Goal: Task Accomplishment & Management: Complete application form

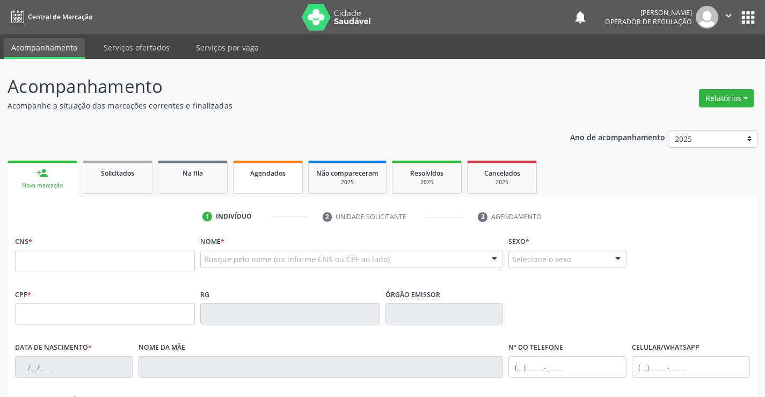
click at [284, 176] on span "Agendados" at bounding box center [267, 173] width 35 height 9
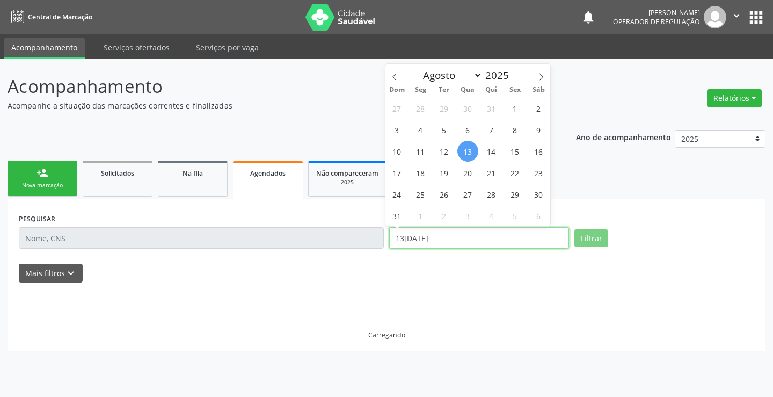
click at [410, 238] on input "13[DATE]" at bounding box center [479, 237] width 180 height 21
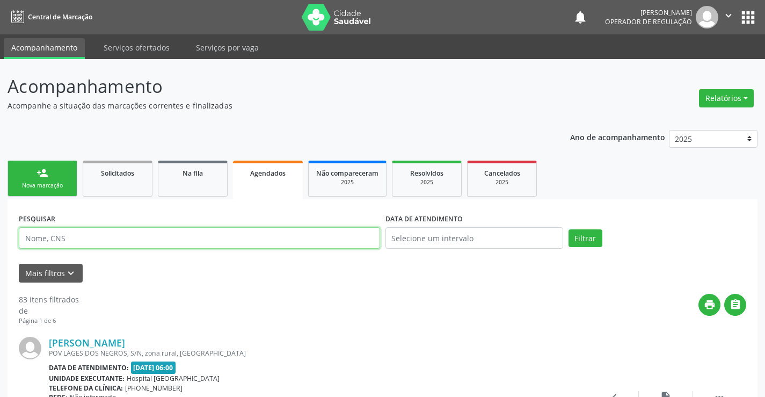
click at [184, 237] on input "text" at bounding box center [199, 237] width 361 height 21
type input "jerlano"
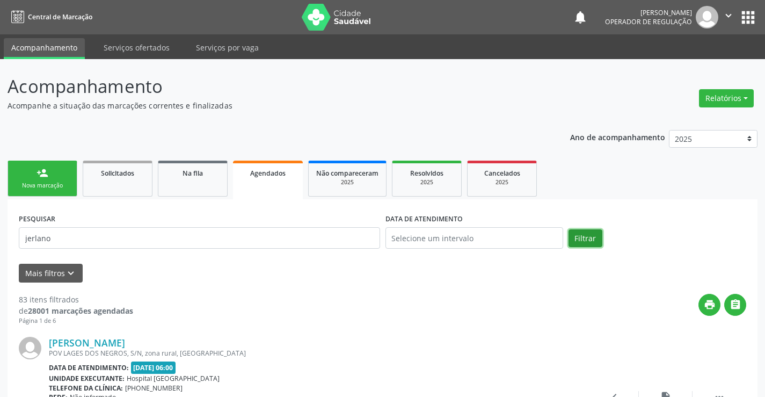
click at [594, 241] on button "Filtrar" at bounding box center [586, 238] width 34 height 18
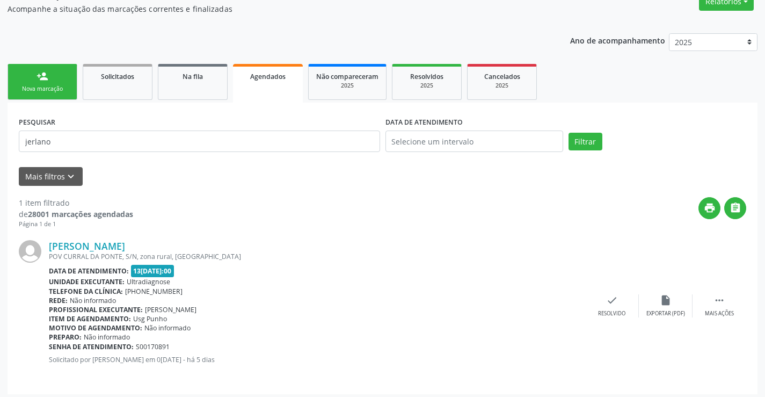
scroll to position [101, 0]
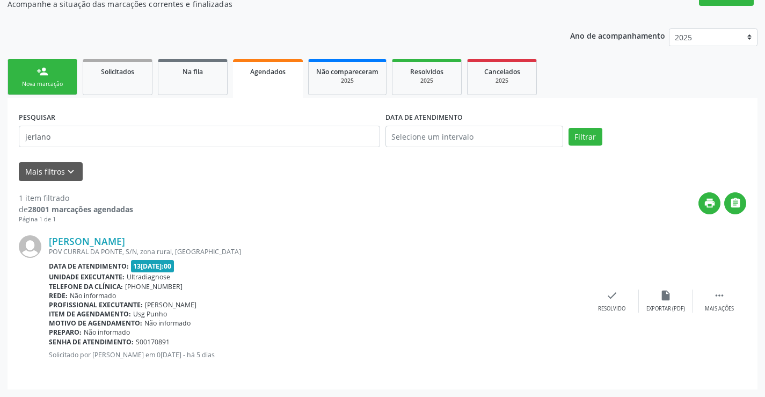
drag, startPoint x: 36, startPoint y: 115, endPoint x: 46, endPoint y: 86, distance: 31.2
click at [37, 115] on label "PESQUISAR" at bounding box center [37, 117] width 37 height 17
click at [49, 78] on link "person_add Nova marcação" at bounding box center [43, 77] width 70 height 36
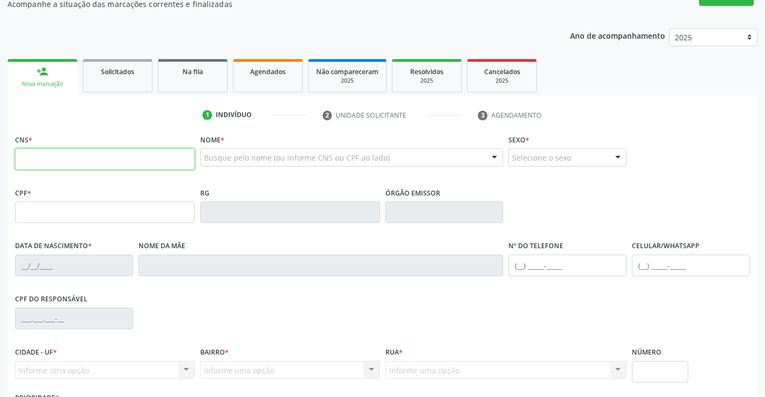
click at [92, 160] on input "text" at bounding box center [105, 158] width 180 height 21
type input "706 2030 5975 7064"
type input "0948200405"
type input "22[DATE]"
type input "[PHONE_NUMBER]"
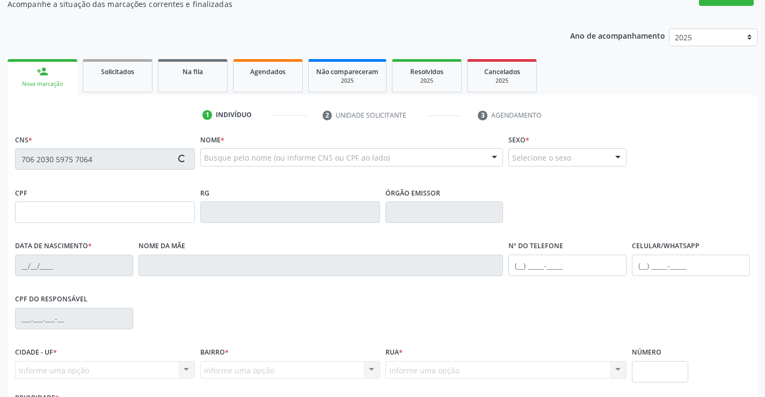
type input "[PHONE_NUMBER]"
type input "008.526.445-82"
type input "S/N"
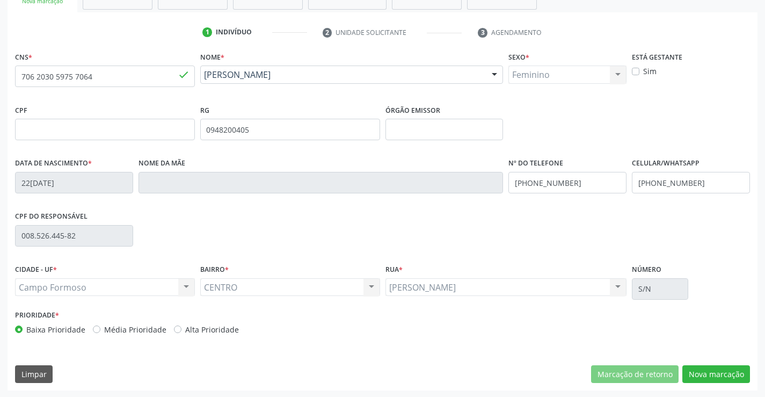
scroll to position [185, 0]
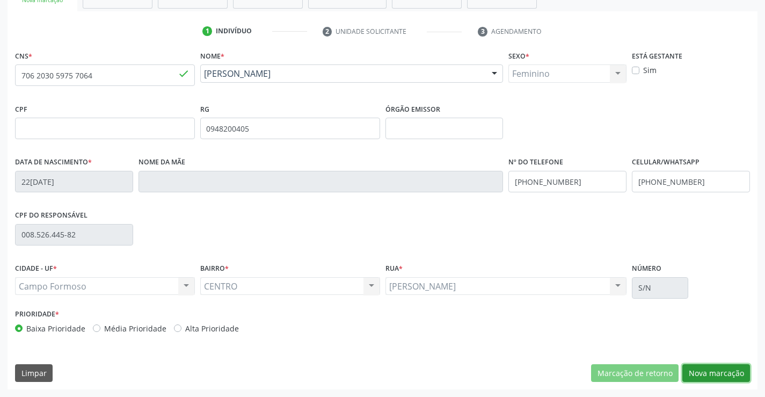
click at [731, 380] on button "Nova marcação" at bounding box center [716, 373] width 68 height 18
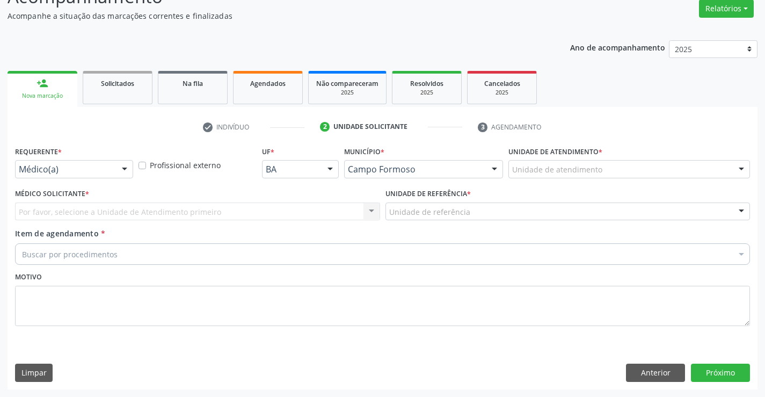
scroll to position [90, 0]
click at [126, 178] on div "Médico(a) Médico(a) Enfermeiro(a) Paciente Nenhum resultado encontrado para: " …" at bounding box center [74, 169] width 118 height 18
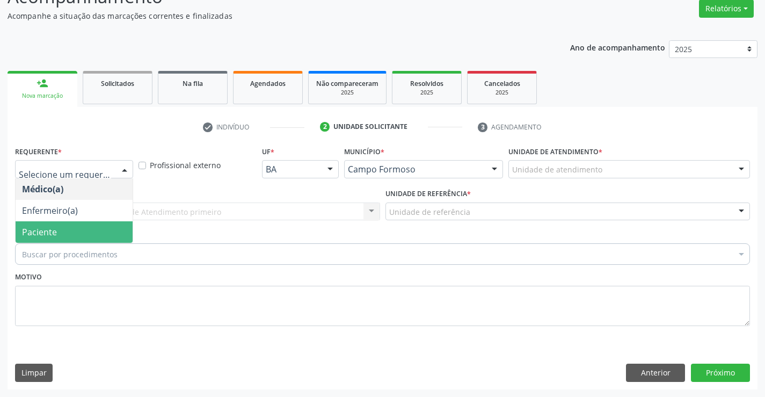
click at [99, 243] on div "Médico(a) Enfermeiro(a) Paciente Nenhum resultado encontrado para: " " Não há n…" at bounding box center [74, 210] width 118 height 65
click at [123, 234] on span "Paciente" at bounding box center [74, 231] width 117 height 21
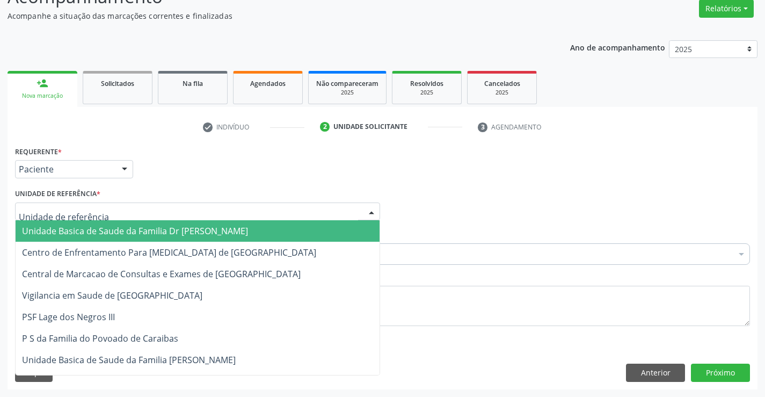
click at [197, 211] on div at bounding box center [197, 211] width 365 height 18
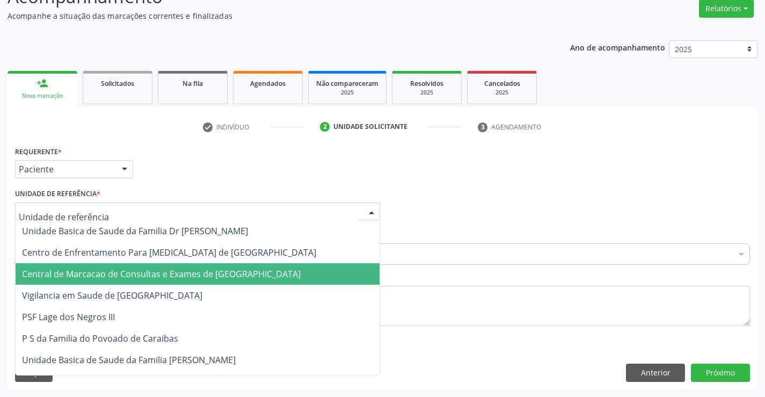
click at [207, 279] on span "Central de Marcacao de Consultas e Exames de [GEOGRAPHIC_DATA]" at bounding box center [161, 274] width 279 height 12
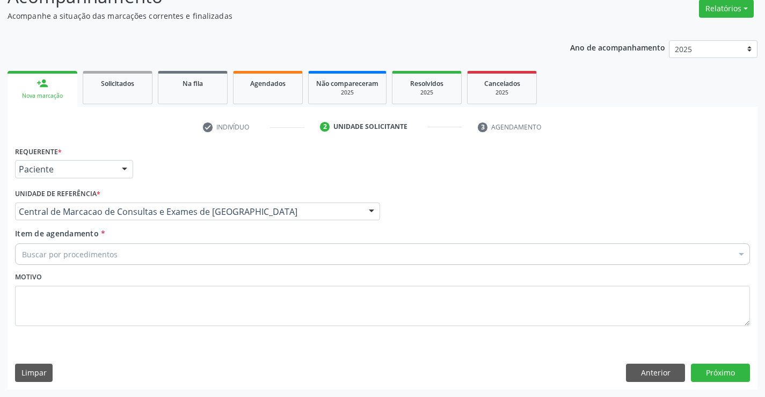
click at [244, 254] on div "Buscar por procedimentos" at bounding box center [382, 253] width 735 height 21
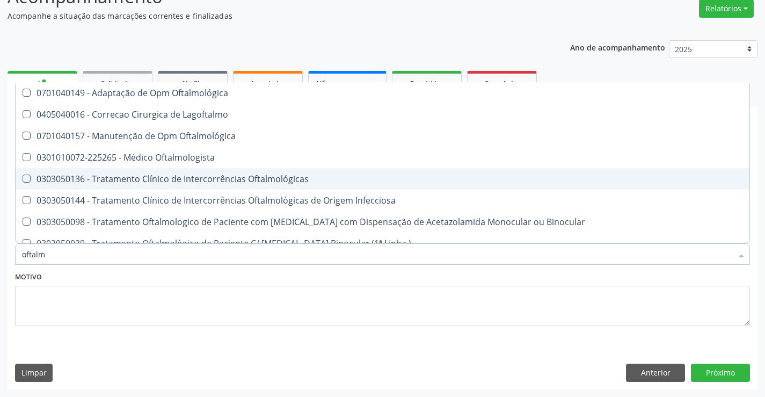
type input "oftalmo"
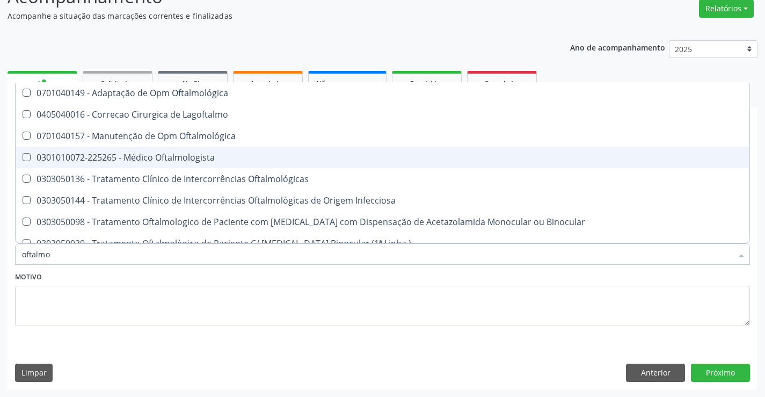
click at [206, 159] on div "0301010072-225265 - Médico Oftalmologista" at bounding box center [382, 157] width 721 height 9
checkbox Oftalmologista "true"
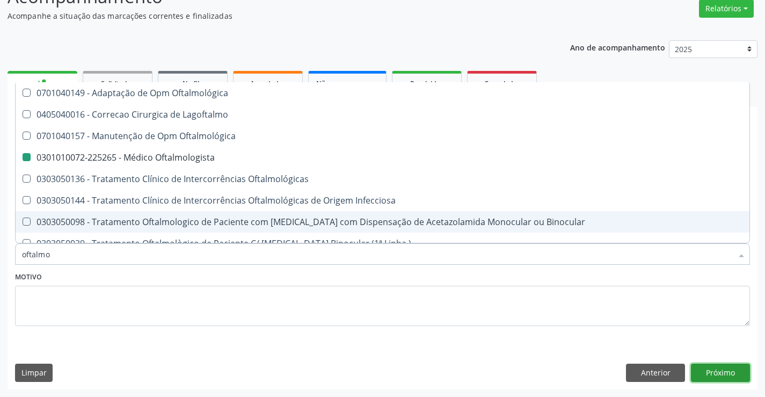
click at [714, 370] on button "Próximo" at bounding box center [720, 372] width 59 height 18
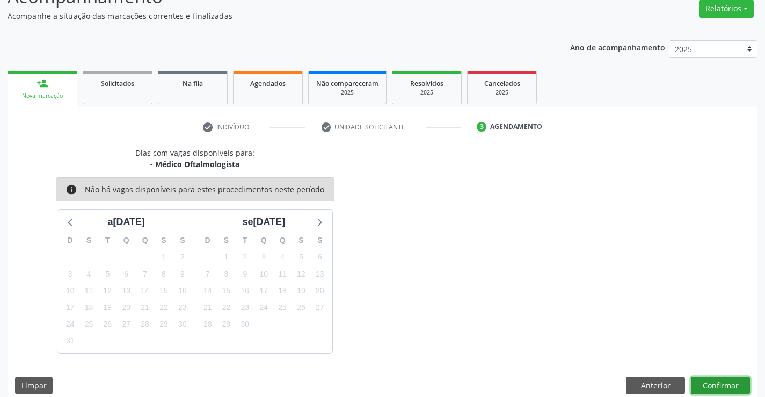
click at [724, 383] on button "Confirmar" at bounding box center [720, 385] width 59 height 18
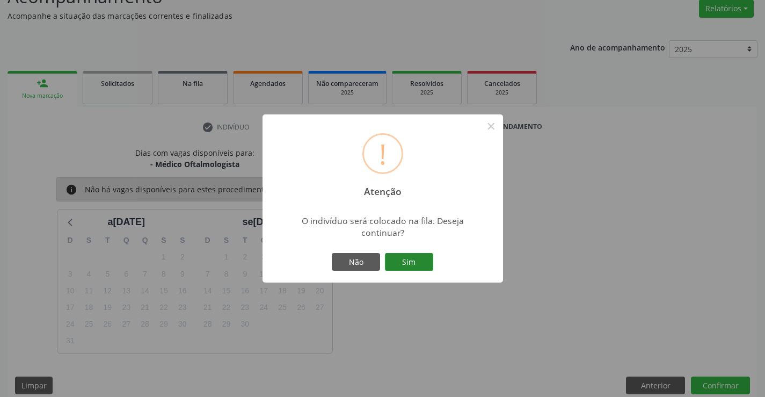
click at [419, 255] on button "Sim" at bounding box center [409, 262] width 48 height 18
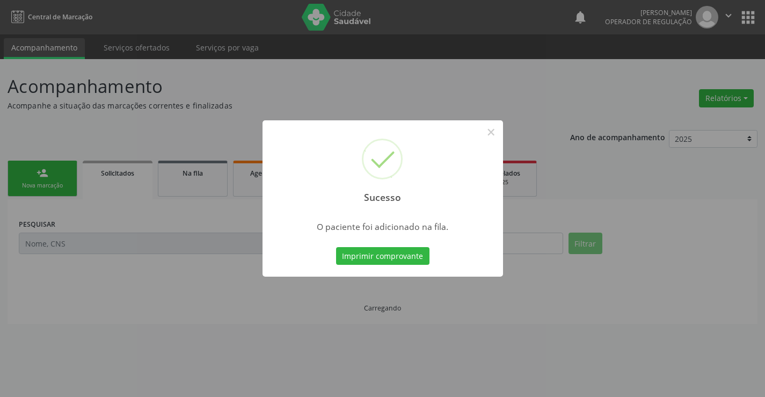
scroll to position [0, 0]
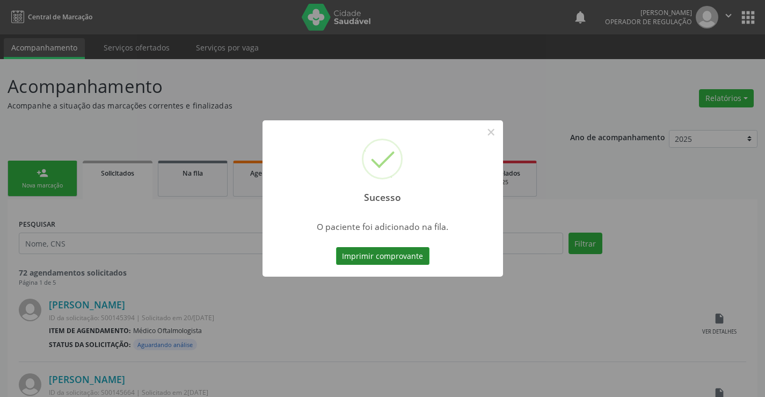
click at [407, 257] on button "Imprimir comprovante" at bounding box center [382, 256] width 93 height 18
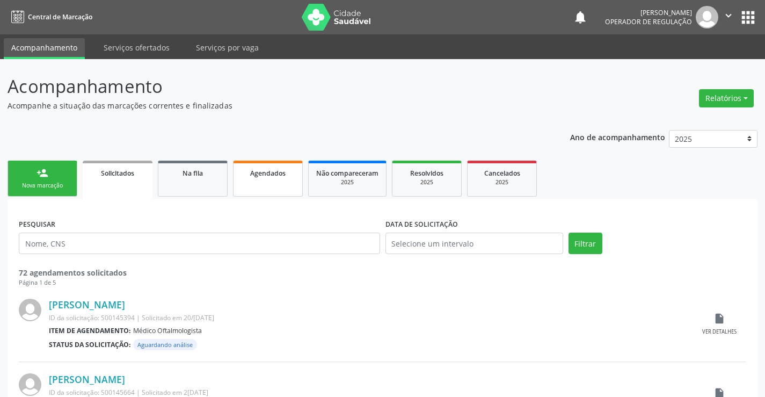
click at [269, 179] on link "Agendados" at bounding box center [268, 179] width 70 height 36
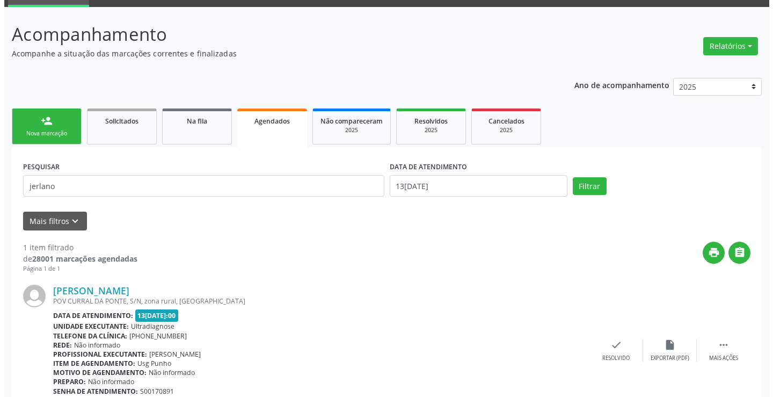
scroll to position [101, 0]
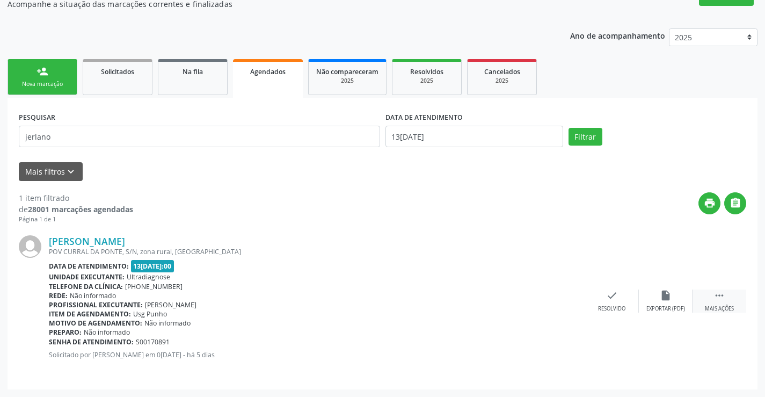
click at [710, 289] on div " Mais ações" at bounding box center [720, 300] width 54 height 23
click at [562, 295] on icon "cancel" at bounding box center [558, 295] width 12 height 12
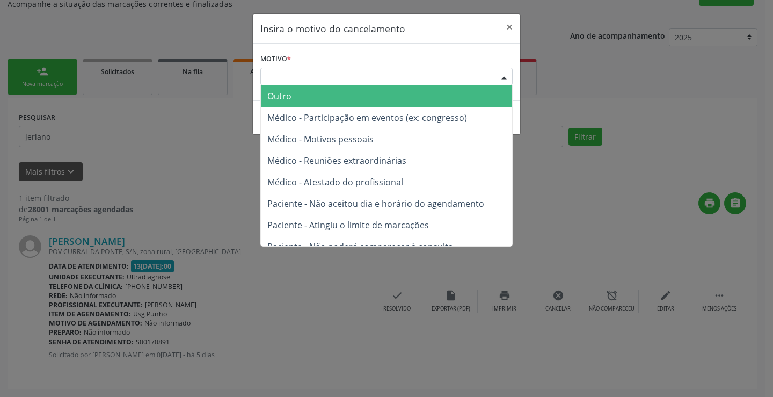
click at [469, 73] on div "Escolha o motivo" at bounding box center [386, 77] width 252 height 18
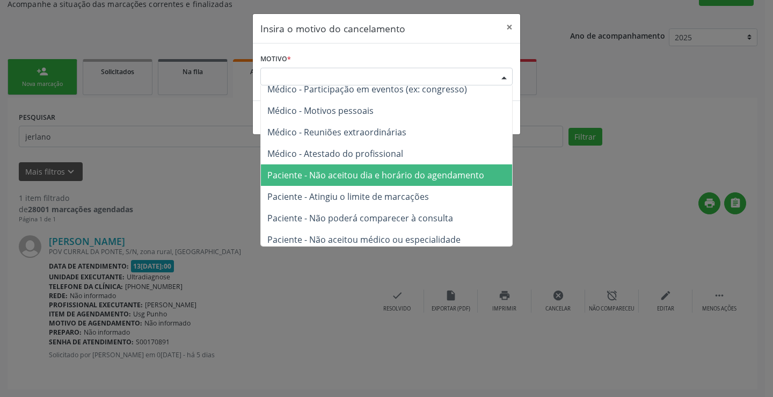
scroll to position [54, 0]
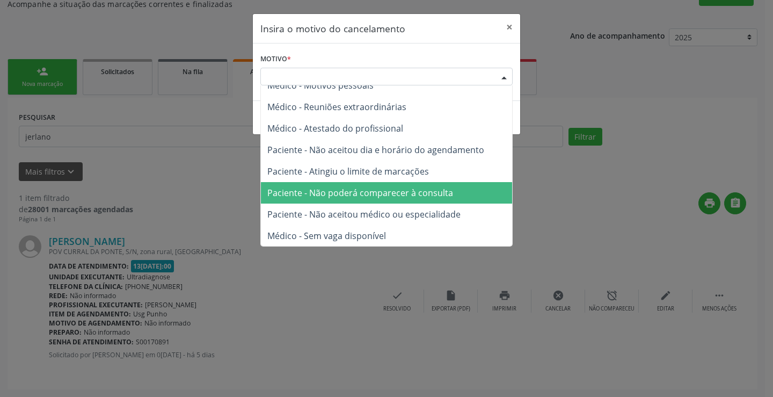
click at [373, 195] on span "Paciente - Não poderá comparecer à consulta" at bounding box center [360, 193] width 186 height 12
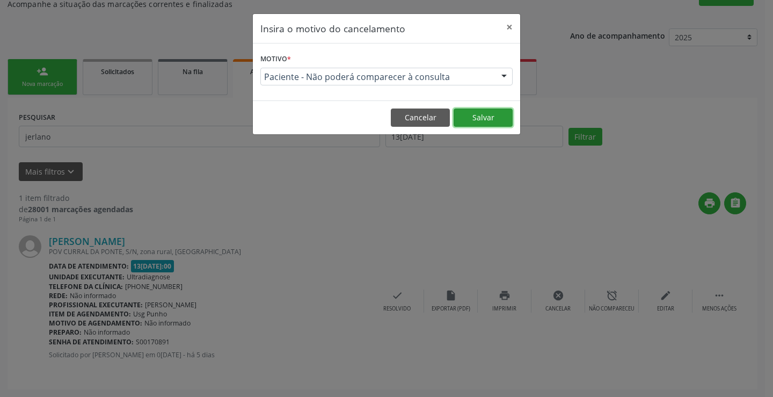
click at [474, 111] on button "Salvar" at bounding box center [483, 117] width 59 height 18
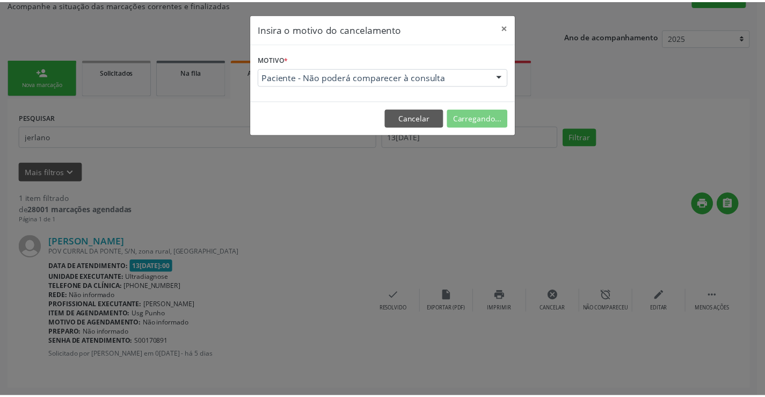
scroll to position [0, 0]
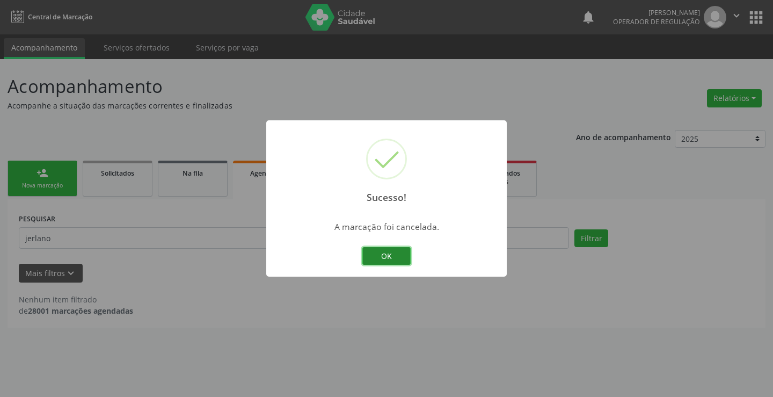
click at [399, 251] on button "OK" at bounding box center [386, 256] width 48 height 18
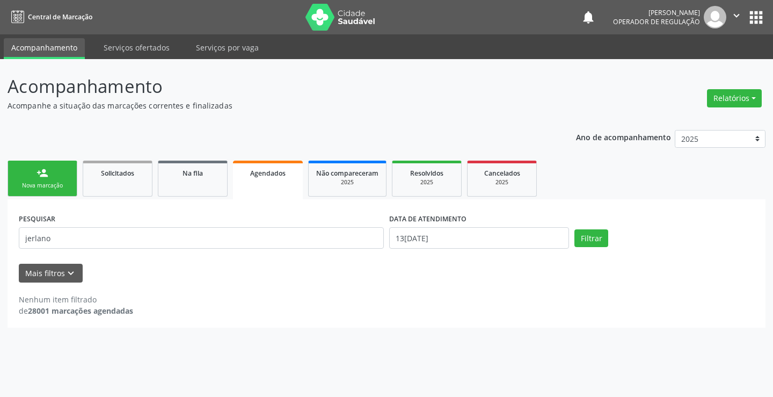
click at [39, 171] on div "person_add" at bounding box center [43, 173] width 12 height 12
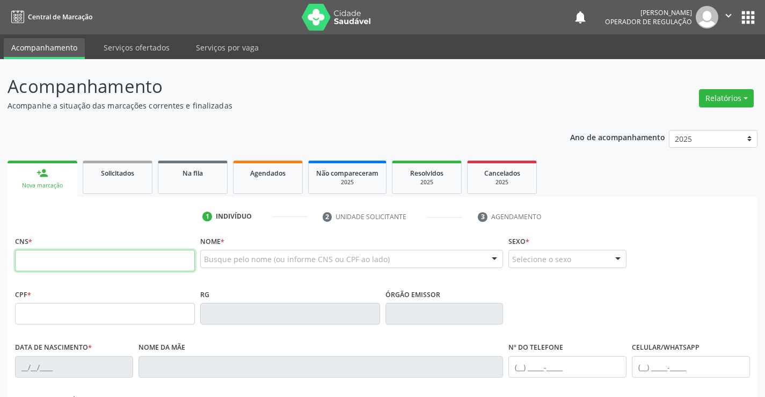
drag, startPoint x: 76, startPoint y: 269, endPoint x: 84, endPoint y: 266, distance: 8.7
click at [76, 269] on input "text" at bounding box center [105, 260] width 180 height 21
type input "700 9059 8886 0296"
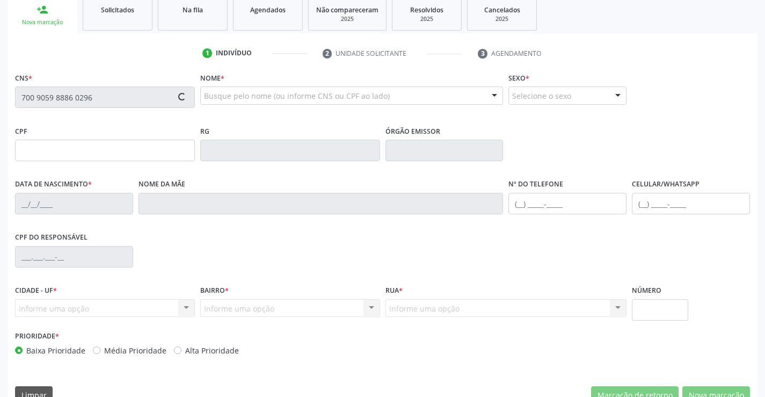
scroll to position [185, 0]
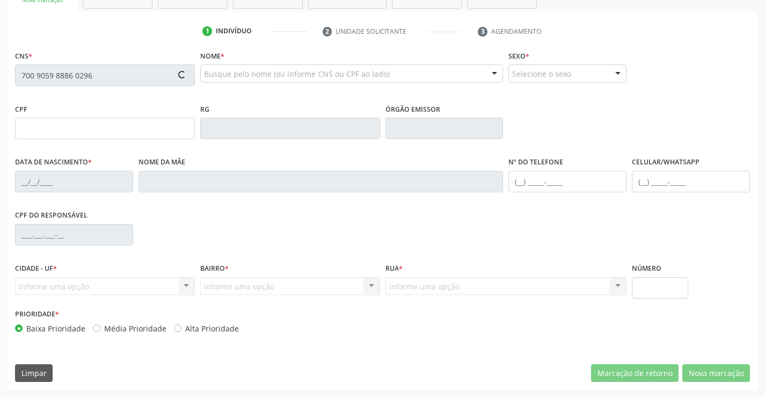
type input "257773762"
type input "15/04/1982"
type input "(74) 99101-9767"
type input "004.595.805-07"
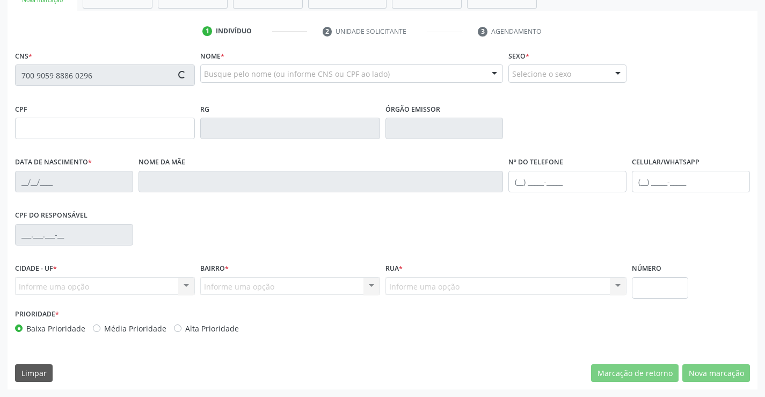
type input "17"
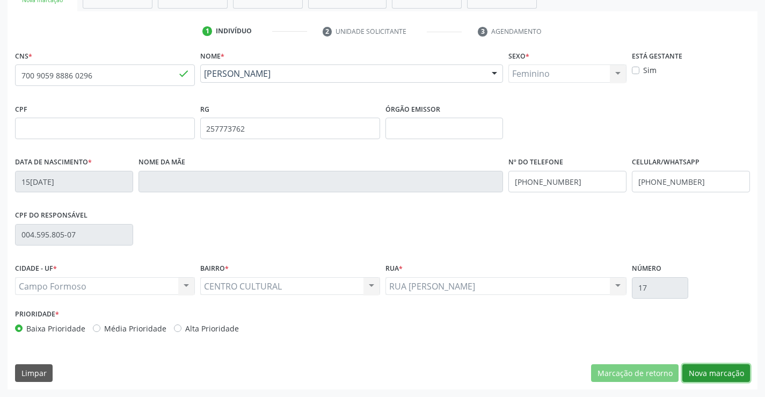
click at [734, 372] on button "Nova marcação" at bounding box center [716, 373] width 68 height 18
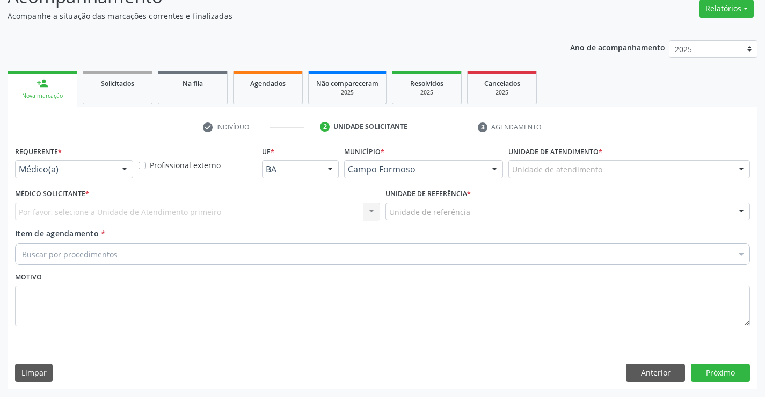
scroll to position [90, 0]
click at [104, 161] on div "Médico(a)" at bounding box center [74, 169] width 118 height 18
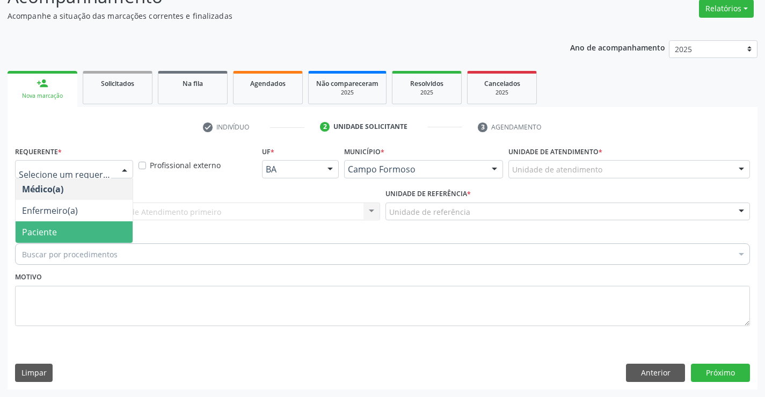
click at [56, 227] on span "Paciente" at bounding box center [74, 231] width 117 height 21
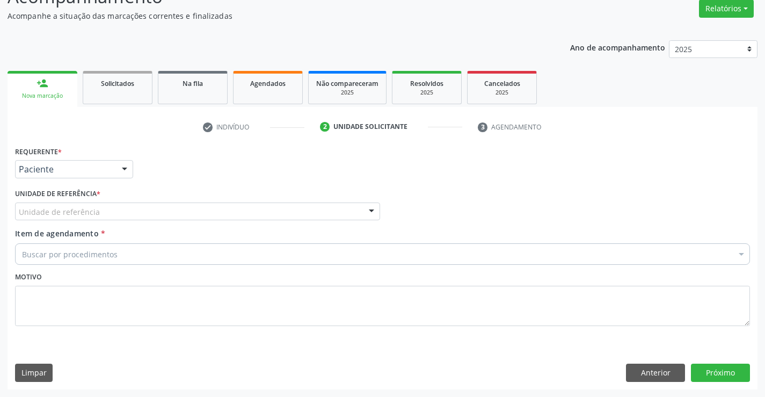
drag, startPoint x: 157, startPoint y: 211, endPoint x: 141, endPoint y: 240, distance: 32.9
click at [151, 215] on div "Unidade de referência" at bounding box center [197, 211] width 365 height 18
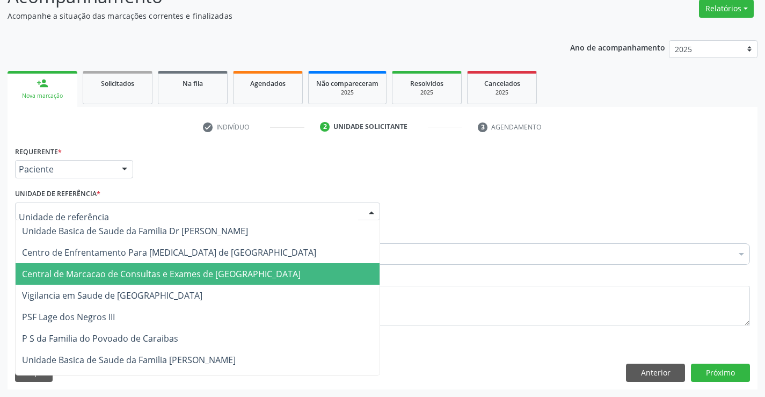
click at [148, 270] on span "Central de Marcacao de Consultas e Exames de [GEOGRAPHIC_DATA]" at bounding box center [161, 274] width 279 height 12
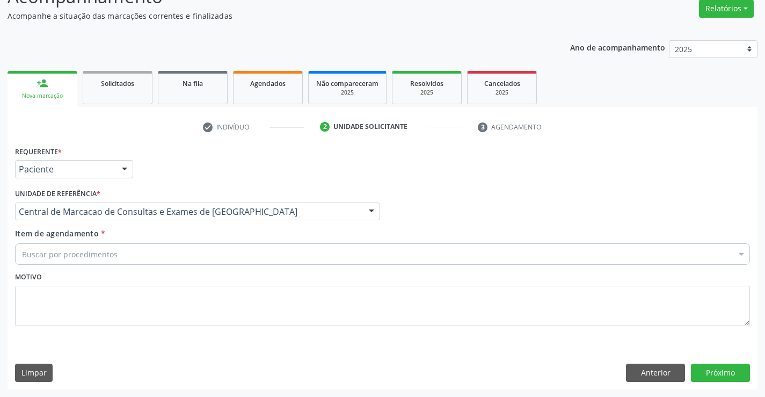
click at [153, 254] on div "Buscar por procedimentos" at bounding box center [382, 253] width 735 height 21
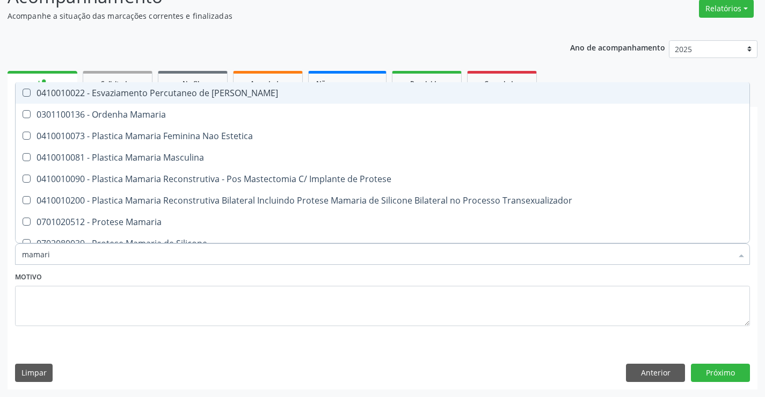
type input "mamaria"
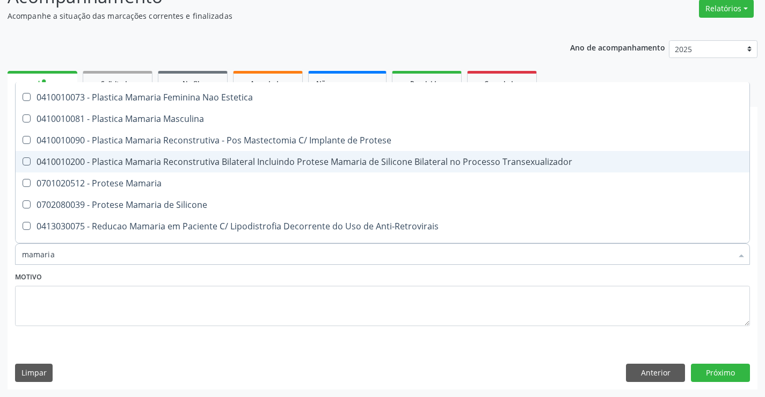
scroll to position [33, 0]
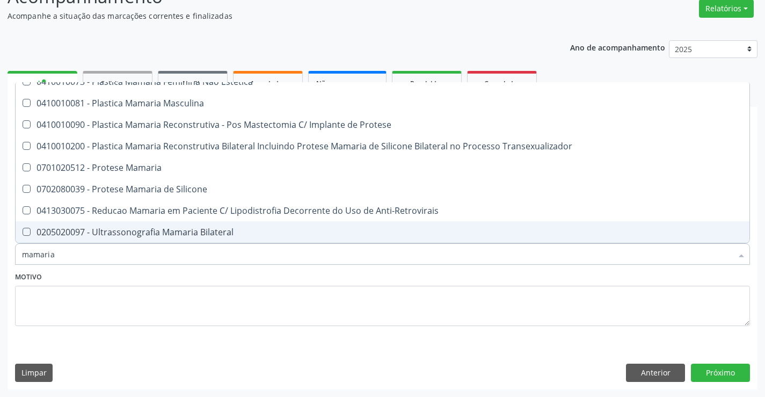
click at [167, 231] on div "0205020097 - Ultrassonografia Mamaria Bilateral" at bounding box center [382, 232] width 721 height 9
checkbox Bilateral "true"
click at [733, 374] on button "Próximo" at bounding box center [720, 372] width 59 height 18
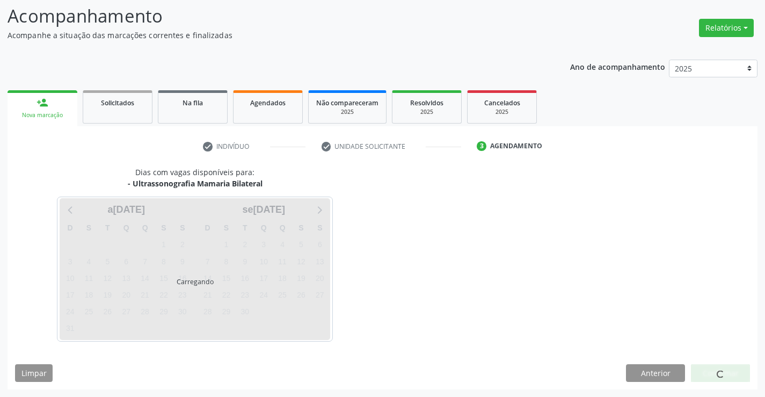
scroll to position [0, 0]
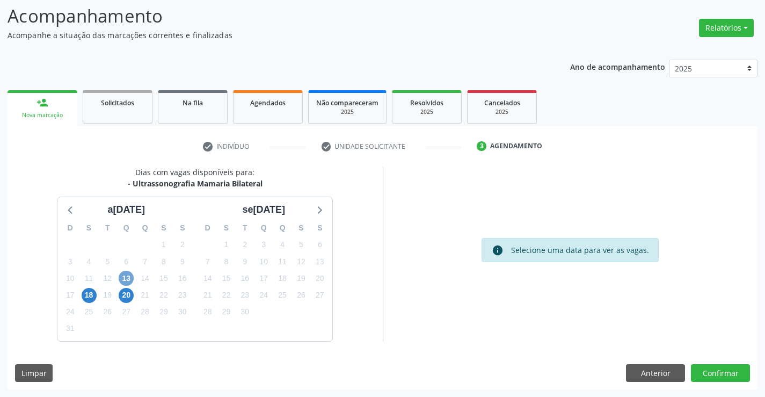
click at [128, 279] on span "13" at bounding box center [126, 278] width 15 height 15
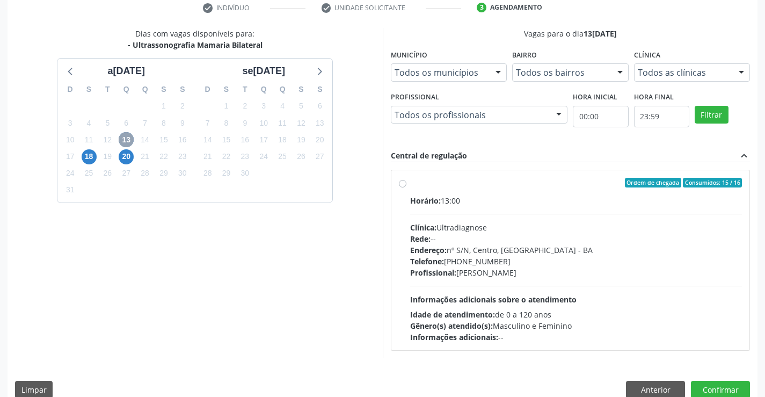
scroll to position [225, 0]
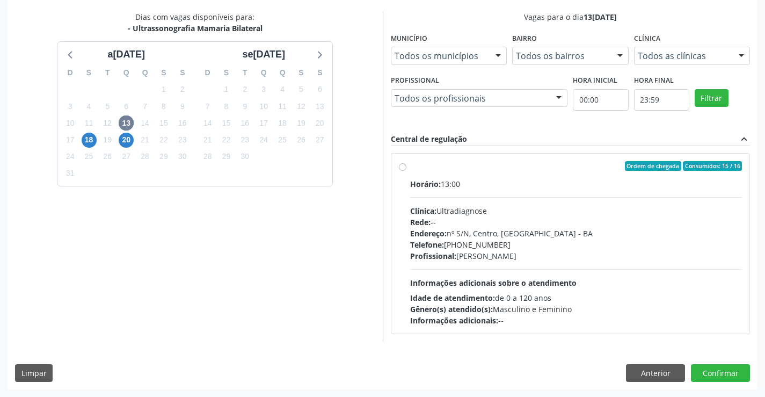
click at [492, 215] on div "Clínica: Ultradiagnose" at bounding box center [576, 210] width 332 height 11
click at [406, 171] on input "Ordem de chegada Consumidos: 15 / 16 Horário: 13:00 Clínica: Ultradiagnose Rede…" at bounding box center [403, 166] width 8 height 10
radio input "true"
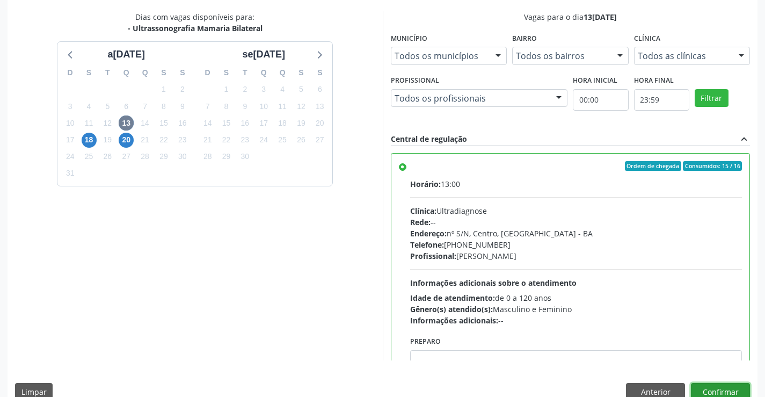
click at [710, 390] on button "Confirmar" at bounding box center [720, 392] width 59 height 18
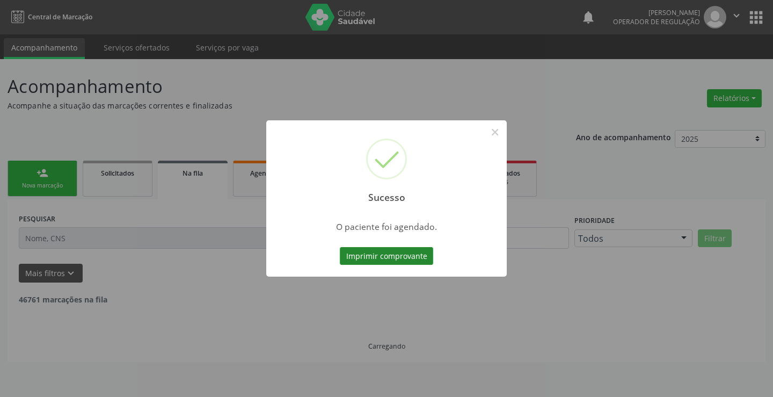
click at [421, 261] on button "Imprimir comprovante" at bounding box center [386, 256] width 93 height 18
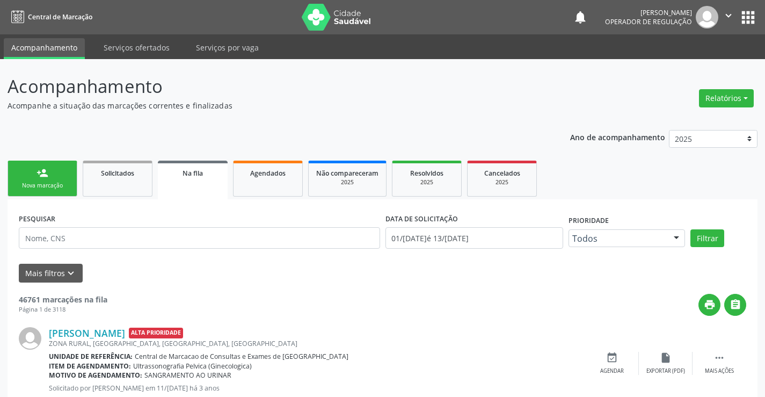
click at [57, 174] on link "person_add Nova marcação" at bounding box center [43, 179] width 70 height 36
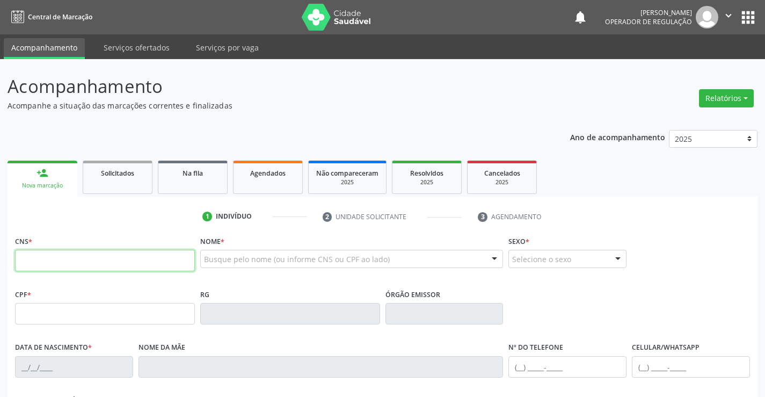
click at [112, 267] on input "text" at bounding box center [105, 260] width 180 height 21
type input "700 4069 8655 7745"
type input "022.350.225-10"
type input "0947742930"
type input "27/10/1977"
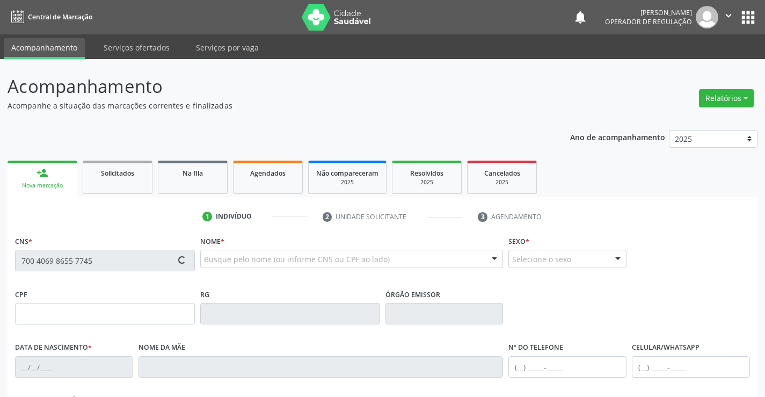
type input "(74) 98847-2407"
type input "022.350.225-10"
type input "S/N"
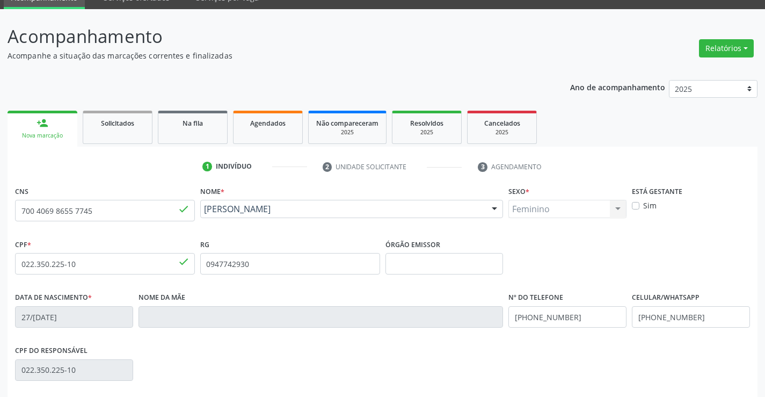
scroll to position [161, 0]
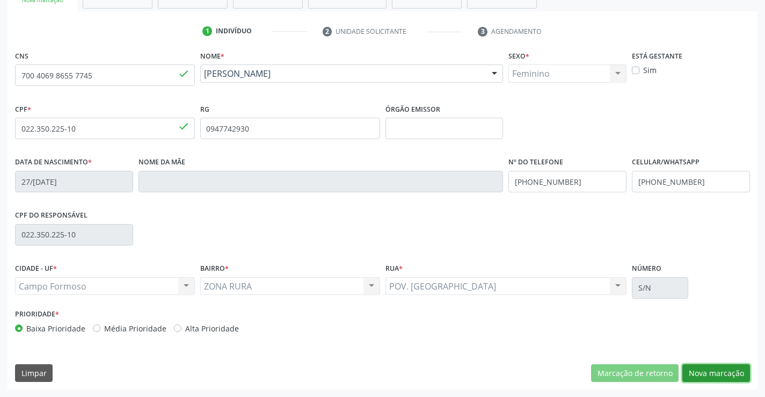
click at [691, 370] on button "Nova marcação" at bounding box center [716, 373] width 68 height 18
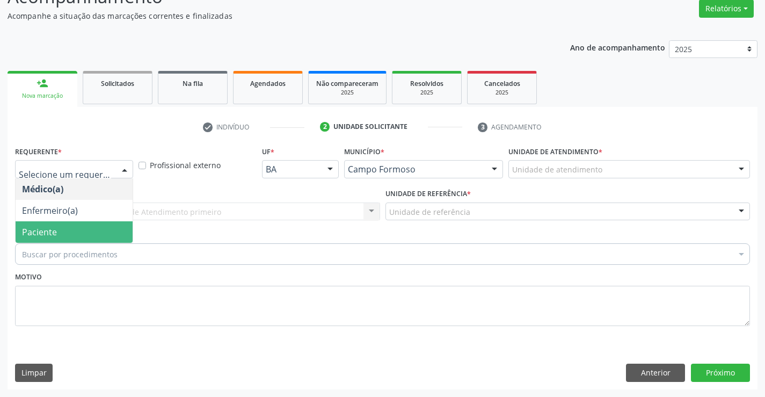
drag, startPoint x: 78, startPoint y: 232, endPoint x: 92, endPoint y: 208, distance: 28.2
click at [78, 231] on span "Paciente" at bounding box center [74, 231] width 117 height 21
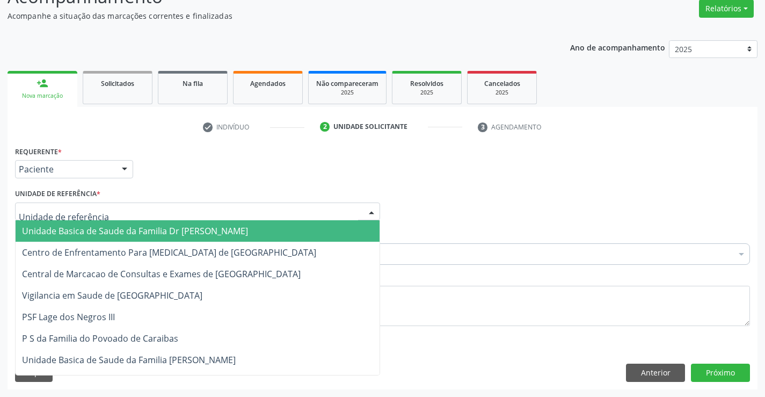
click at [106, 233] on span "Unidade Basica de Saude da Familia Dr [PERSON_NAME]" at bounding box center [135, 231] width 226 height 12
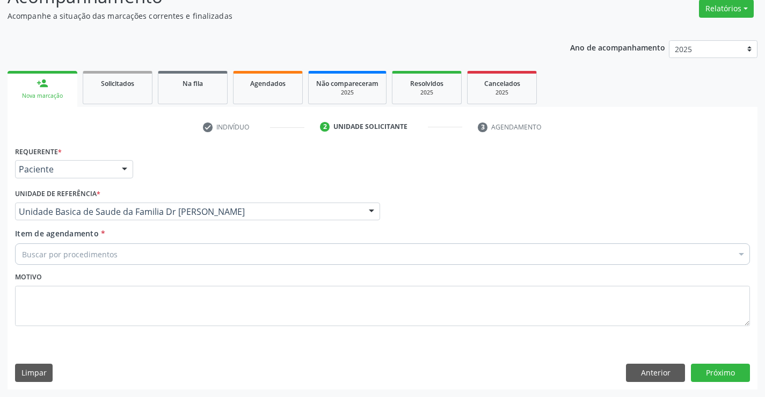
drag, startPoint x: 113, startPoint y: 261, endPoint x: 118, endPoint y: 259, distance: 5.8
click at [118, 260] on div "Buscar por procedimentos" at bounding box center [382, 253] width 735 height 21
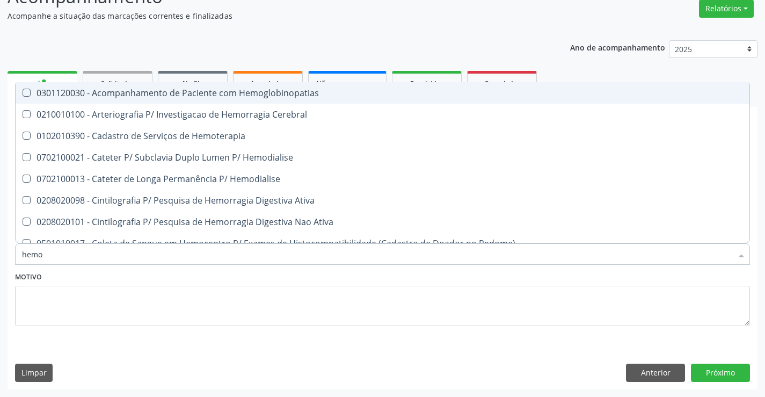
type input "hemog"
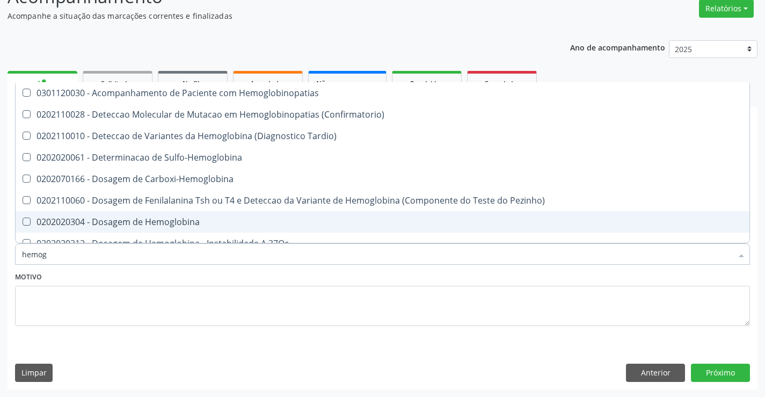
click at [126, 221] on div "0202020304 - Dosagem de Hemoglobina" at bounding box center [382, 221] width 721 height 9
checkbox Hemoglobina "true"
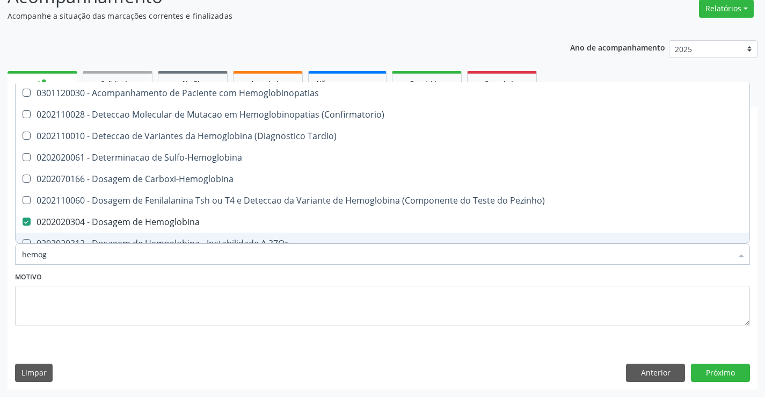
type input "hemog"
click at [140, 280] on div "Motivo" at bounding box center [382, 297] width 735 height 57
checkbox \(Confirmatorio\) "true"
checkbox Hemoglobina "false"
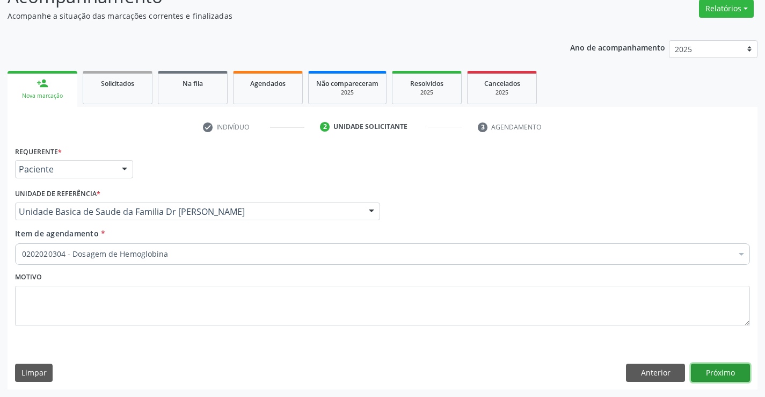
click at [709, 375] on button "Próximo" at bounding box center [720, 372] width 59 height 18
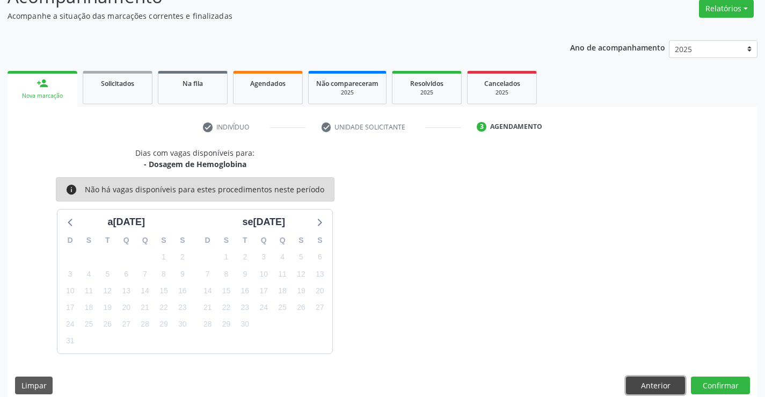
click at [643, 384] on button "Anterior" at bounding box center [655, 385] width 59 height 18
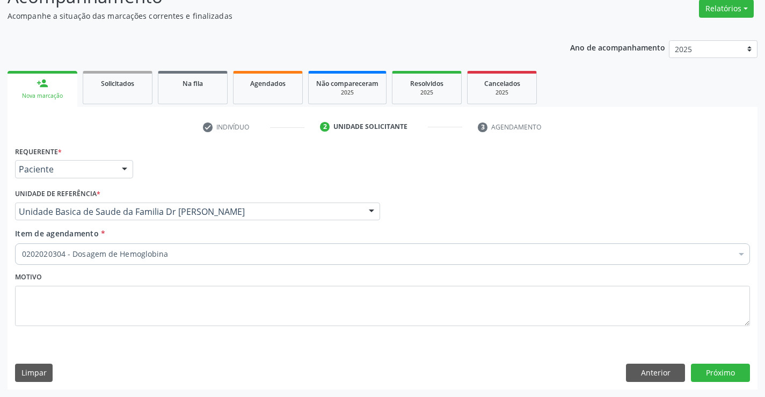
drag, startPoint x: 183, startPoint y: 252, endPoint x: 222, endPoint y: 251, distance: 38.7
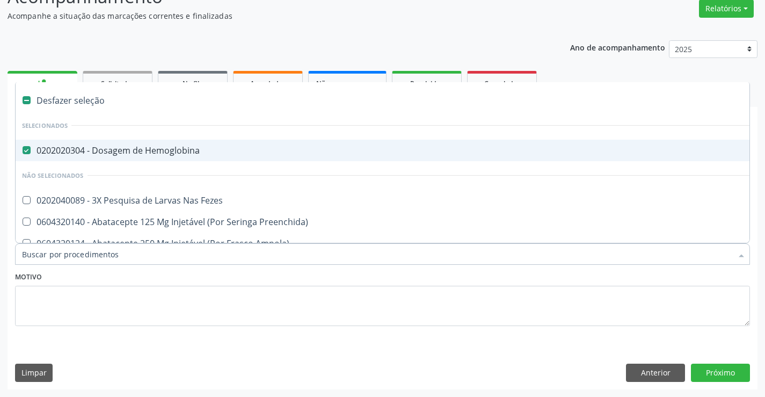
click at [164, 149] on div "0202020304 - Dosagem de Hemoglobina" at bounding box center [440, 150] width 836 height 9
checkbox Hemoglobina "false"
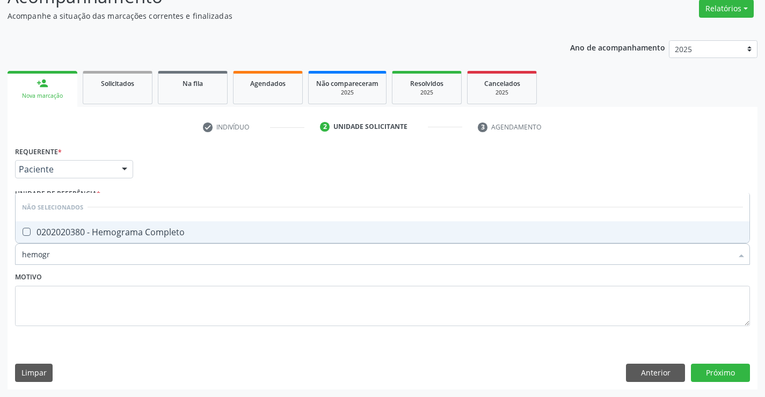
type input "hemogra"
click at [165, 233] on div "0202020380 - Hemograma Completo" at bounding box center [382, 232] width 721 height 9
checkbox Completo "true"
drag, startPoint x: 292, startPoint y: 281, endPoint x: 312, endPoint y: 283, distance: 20.0
click at [294, 279] on div "Motivo" at bounding box center [382, 297] width 735 height 57
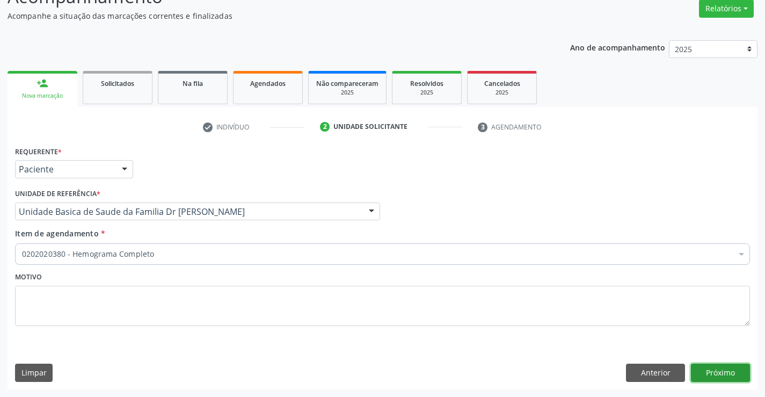
click at [712, 370] on button "Próximo" at bounding box center [720, 372] width 59 height 18
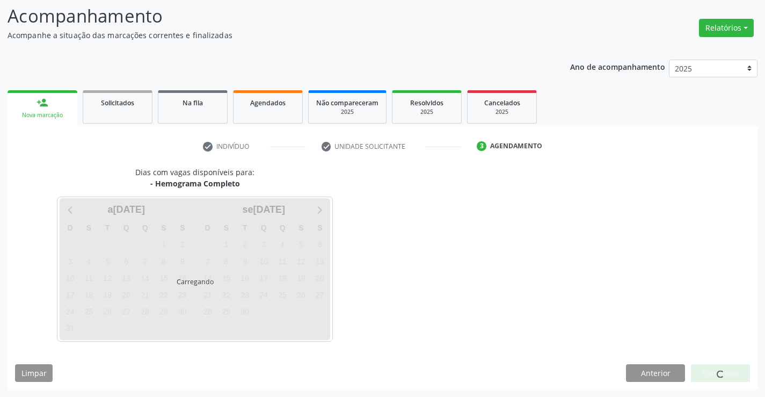
scroll to position [70, 0]
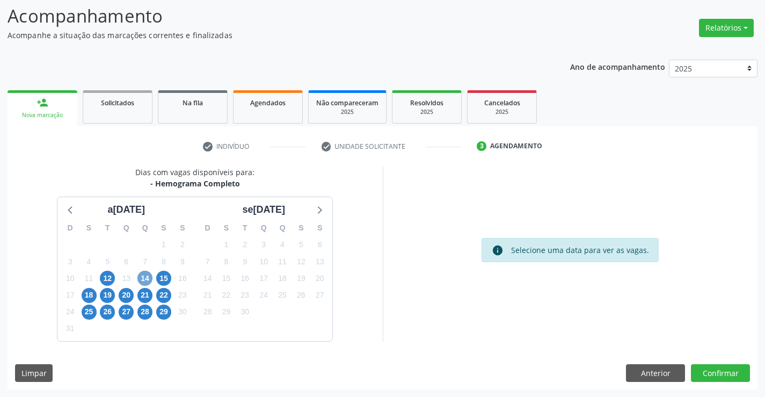
click at [147, 273] on span "14" at bounding box center [144, 278] width 15 height 15
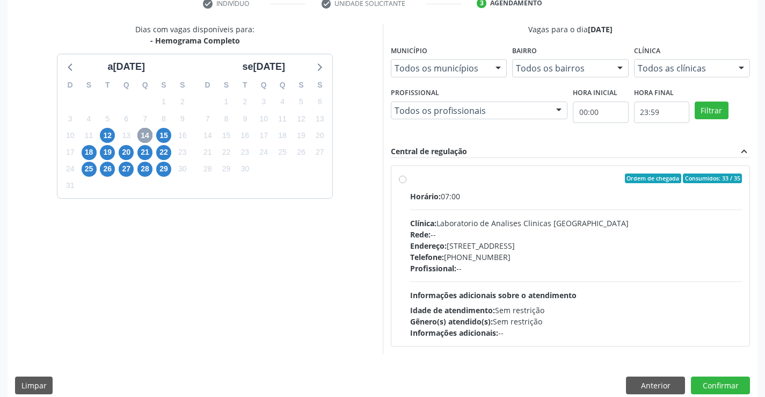
scroll to position [225, 0]
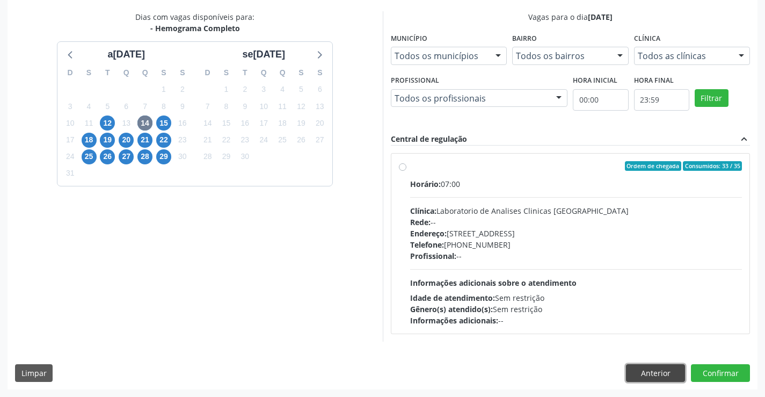
click at [647, 372] on button "Anterior" at bounding box center [655, 373] width 59 height 18
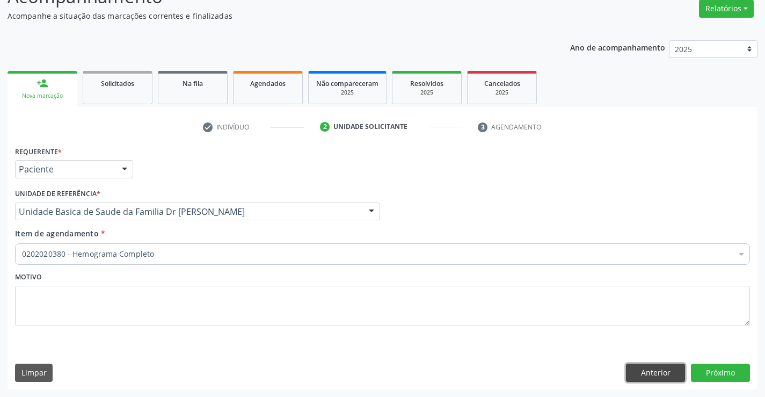
click at [647, 372] on button "Anterior" at bounding box center [655, 372] width 59 height 18
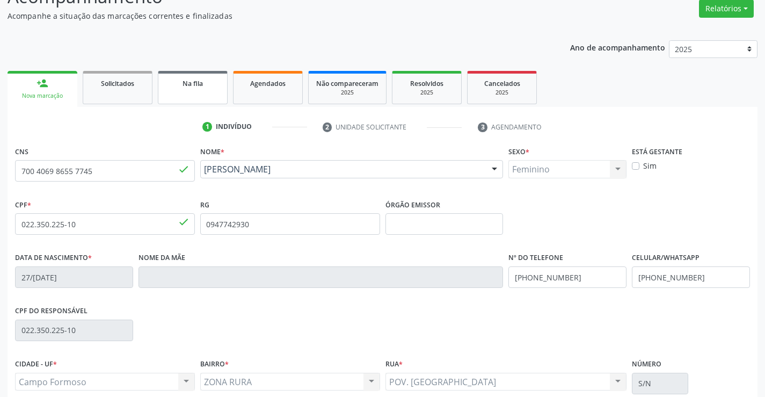
click at [200, 98] on link "Na fila" at bounding box center [193, 87] width 70 height 33
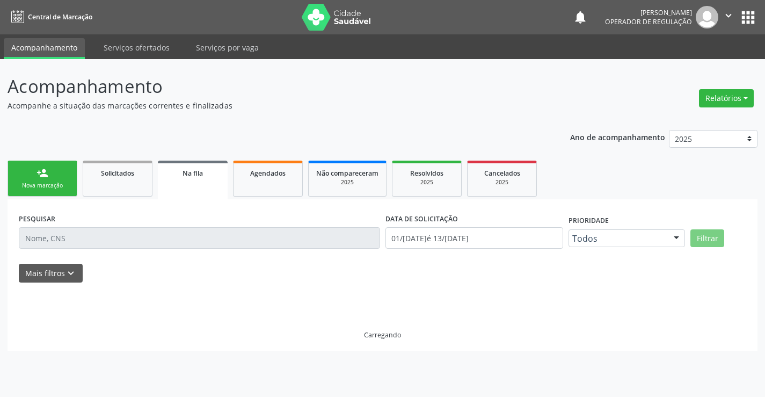
scroll to position [0, 0]
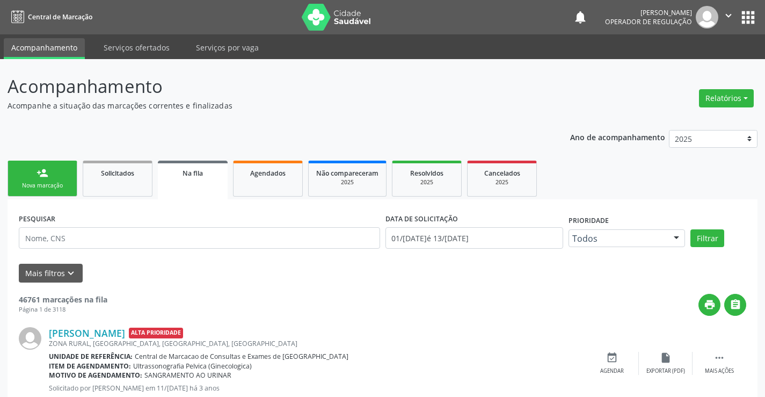
click at [59, 171] on link "person_add Nova marcação" at bounding box center [43, 179] width 70 height 36
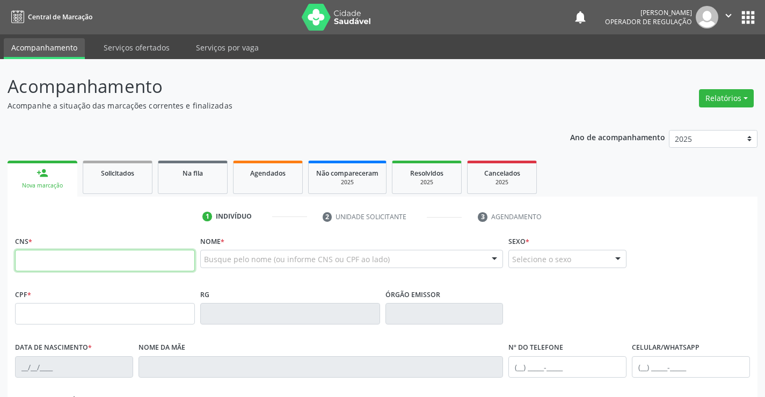
click at [125, 266] on input "text" at bounding box center [105, 260] width 180 height 21
click at [158, 271] on input "text" at bounding box center [105, 260] width 180 height 21
click at [140, 264] on input "text" at bounding box center [105, 260] width 180 height 21
type input "708 2056 7115 8646"
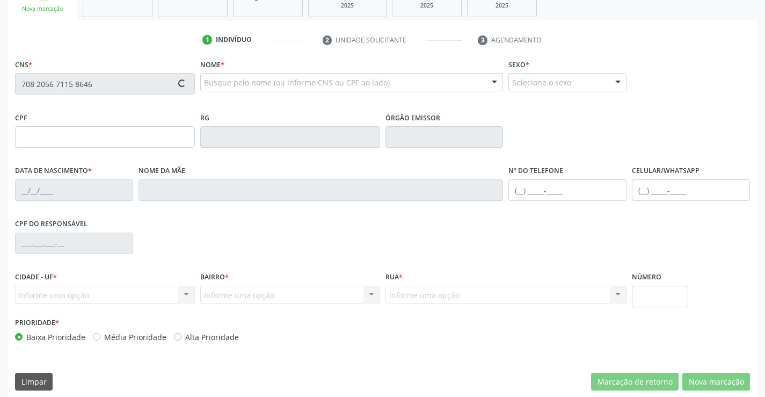
scroll to position [185, 0]
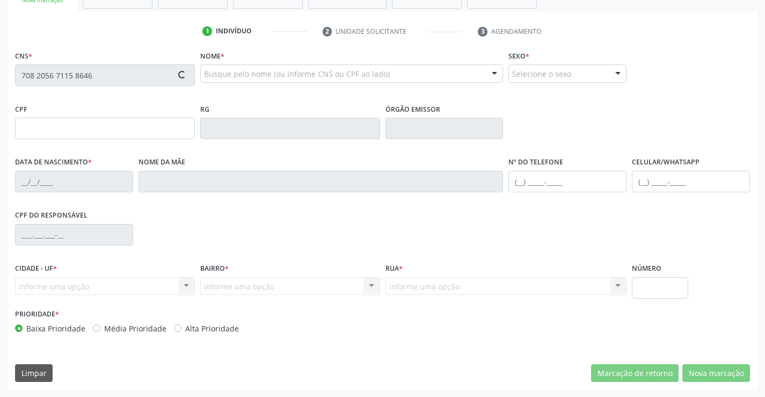
type input "1135221693"
type input "12/04/1970"
type input "(74) 9803-1795"
type input "S/N"
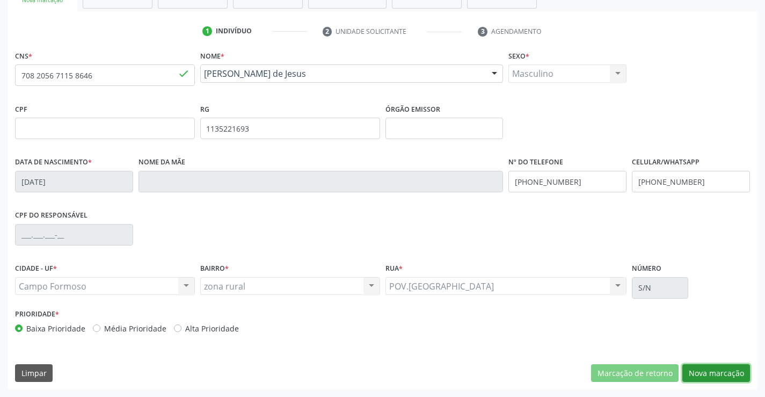
click at [718, 371] on button "Nova marcação" at bounding box center [716, 373] width 68 height 18
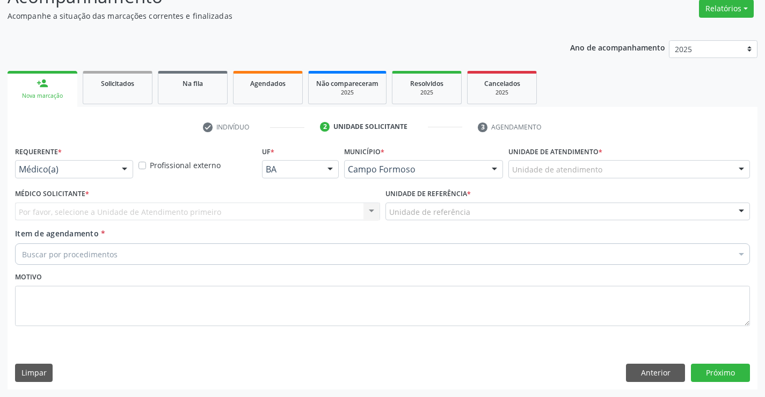
scroll to position [90, 0]
drag, startPoint x: 126, startPoint y: 172, endPoint x: 101, endPoint y: 209, distance: 44.5
click at [125, 173] on div at bounding box center [124, 170] width 16 height 18
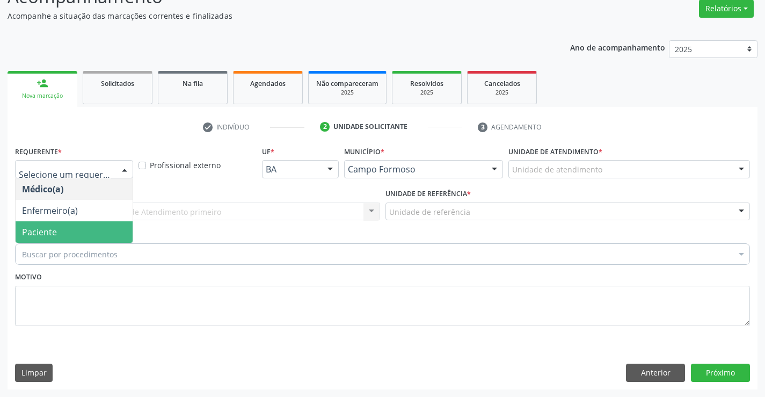
click at [85, 235] on span "Paciente" at bounding box center [74, 231] width 117 height 21
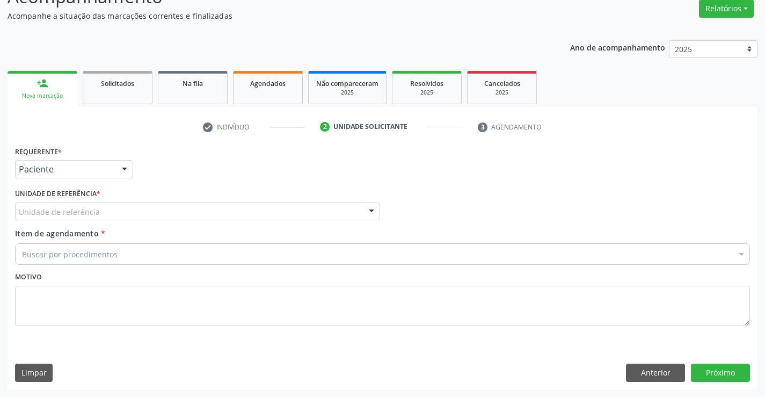
drag, startPoint x: 174, startPoint y: 217, endPoint x: 167, endPoint y: 246, distance: 30.3
click at [172, 216] on div "Unidade de referência" at bounding box center [197, 211] width 365 height 18
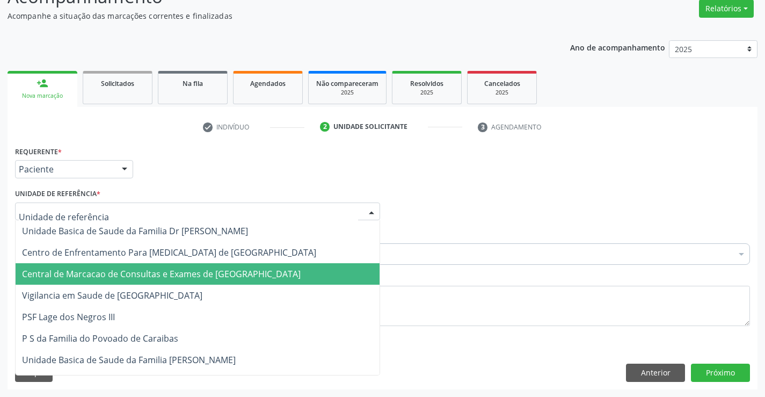
click at [164, 274] on span "Central de Marcacao de Consultas e Exames de [GEOGRAPHIC_DATA]" at bounding box center [161, 274] width 279 height 12
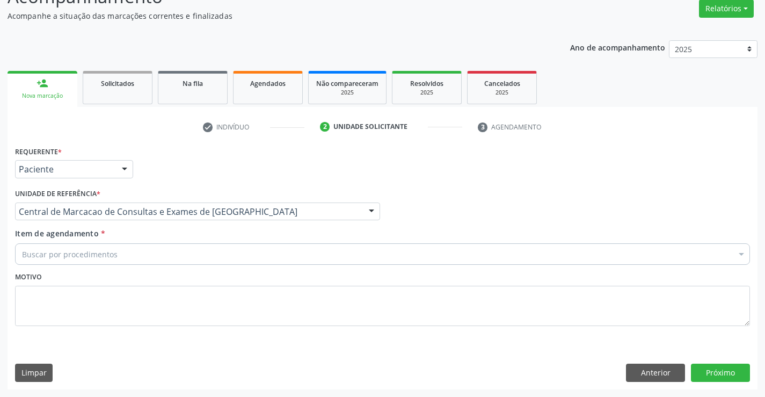
click at [206, 246] on div "Buscar por procedimentos" at bounding box center [382, 253] width 735 height 21
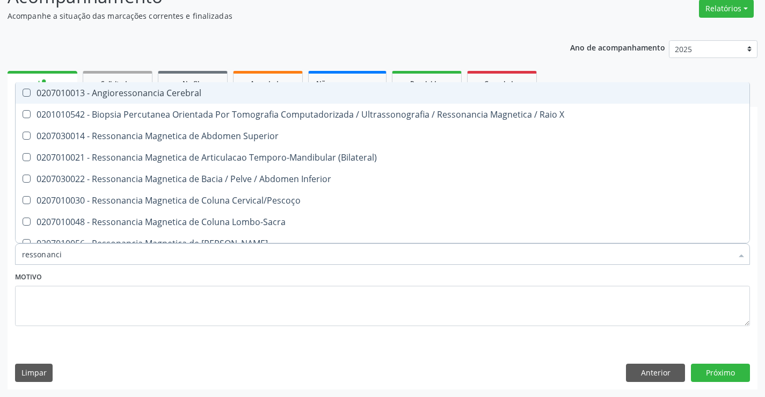
type input "ressonancia"
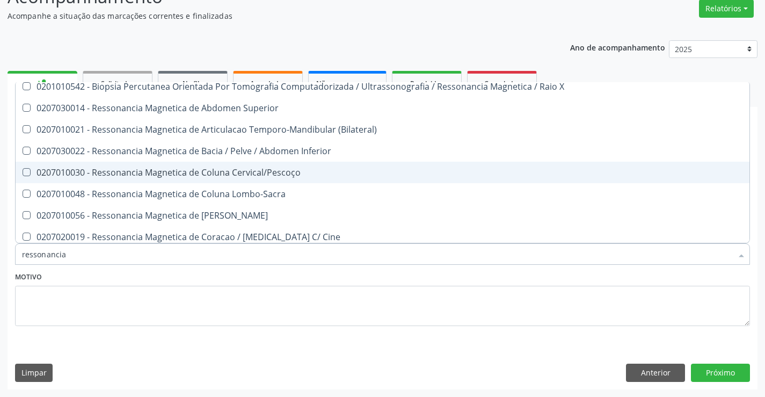
scroll to position [54, 0]
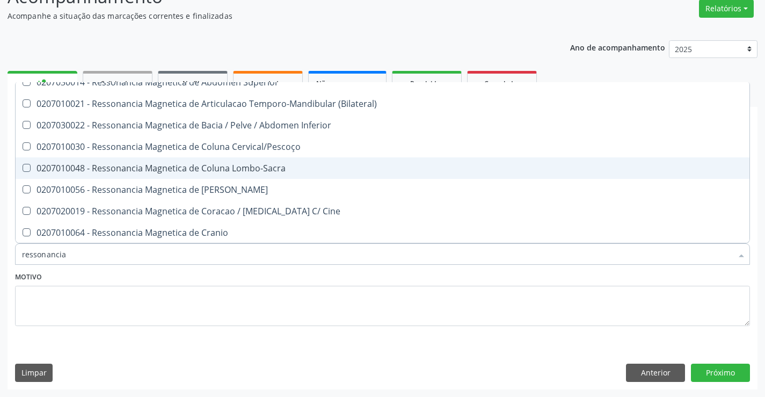
click at [290, 169] on div "0207010048 - Ressonancia Magnetica de Coluna Lombo-Sacra" at bounding box center [382, 168] width 721 height 9
checkbox Lombo-Sacra "true"
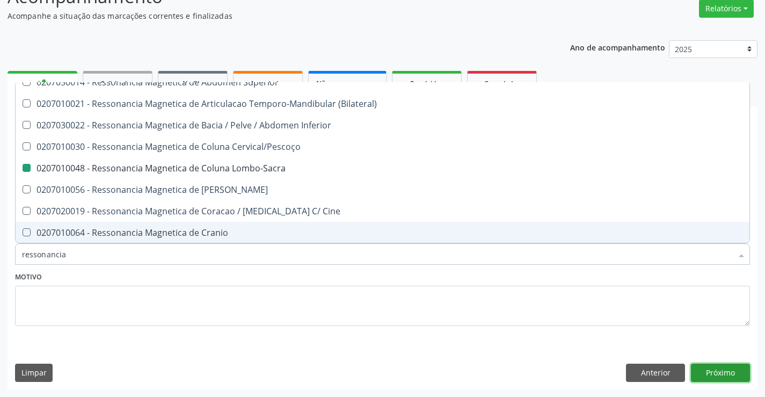
click at [715, 373] on button "Próximo" at bounding box center [720, 372] width 59 height 18
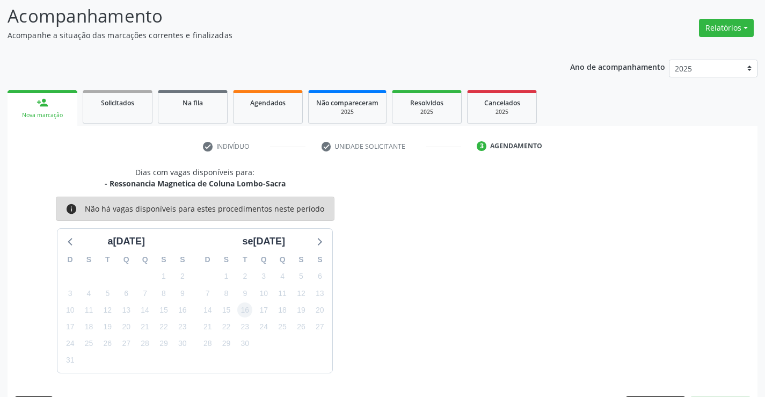
scroll to position [90, 0]
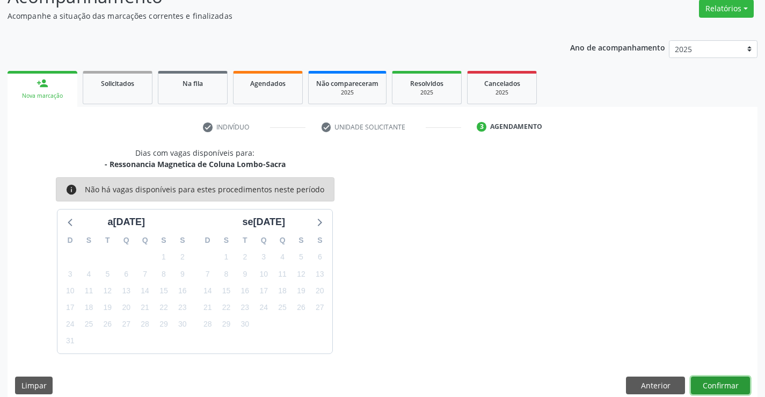
click at [716, 378] on button "Confirmar" at bounding box center [720, 385] width 59 height 18
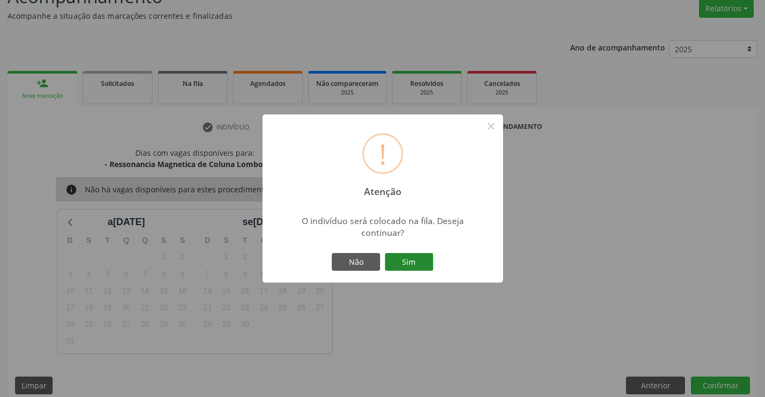
click at [405, 259] on button "Sim" at bounding box center [409, 262] width 48 height 18
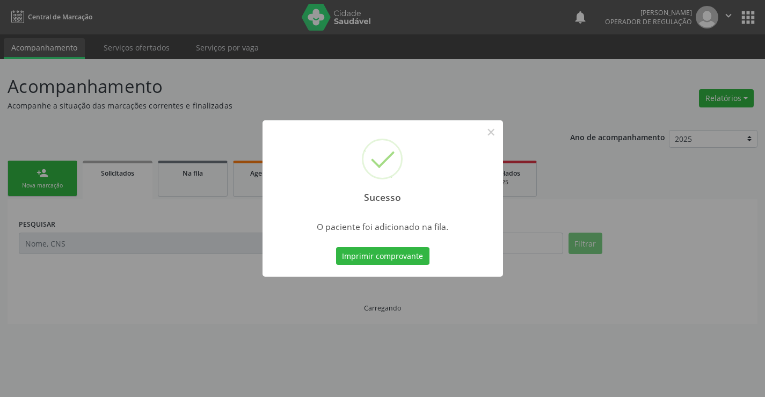
scroll to position [0, 0]
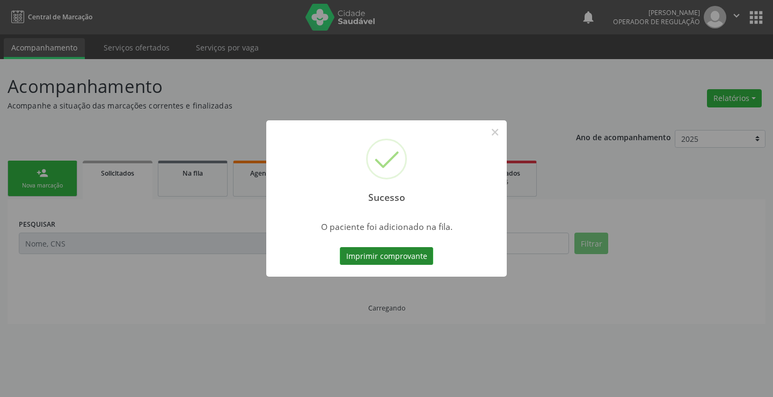
click at [387, 253] on button "Imprimir comprovante" at bounding box center [386, 256] width 93 height 18
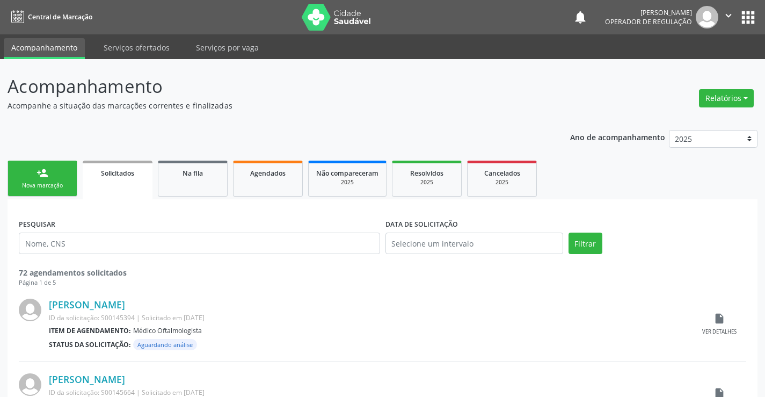
click at [37, 169] on div "person_add" at bounding box center [43, 173] width 12 height 12
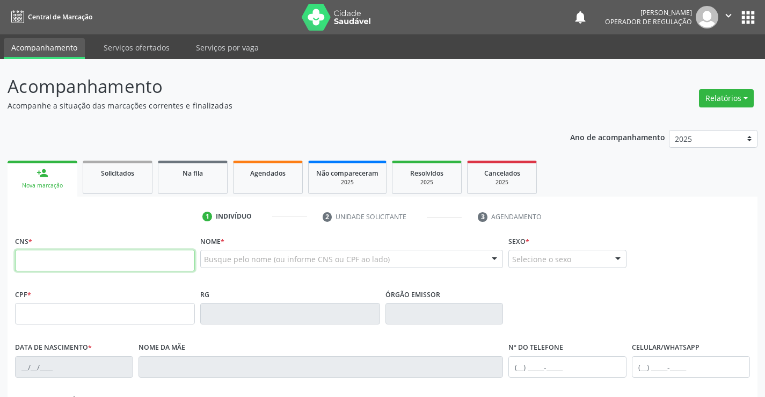
click at [48, 270] on input "text" at bounding box center [105, 260] width 180 height 21
type input "704 5043 9894 5817"
type input "0829628045"
type input "20/04/1974"
type input "(74) 98103-7505"
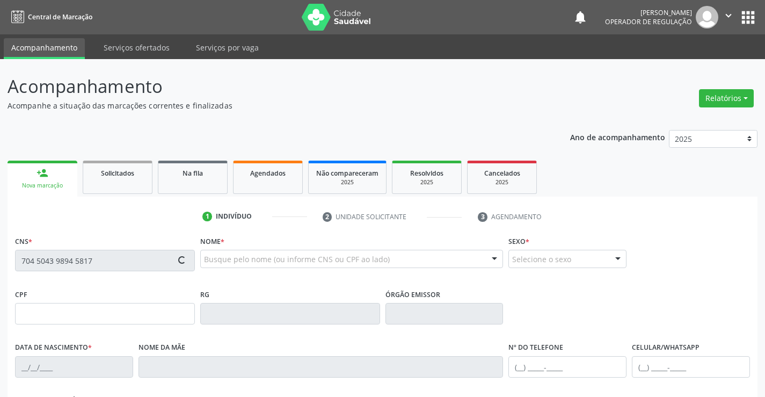
type input "(74) 98103-7505"
type input "983.159.431-20"
type input "S/N"
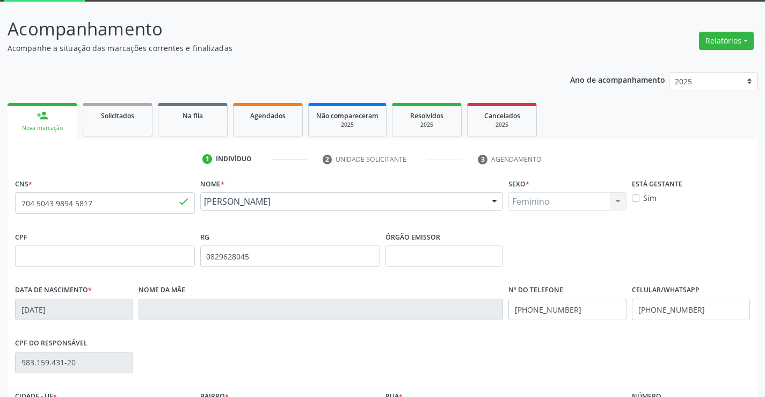
scroll to position [185, 0]
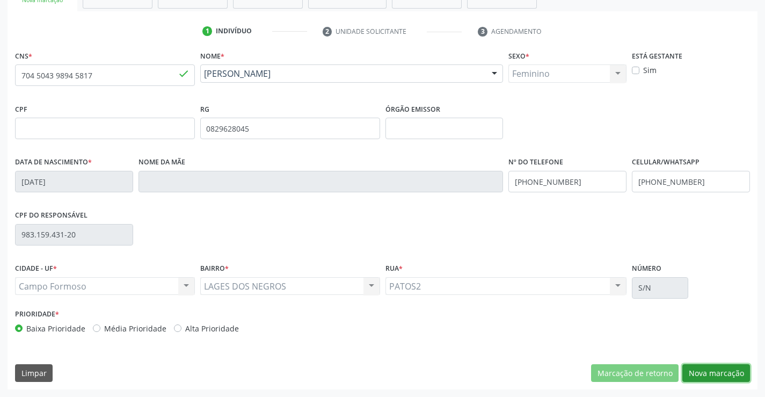
click at [727, 369] on button "Nova marcação" at bounding box center [716, 373] width 68 height 18
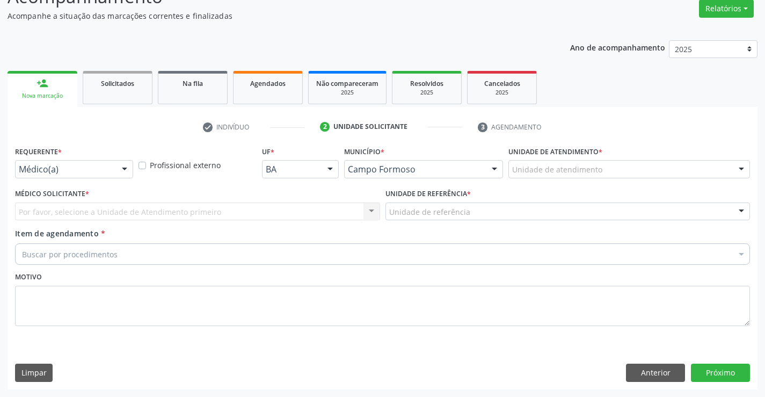
scroll to position [90, 0]
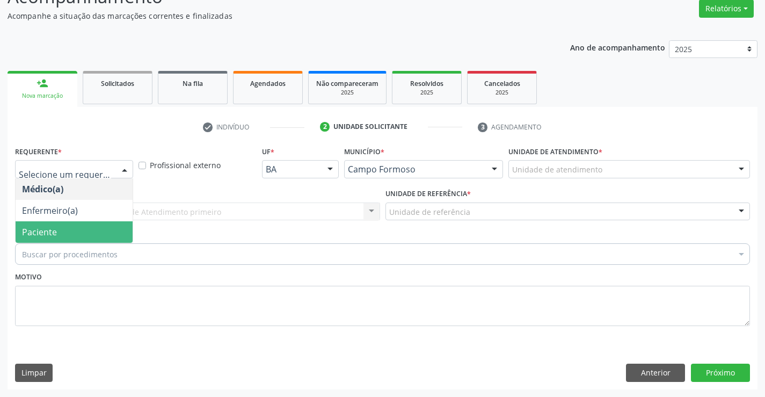
click at [69, 228] on span "Paciente" at bounding box center [74, 231] width 117 height 21
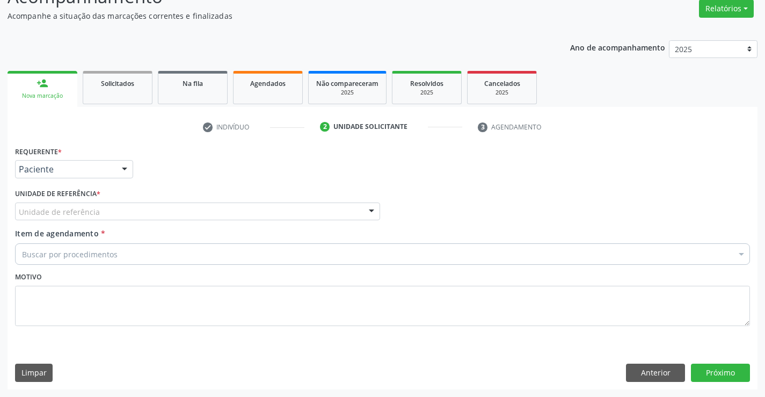
click at [167, 203] on div "Unidade de referência" at bounding box center [197, 211] width 365 height 18
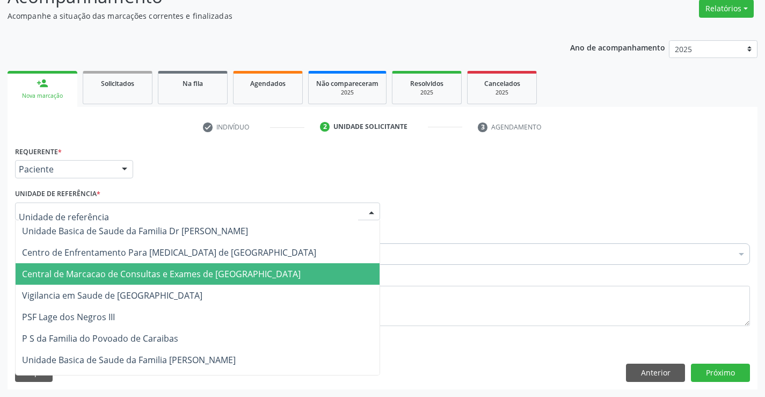
click at [169, 269] on span "Central de Marcacao de Consultas e Exames de [GEOGRAPHIC_DATA]" at bounding box center [161, 274] width 279 height 12
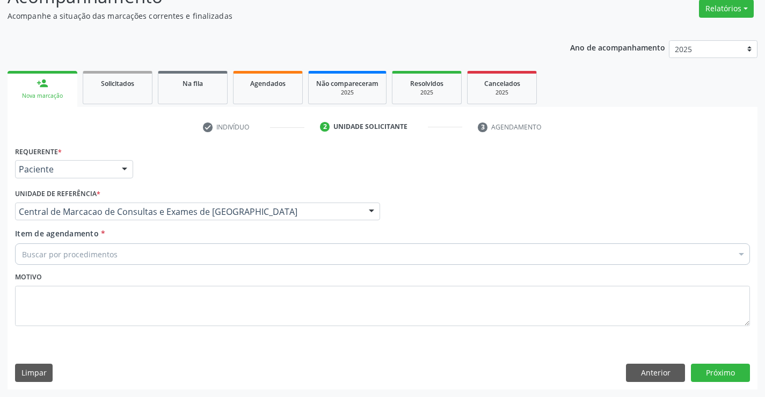
click at [202, 254] on div "Buscar por procedimentos" at bounding box center [382, 253] width 735 height 21
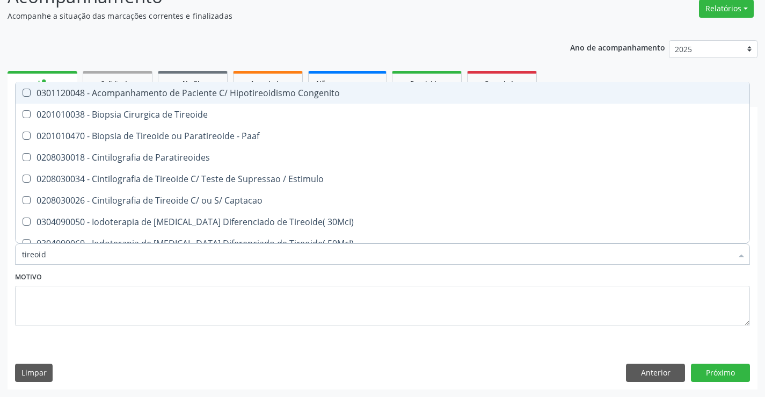
type input "tireoide"
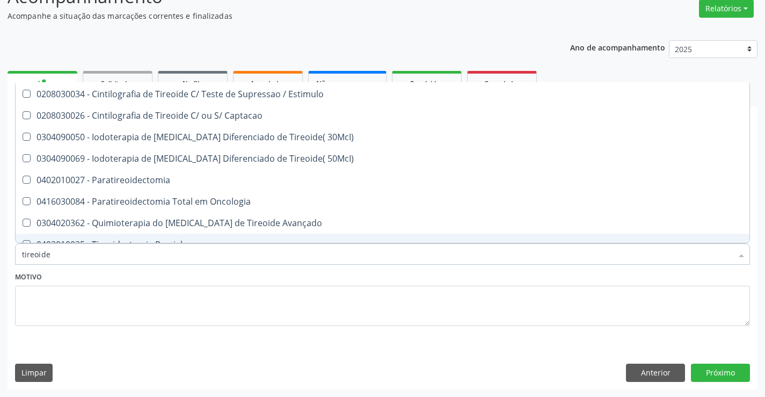
scroll to position [205, 0]
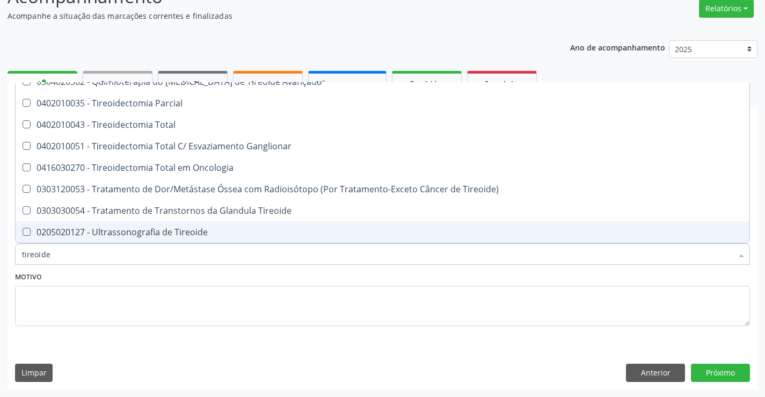
click at [158, 230] on div "0205020127 - Ultrassonografia de Tireoide" at bounding box center [382, 232] width 721 height 9
checkbox Tireoide "true"
click at [694, 374] on button "Próximo" at bounding box center [720, 372] width 59 height 18
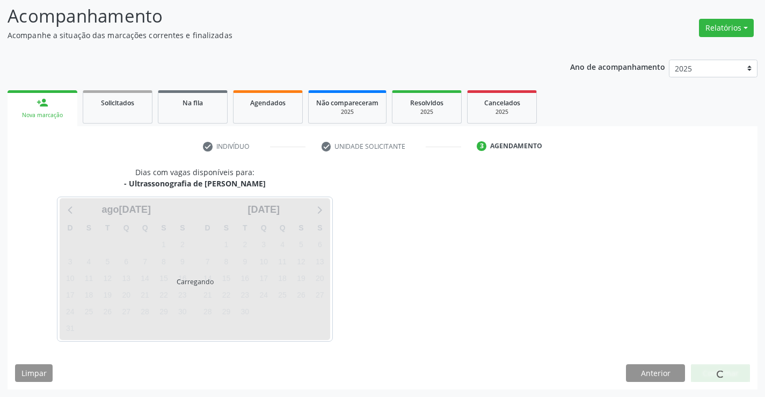
scroll to position [0, 0]
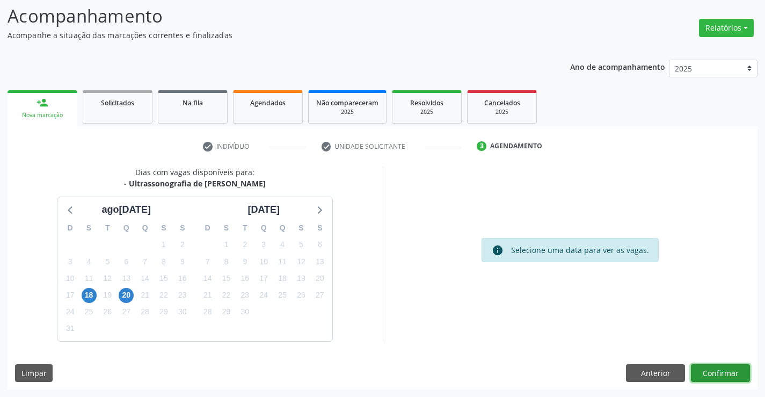
click at [728, 372] on button "Confirmar" at bounding box center [720, 373] width 59 height 18
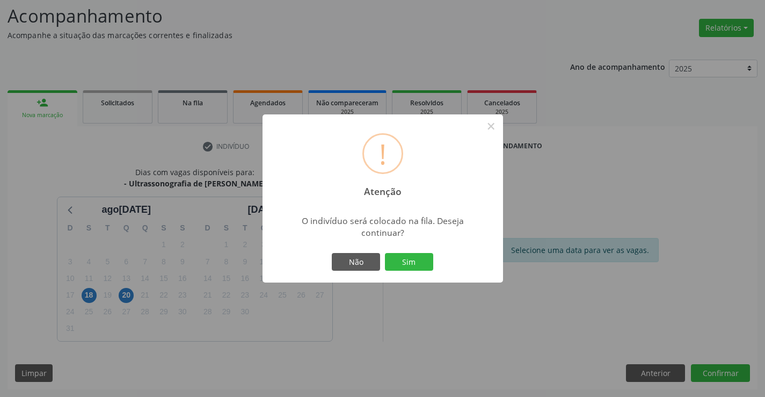
click at [434, 264] on div "Não Sim" at bounding box center [383, 262] width 106 height 23
click at [426, 260] on button "Sim" at bounding box center [409, 262] width 48 height 18
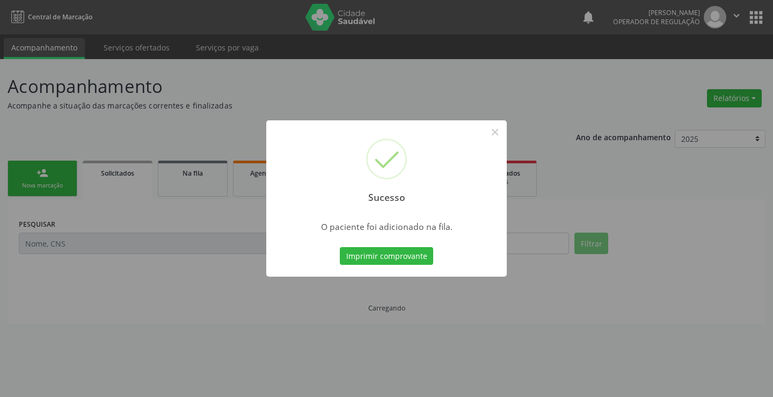
click at [384, 246] on div "Imprimir comprovante Cancel" at bounding box center [387, 256] width 98 height 23
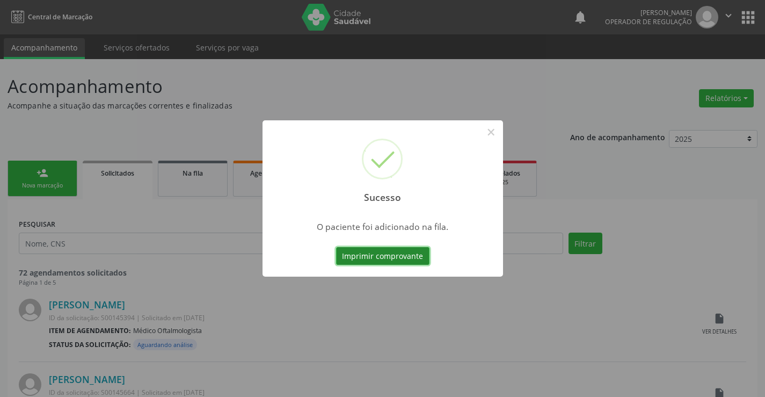
drag, startPoint x: 384, startPoint y: 251, endPoint x: 384, endPoint y: 257, distance: 5.9
click at [384, 257] on button "Imprimir comprovante" at bounding box center [382, 256] width 93 height 18
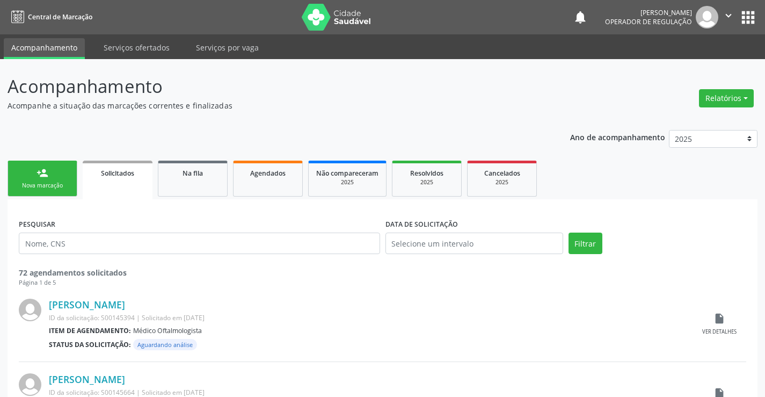
click at [50, 175] on link "person_add Nova marcação" at bounding box center [43, 179] width 70 height 36
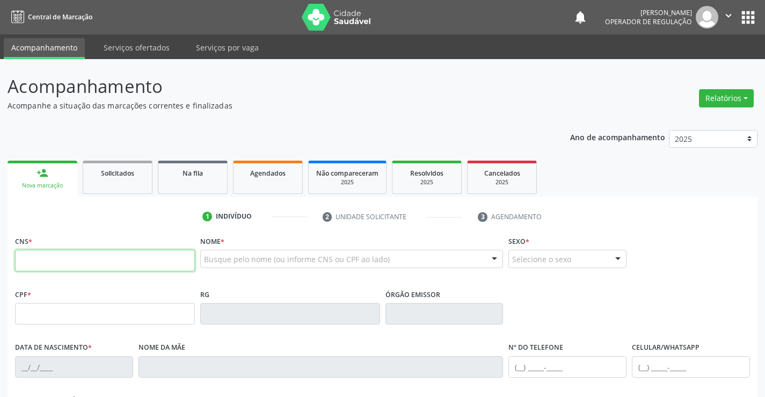
click at [72, 262] on input "text" at bounding box center [105, 260] width 180 height 21
click at [71, 248] on div "CNS *" at bounding box center [105, 252] width 180 height 38
click at [83, 258] on input "text" at bounding box center [105, 260] width 180 height 21
click at [82, 259] on input "text" at bounding box center [105, 260] width 180 height 21
type input "704 8015 5974 0744"
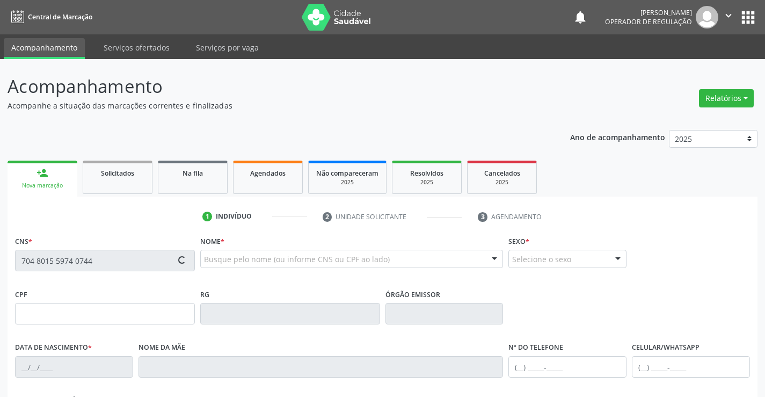
type input "767834305"
type input "06/12/1977"
type input "(74) 98802-0465"
type input "930.738.605-68"
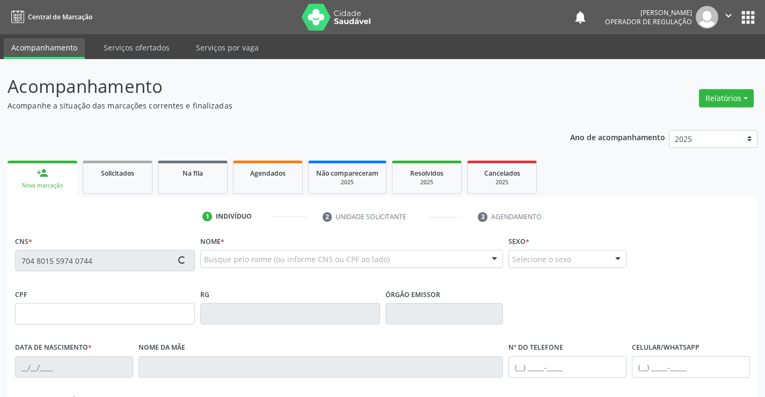
type input "325"
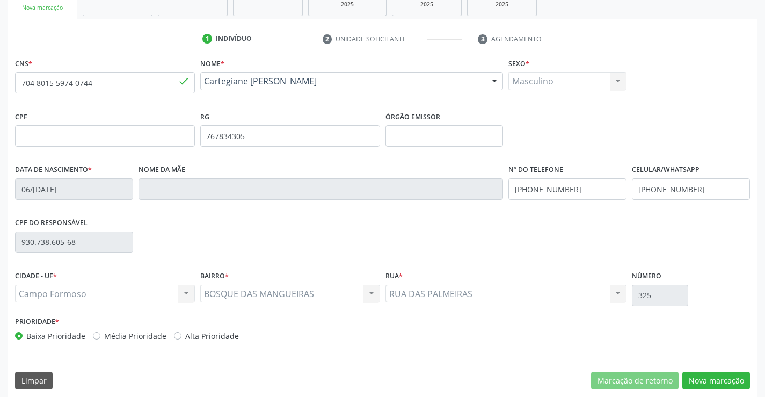
scroll to position [185, 0]
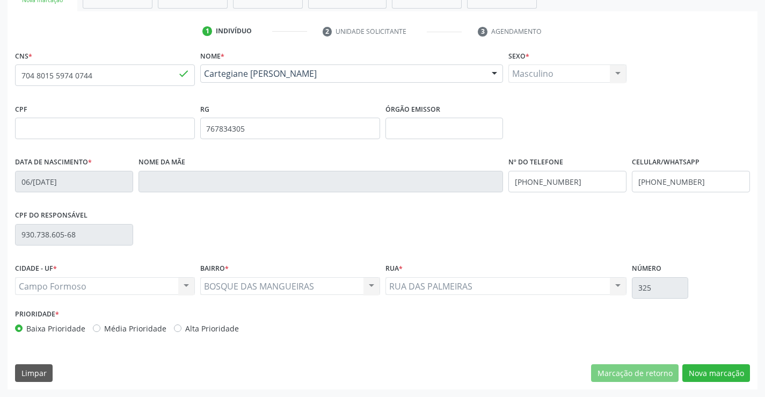
click at [726, 360] on div "CNS * 704 8015 5974 0744 done Nome * Cartegiane Alves da Silva Cartegiane Alves…" at bounding box center [383, 218] width 750 height 341
click at [724, 367] on button "Nova marcação" at bounding box center [716, 373] width 68 height 18
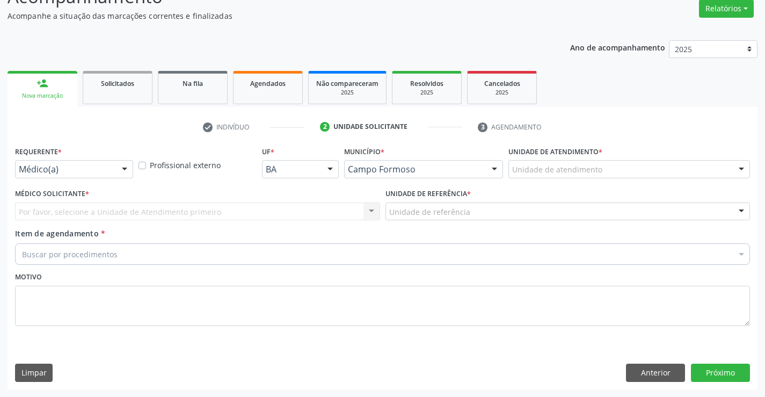
scroll to position [90, 0]
drag, startPoint x: 101, startPoint y: 169, endPoint x: 94, endPoint y: 183, distance: 15.1
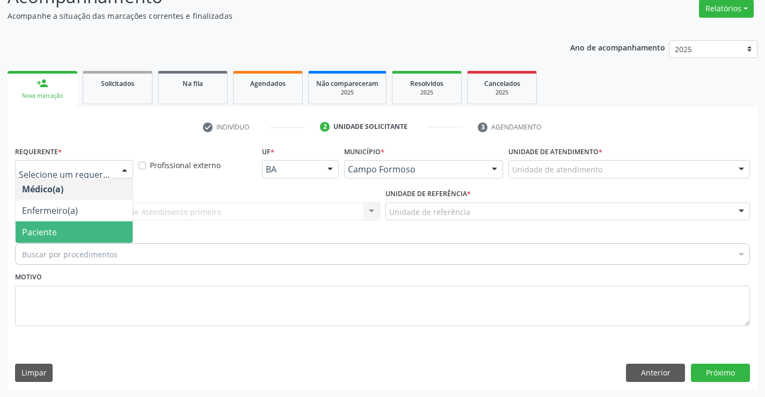
click at [80, 234] on span "Paciente" at bounding box center [74, 231] width 117 height 21
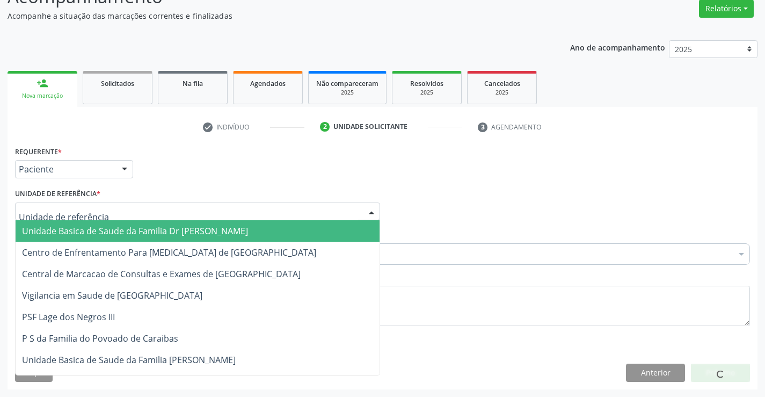
click at [133, 219] on div at bounding box center [197, 211] width 365 height 18
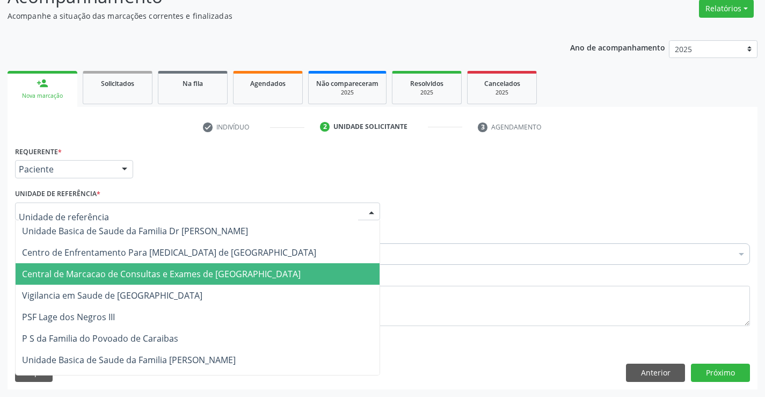
click at [136, 265] on span "Central de Marcacao de Consultas e Exames de [GEOGRAPHIC_DATA]" at bounding box center [198, 273] width 364 height 21
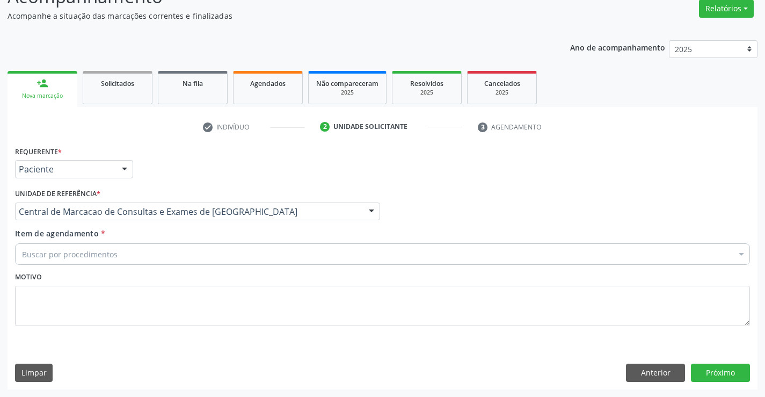
click at [144, 250] on div "Buscar por procedimentos" at bounding box center [382, 253] width 735 height 21
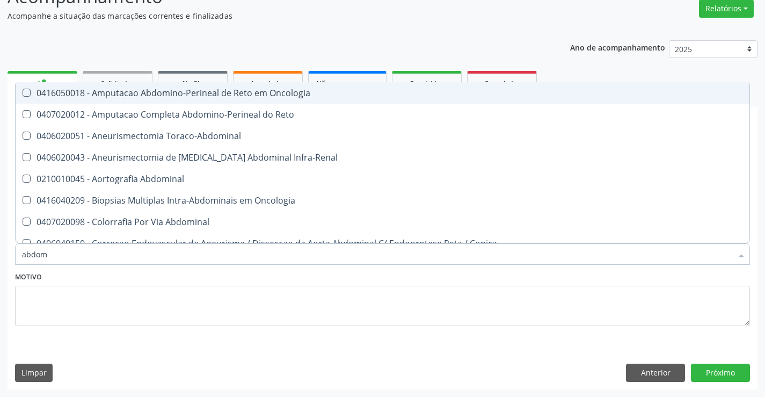
type input "abdome"
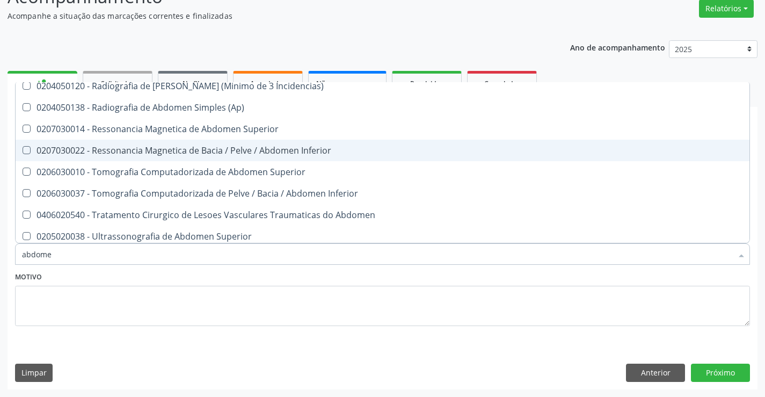
scroll to position [54, 0]
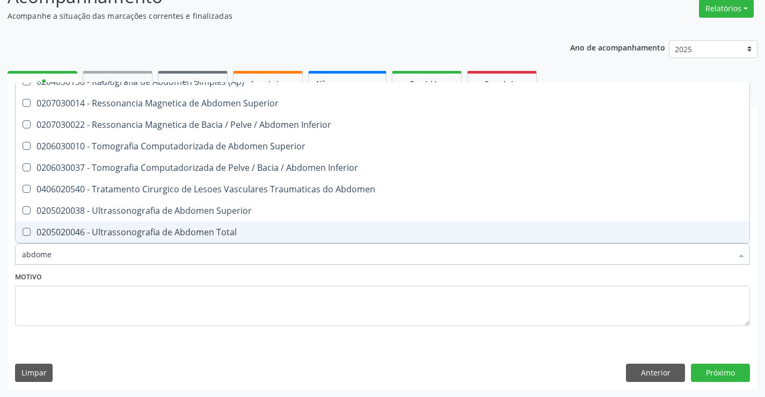
click at [199, 232] on div "0205020046 - Ultrassonografia de Abdomen Total" at bounding box center [382, 232] width 721 height 9
checkbox Total "true"
click at [738, 368] on button "Próximo" at bounding box center [720, 372] width 59 height 18
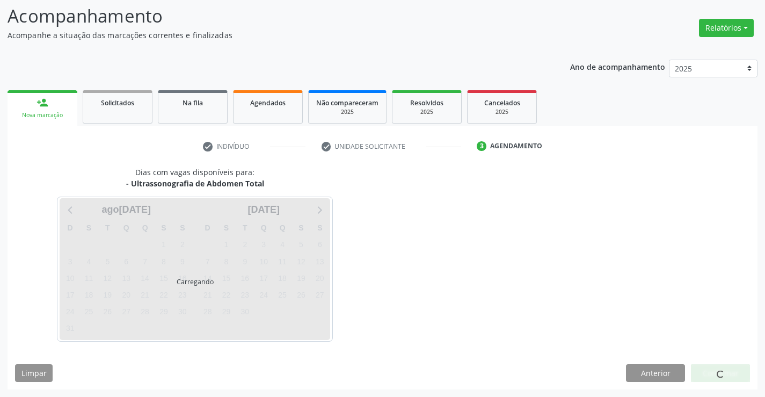
scroll to position [0, 0]
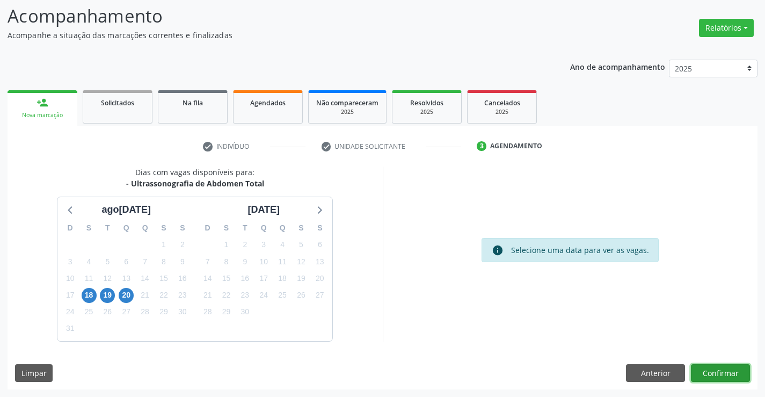
click at [735, 367] on button "Confirmar" at bounding box center [720, 373] width 59 height 18
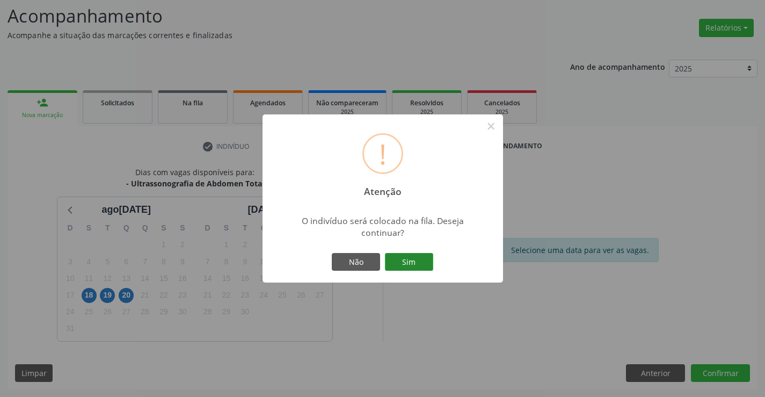
click at [432, 260] on button "Sim" at bounding box center [409, 262] width 48 height 18
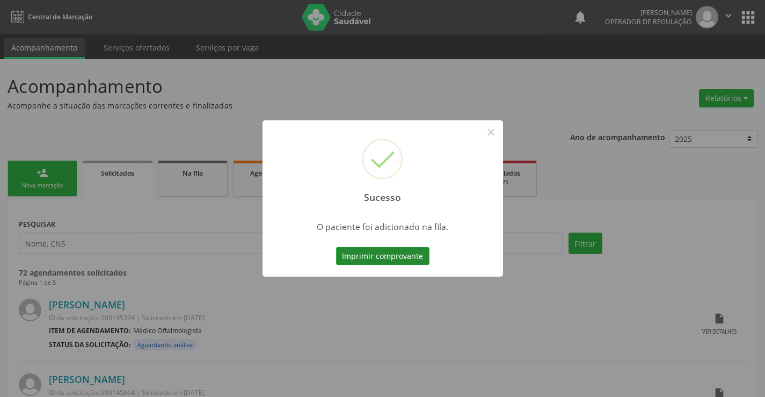
click at [385, 251] on button "Imprimir comprovante" at bounding box center [382, 256] width 93 height 18
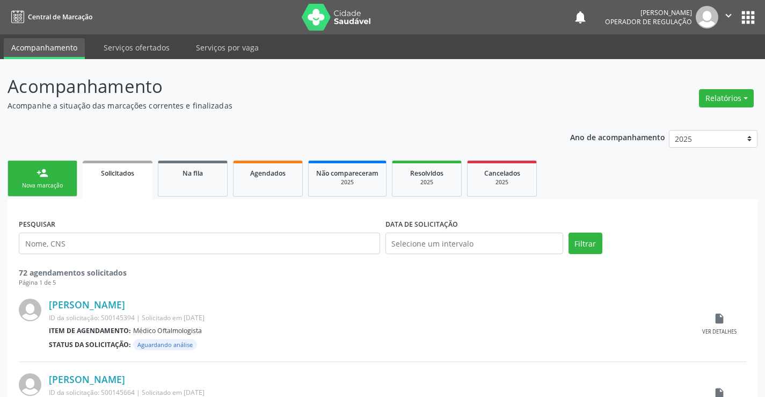
click at [63, 172] on link "person_add Nova marcação" at bounding box center [43, 179] width 70 height 36
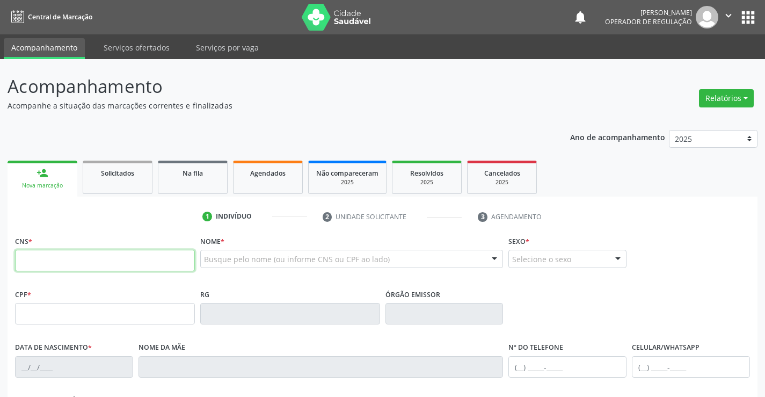
click at [59, 266] on input "text" at bounding box center [105, 260] width 180 height 21
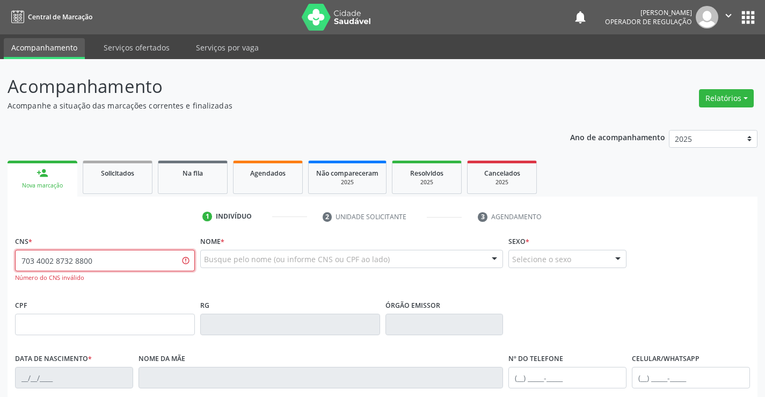
type input "703 4002 8732 8800"
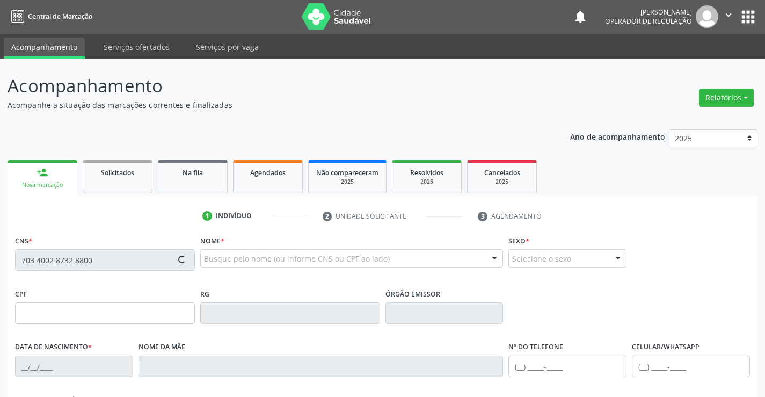
type input "008073447"
type input "16/11/2020"
type input "(74) 98802-0465"
type input "122.214.235-00"
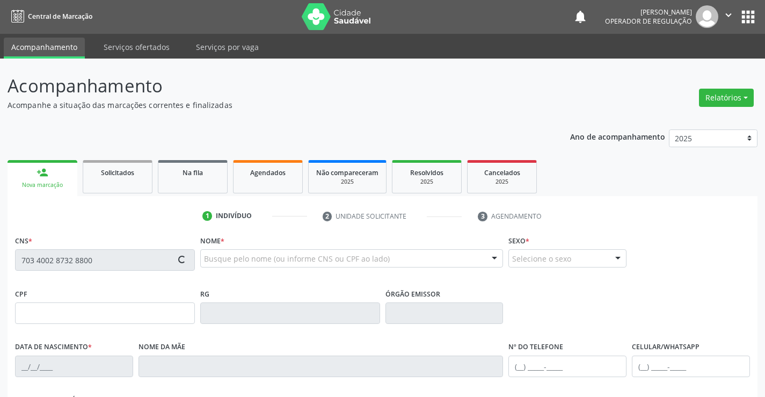
type input "325"
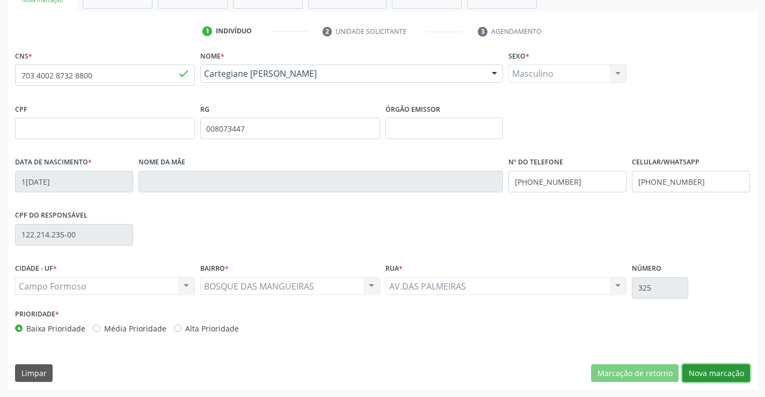
drag, startPoint x: 718, startPoint y: 369, endPoint x: 341, endPoint y: 288, distance: 385.4
click at [715, 369] on button "Nova marcação" at bounding box center [716, 373] width 68 height 18
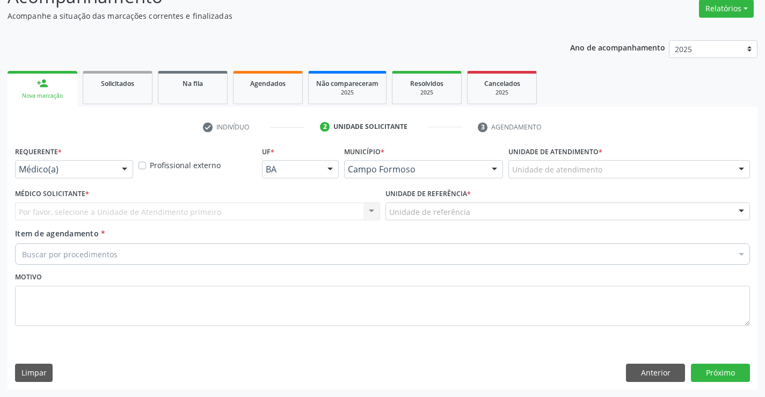
scroll to position [90, 0]
click at [122, 171] on div at bounding box center [124, 170] width 16 height 18
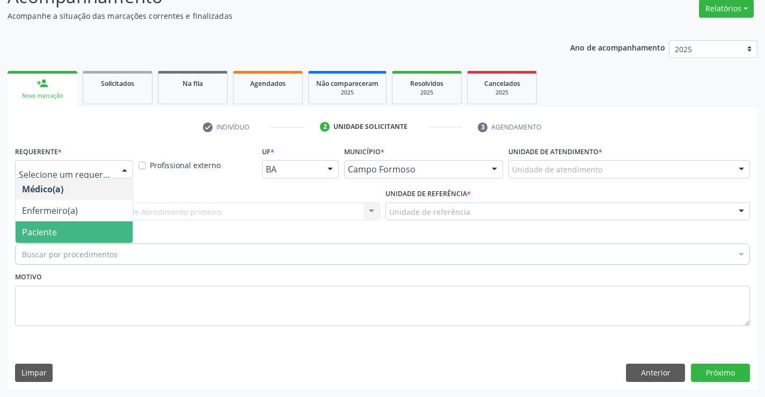
click at [59, 234] on span "Paciente" at bounding box center [74, 231] width 117 height 21
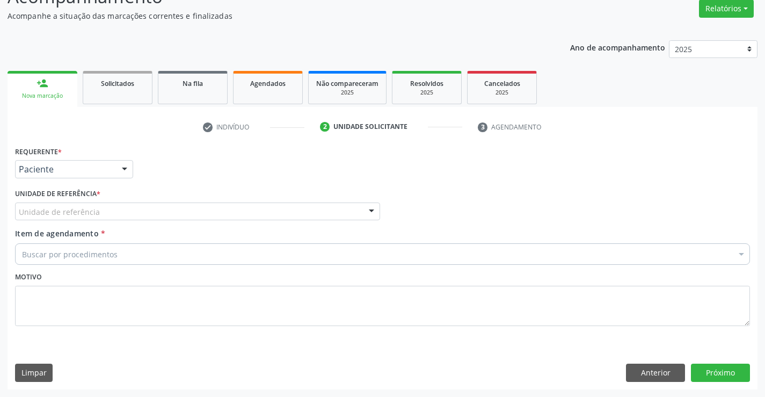
drag, startPoint x: 160, startPoint y: 215, endPoint x: 164, endPoint y: 249, distance: 34.6
click at [160, 216] on div "Unidade de referência" at bounding box center [197, 211] width 365 height 18
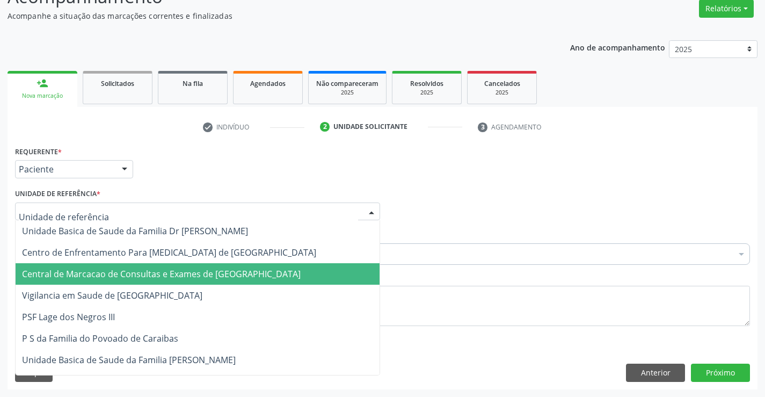
click at [177, 276] on span "Central de Marcacao de Consultas e Exames de [GEOGRAPHIC_DATA]" at bounding box center [161, 274] width 279 height 12
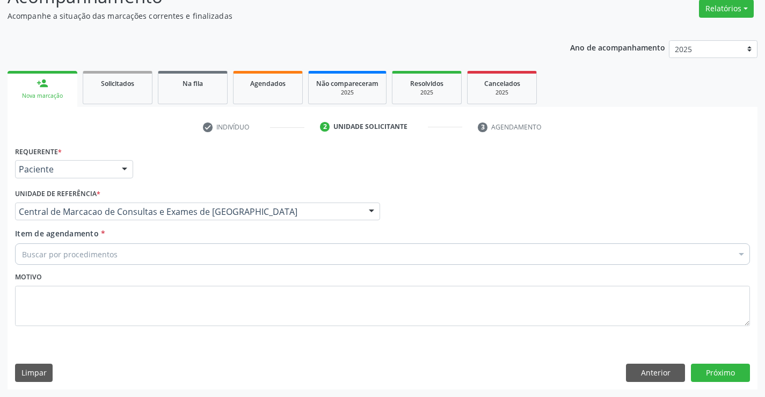
click at [202, 252] on div "Buscar por procedimentos" at bounding box center [382, 253] width 735 height 21
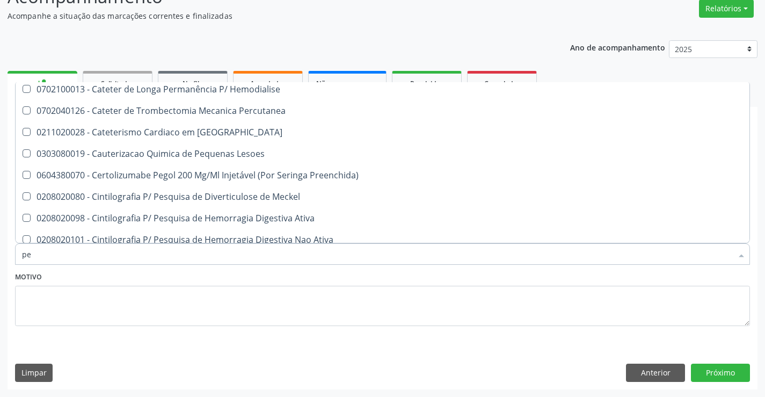
scroll to position [2147, 0]
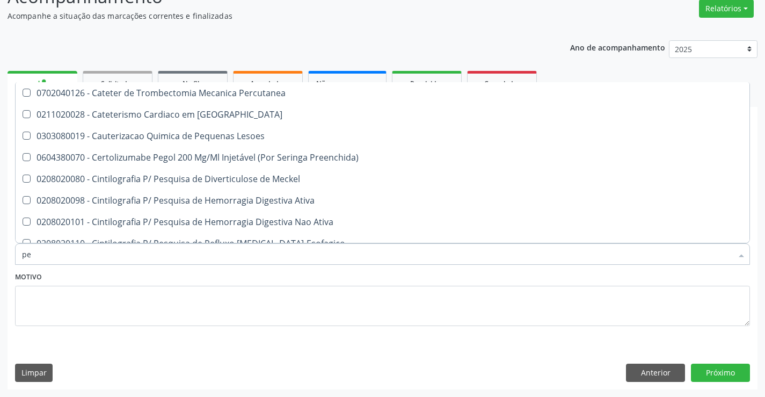
click at [103, 256] on input "pe" at bounding box center [377, 253] width 710 height 21
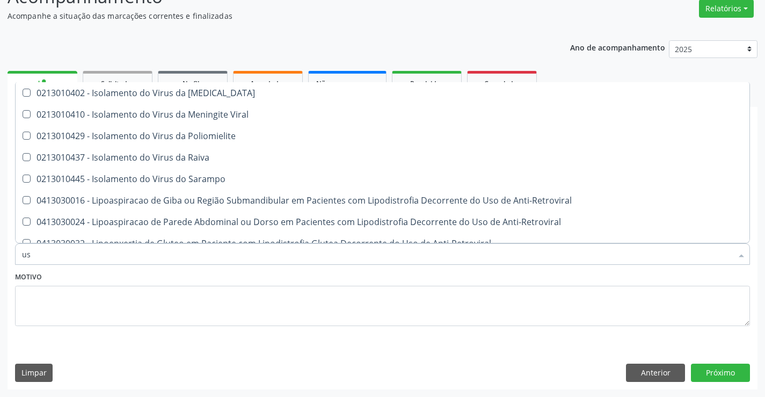
type input "usg"
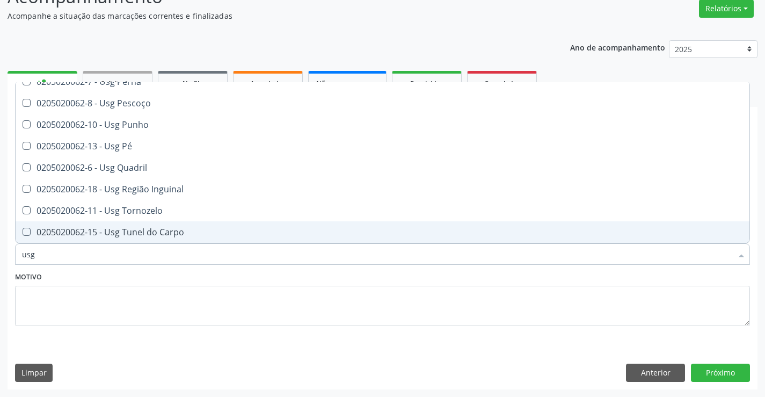
scroll to position [247, 0]
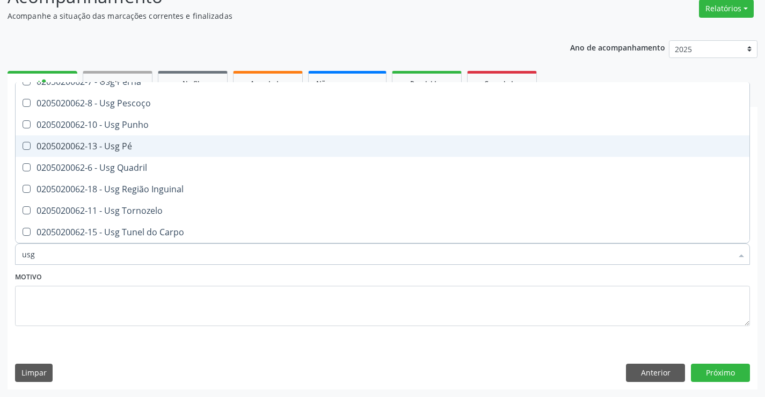
click at [155, 146] on div "0205020062-13 - Usg Pé" at bounding box center [382, 146] width 721 height 9
checkbox Pé "true"
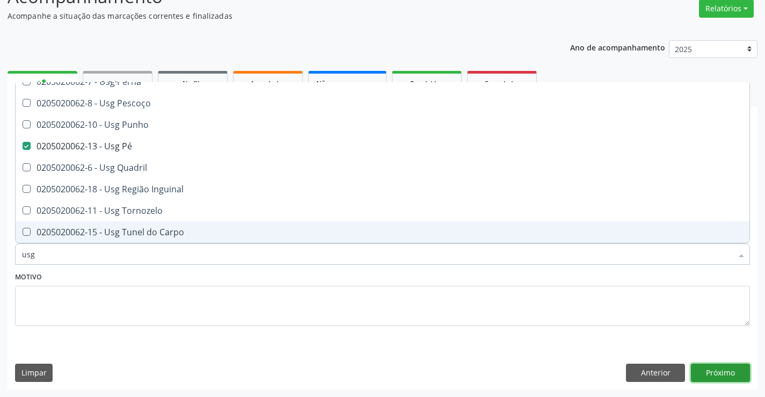
click at [724, 368] on button "Próximo" at bounding box center [720, 372] width 59 height 18
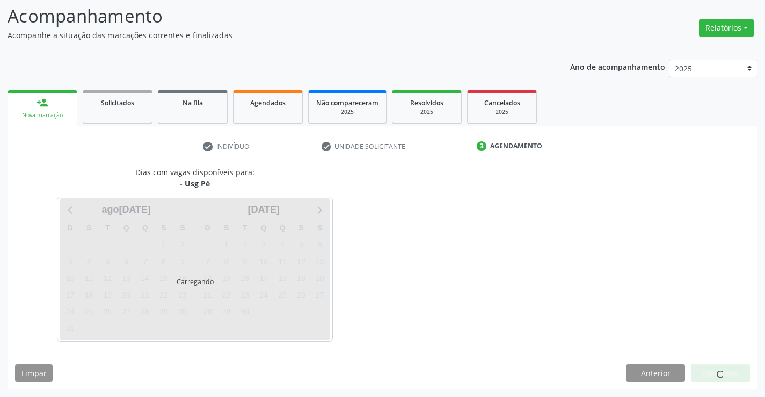
scroll to position [0, 0]
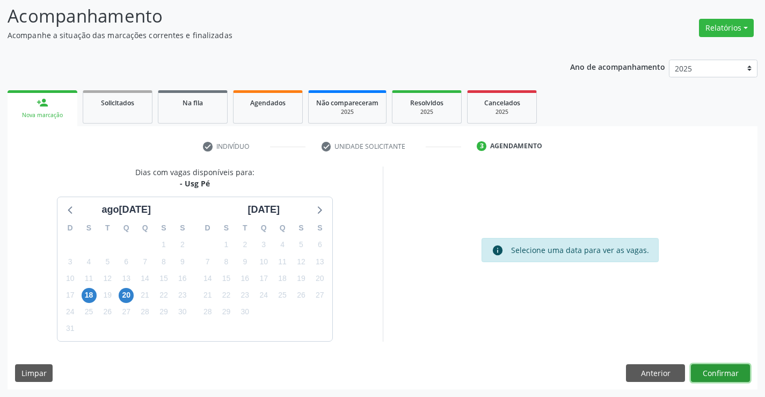
click at [708, 368] on button "Confirmar" at bounding box center [720, 373] width 59 height 18
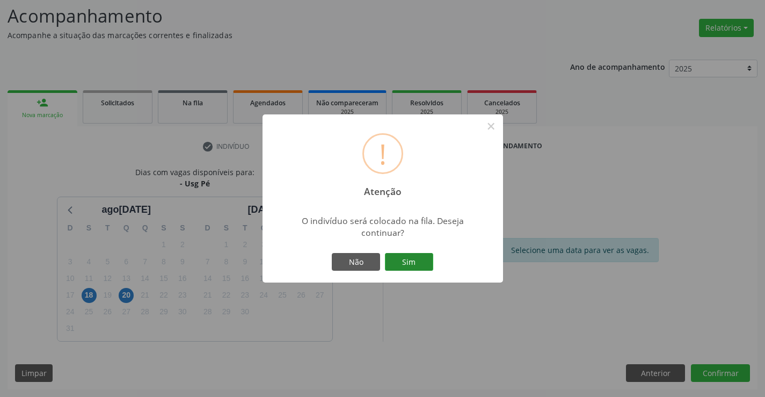
click at [416, 255] on button "Sim" at bounding box center [409, 262] width 48 height 18
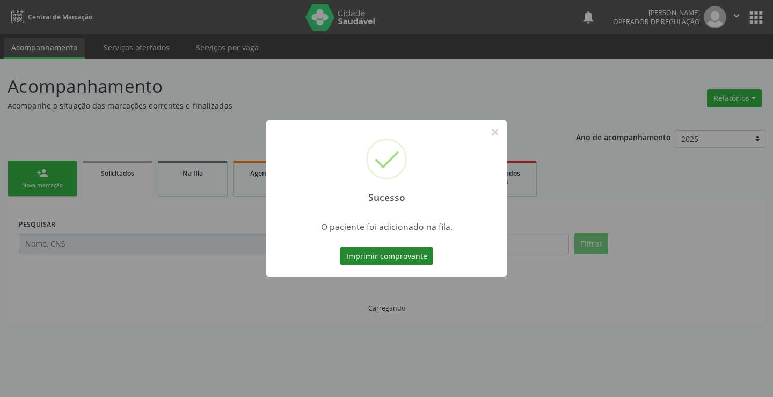
click at [429, 258] on button "Imprimir comprovante" at bounding box center [386, 256] width 93 height 18
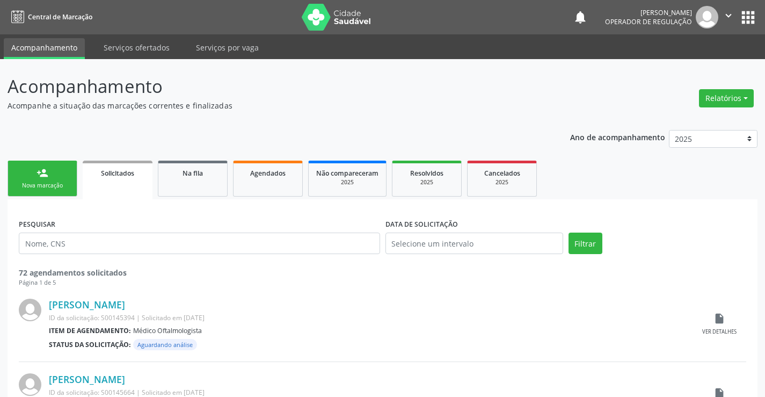
click at [70, 184] on link "person_add Nova marcação" at bounding box center [43, 179] width 70 height 36
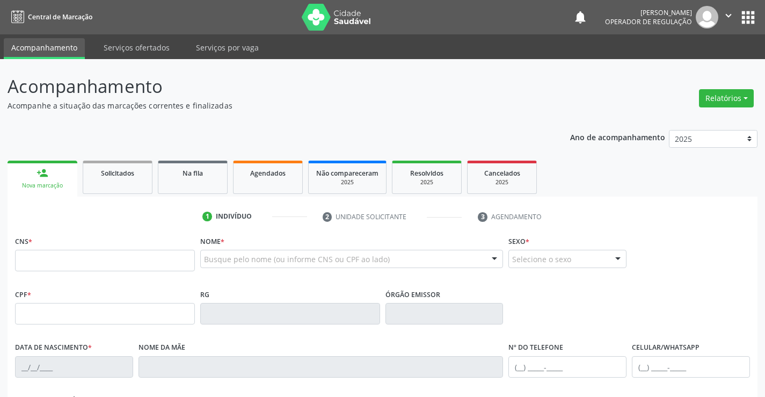
click at [59, 181] on div "Nova marcação" at bounding box center [42, 185] width 55 height 8
click at [53, 263] on input "text" at bounding box center [105, 260] width 180 height 21
type input "700 4069 8655 7745"
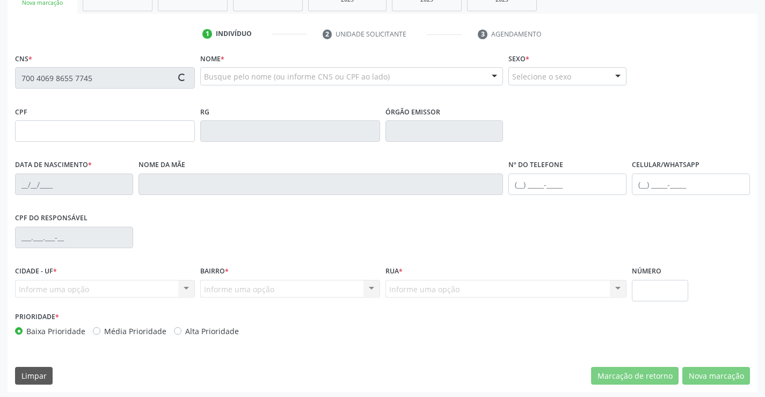
scroll to position [185, 0]
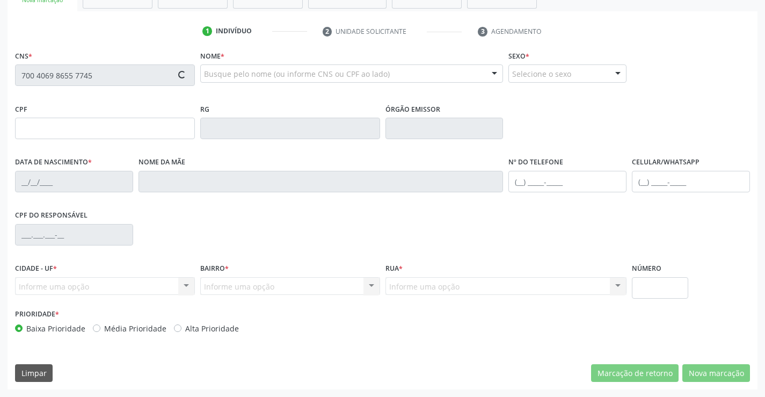
type input "022.350.225-10"
type input "0947742930"
type input "27/10/1977"
type input "(74) 98847-2407"
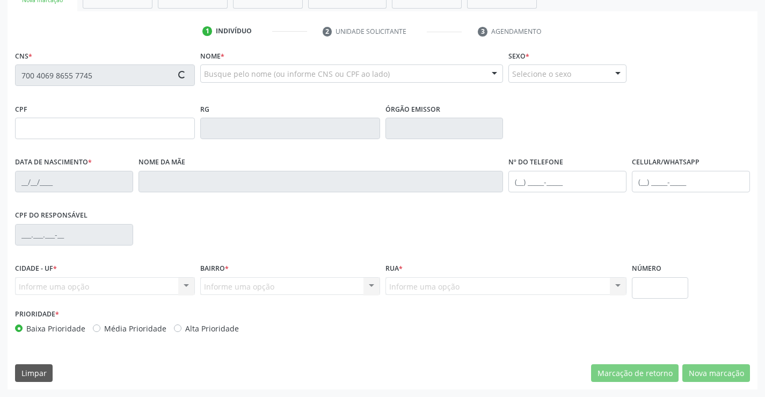
type input "022.350.225-10"
type input "S/N"
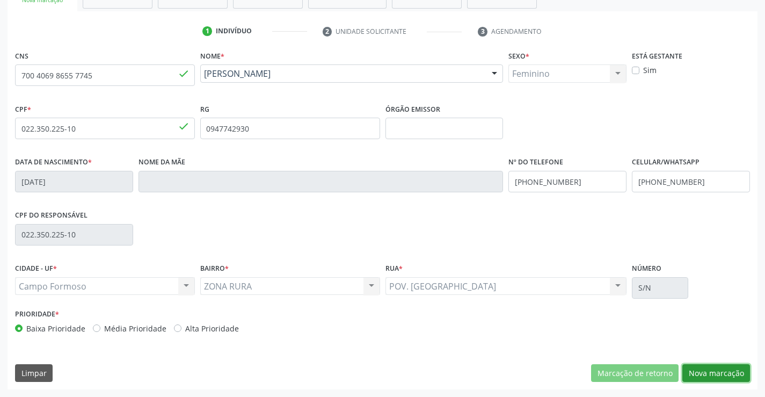
drag, startPoint x: 703, startPoint y: 379, endPoint x: 694, endPoint y: 376, distance: 9.0
click at [703, 378] on button "Nova marcação" at bounding box center [716, 373] width 68 height 18
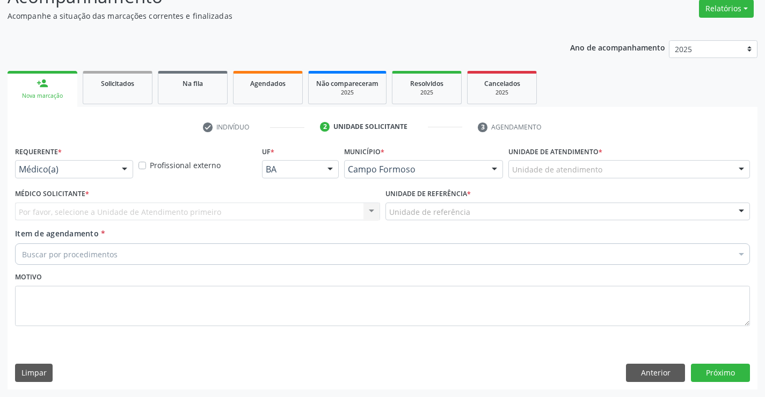
click at [130, 163] on div at bounding box center [124, 170] width 16 height 18
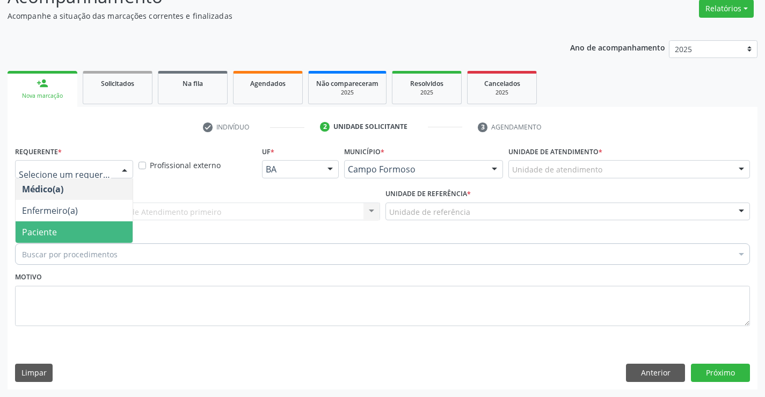
click at [76, 230] on span "Paciente" at bounding box center [74, 231] width 117 height 21
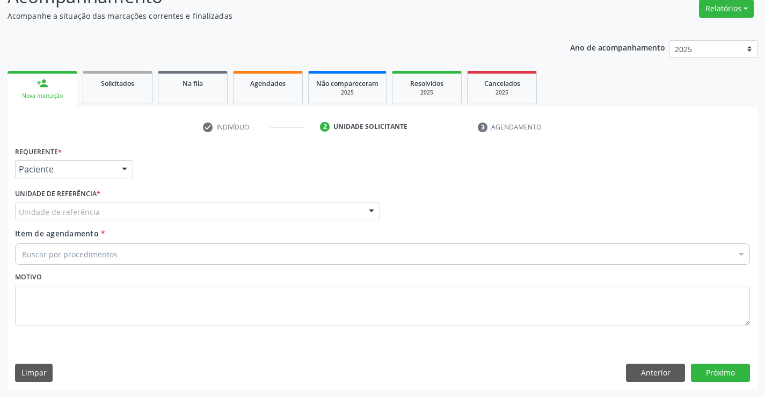
click at [107, 208] on div "Unidade de referência" at bounding box center [197, 211] width 365 height 18
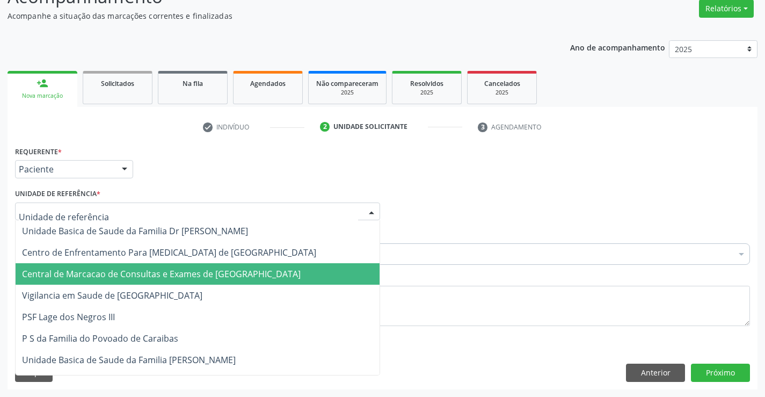
drag, startPoint x: 136, startPoint y: 276, endPoint x: 143, endPoint y: 264, distance: 14.7
click at [136, 276] on span "Central de Marcacao de Consultas e Exames de [GEOGRAPHIC_DATA]" at bounding box center [161, 274] width 279 height 12
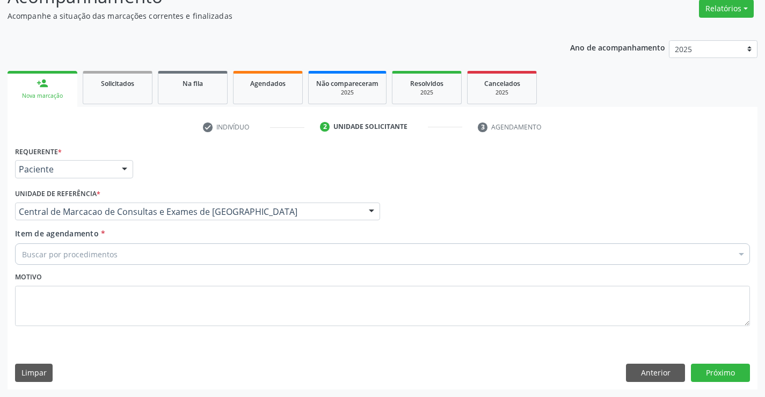
click at [146, 261] on div "Buscar por procedimentos" at bounding box center [382, 253] width 735 height 21
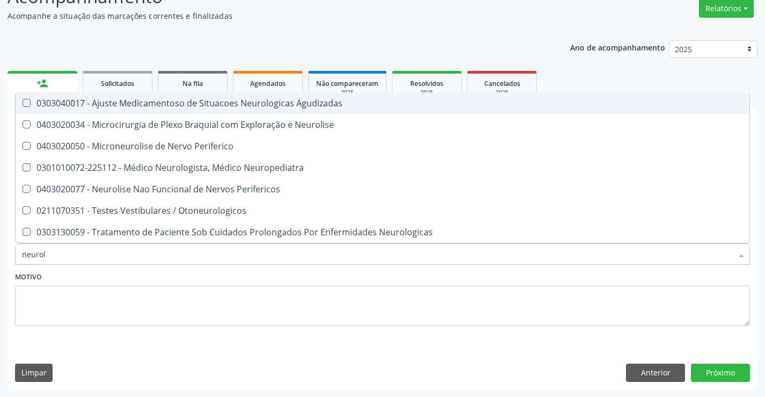
type input "neurolo"
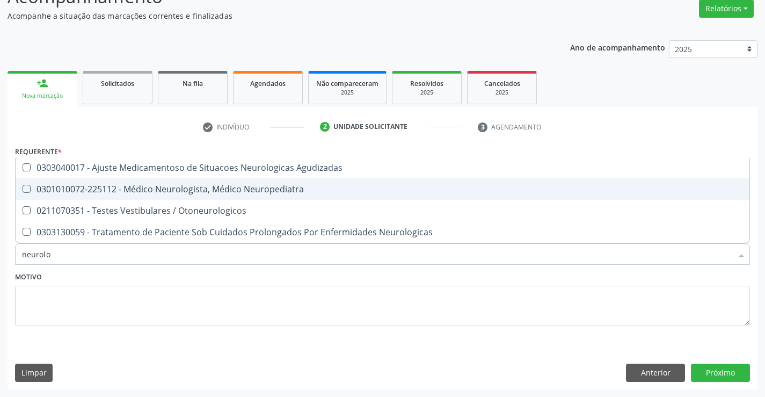
click at [202, 191] on div "0301010072-225112 - Médico Neurologista, Médico Neuropediatra" at bounding box center [382, 189] width 721 height 9
checkbox Neuropediatra "true"
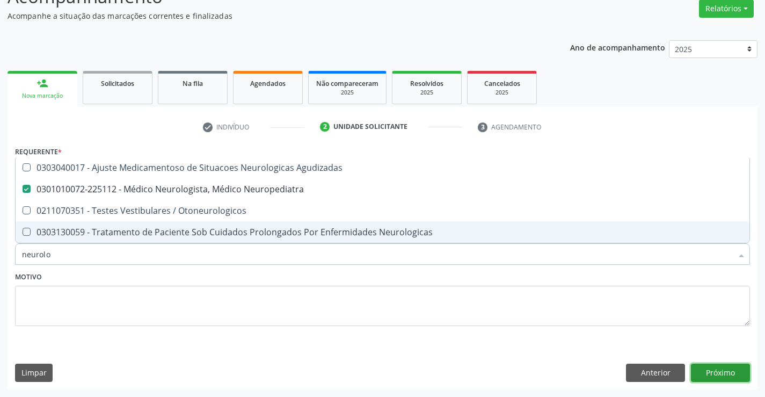
click at [729, 374] on button "Próximo" at bounding box center [720, 372] width 59 height 18
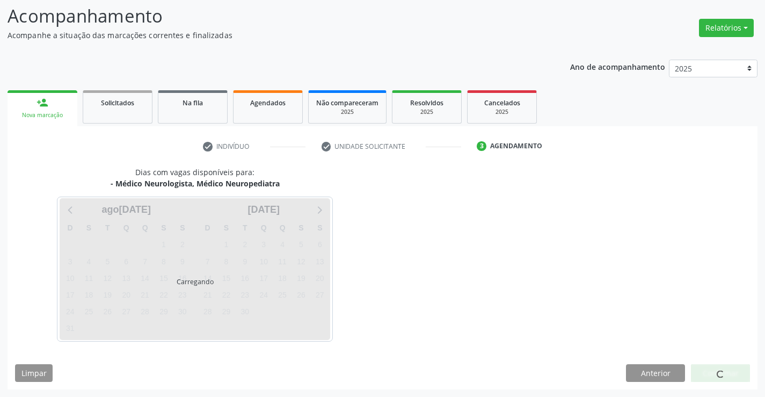
scroll to position [70, 0]
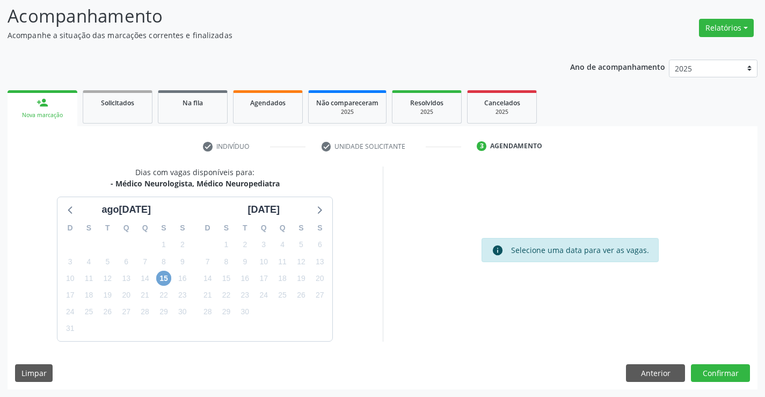
click at [159, 276] on span "15" at bounding box center [163, 278] width 15 height 15
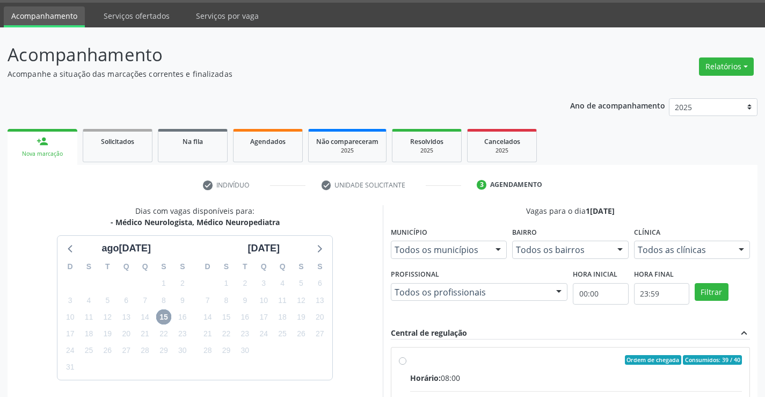
scroll to position [0, 0]
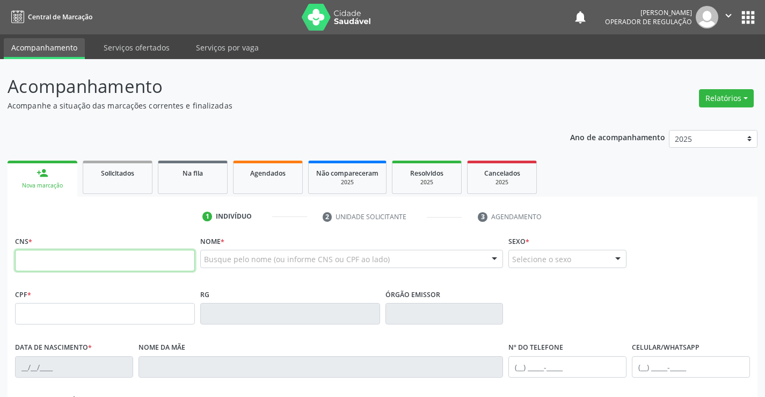
click at [72, 263] on input "text" at bounding box center [105, 260] width 180 height 21
click at [85, 269] on input "text" at bounding box center [105, 260] width 180 height 21
type input "703 2026 8507 2893"
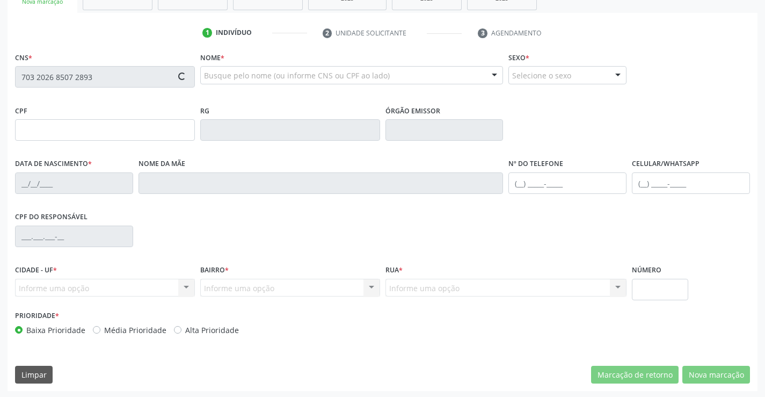
type input "0772517339"
type input "18/01/1974"
type input "(74) 99120-9926"
type input "664.807.795-68"
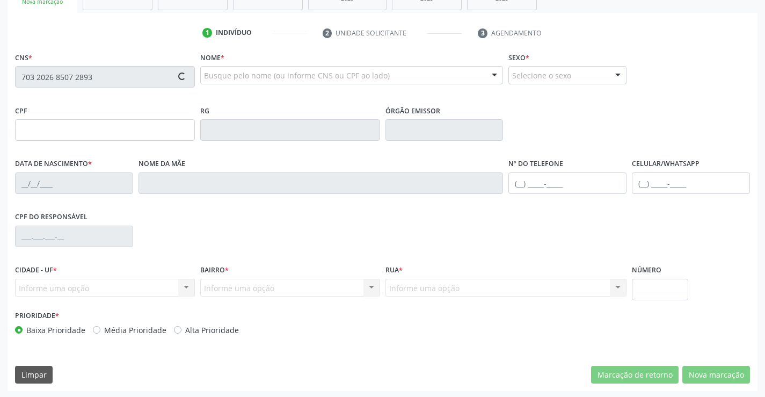
type input "sn"
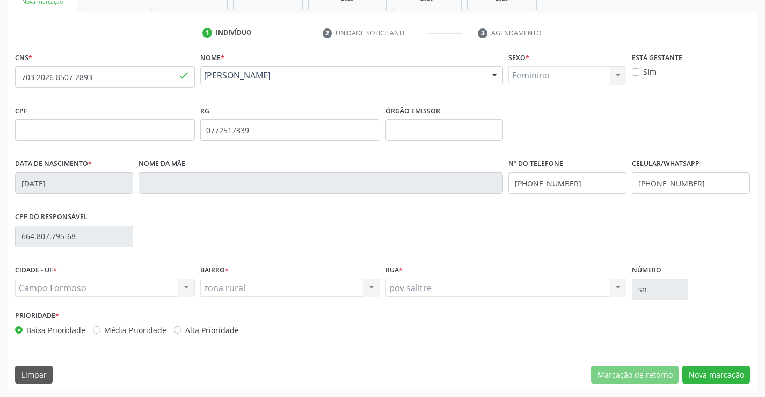
scroll to position [185, 0]
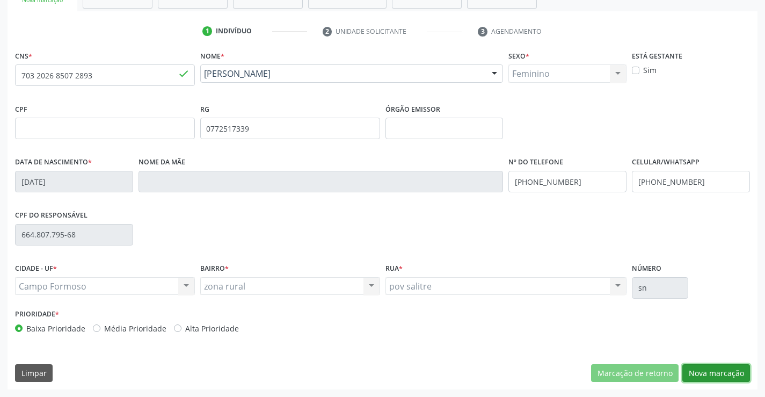
click at [731, 375] on button "Nova marcação" at bounding box center [716, 373] width 68 height 18
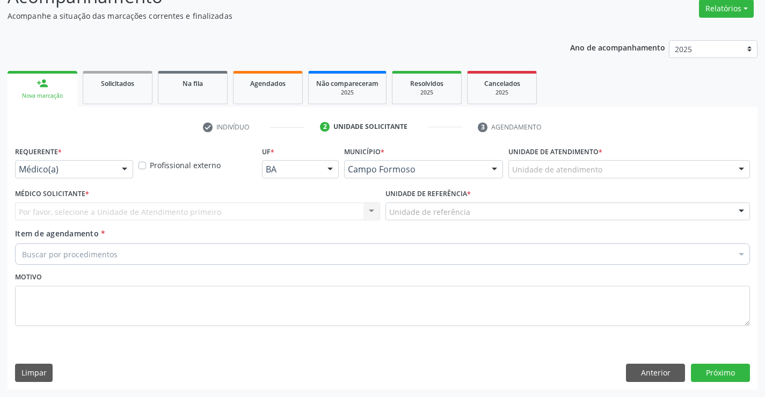
scroll to position [90, 0]
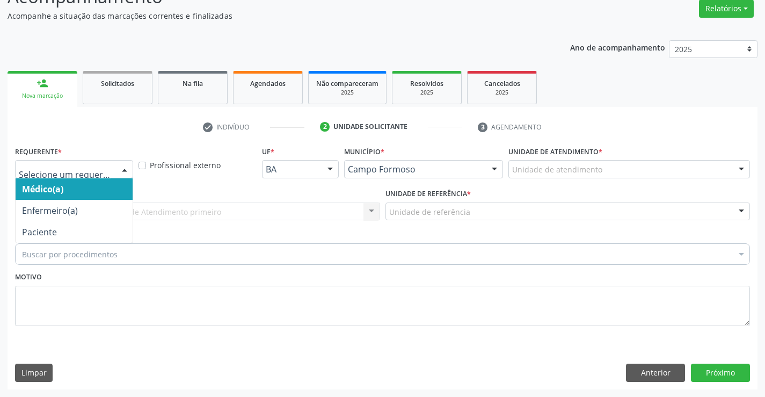
click at [119, 171] on div at bounding box center [124, 170] width 16 height 18
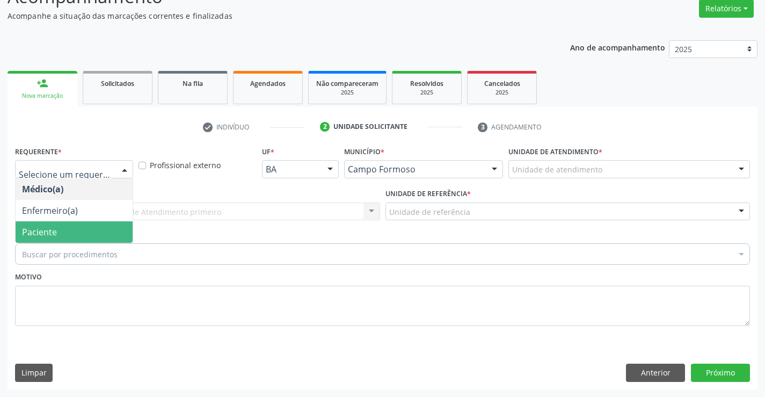
click at [76, 246] on div "Buscar por procedimentos" at bounding box center [382, 253] width 735 height 21
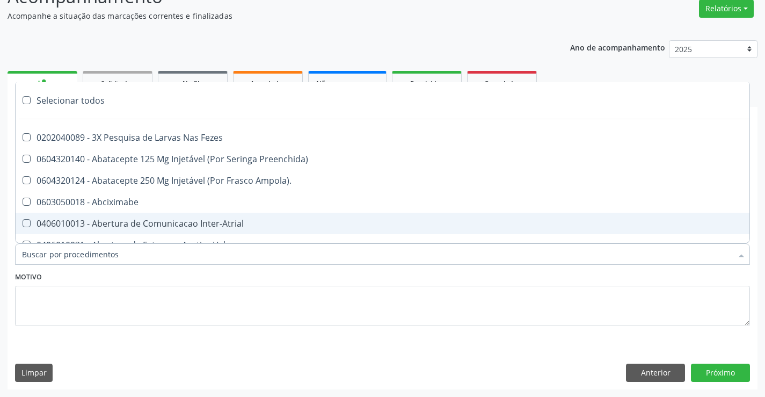
click at [189, 256] on input "Item de agendamento *" at bounding box center [377, 253] width 710 height 21
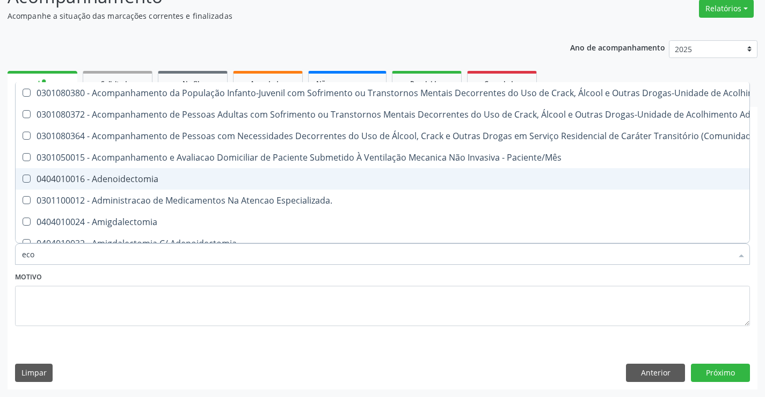
type input "ecoc"
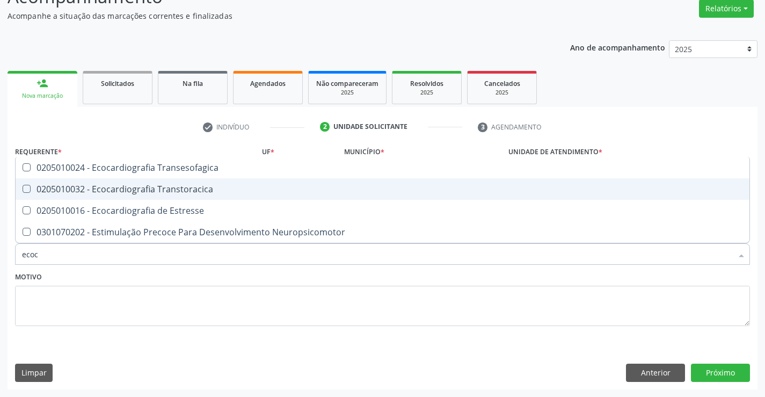
click at [191, 191] on div "0205010032 - Ecocardiografia Transtoracica" at bounding box center [382, 189] width 721 height 9
checkbox Transtoracica "true"
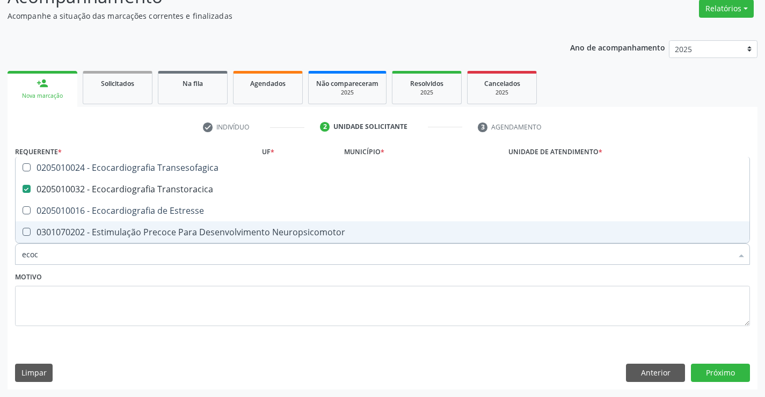
click at [196, 253] on input "ecoc" at bounding box center [377, 253] width 710 height 21
type input "ho"
checkbox Transtoracica "false"
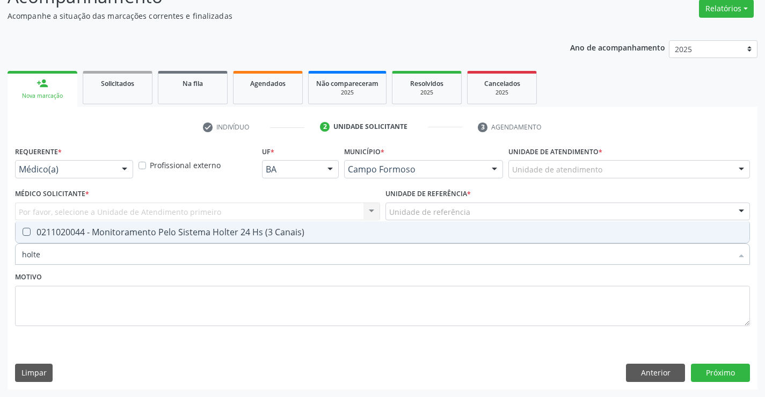
type input "holter"
drag, startPoint x: 228, startPoint y: 235, endPoint x: 217, endPoint y: 261, distance: 27.9
click at [229, 236] on div "0211020044 - Monitoramento Pelo Sistema Holter 24 Hs (3 Canais)" at bounding box center [382, 232] width 721 height 9
checkbox Canais\) "true"
click at [217, 261] on input "holter" at bounding box center [377, 253] width 710 height 21
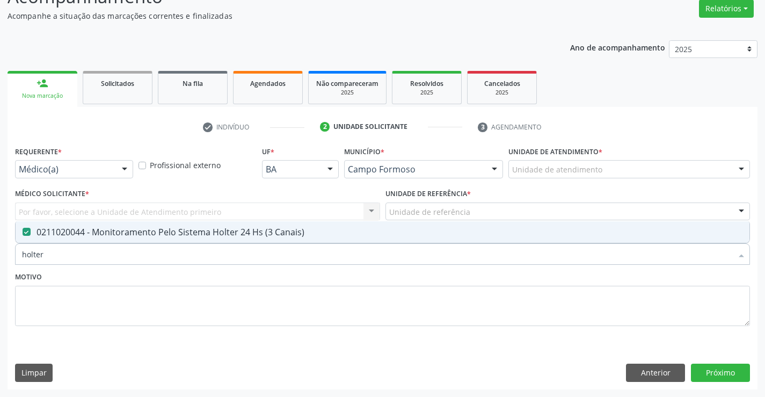
click at [217, 261] on input "holter" at bounding box center [377, 253] width 710 height 21
type input "mo"
checkbox Canais\) "false"
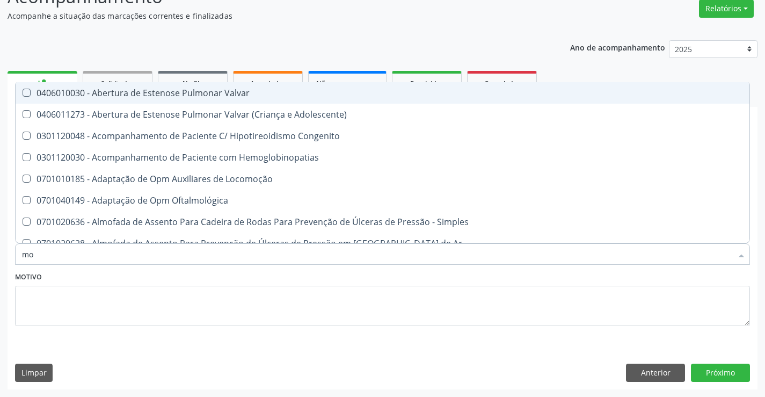
type input "mon"
checkbox Lumen "true"
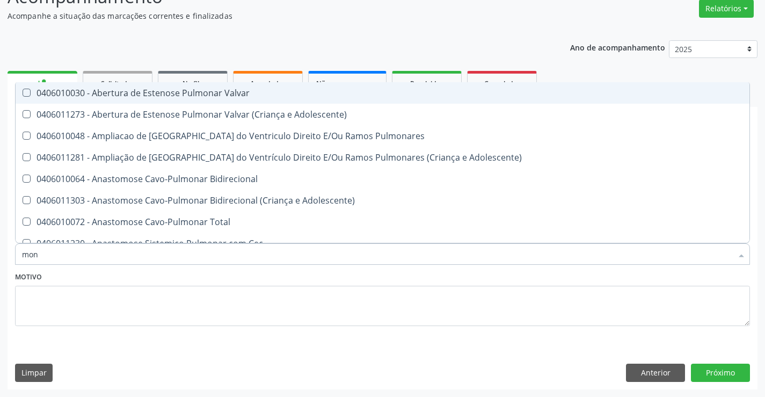
type input "moni"
checkbox Aorto-Pulmonar "true"
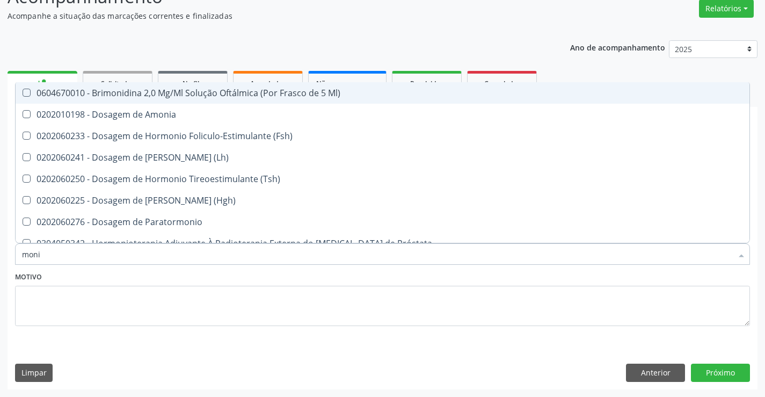
type input "monit"
checkbox \(Hgh\) "true"
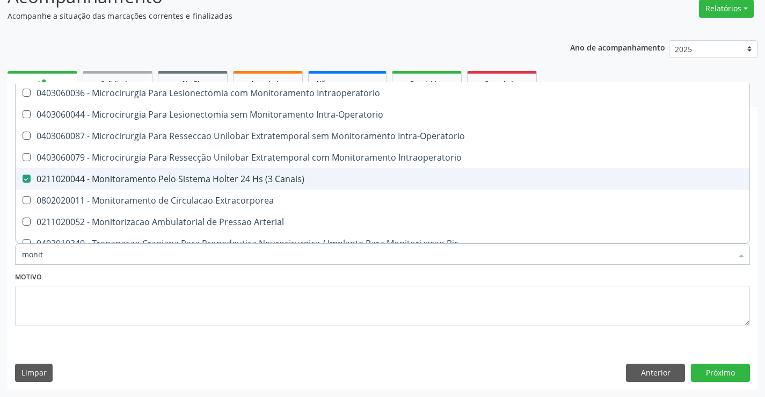
scroll to position [33, 0]
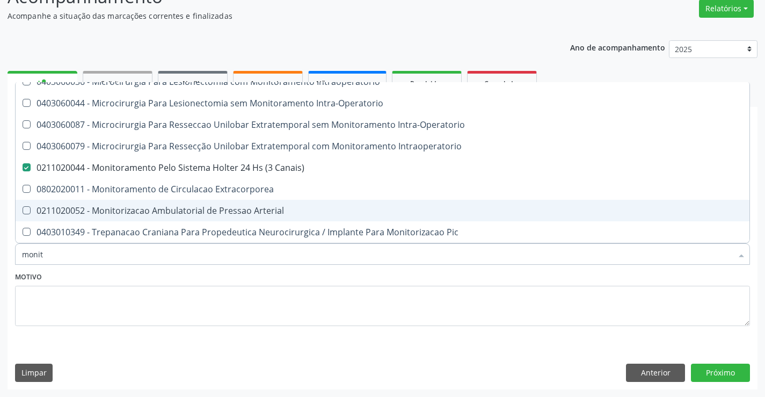
click at [224, 210] on div "0211020052 - Monitorizacao Ambulatorial de Pressao Arterial" at bounding box center [382, 210] width 721 height 9
checkbox Arterial "true"
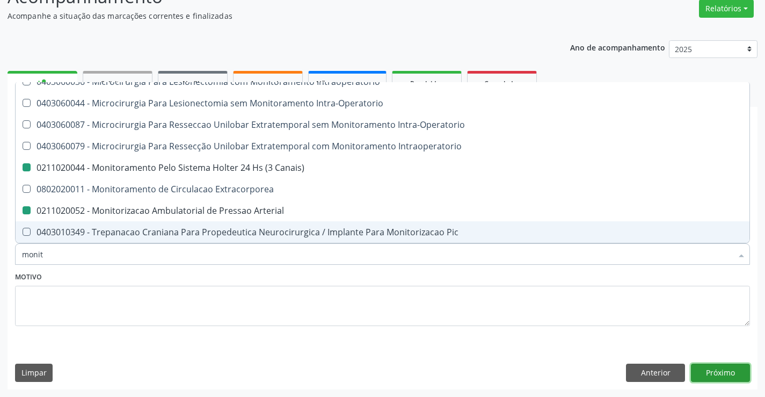
click at [733, 373] on button "Próximo" at bounding box center [720, 372] width 59 height 18
checkbox Intraoperatorio "true"
checkbox Intra-Operatorio "true"
checkbox Canais\) "false"
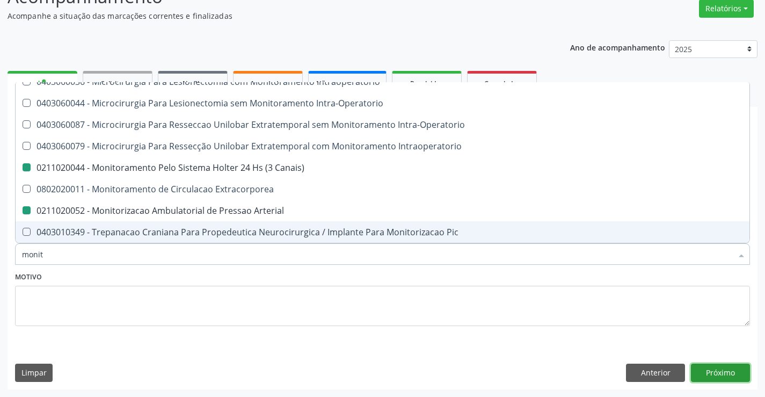
checkbox Arterial "false"
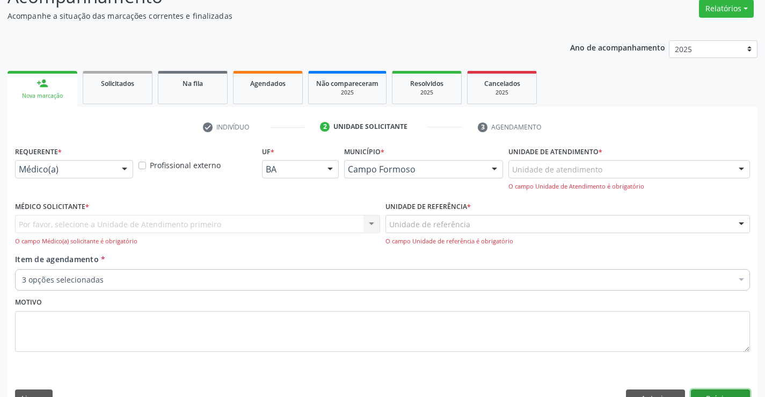
scroll to position [0, 0]
click at [142, 215] on div "Por favor, selecione a Unidade de Atendimento primeiro Nenhum resultado encontr…" at bounding box center [197, 230] width 365 height 31
drag, startPoint x: 163, startPoint y: 236, endPoint x: 407, endPoint y: 232, distance: 244.3
click at [171, 236] on div "Por favor, selecione a Unidade de Atendimento primeiro Nenhum resultado encontr…" at bounding box center [197, 230] width 365 height 31
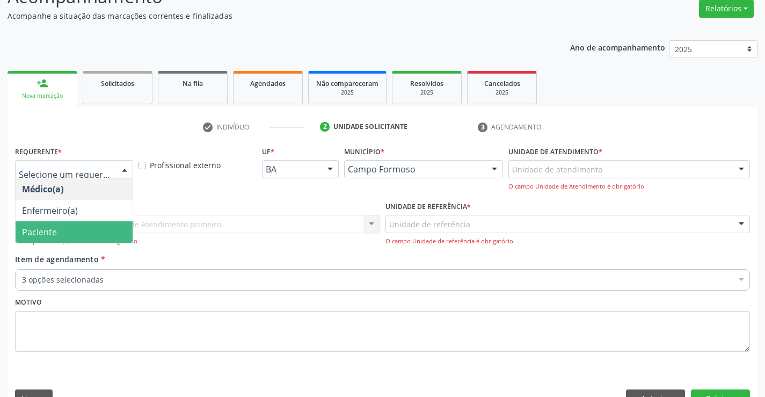
drag, startPoint x: 72, startPoint y: 230, endPoint x: 236, endPoint y: 229, distance: 163.2
click at [78, 230] on span "Paciente" at bounding box center [74, 231] width 117 height 21
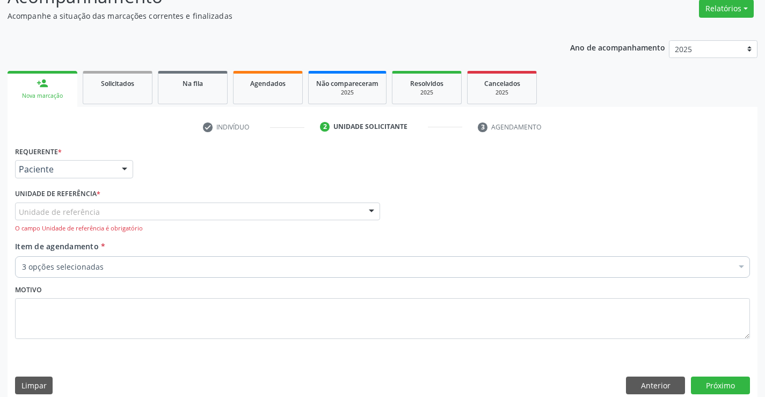
click at [249, 221] on div "Unidade de referência Unidade Basica de Saude da Familia Dr [PERSON_NAME] Centr…" at bounding box center [197, 217] width 365 height 31
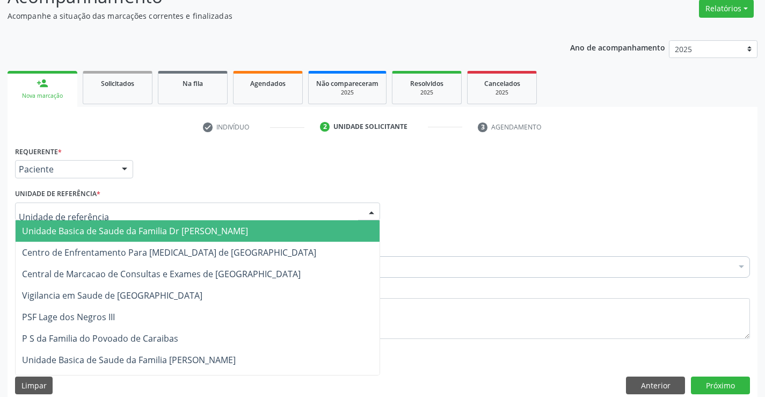
drag, startPoint x: 272, startPoint y: 214, endPoint x: 278, endPoint y: 258, distance: 44.5
click at [272, 214] on div at bounding box center [197, 211] width 365 height 18
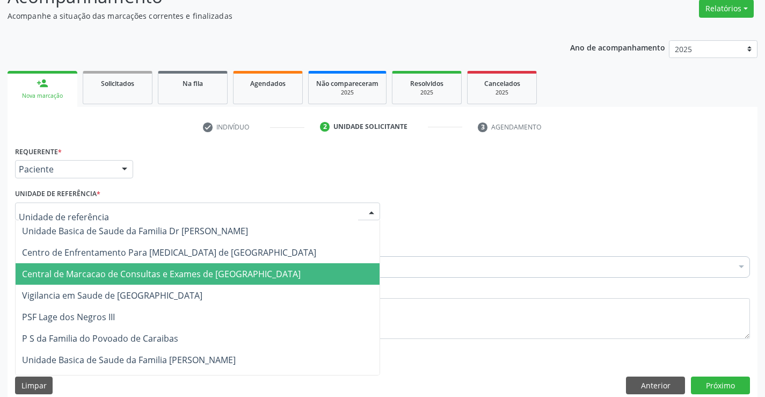
click at [279, 270] on span "Central de Marcacao de Consultas e Exames de [GEOGRAPHIC_DATA]" at bounding box center [161, 274] width 279 height 12
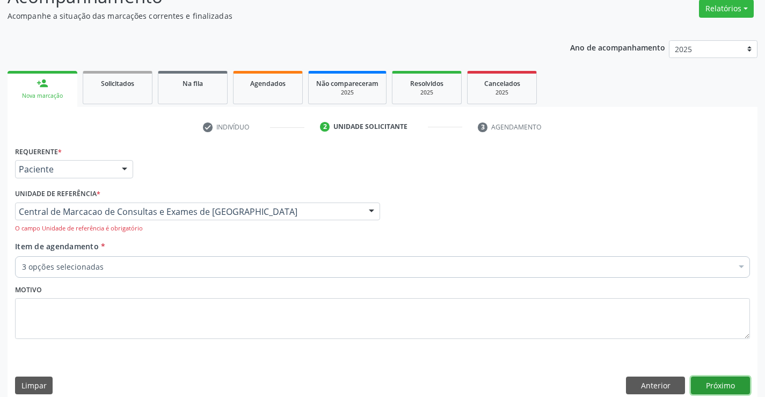
click at [711, 382] on button "Próximo" at bounding box center [720, 385] width 59 height 18
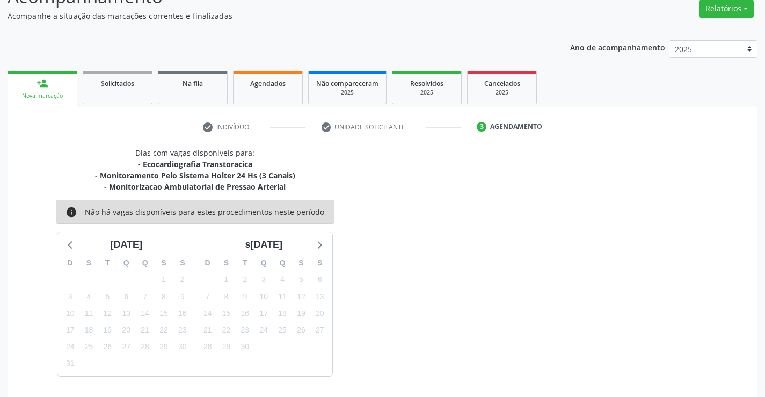
scroll to position [125, 0]
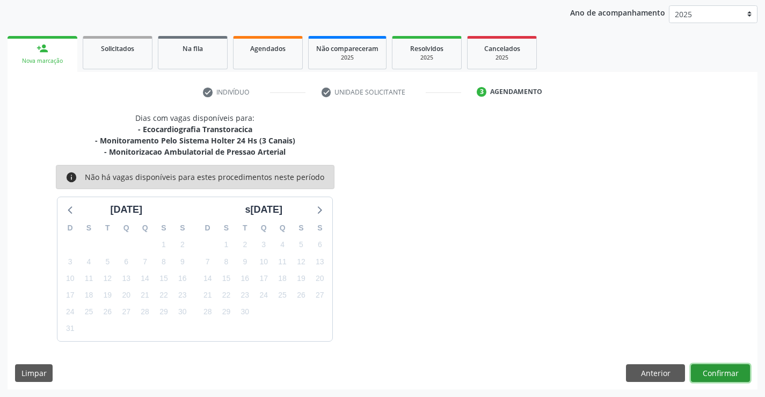
click at [732, 373] on button "Confirmar" at bounding box center [720, 373] width 59 height 18
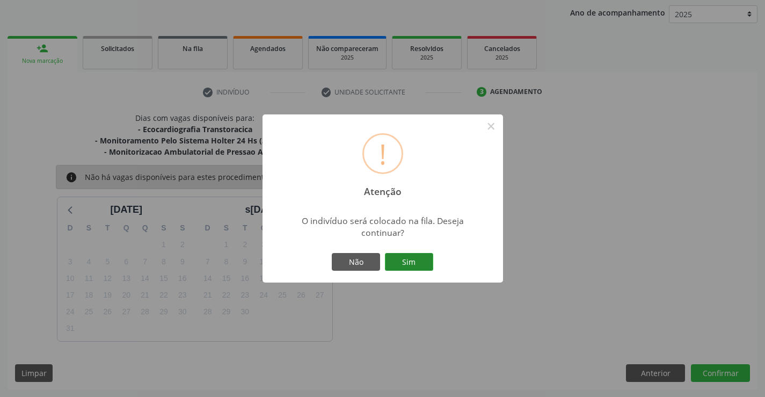
click at [421, 259] on button "Sim" at bounding box center [409, 262] width 48 height 18
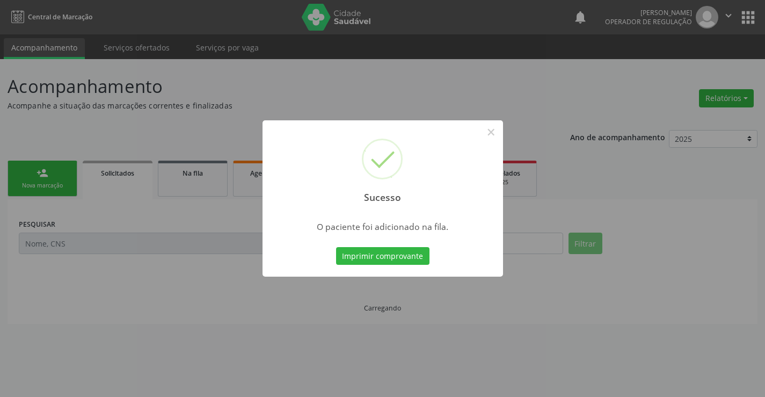
scroll to position [0, 0]
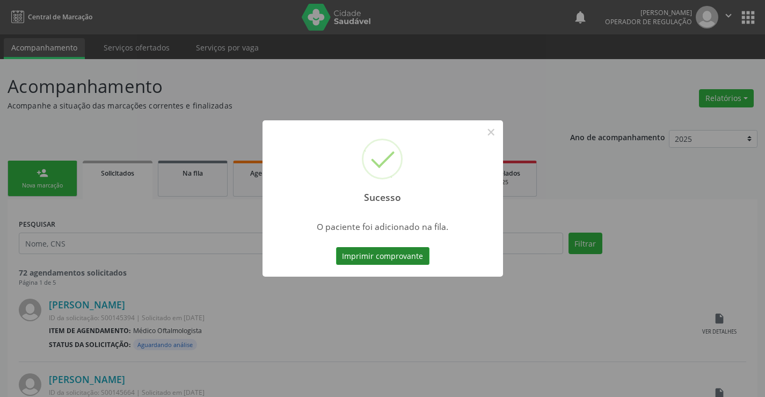
click at [374, 254] on button "Imprimir comprovante" at bounding box center [382, 256] width 93 height 18
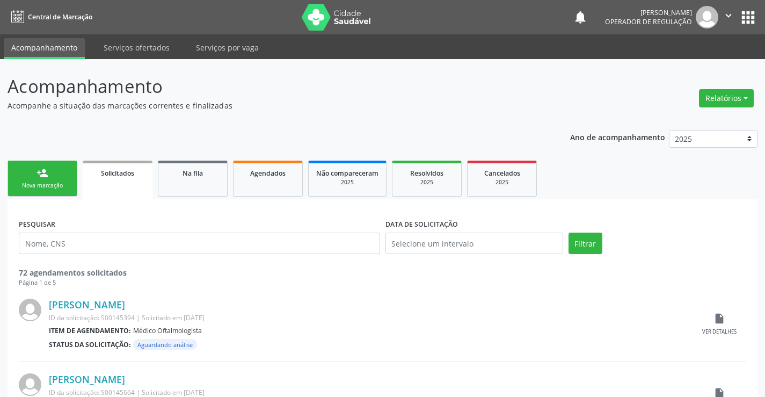
click at [27, 170] on link "person_add Nova marcação" at bounding box center [43, 179] width 70 height 36
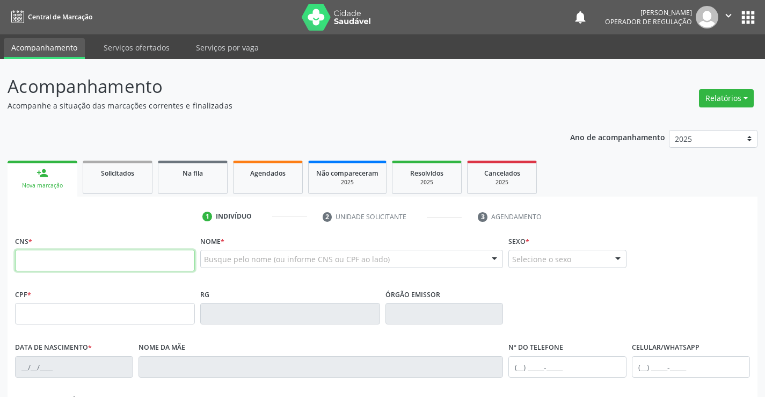
click at [102, 267] on input "text" at bounding box center [105, 260] width 180 height 21
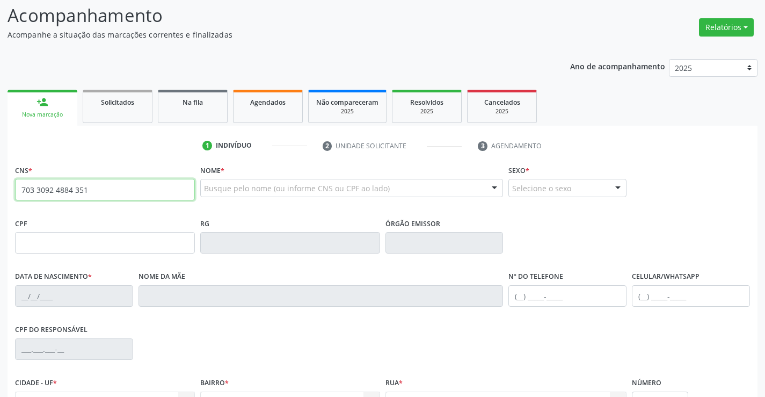
scroll to position [161, 0]
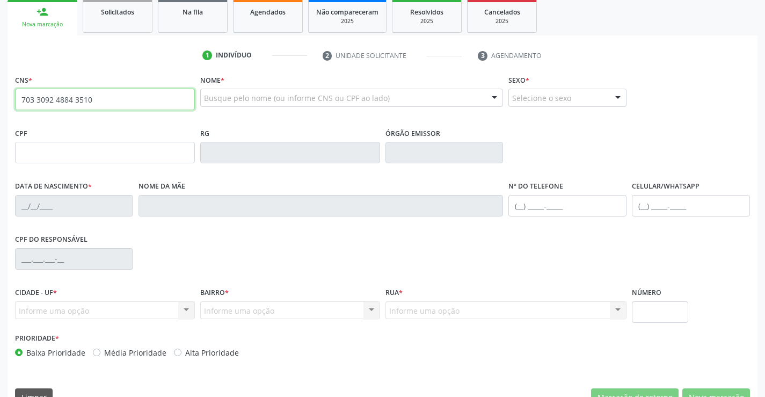
type input "703 3092 4884 3510"
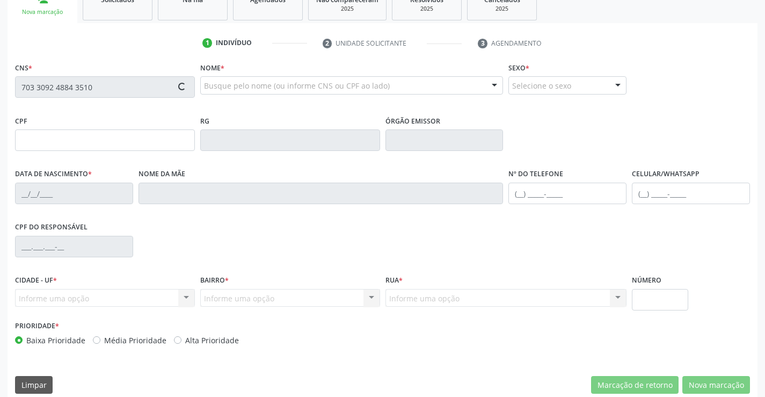
scroll to position [185, 0]
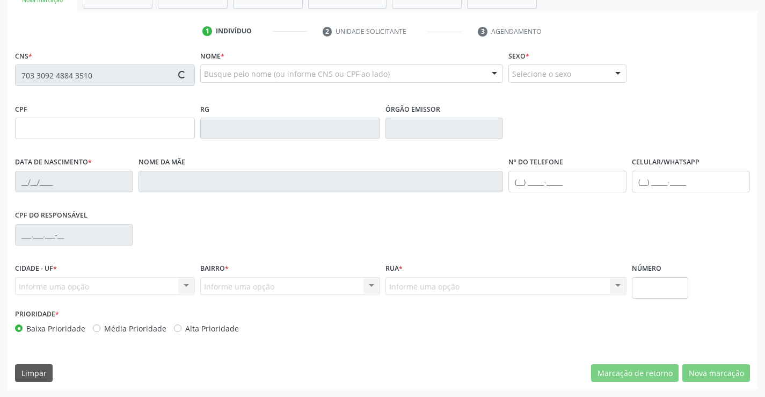
type input "2023963630"
type input "11/01/1946"
type input "(74) 98839-8155"
type input "(74) 98827-0103"
type input "331.571.541-68"
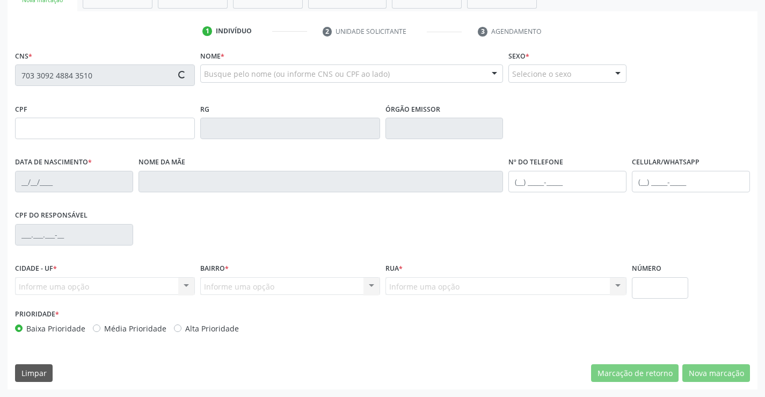
type input "SN"
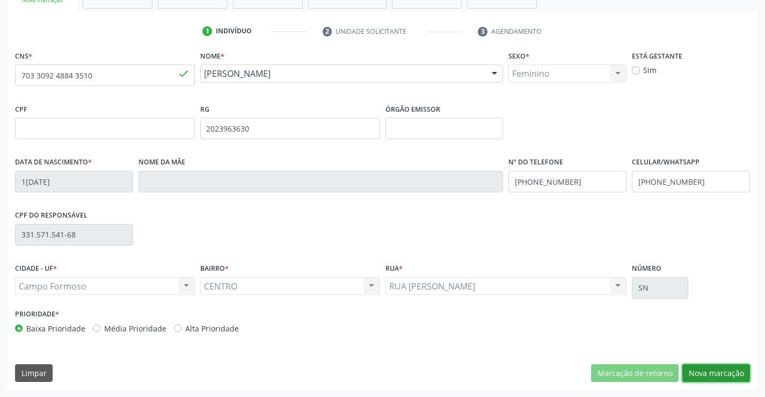
click at [728, 379] on button "Nova marcação" at bounding box center [716, 373] width 68 height 18
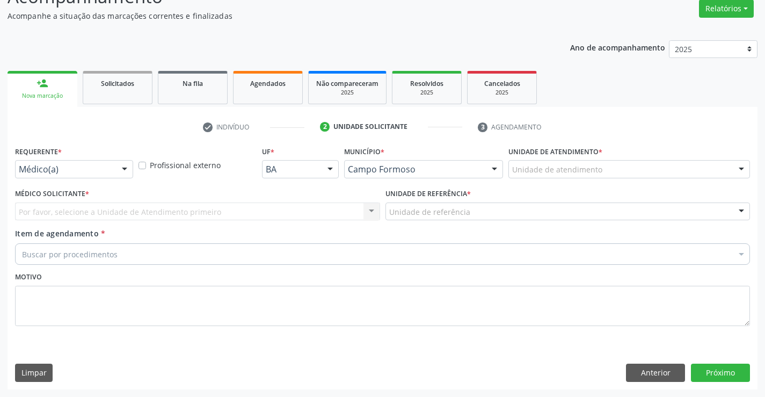
scroll to position [90, 0]
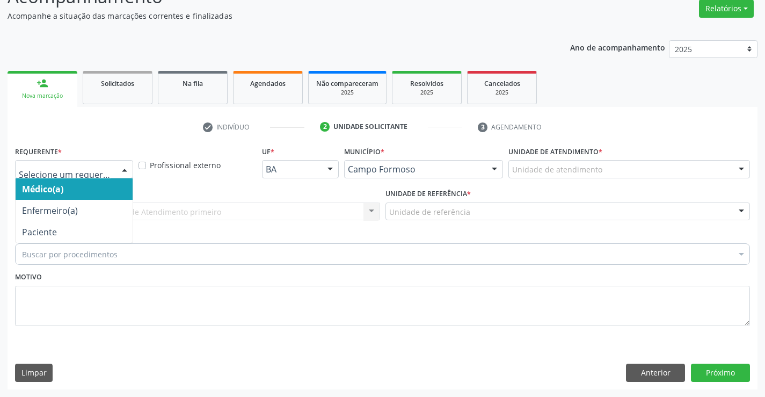
click at [111, 173] on div at bounding box center [74, 169] width 118 height 18
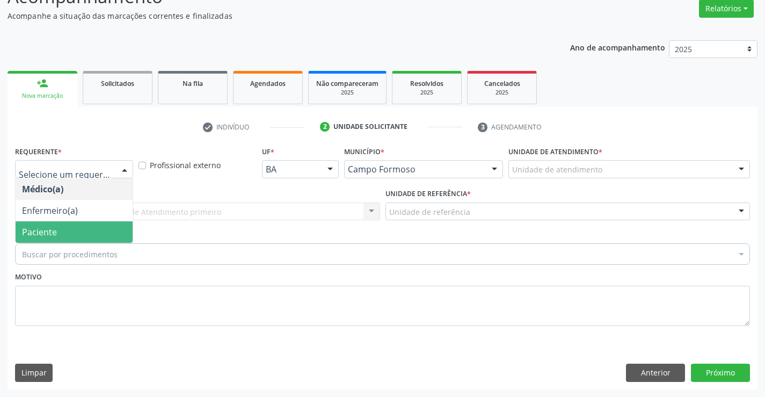
click at [68, 238] on span "Paciente" at bounding box center [74, 231] width 117 height 21
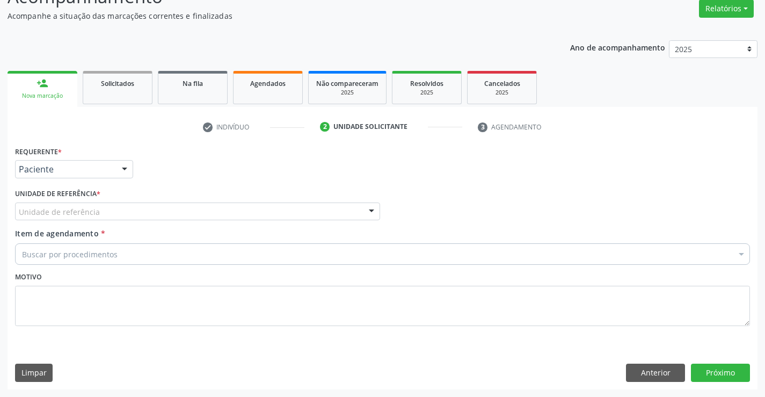
click at [180, 211] on div "Unidade de referência" at bounding box center [197, 211] width 365 height 18
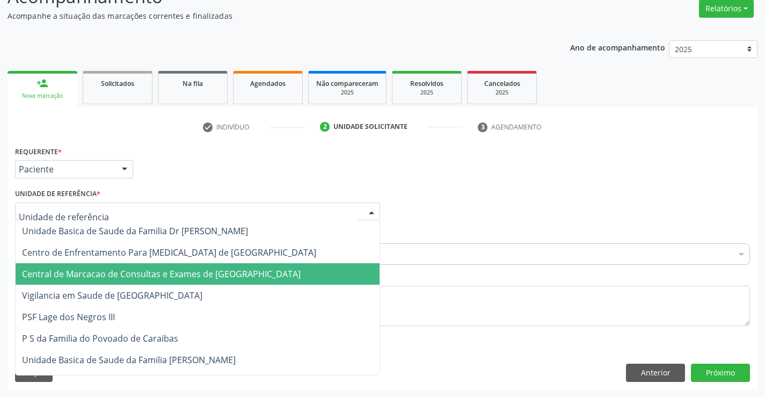
click at [195, 275] on span "Central de Marcacao de Consultas e Exames de [GEOGRAPHIC_DATA]" at bounding box center [161, 274] width 279 height 12
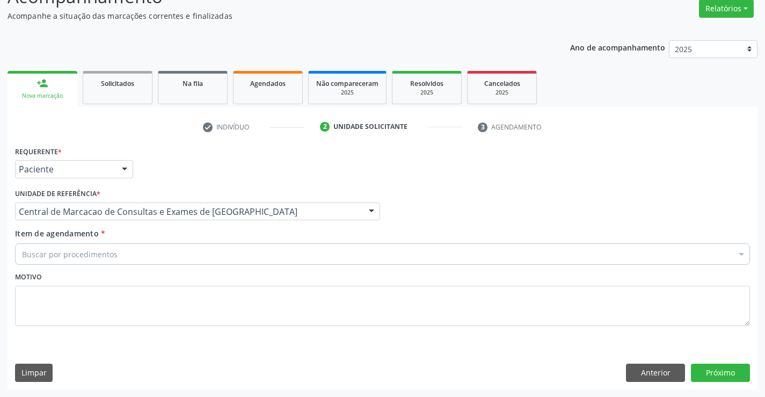
click at [207, 254] on div "Buscar por procedimentos" at bounding box center [382, 253] width 735 height 21
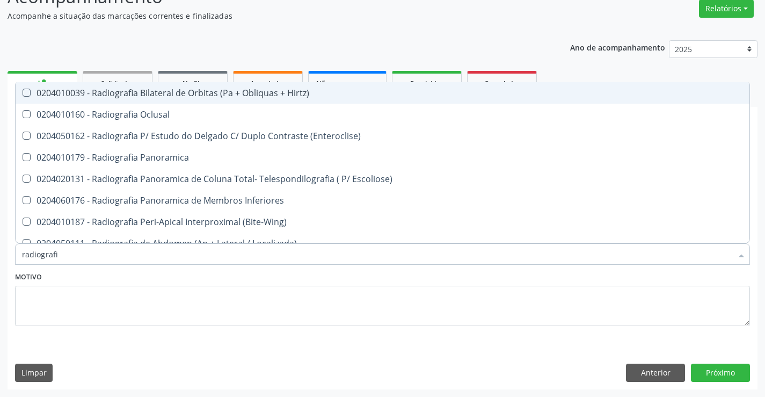
type input "radiografia"
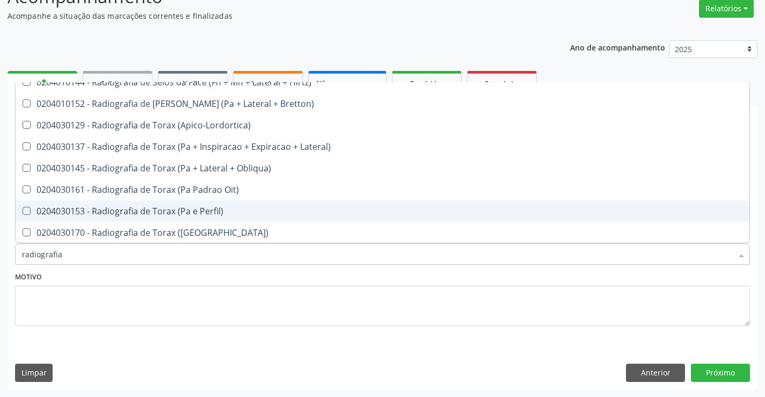
scroll to position [1364, 0]
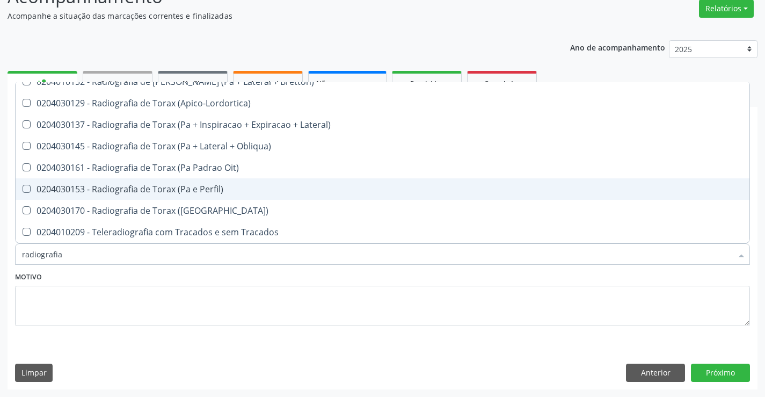
click at [222, 191] on div "0204030153 - Radiografia de Torax (Pa e Perfil)" at bounding box center [382, 189] width 721 height 9
checkbox Perfil\) "true"
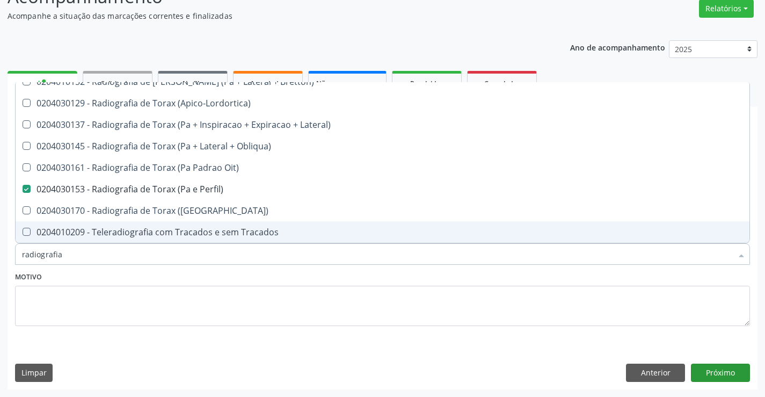
type input "radiografia"
click at [724, 363] on button "Próximo" at bounding box center [720, 372] width 59 height 18
checkbox Oclusal "true"
checkbox Perfil\) "false"
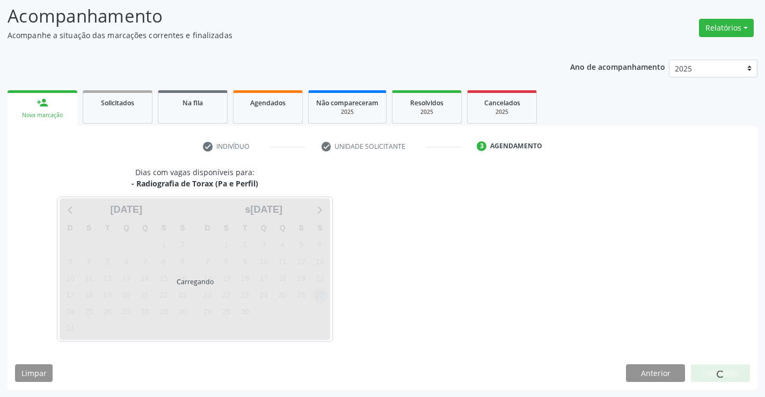
scroll to position [90, 0]
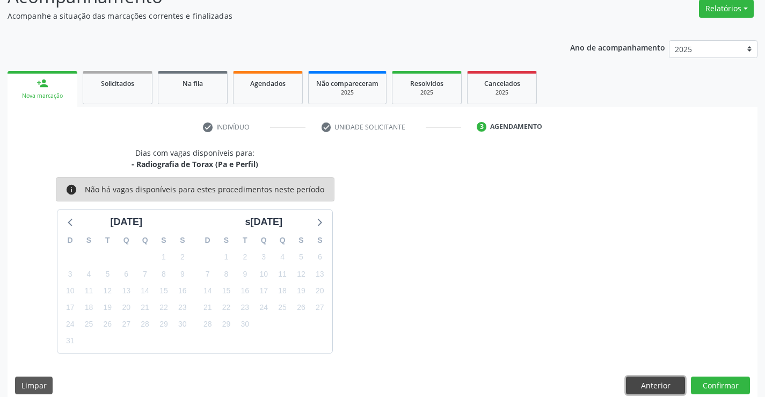
click at [672, 387] on button "Anterior" at bounding box center [655, 385] width 59 height 18
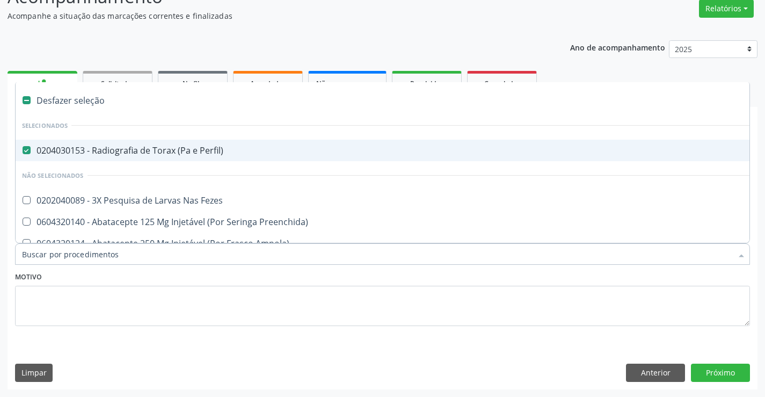
click at [166, 151] on div "0204030153 - Radiografia de Torax (Pa e Perfil)" at bounding box center [440, 150] width 836 height 9
checkbox Perfil\) "false"
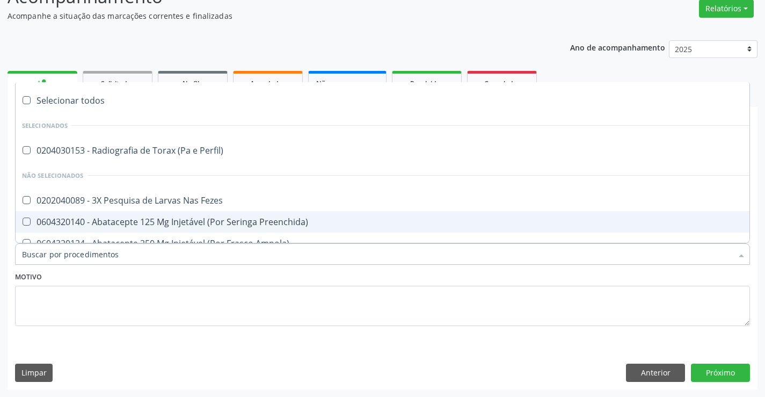
click at [162, 255] on input "Item de agendamento *" at bounding box center [377, 253] width 710 height 21
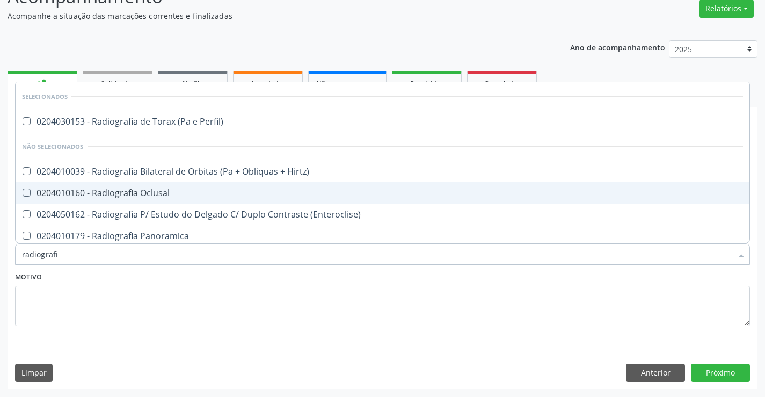
type input "radiografia"
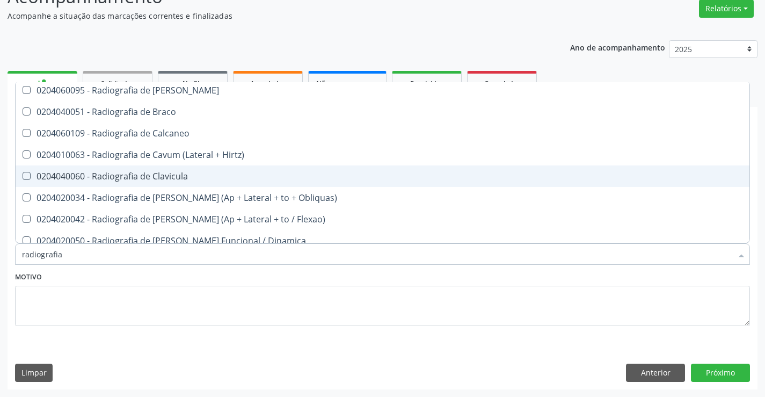
scroll to position [644, 0]
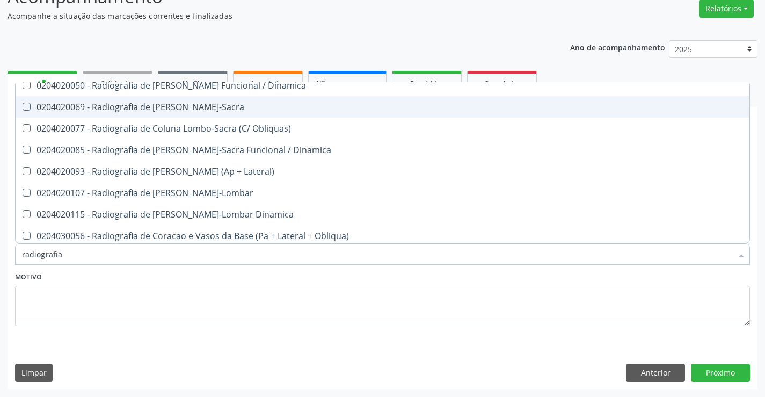
click at [219, 99] on span "0204020069 - Radiografia de Coluna Lombo-Sacra" at bounding box center [383, 106] width 734 height 21
checkbox Lombo-Sacra "true"
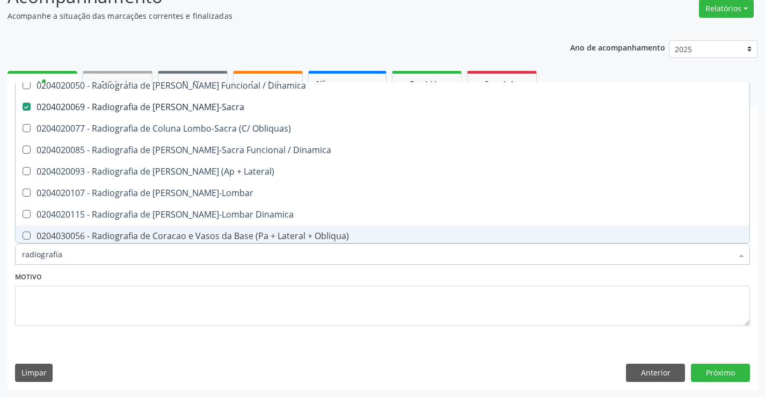
type input "radiografia"
click at [729, 362] on div "Requerente * Paciente Médico(a) Enfermeiro(a) Paciente Nenhum resultado encontr…" at bounding box center [383, 265] width 750 height 245
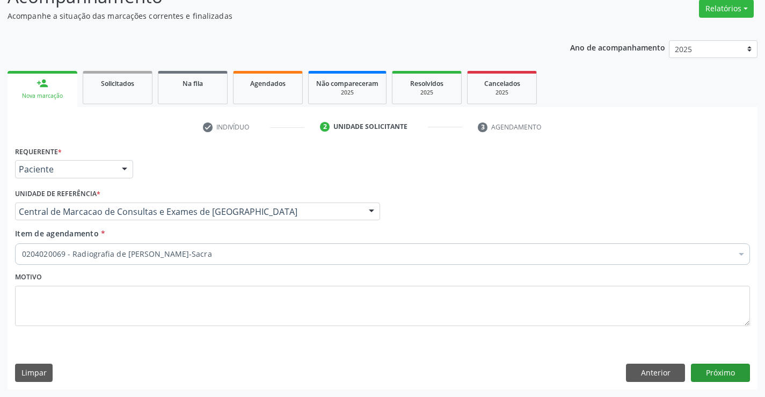
checkbox Lombo-Sacra "true"
checkbox Fenilcetonuria "false"
click at [731, 377] on button "Próximo" at bounding box center [720, 372] width 59 height 18
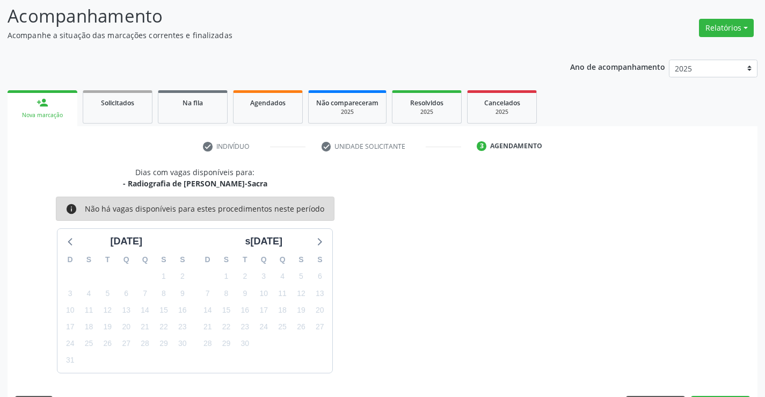
scroll to position [90, 0]
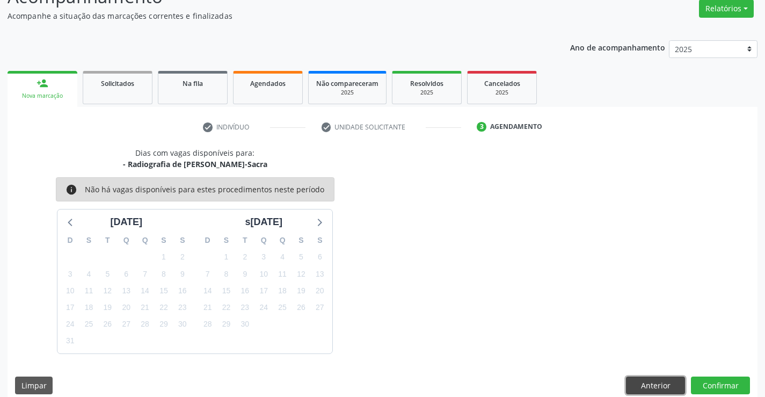
click at [669, 377] on button "Anterior" at bounding box center [655, 385] width 59 height 18
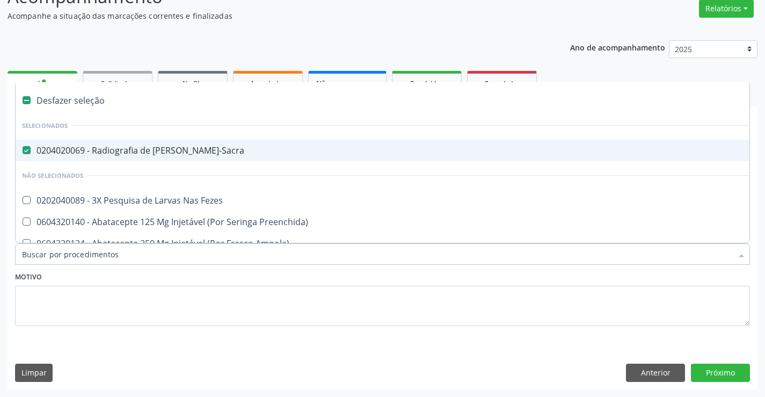
click at [190, 149] on div "0204020069 - Radiografia de Coluna Lombo-Sacra" at bounding box center [440, 150] width 836 height 9
checkbox Lombo-Sacra "false"
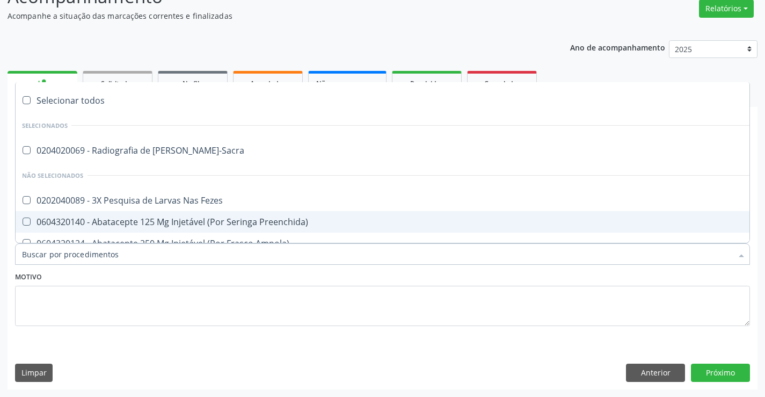
click at [169, 266] on div "Item de agendamento * Selecionar todos Selecionados 0204020069 - Radiografia de…" at bounding box center [382, 248] width 740 height 41
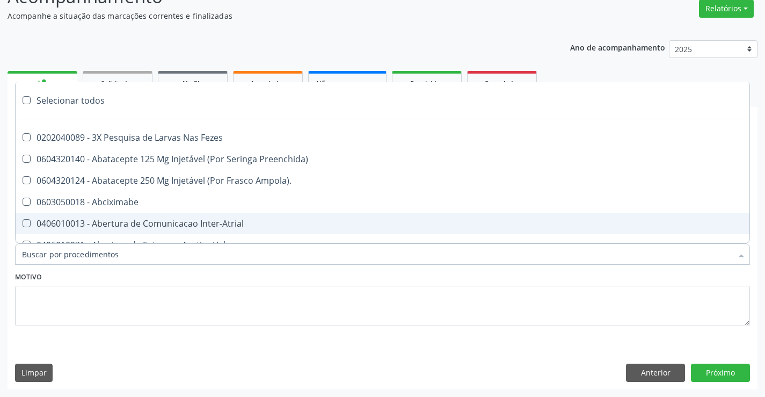
click at [176, 255] on div at bounding box center [382, 253] width 735 height 21
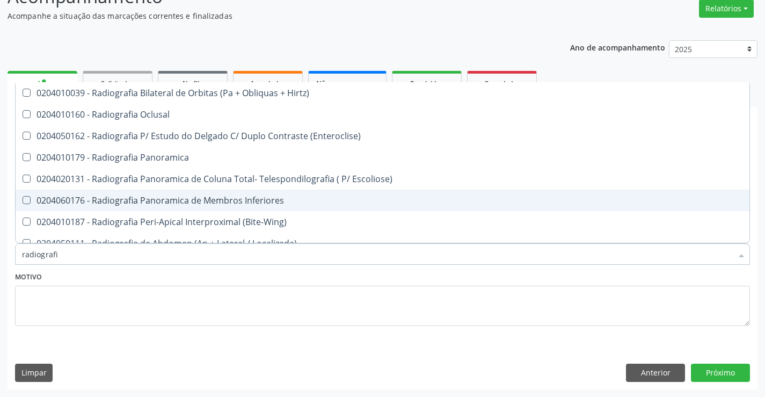
type input "radiografia"
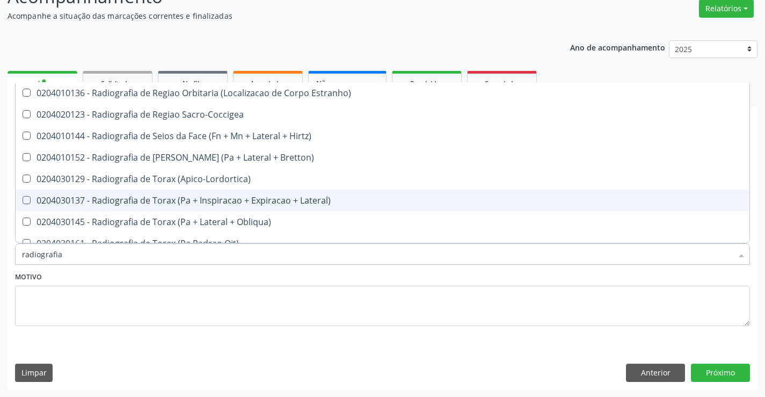
scroll to position [1364, 0]
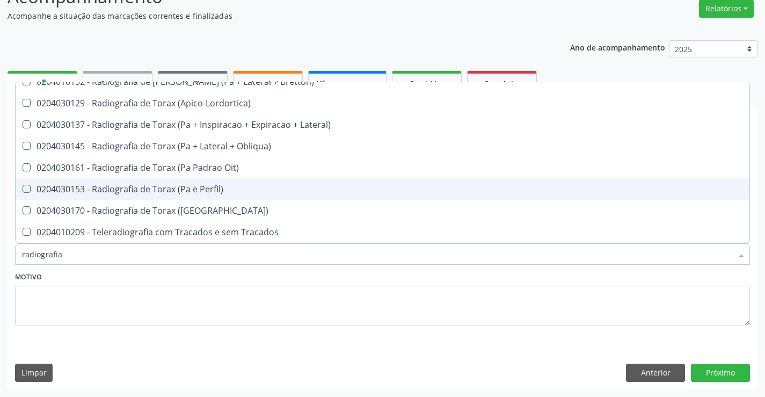
click at [191, 193] on div "0204030153 - Radiografia de Torax (Pa e Perfil)" at bounding box center [382, 189] width 721 height 9
checkbox Perfil\) "true"
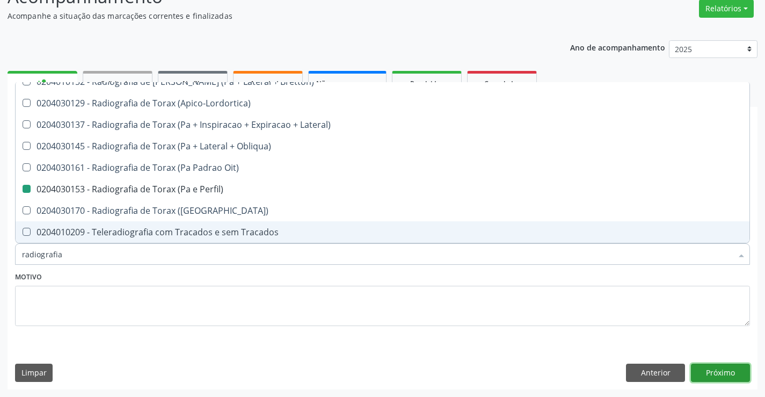
click at [719, 373] on button "Próximo" at bounding box center [720, 372] width 59 height 18
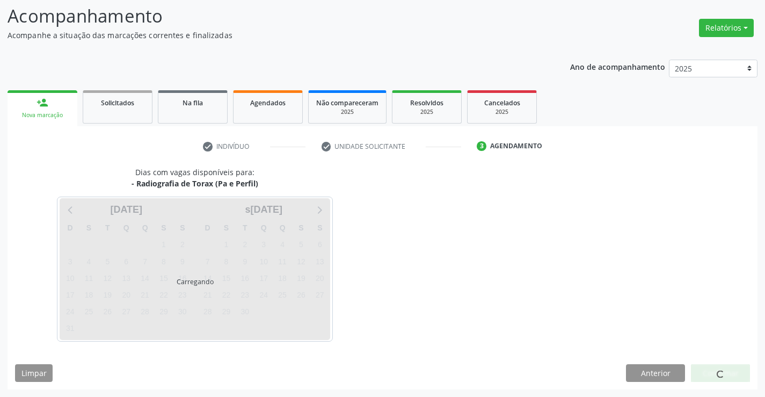
scroll to position [0, 0]
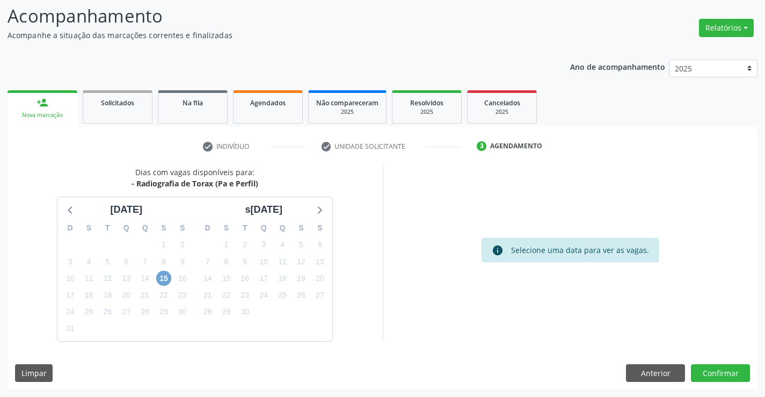
click at [162, 281] on span "15" at bounding box center [163, 278] width 15 height 15
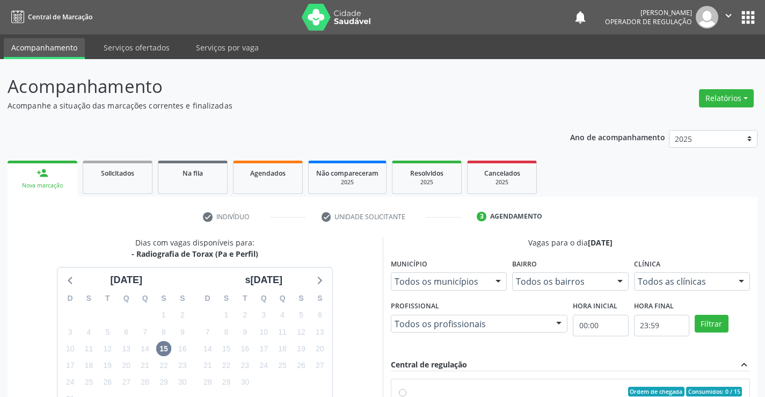
click at [50, 180] on link "person_add Nova marcação" at bounding box center [43, 179] width 70 height 36
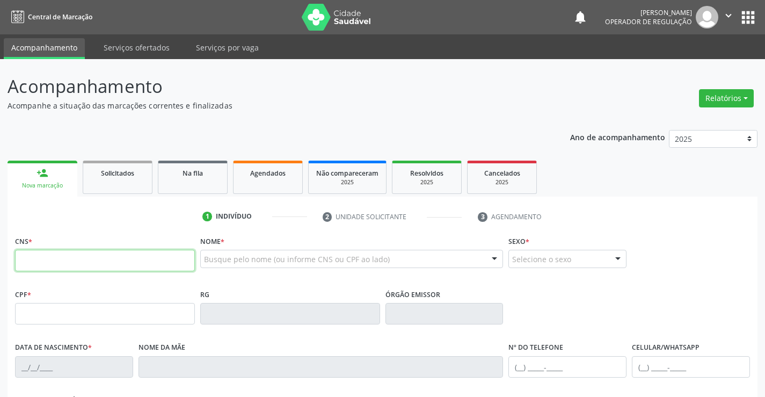
click at [72, 256] on input "text" at bounding box center [105, 260] width 180 height 21
type input "705 8084 1294 2033"
type input "0759607885"
type input "24/12/1975"
type input "(74) 99198-6903"
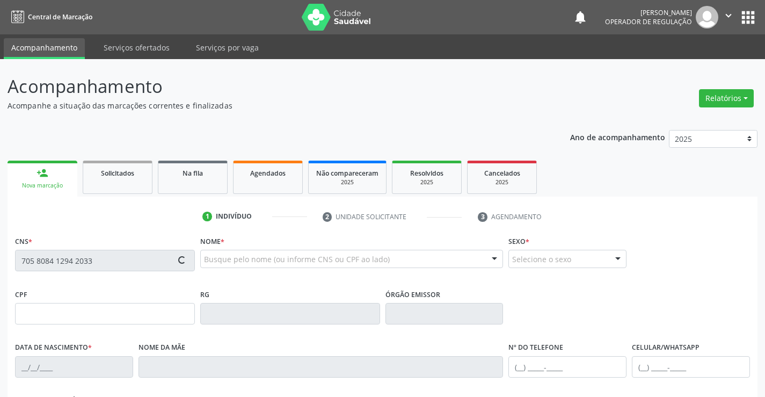
type input "(74) 99198-6903"
type input "919.255.845-34"
type input "S/N"
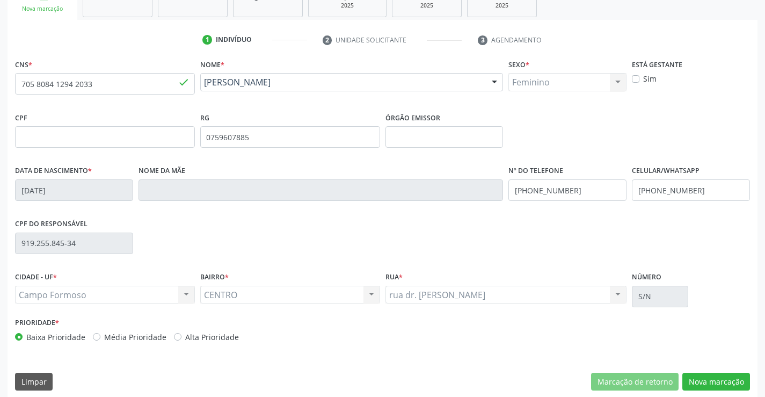
scroll to position [185, 0]
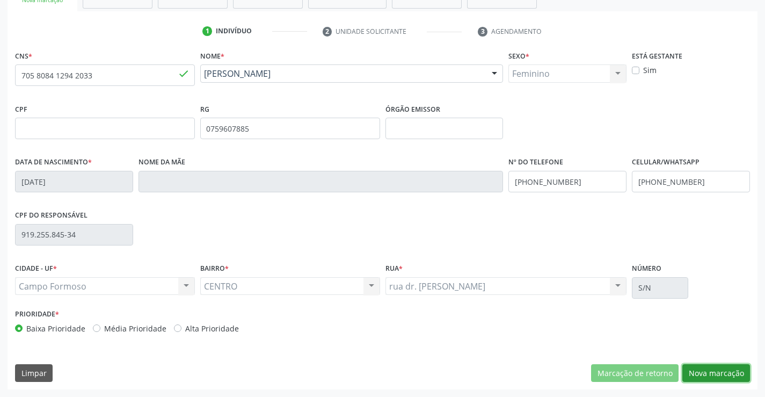
click at [712, 369] on button "Nova marcação" at bounding box center [716, 373] width 68 height 18
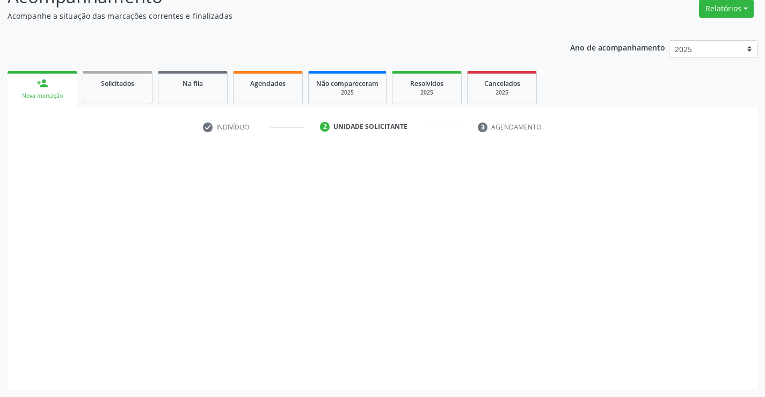
scroll to position [90, 0]
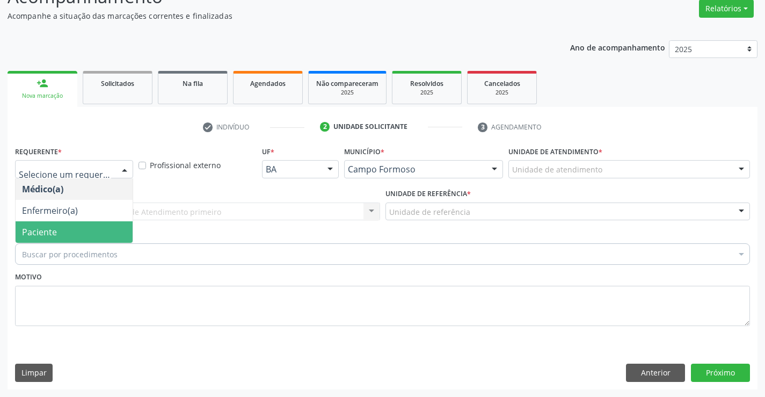
click at [79, 228] on span "Paciente" at bounding box center [74, 231] width 117 height 21
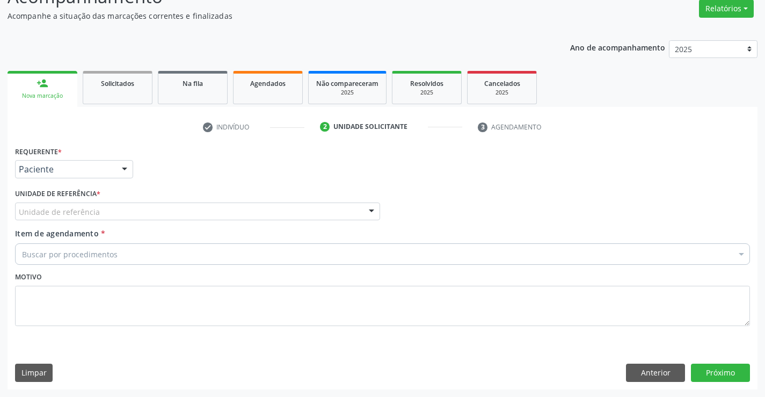
drag, startPoint x: 209, startPoint y: 209, endPoint x: 201, endPoint y: 245, distance: 36.2
click at [209, 209] on div "Unidade de referência" at bounding box center [197, 211] width 365 height 18
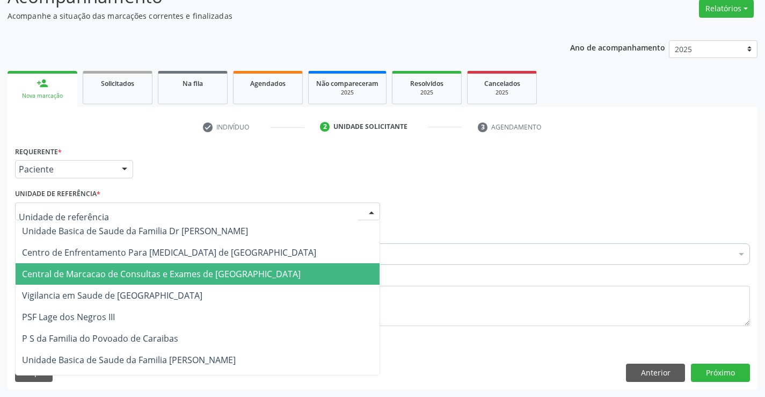
click at [200, 268] on span "Central de Marcacao de Consultas e Exames de [GEOGRAPHIC_DATA]" at bounding box center [161, 274] width 279 height 12
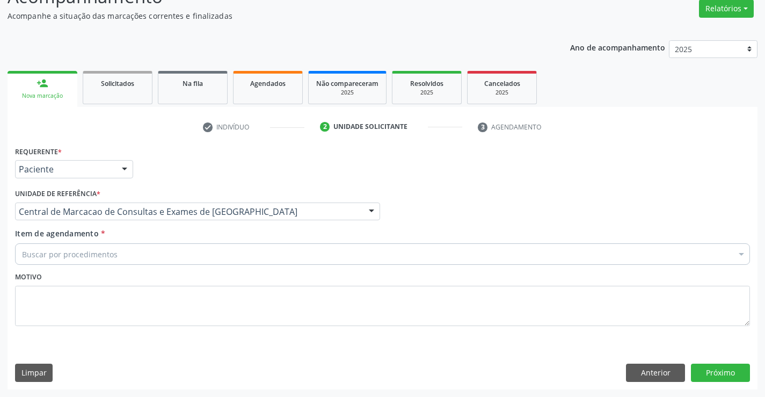
click at [231, 253] on div "Buscar por procedimentos" at bounding box center [382, 253] width 735 height 21
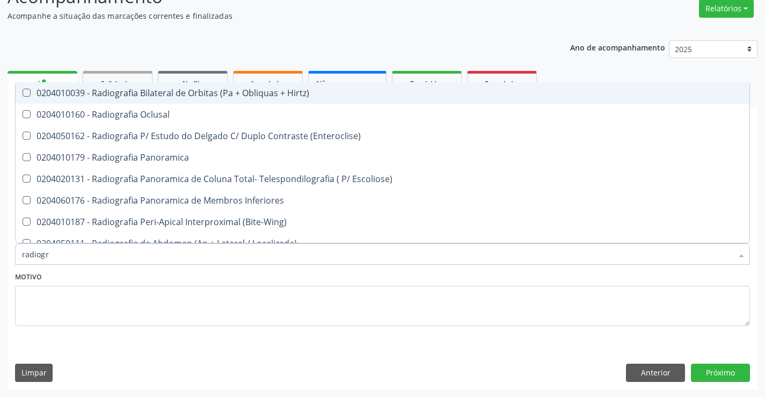
type input "radiogra"
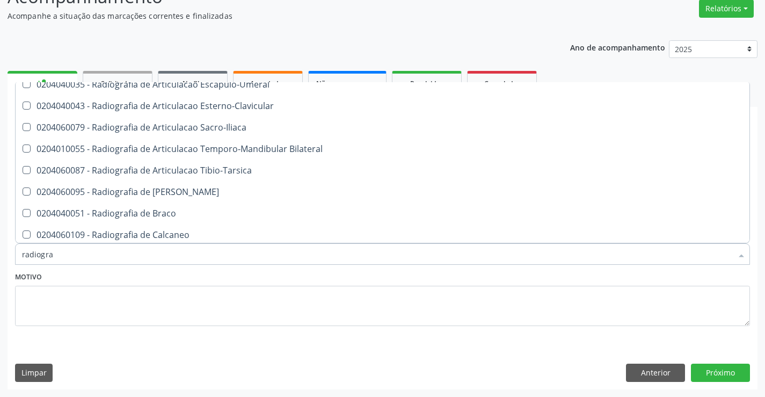
scroll to position [290, 0]
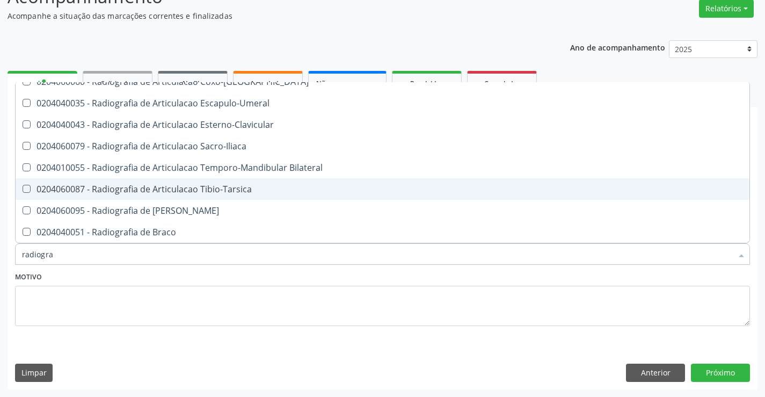
click at [300, 196] on span "0204060087 - Radiografia de Articulacao Tibio-Tarsica" at bounding box center [383, 188] width 734 height 21
checkbox Tibio-Tarsica "true"
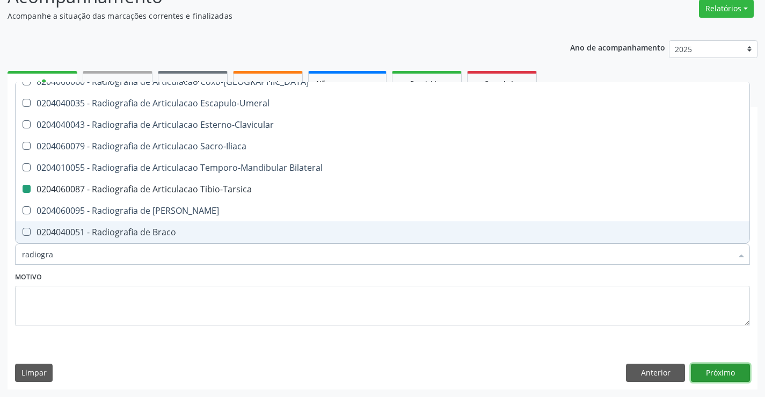
click at [727, 367] on button "Próximo" at bounding box center [720, 372] width 59 height 18
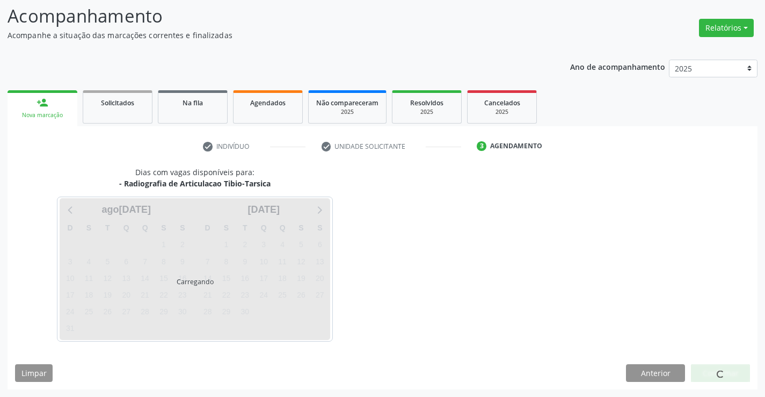
scroll to position [0, 0]
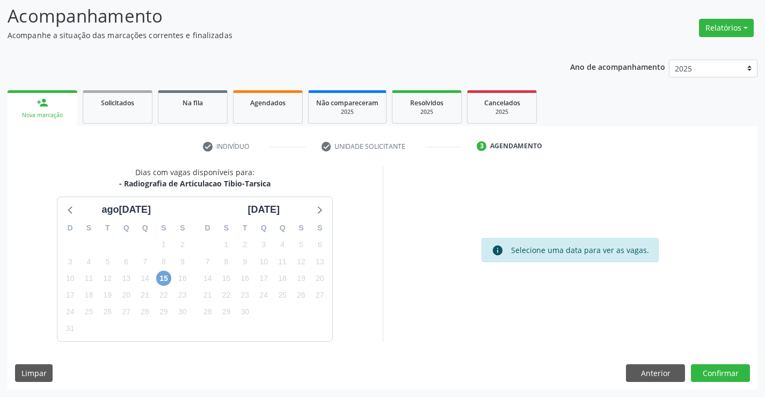
click at [169, 279] on span "15" at bounding box center [163, 278] width 15 height 15
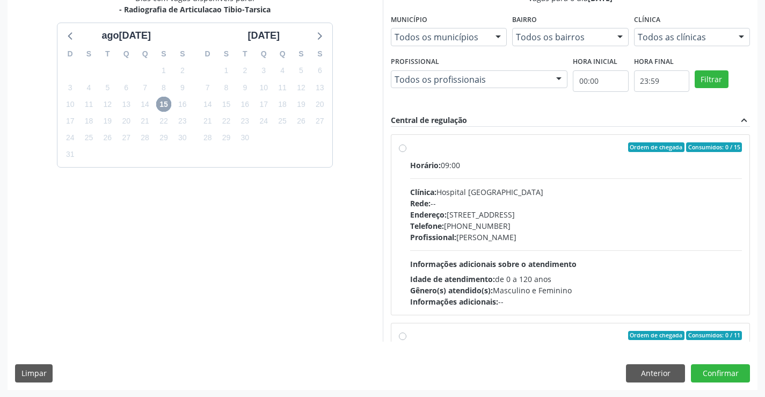
scroll to position [245, 0]
click at [459, 225] on div "Telefone: (74) 36451217" at bounding box center [576, 225] width 332 height 11
click at [406, 151] on input "Ordem de chegada Consumidos: 0 / 15 Horário: 09:00 Clínica: Hospital Sao Franci…" at bounding box center [403, 147] width 8 height 10
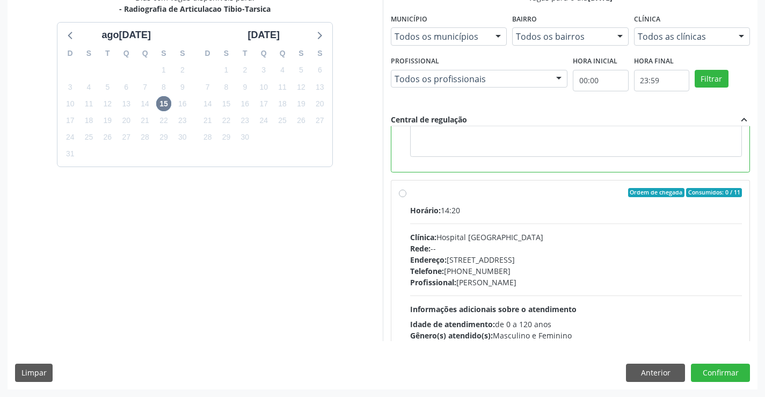
click at [453, 274] on div "Telefone: (74) 36451217" at bounding box center [576, 270] width 332 height 11
click at [406, 198] on input "Ordem de chegada Consumidos: 0 / 11 Horário: 14:20 Clínica: Hospital Sao Franci…" at bounding box center [403, 193] width 8 height 10
radio input "false"
radio input "true"
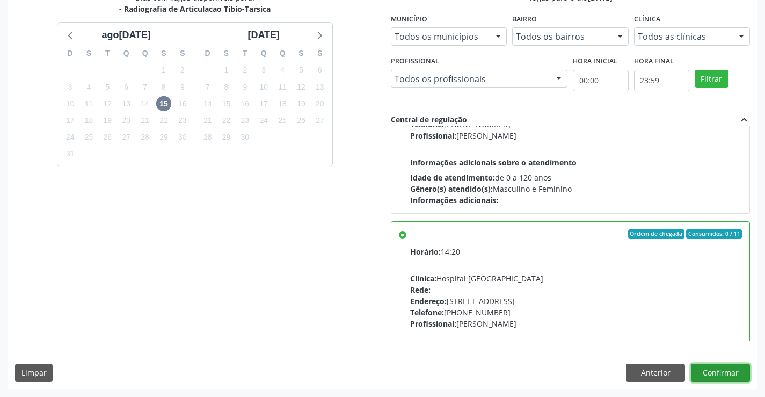
click at [701, 374] on button "Confirmar" at bounding box center [720, 372] width 59 height 18
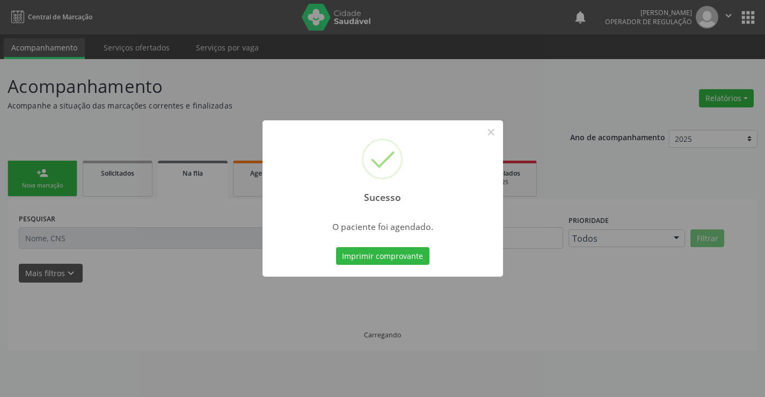
scroll to position [0, 0]
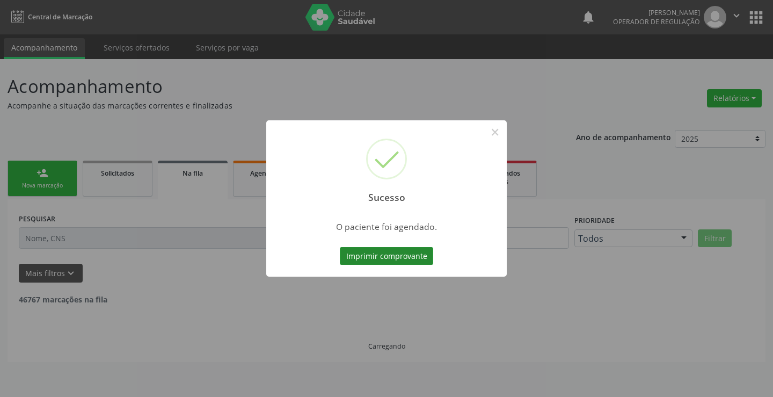
click at [394, 249] on button "Imprimir comprovante" at bounding box center [386, 256] width 93 height 18
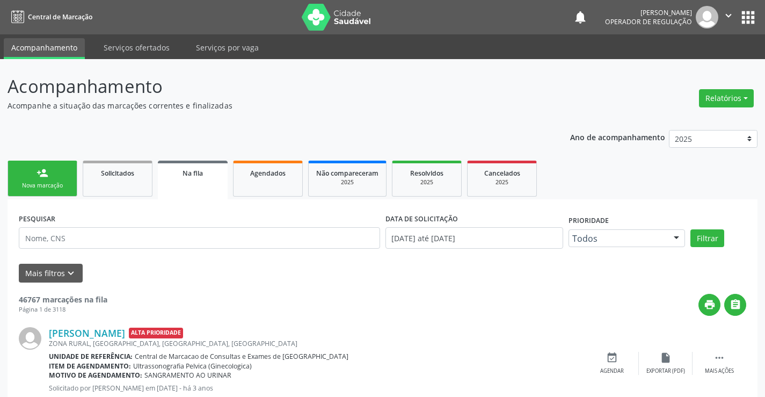
click at [54, 180] on link "person_add Nova marcação" at bounding box center [43, 179] width 70 height 36
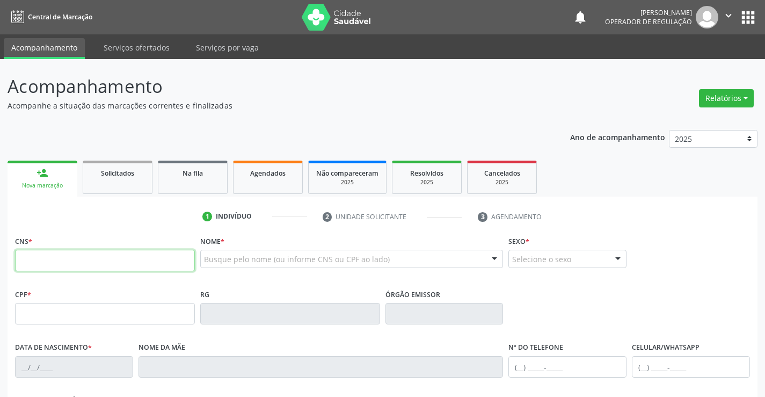
click at [132, 258] on input "text" at bounding box center [105, 260] width 180 height 21
paste input "705 8084 1294 2033"
type input "705 8084 1294 2033"
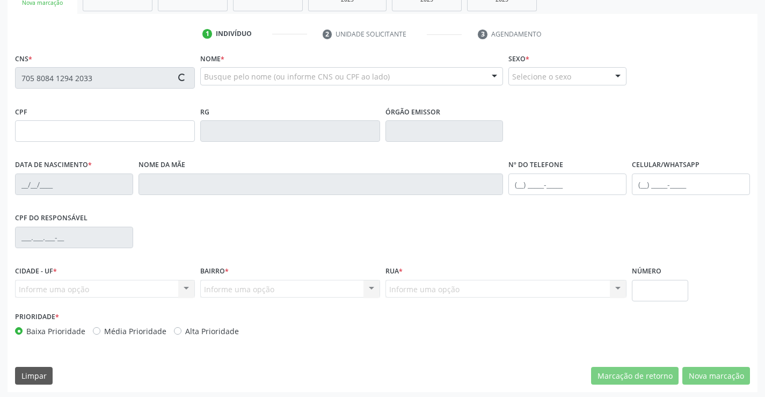
scroll to position [185, 0]
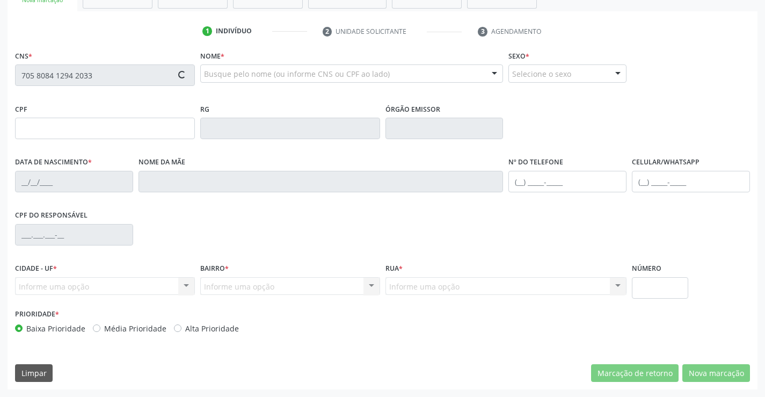
type input "0759607885"
type input "24/12/1975"
type input "(74) 99198-6903"
type input "919.255.845-34"
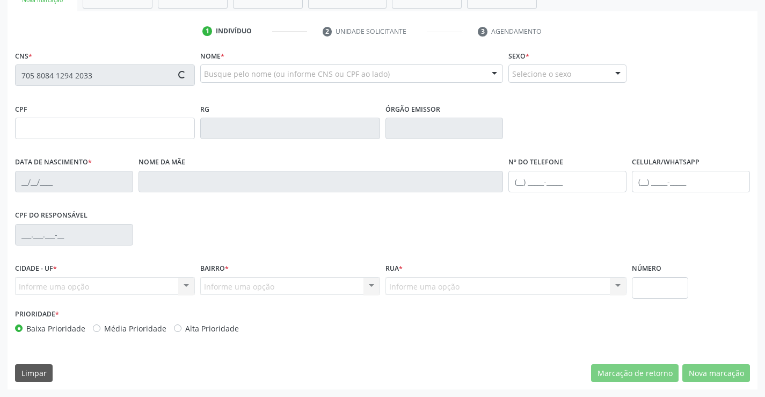
type input "S/N"
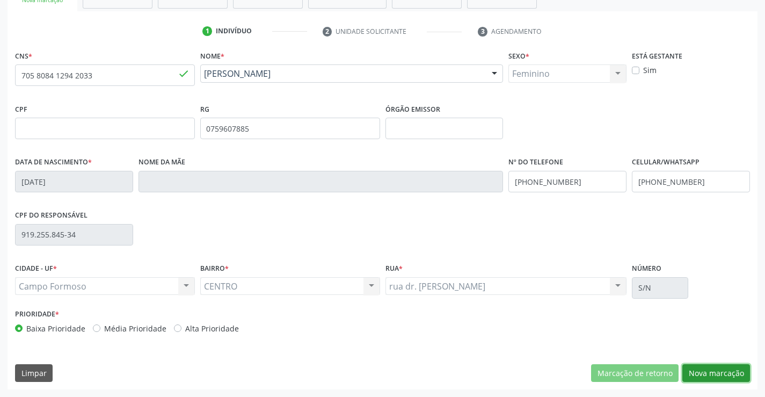
click at [706, 370] on button "Nova marcação" at bounding box center [716, 373] width 68 height 18
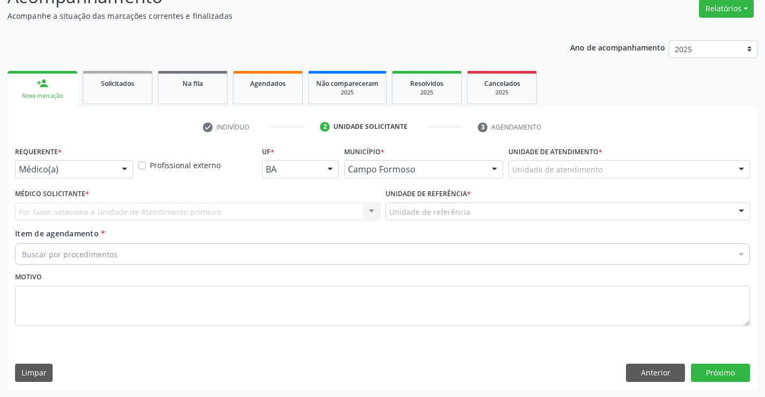
scroll to position [90, 0]
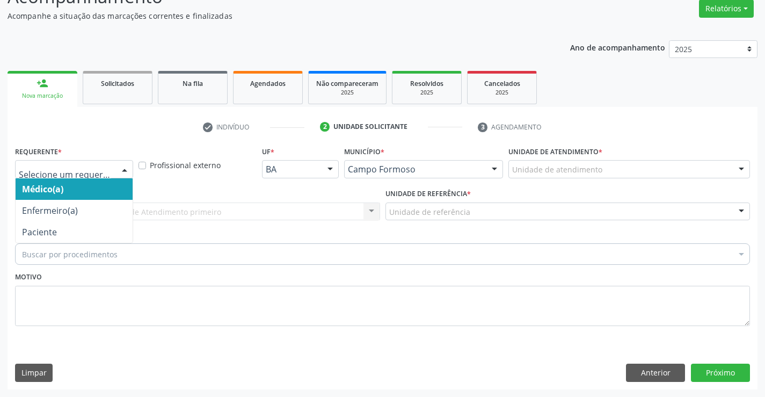
click at [114, 165] on div "Médico(a) Enfermeiro(a) Paciente Nenhum resultado encontrado para: " " Não há n…" at bounding box center [74, 169] width 118 height 18
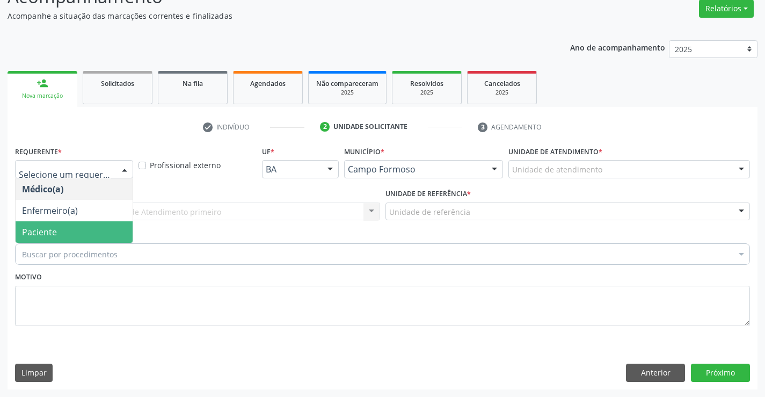
click at [75, 232] on span "Paciente" at bounding box center [74, 231] width 117 height 21
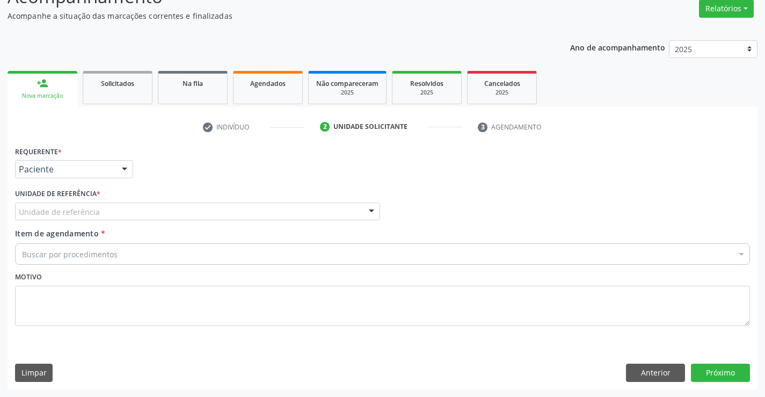
click at [180, 206] on div "Unidade de referência" at bounding box center [197, 211] width 365 height 18
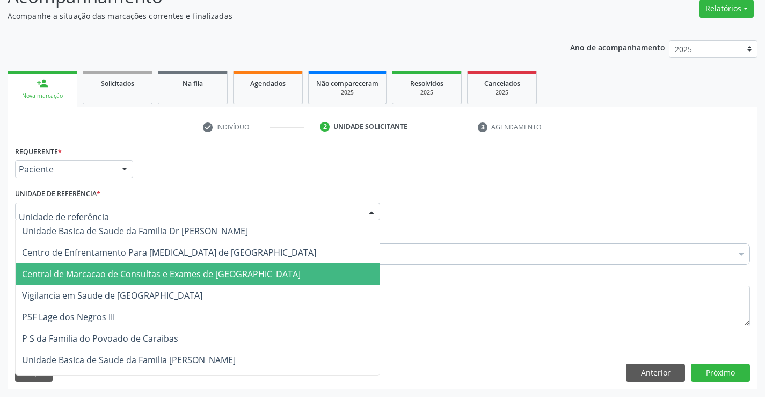
click at [207, 267] on span "Central de Marcacao de Consultas e Exames de [GEOGRAPHIC_DATA]" at bounding box center [198, 273] width 364 height 21
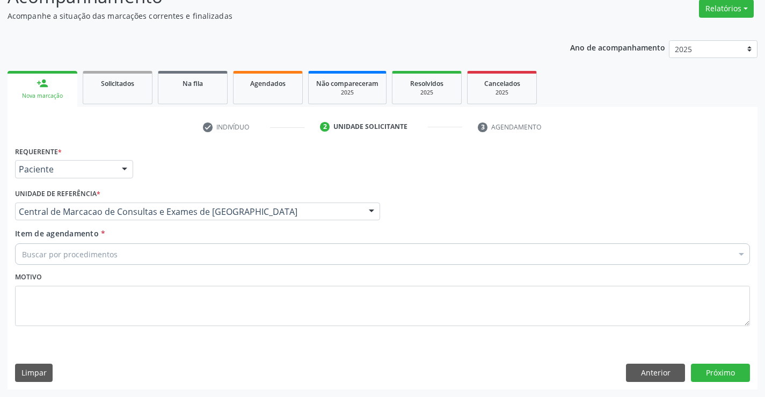
click at [271, 259] on div "Buscar por procedimentos" at bounding box center [382, 253] width 735 height 21
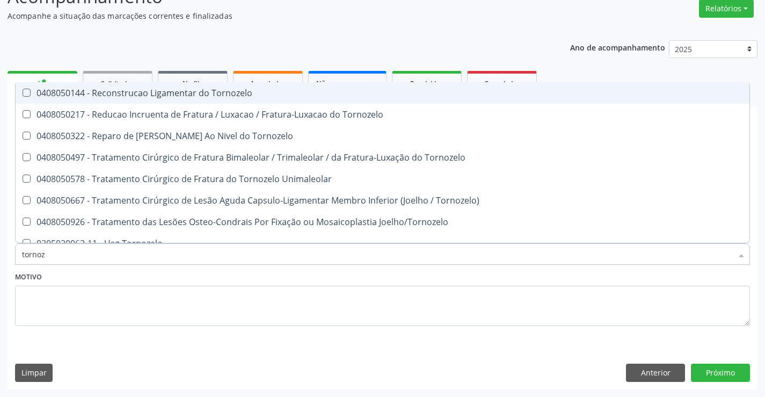
type input "tornoze"
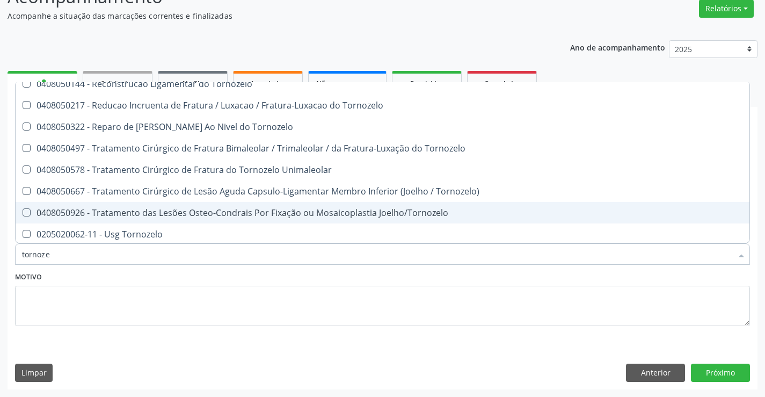
scroll to position [11, 0]
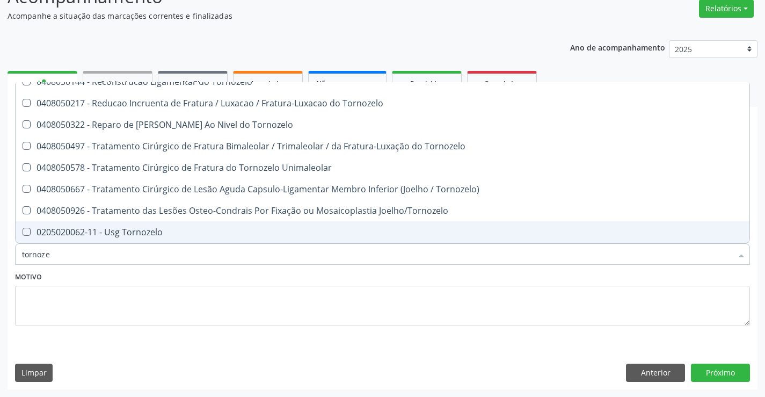
click at [250, 222] on span "0205020062-11 - Usg Tornozelo" at bounding box center [383, 231] width 734 height 21
checkbox Tornozelo "true"
click at [247, 256] on input "tornoze" at bounding box center [377, 253] width 710 height 21
type input "mam"
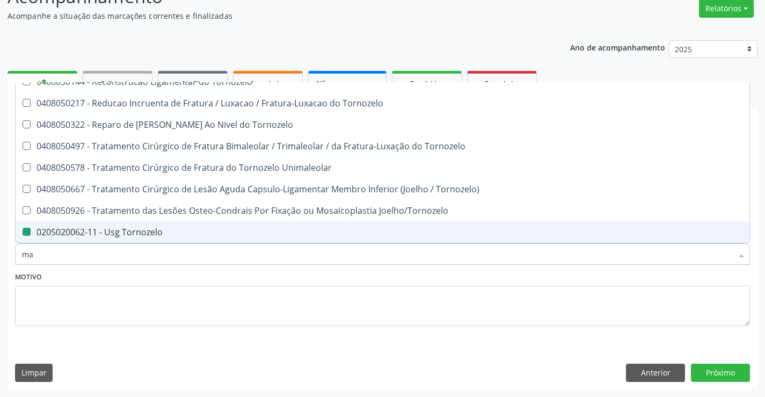
checkbox Tornozelo "false"
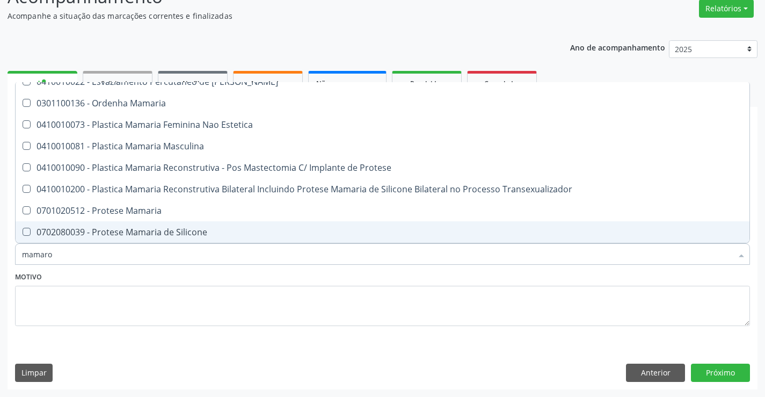
scroll to position [0, 0]
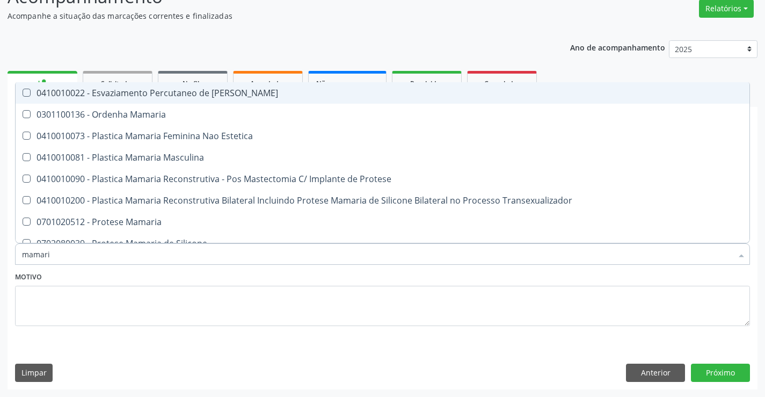
type input "mamaria"
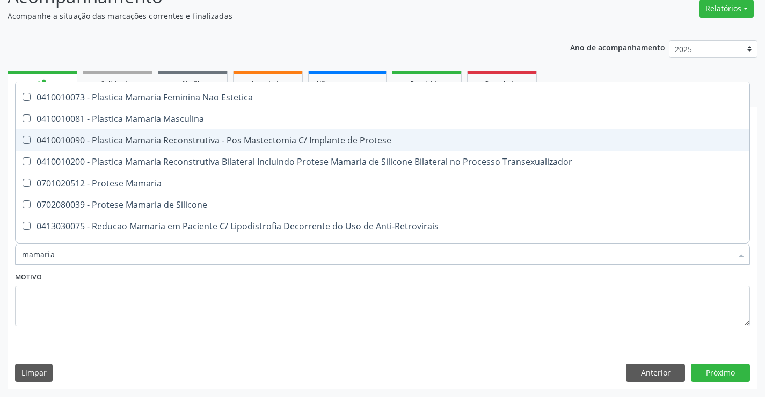
scroll to position [33, 0]
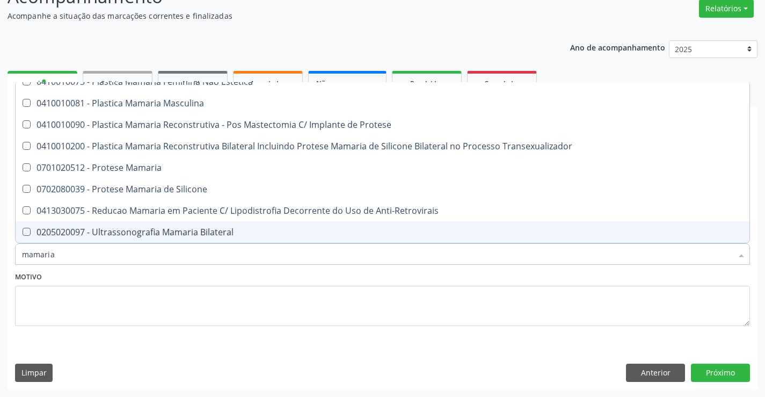
click at [176, 230] on div "0205020097 - Ultrassonografia Mamaria Bilateral" at bounding box center [382, 232] width 721 height 9
checkbox Bilateral "true"
click at [183, 259] on input "mamaria" at bounding box center [377, 253] width 710 height 21
type input "c"
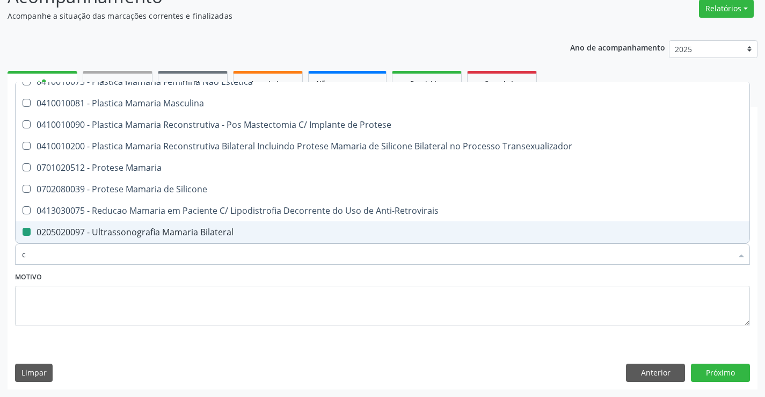
checkbox Bilateral "false"
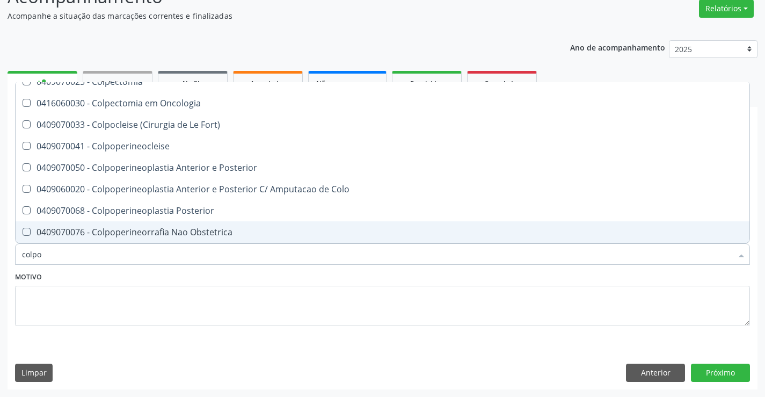
type input "colpos"
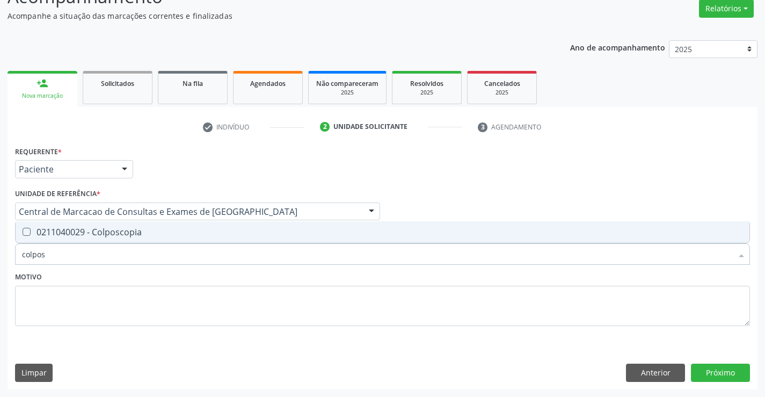
click at [186, 230] on div "0211040029 - Colposcopia" at bounding box center [382, 232] width 721 height 9
checkbox Colposcopia "true"
click at [711, 365] on button "Próximo" at bounding box center [720, 372] width 59 height 18
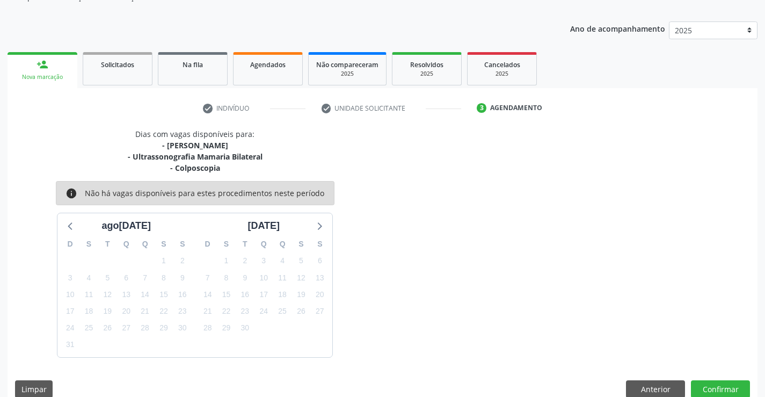
scroll to position [125, 0]
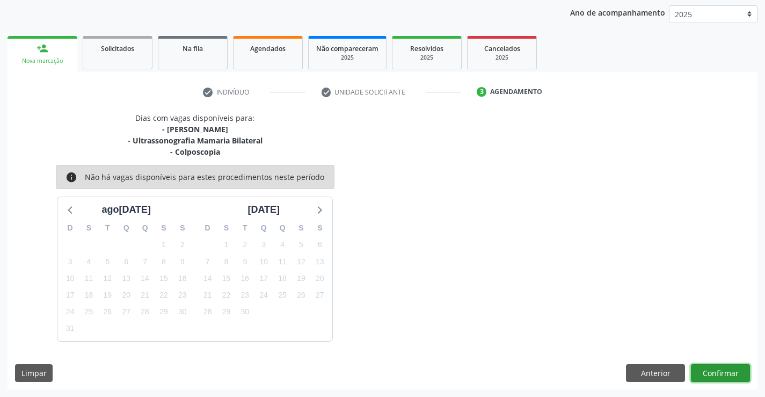
click at [722, 374] on button "Confirmar" at bounding box center [720, 373] width 59 height 18
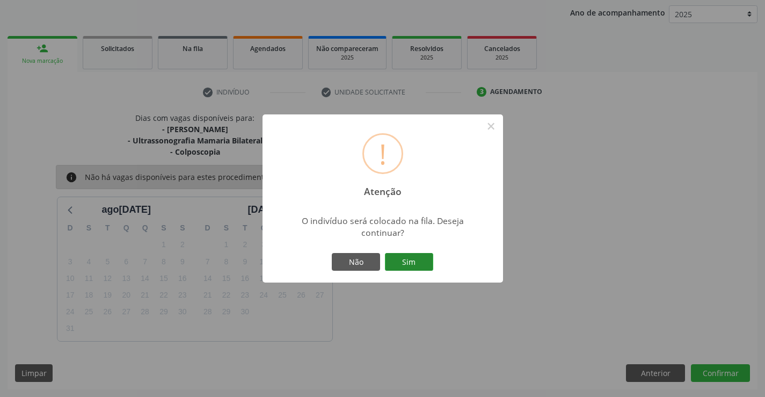
click at [412, 258] on button "Sim" at bounding box center [409, 262] width 48 height 18
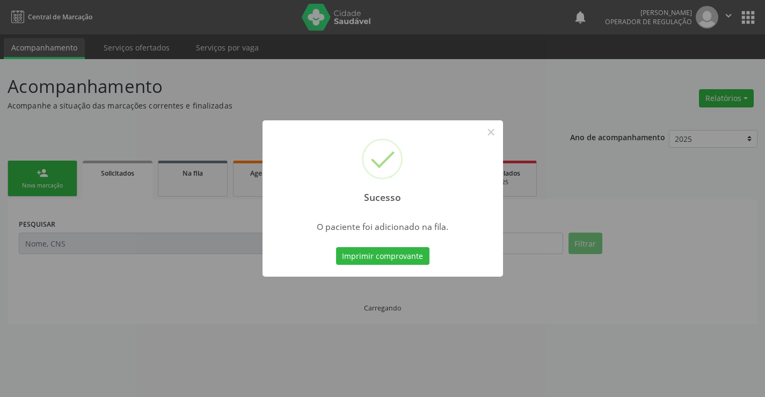
scroll to position [0, 0]
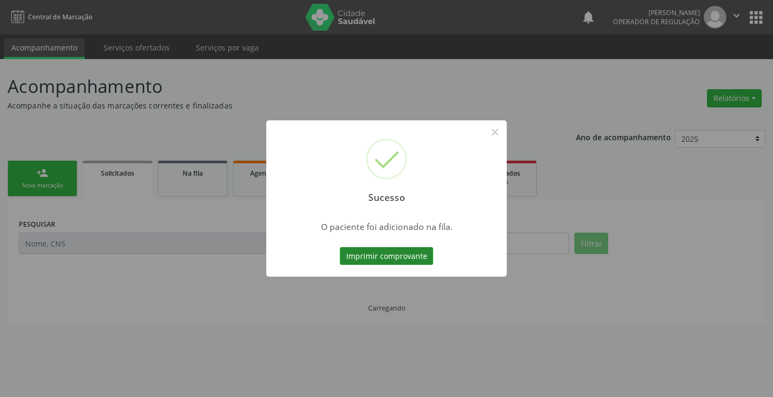
click at [393, 249] on button "Imprimir comprovante" at bounding box center [386, 256] width 93 height 18
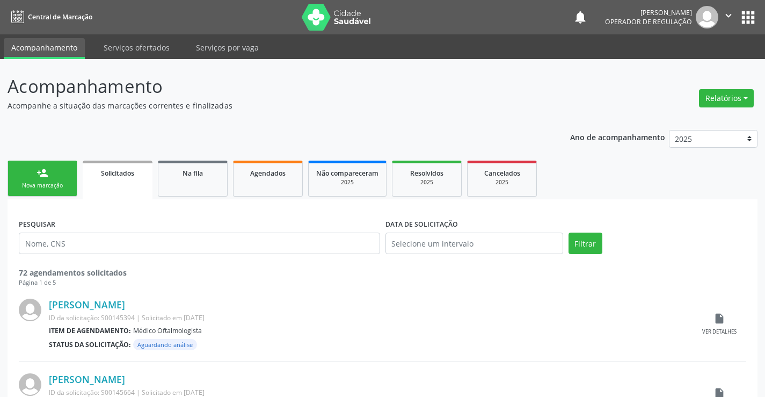
click at [40, 180] on link "person_add Nova marcação" at bounding box center [43, 179] width 70 height 36
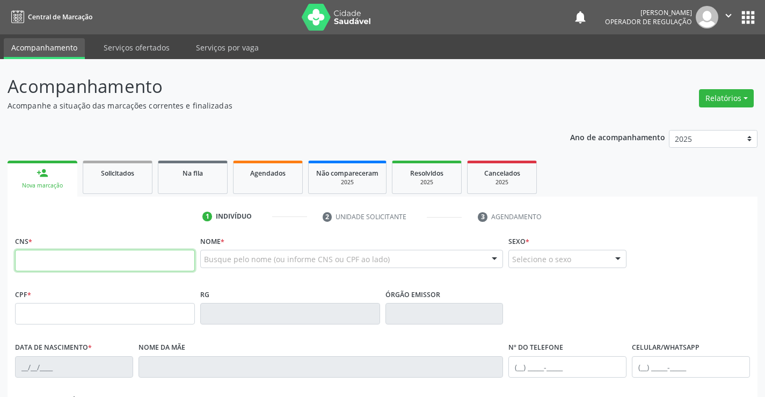
click at [137, 259] on input "text" at bounding box center [105, 260] width 180 height 21
type input "708 6045 6117 4987"
type input "0811489841"
type input "20/01/1965"
type input "(74) 9140-8647"
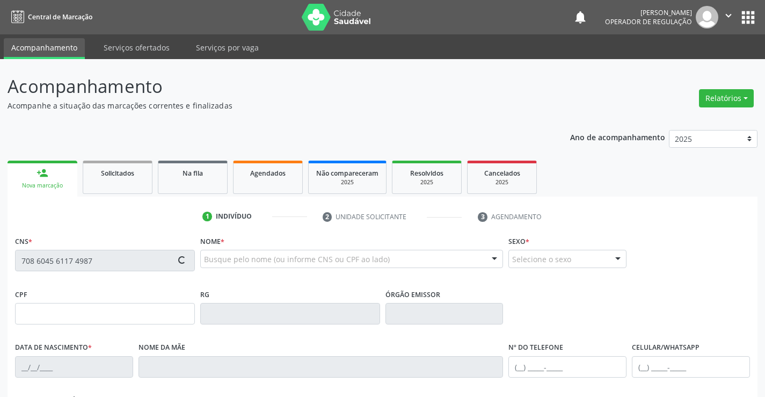
type input "(74) 99140-8647"
type input "459.736.365-34"
type input "S/N"
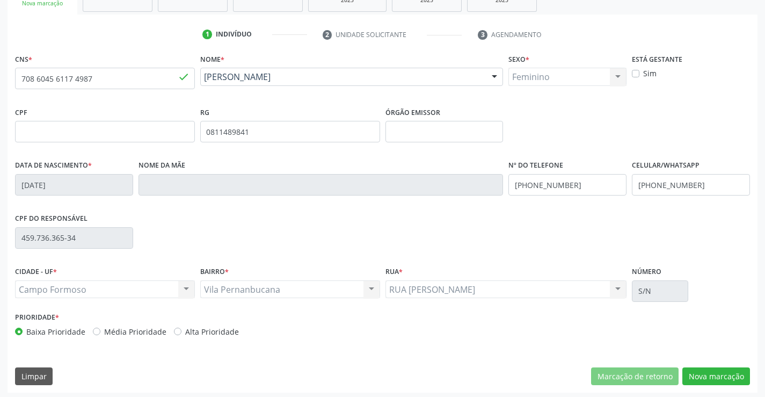
scroll to position [185, 0]
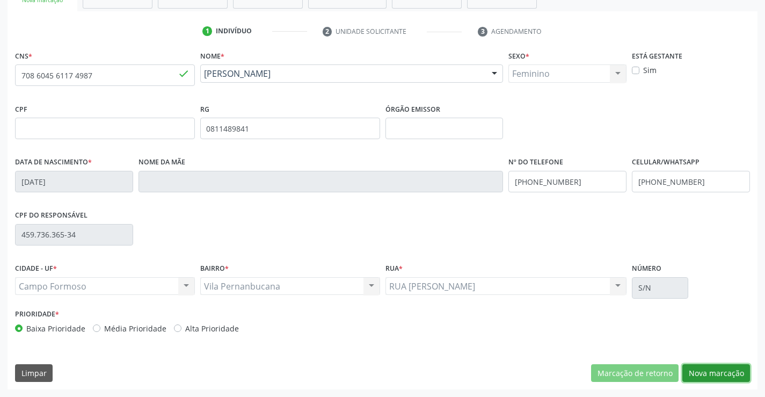
click at [726, 378] on button "Nova marcação" at bounding box center [716, 373] width 68 height 18
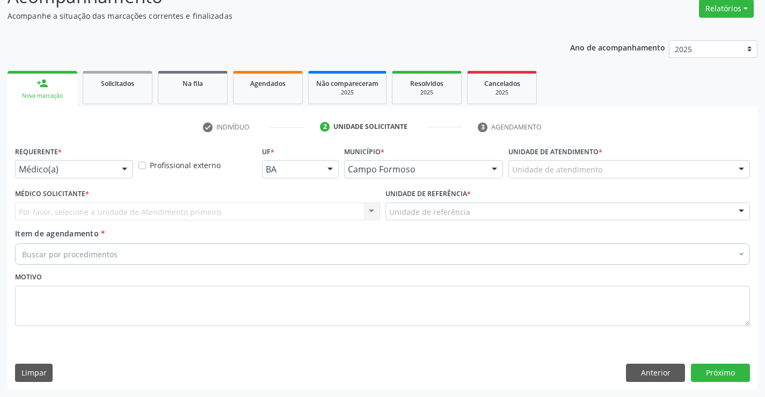
scroll to position [90, 0]
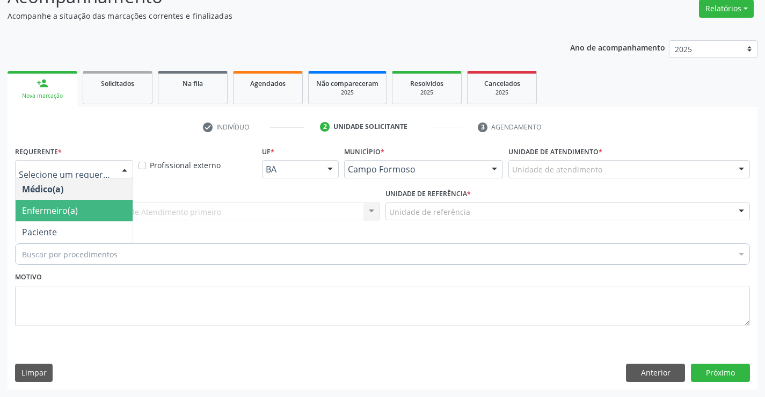
click at [59, 220] on span "Enfermeiro(a)" at bounding box center [74, 210] width 117 height 21
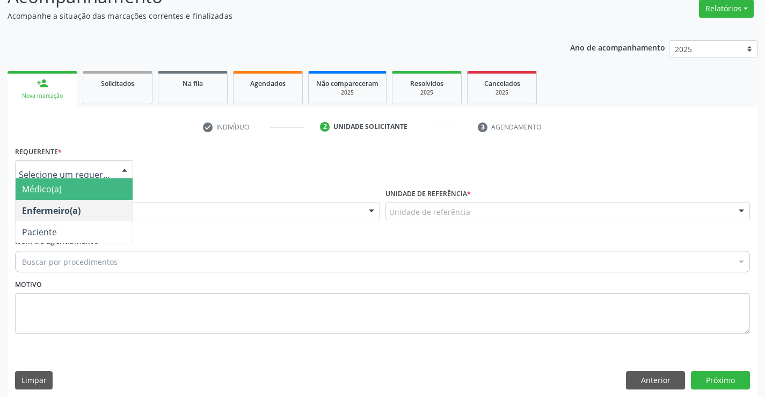
drag, startPoint x: 113, startPoint y: 165, endPoint x: 94, endPoint y: 212, distance: 50.3
click at [111, 166] on div at bounding box center [74, 169] width 118 height 18
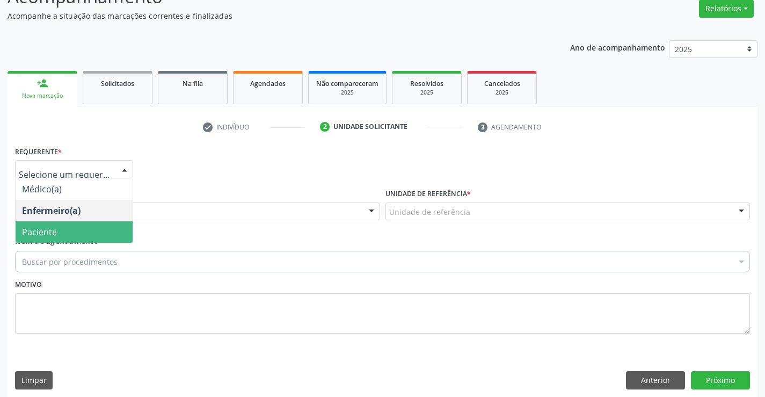
click at [80, 235] on span "Paciente" at bounding box center [74, 231] width 117 height 21
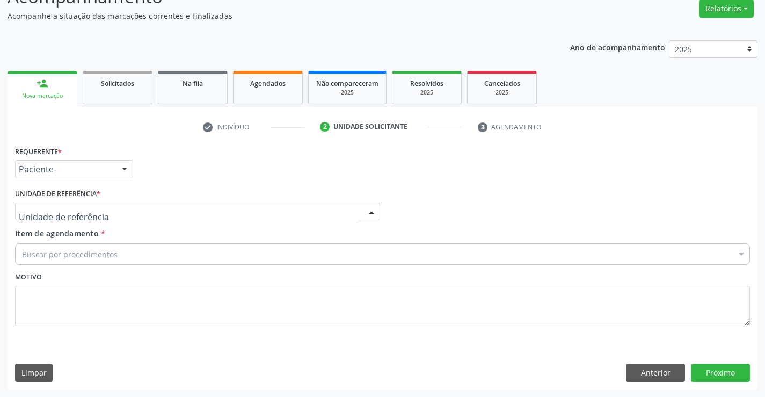
click at [150, 210] on div at bounding box center [197, 211] width 365 height 18
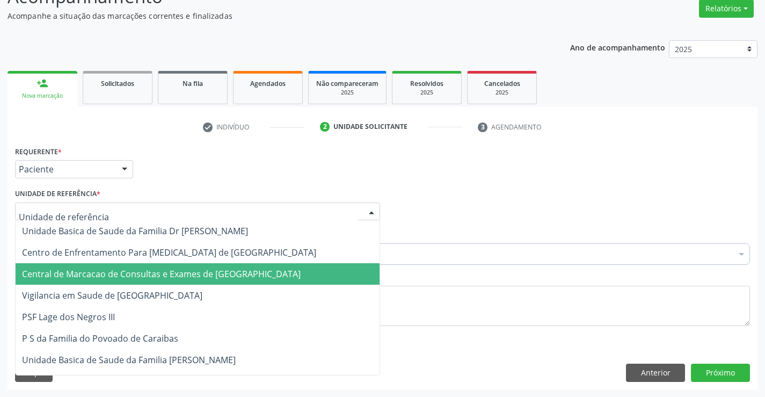
click at [163, 277] on span "Central de Marcacao de Consultas e Exames de [GEOGRAPHIC_DATA]" at bounding box center [161, 274] width 279 height 12
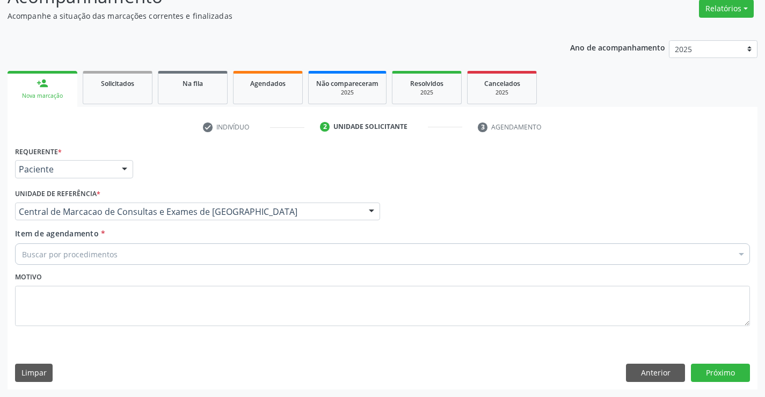
click at [179, 251] on div "Buscar por procedimentos" at bounding box center [382, 253] width 735 height 21
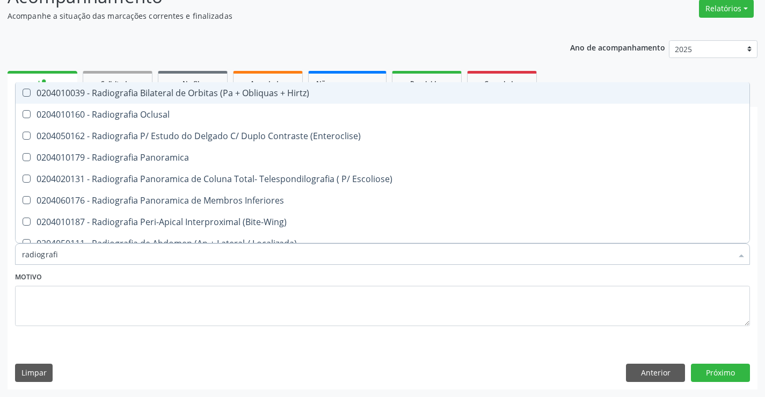
type input "radiografia"
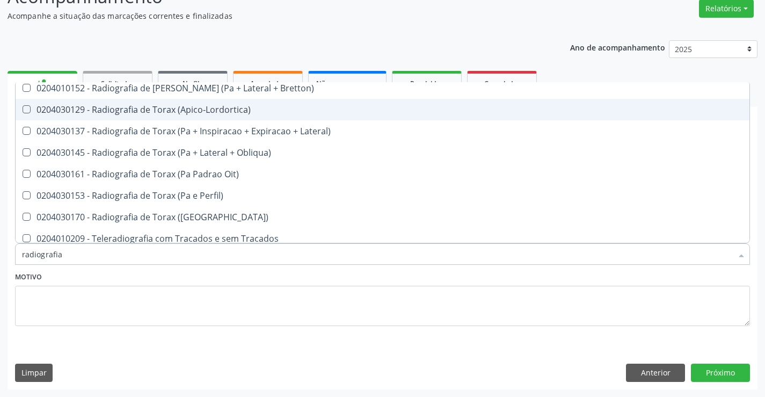
scroll to position [1364, 0]
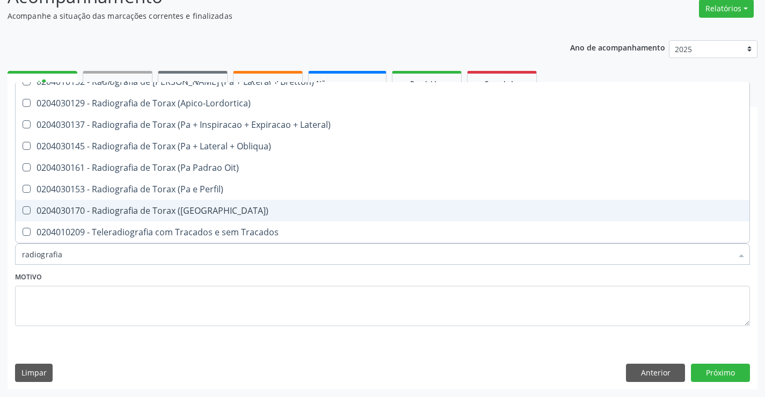
click at [187, 212] on div "0204030170 - Radiografia de Torax ([GEOGRAPHIC_DATA])" at bounding box center [382, 210] width 721 height 9
checkbox \(Pa\) "true"
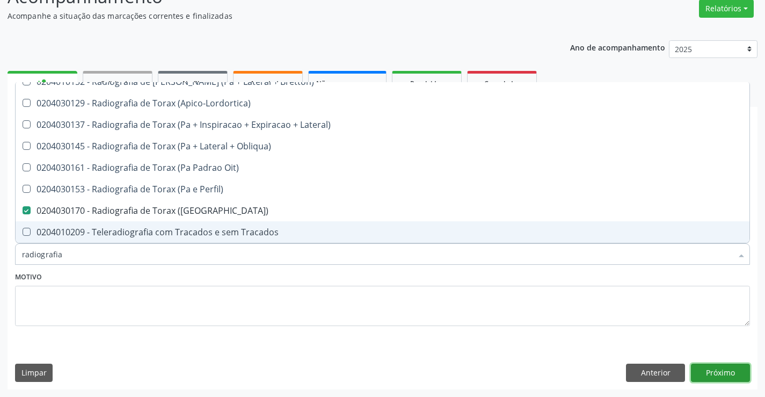
click at [744, 377] on button "Próximo" at bounding box center [720, 372] width 59 height 18
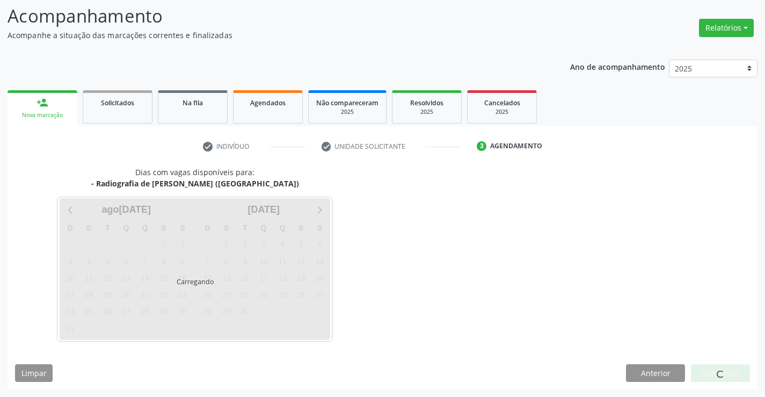
scroll to position [0, 0]
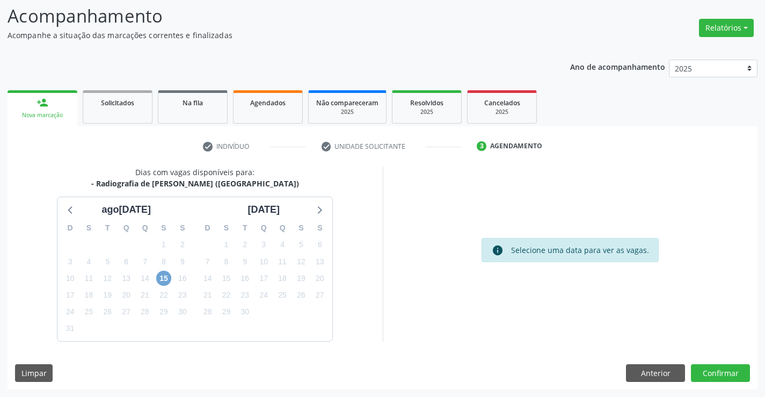
click at [170, 277] on span "15" at bounding box center [163, 278] width 15 height 15
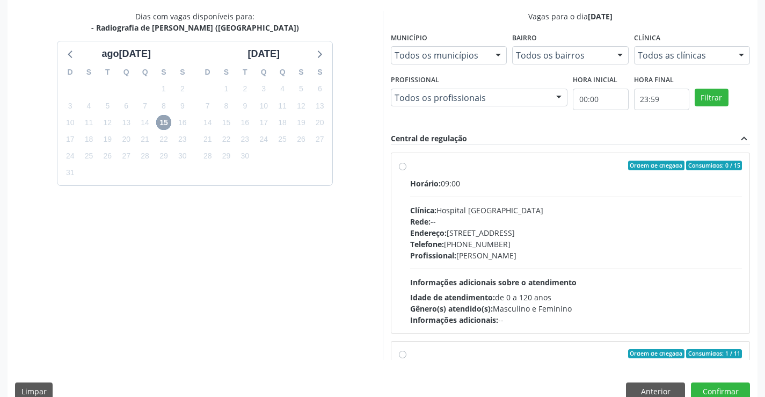
scroll to position [231, 0]
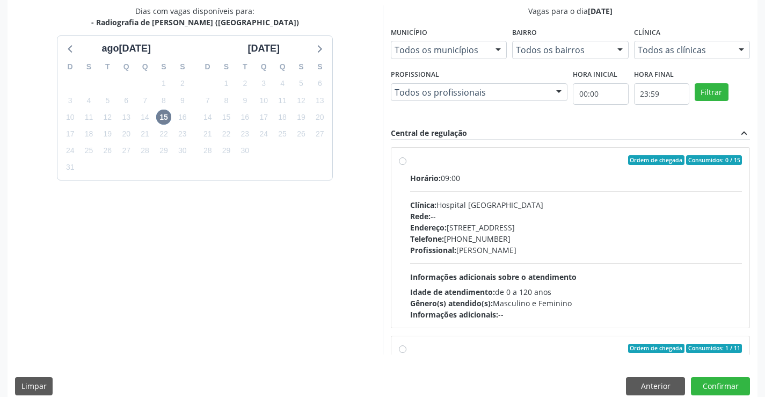
drag, startPoint x: 498, startPoint y: 214, endPoint x: 368, endPoint y: 221, distance: 130.1
click at [496, 213] on div "Rede: --" at bounding box center [576, 215] width 332 height 11
click at [406, 165] on input "Ordem de chegada Consumidos: 0 / 15 Horário: 09:00 Clínica: Hospital Sao Franci…" at bounding box center [403, 160] width 8 height 10
radio input "true"
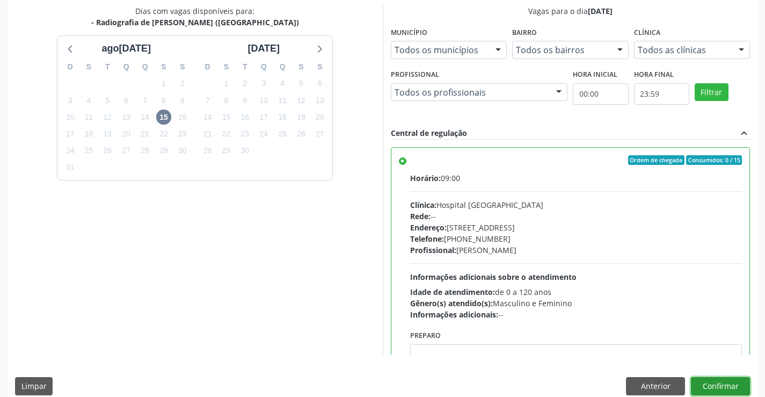
click at [730, 387] on button "Confirmar" at bounding box center [720, 386] width 59 height 18
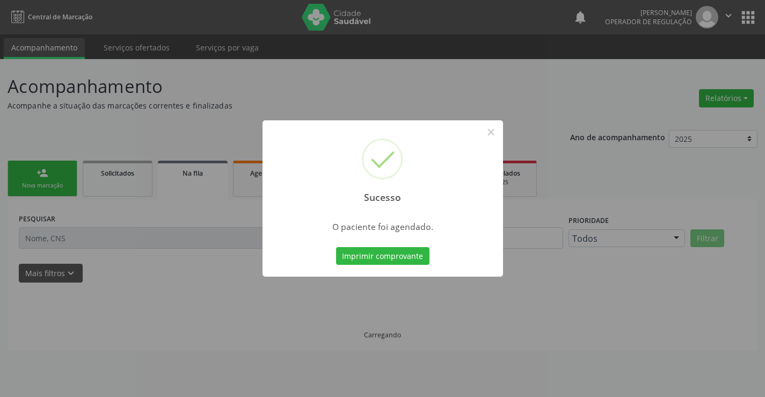
scroll to position [0, 0]
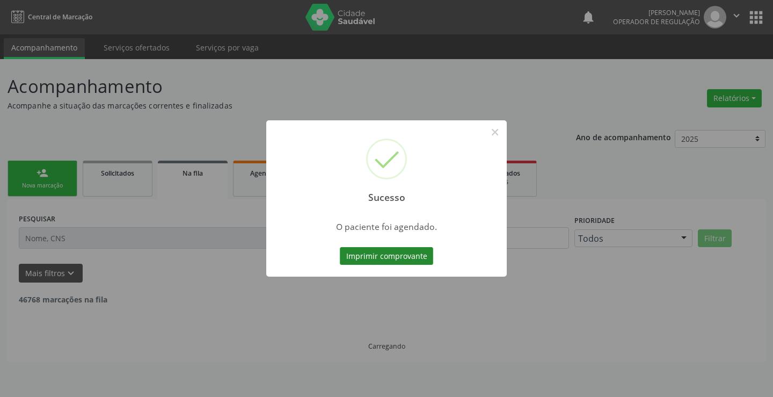
click at [403, 251] on button "Imprimir comprovante" at bounding box center [386, 256] width 93 height 18
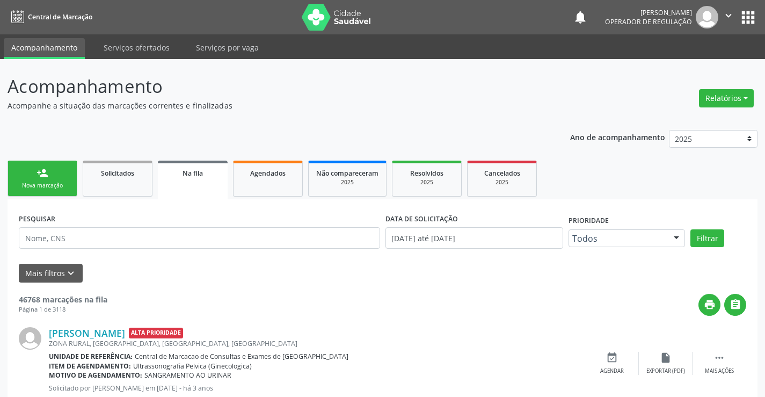
click at [53, 180] on link "person_add Nova marcação" at bounding box center [43, 179] width 70 height 36
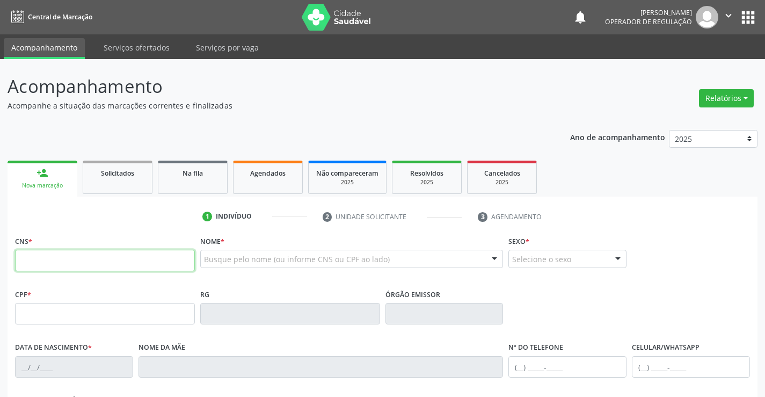
click at [79, 263] on input "text" at bounding box center [105, 260] width 180 height 21
type input "700 0091 2782 9000"
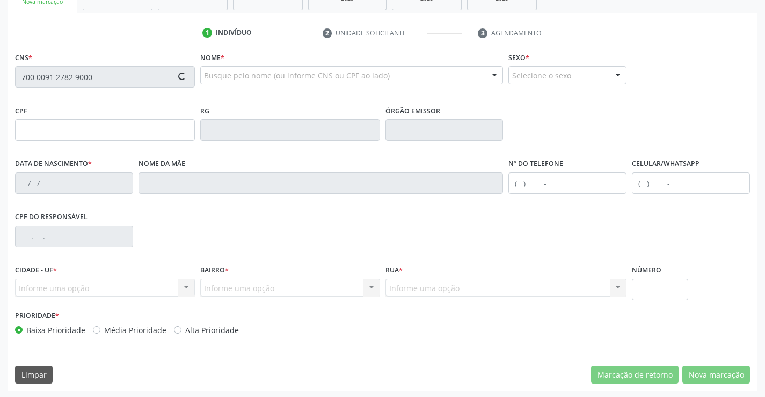
scroll to position [185, 0]
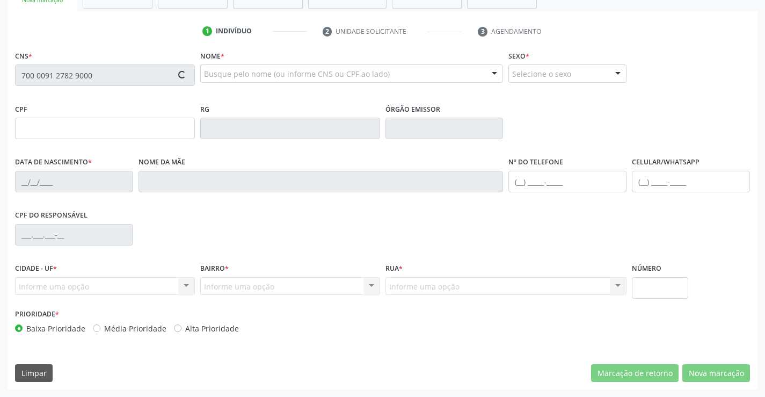
type input "001.530.748-41"
type input "0766182932"
type input "25[DATE]"
type input "[PHONE_NUMBER]"
type input "S/N"
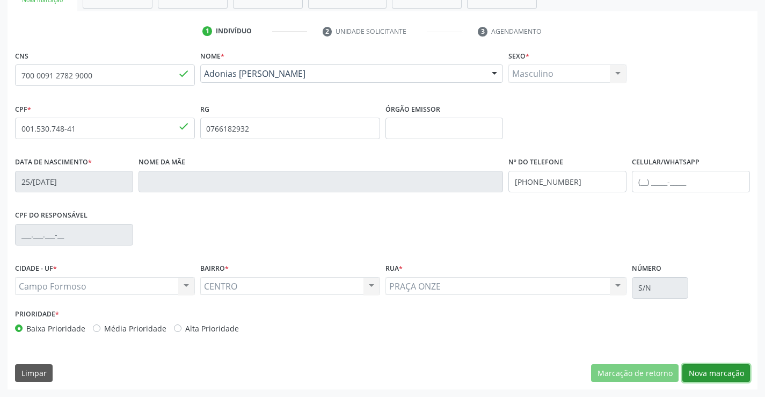
click at [708, 369] on button "Nova marcação" at bounding box center [716, 373] width 68 height 18
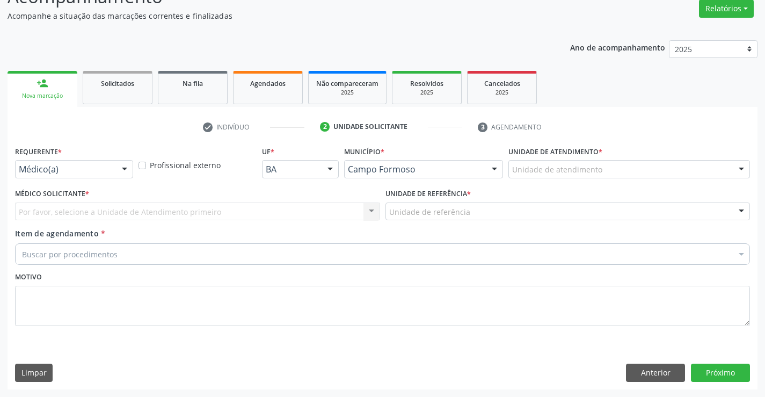
scroll to position [90, 0]
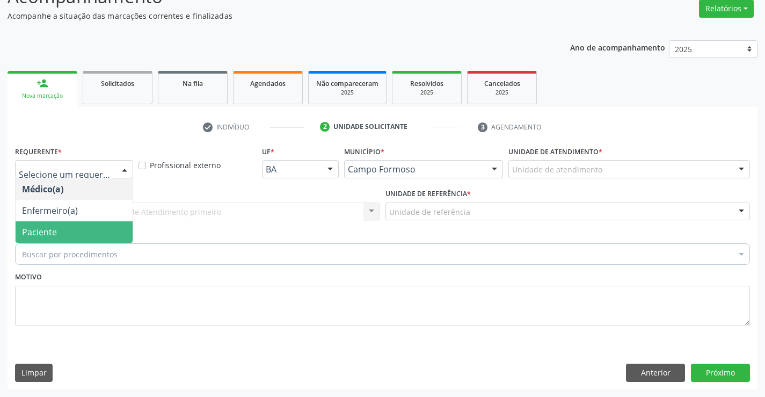
click at [78, 225] on span "Paciente" at bounding box center [74, 231] width 117 height 21
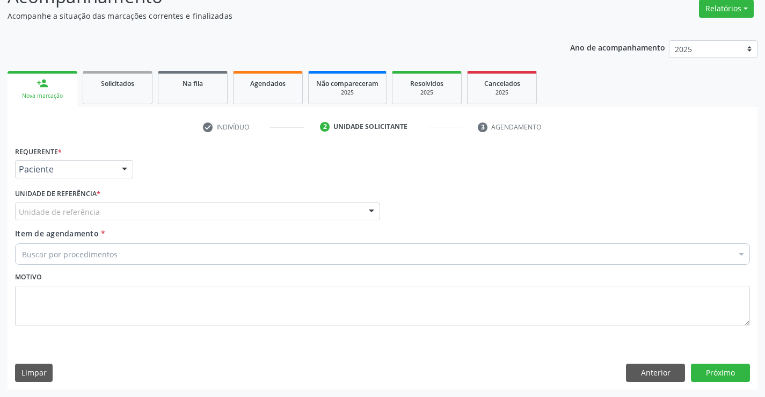
drag, startPoint x: 147, startPoint y: 209, endPoint x: 149, endPoint y: 270, distance: 60.2
click at [147, 216] on div "Unidade de referência" at bounding box center [197, 211] width 365 height 18
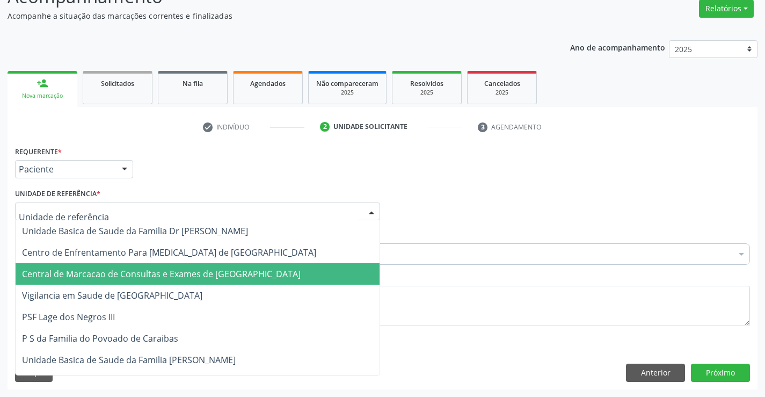
click at [152, 275] on span "Central de Marcacao de Consultas e Exames de [GEOGRAPHIC_DATA]" at bounding box center [161, 274] width 279 height 12
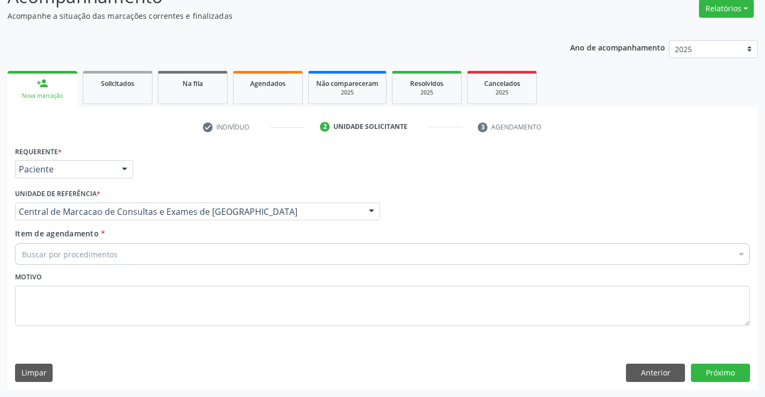
click at [178, 255] on div "Buscar por procedimentos" at bounding box center [382, 253] width 735 height 21
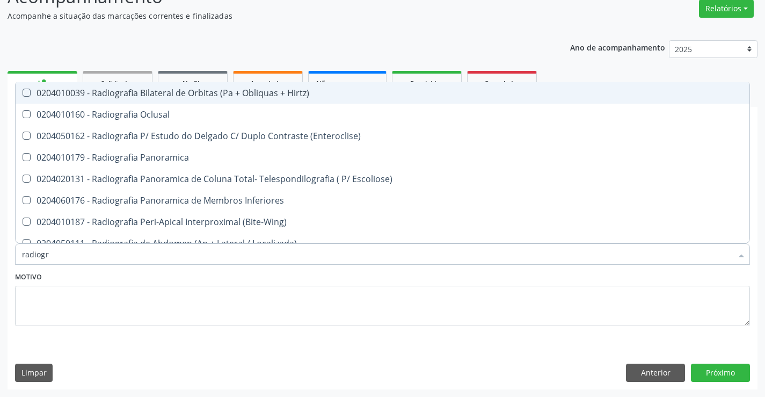
type input "radiogra"
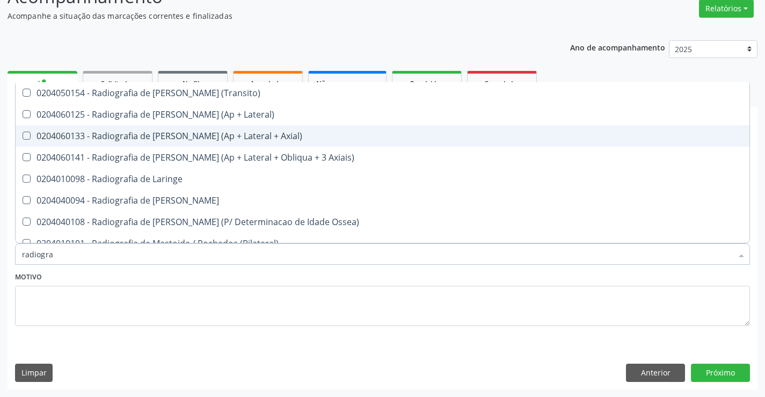
scroll to position [913, 0]
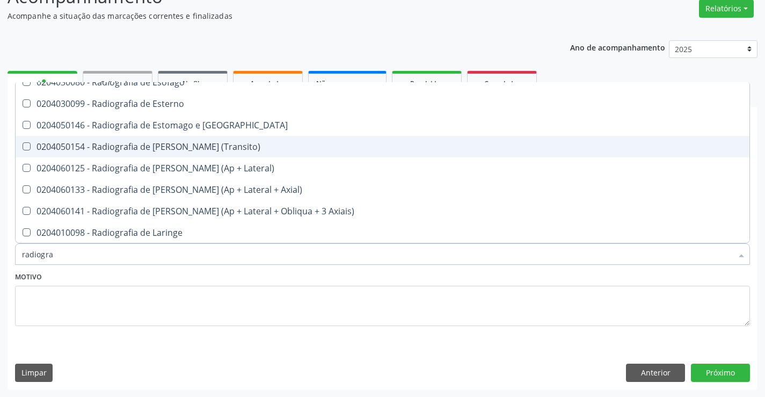
click at [203, 155] on span "0204050154 - Radiografia de [PERSON_NAME] (Transito)" at bounding box center [383, 146] width 734 height 21
checkbox \(Transito\) "true"
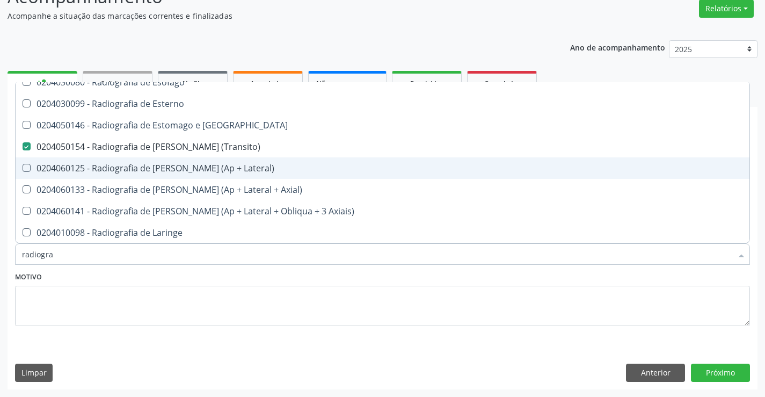
click at [203, 171] on div "0204060125 - Radiografia de [PERSON_NAME] (Ap + Lateral)" at bounding box center [382, 168] width 721 height 9
checkbox Lateral\) "true"
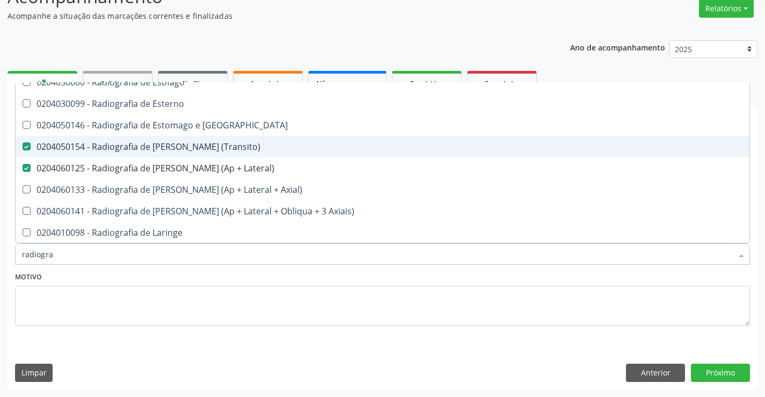
click at [205, 147] on div "0204050154 - Radiografia de [PERSON_NAME] (Transito)" at bounding box center [382, 146] width 721 height 9
checkbox \(Transito\) "false"
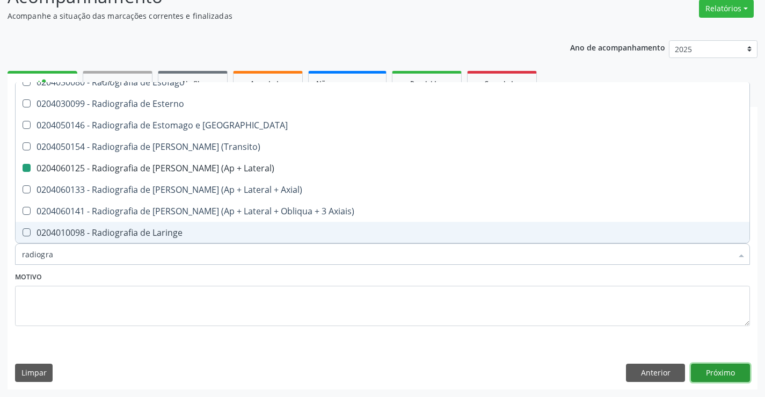
click at [719, 370] on button "Próximo" at bounding box center [720, 372] width 59 height 18
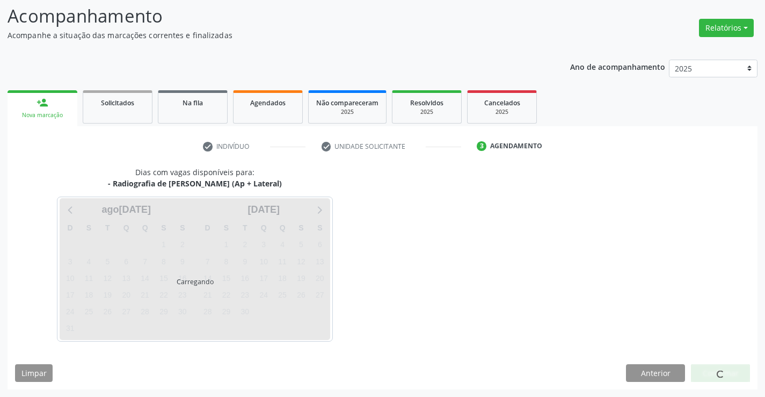
scroll to position [0, 0]
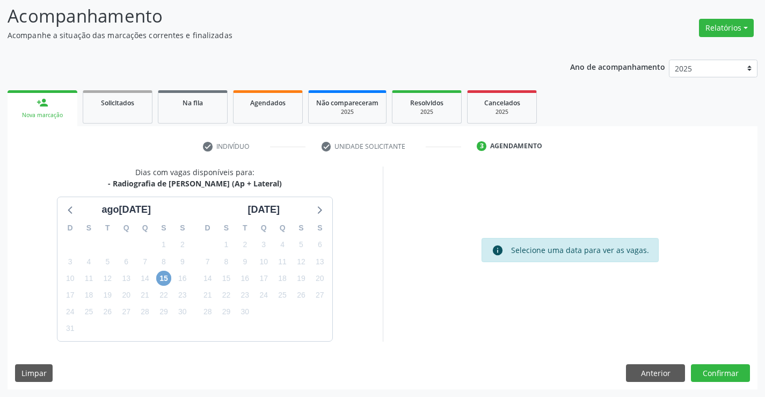
click at [164, 278] on span "15" at bounding box center [163, 278] width 15 height 15
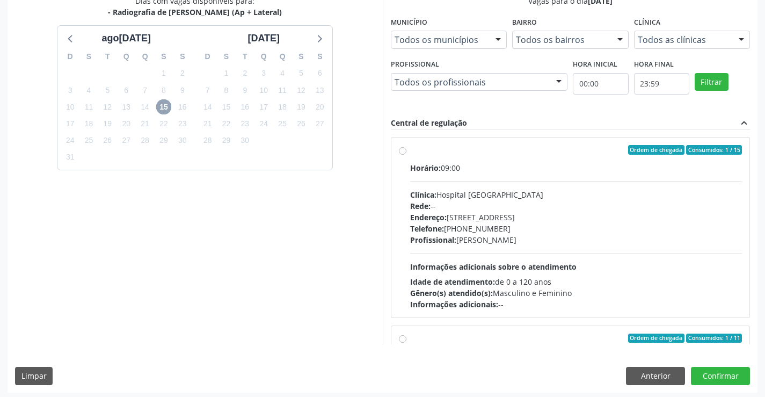
scroll to position [245, 0]
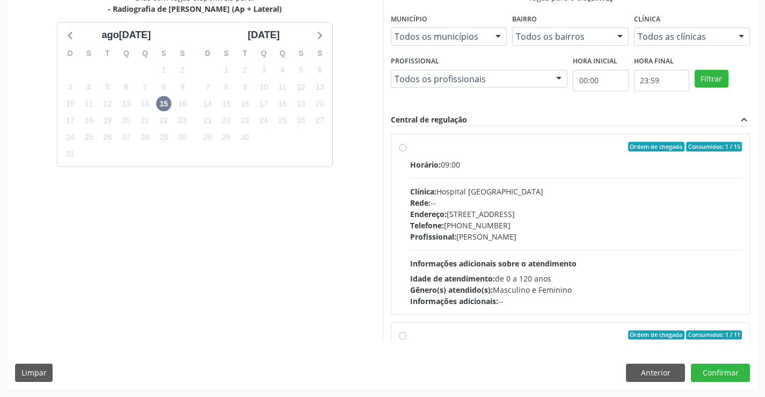
click at [527, 231] on div "Profissional: Joel da Rocha Almeida" at bounding box center [576, 236] width 332 height 11
click at [406, 151] on input "Ordem de chegada Consumidos: 1 / 15 Horário: 09:00 Clínica: Hospital Sao Franci…" at bounding box center [403, 147] width 8 height 10
radio input "true"
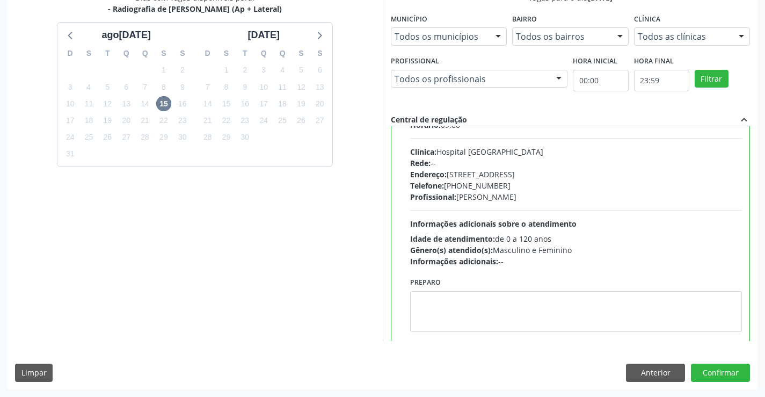
scroll to position [107, 0]
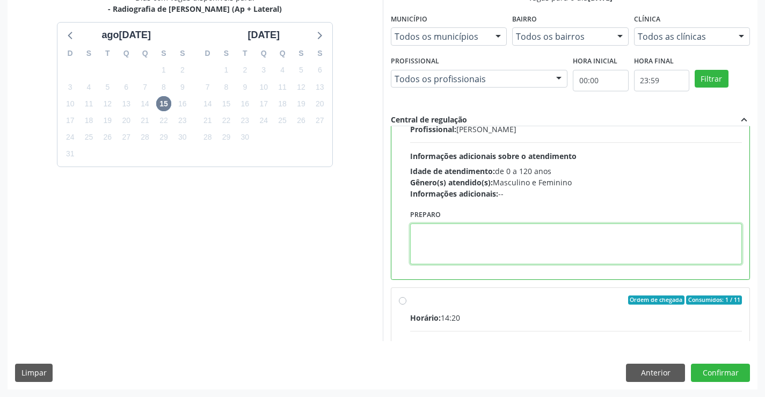
click at [480, 243] on textarea at bounding box center [576, 243] width 332 height 41
type textarea "j"
type textarea "Joelho Direito"
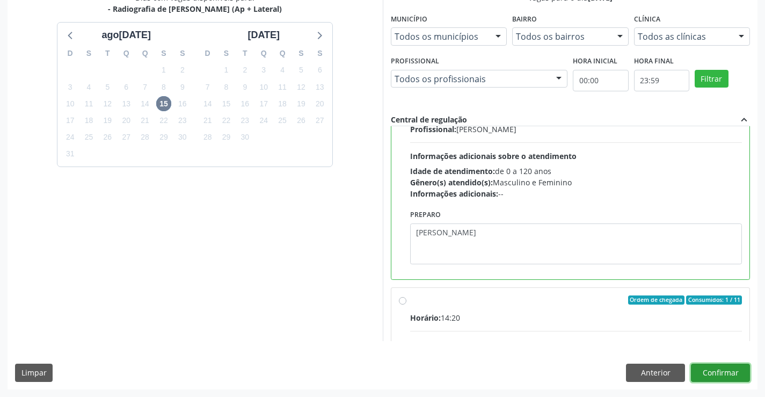
click at [709, 369] on button "Confirmar" at bounding box center [720, 372] width 59 height 18
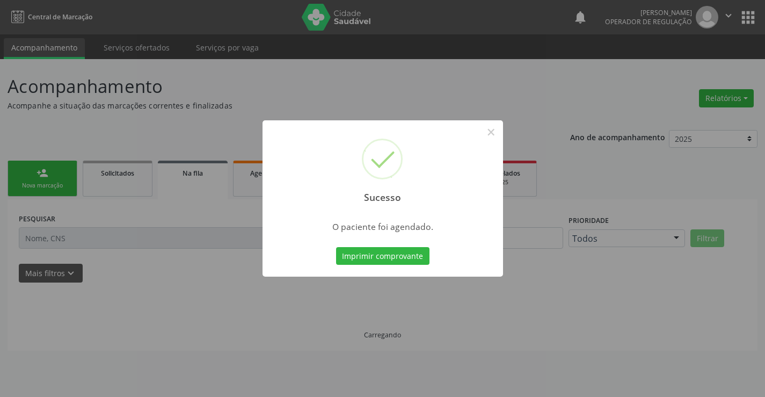
scroll to position [0, 0]
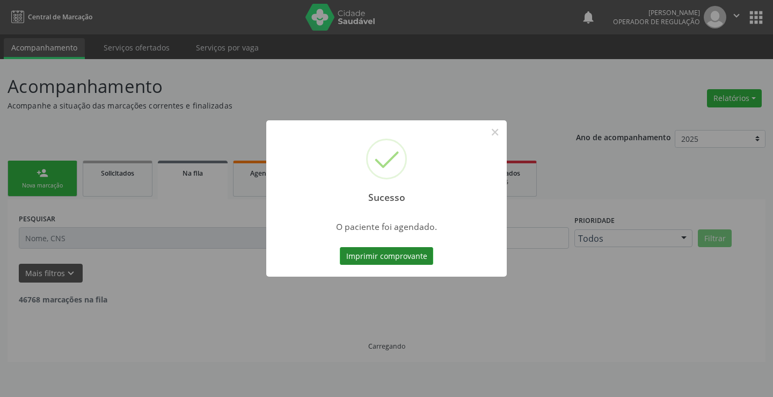
click at [370, 253] on button "Imprimir comprovante" at bounding box center [386, 256] width 93 height 18
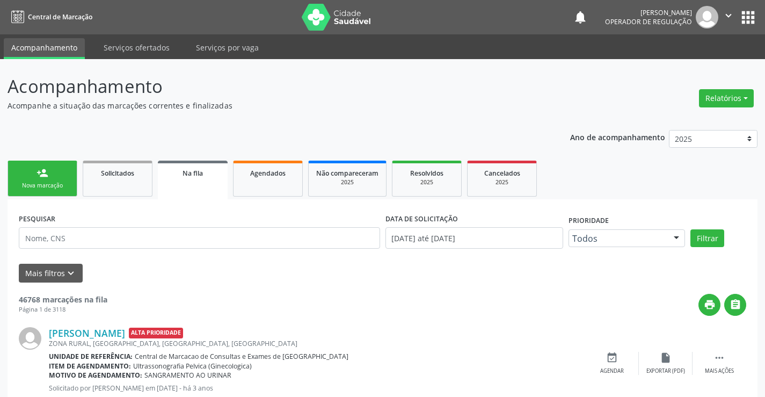
click at [46, 184] on div "Nova marcação" at bounding box center [43, 185] width 54 height 8
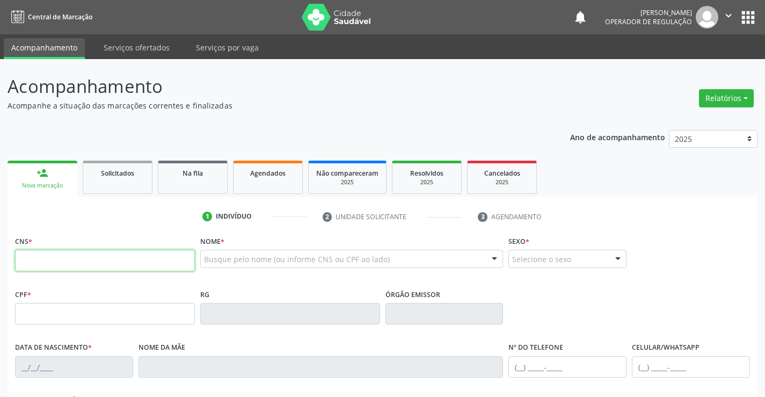
click at [56, 258] on input "text" at bounding box center [105, 260] width 180 height 21
drag, startPoint x: 56, startPoint y: 258, endPoint x: 75, endPoint y: 239, distance: 27.0
type input "700 0091 2782 9000"
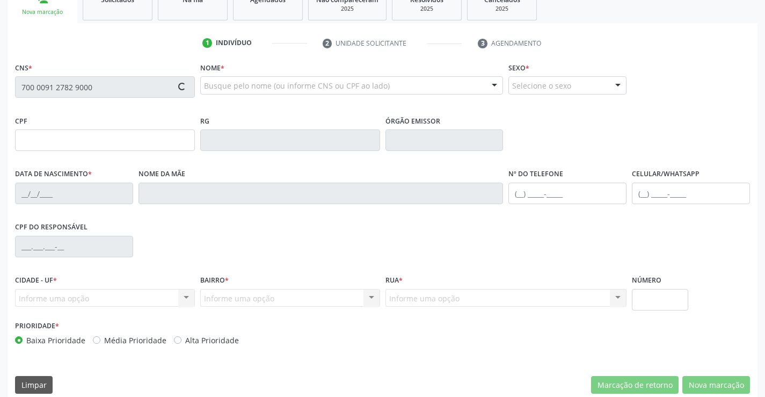
scroll to position [185, 0]
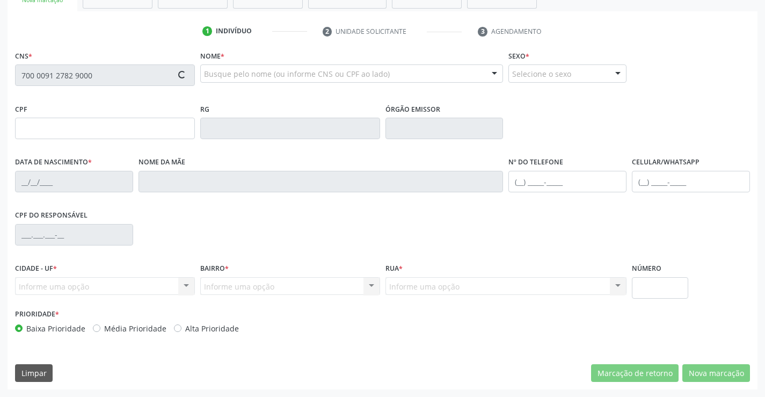
type input "001.530.748-41"
type input "0766182932"
type input "25[DATE]"
type input "[PHONE_NUMBER]"
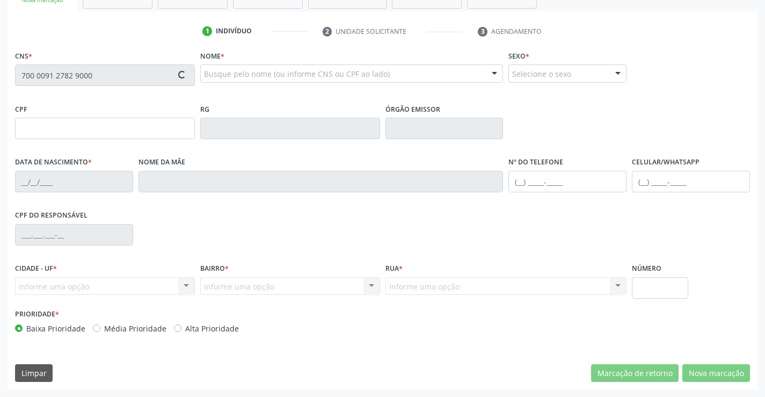
type input "001.530.748-41"
type input "S/N"
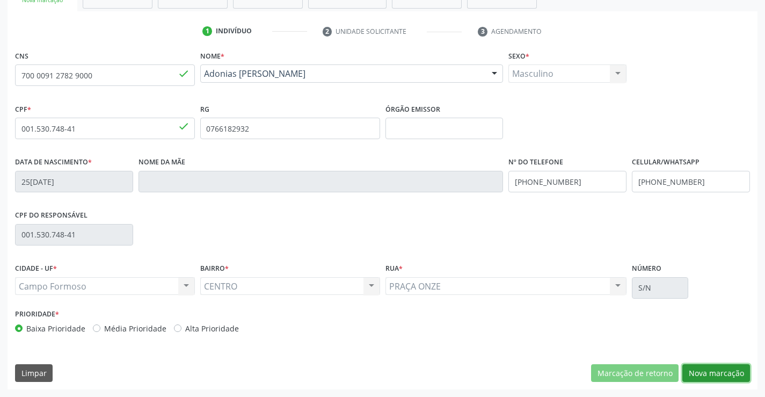
drag, startPoint x: 727, startPoint y: 375, endPoint x: 372, endPoint y: 261, distance: 372.7
click at [718, 375] on button "Nova marcação" at bounding box center [716, 373] width 68 height 18
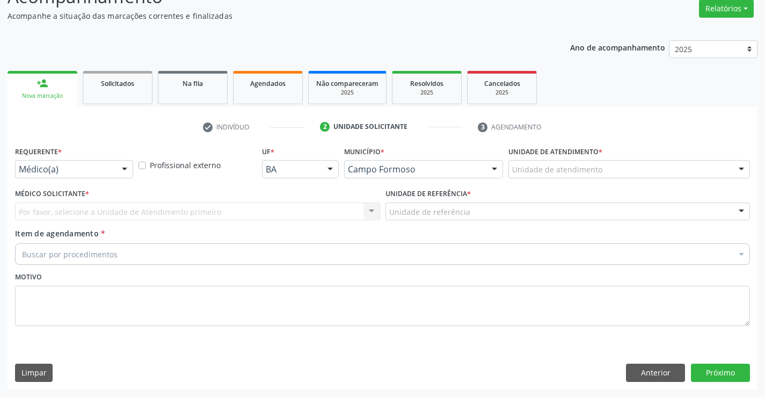
scroll to position [90, 0]
drag, startPoint x: 126, startPoint y: 166, endPoint x: 99, endPoint y: 221, distance: 61.7
click at [125, 166] on div at bounding box center [124, 170] width 16 height 18
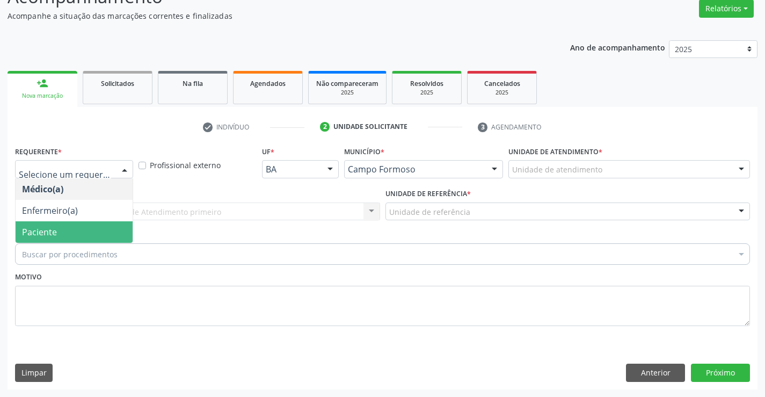
drag, startPoint x: 75, startPoint y: 232, endPoint x: 188, endPoint y: 211, distance: 114.7
click at [91, 229] on span "Paciente" at bounding box center [74, 231] width 117 height 21
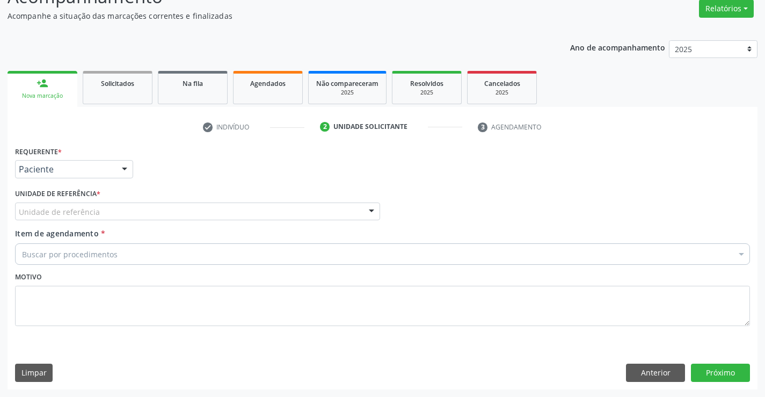
click at [192, 208] on div "Unidade de referência" at bounding box center [197, 211] width 365 height 18
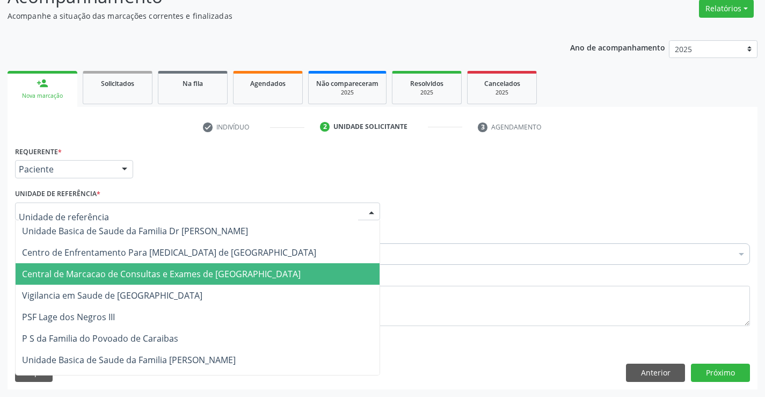
click at [200, 264] on span "Central de Marcacao de Consultas e Exames de [GEOGRAPHIC_DATA]" at bounding box center [198, 273] width 364 height 21
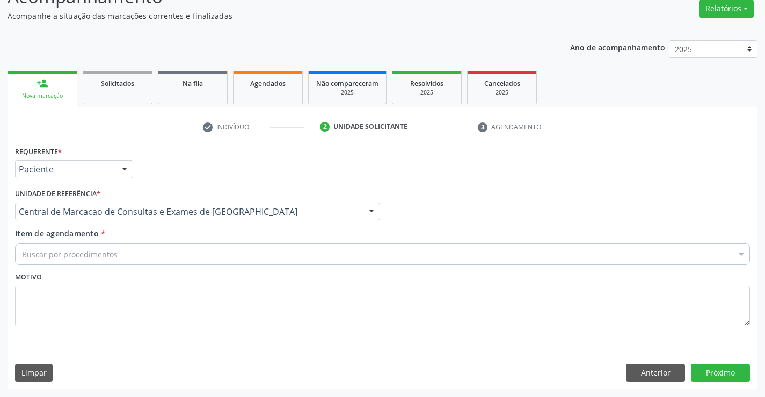
click at [213, 257] on div "Buscar por procedimentos" at bounding box center [382, 253] width 735 height 21
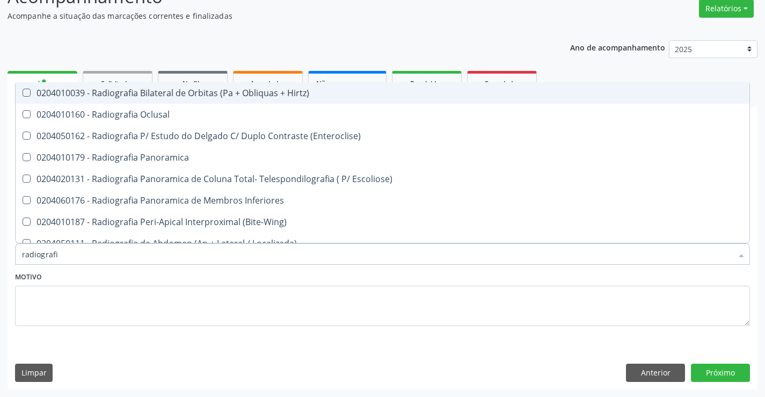
type input "radiografia"
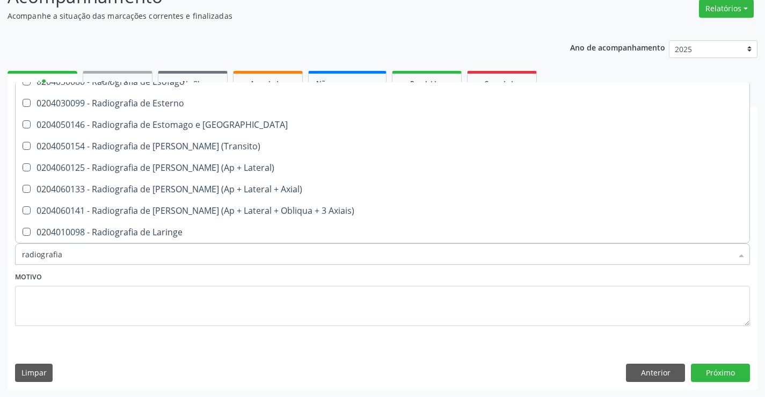
scroll to position [913, 0]
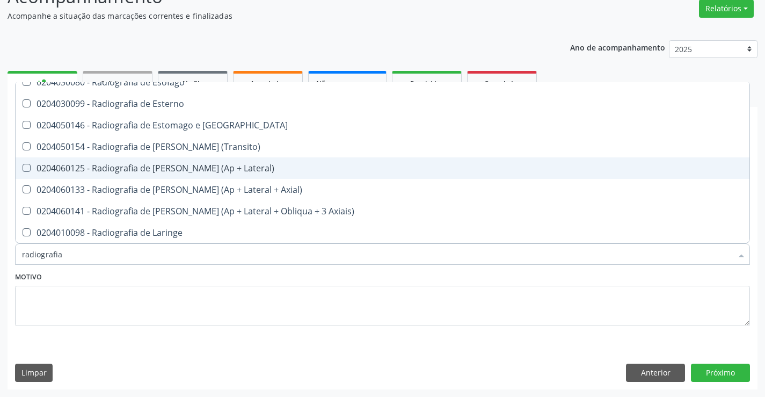
click at [201, 162] on span "0204060125 - Radiografia de [PERSON_NAME] (Ap + Lateral)" at bounding box center [383, 167] width 734 height 21
checkbox Lateral\) "true"
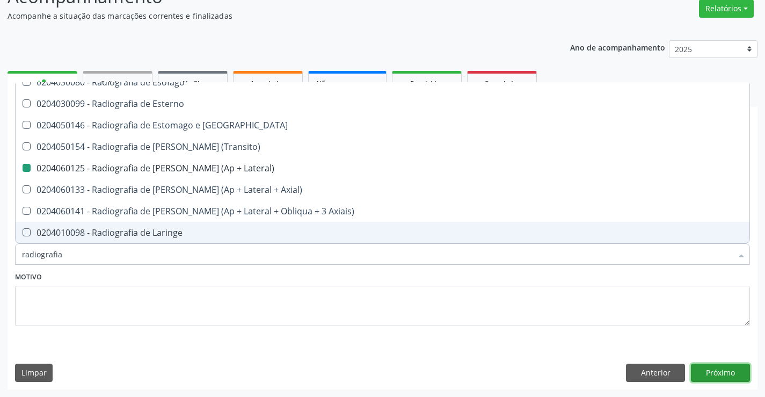
click at [703, 377] on button "Próximo" at bounding box center [720, 372] width 59 height 18
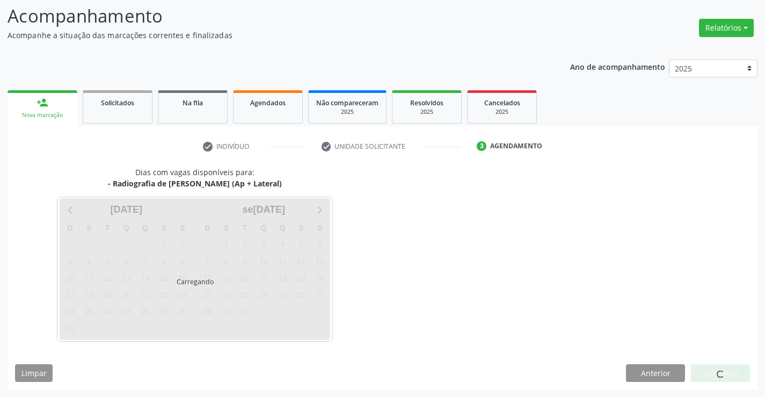
scroll to position [70, 0]
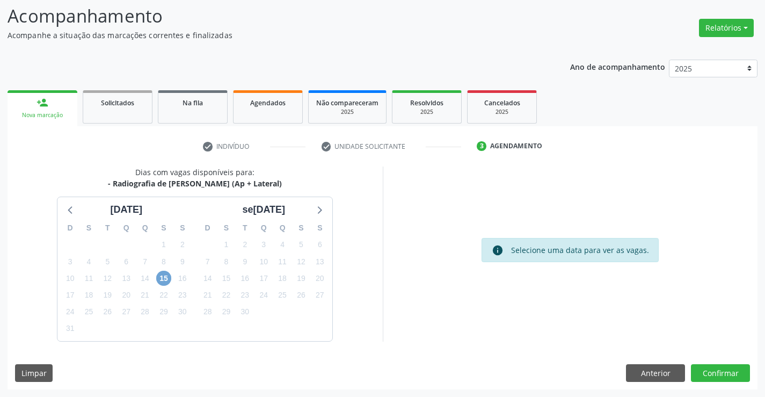
click at [168, 276] on span "15" at bounding box center [163, 278] width 15 height 15
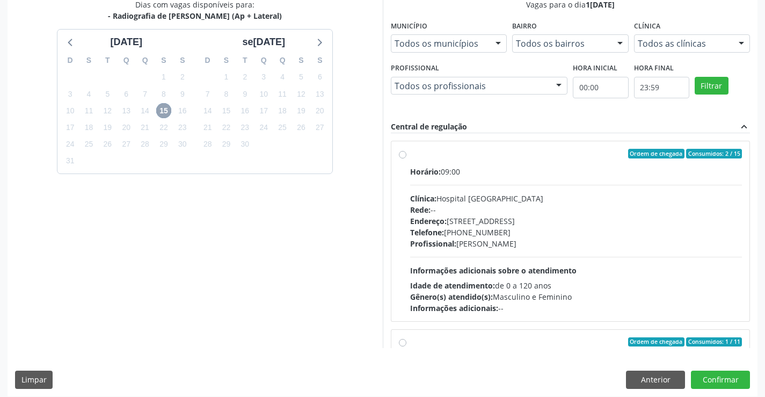
scroll to position [245, 0]
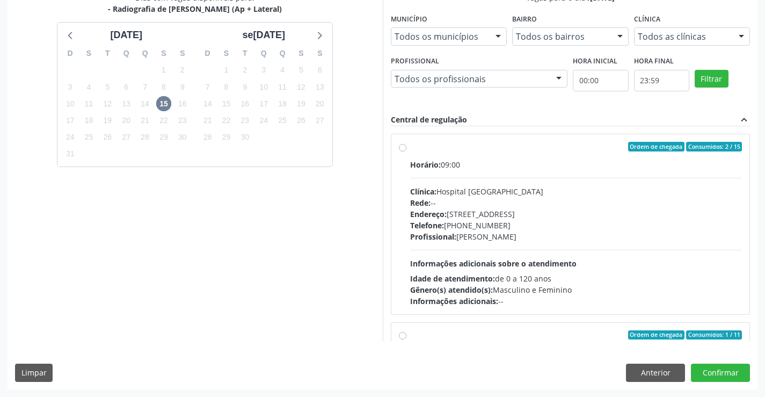
drag, startPoint x: 456, startPoint y: 199, endPoint x: 448, endPoint y: 226, distance: 28.0
click at [456, 199] on div "Rede: --" at bounding box center [576, 202] width 332 height 11
click at [406, 151] on input "Ordem de chegada Consumidos: 2 / 15 Horário: 09:00 Clínica: Hospital [GEOGRAPHI…" at bounding box center [403, 147] width 8 height 10
radio input "true"
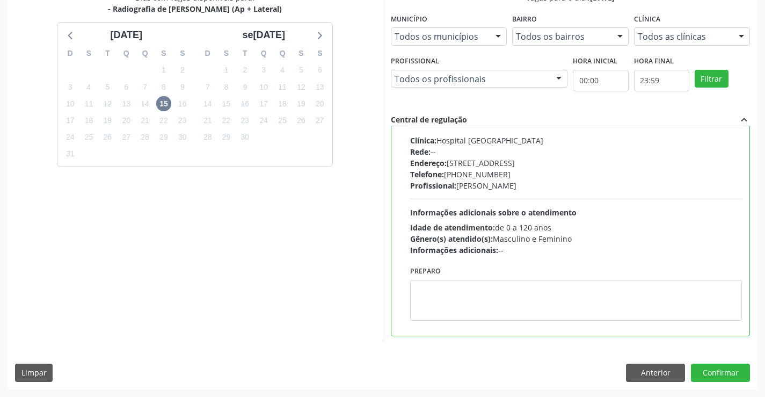
scroll to position [107, 0]
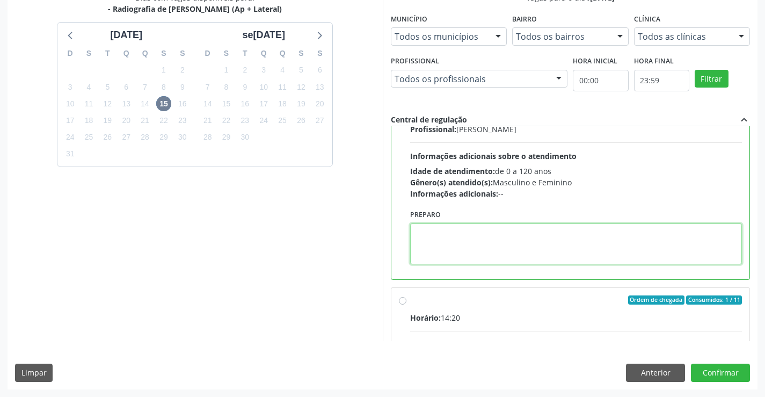
click at [454, 243] on textarea at bounding box center [576, 243] width 332 height 41
type textarea "j"
type textarea "[PERSON_NAME]"
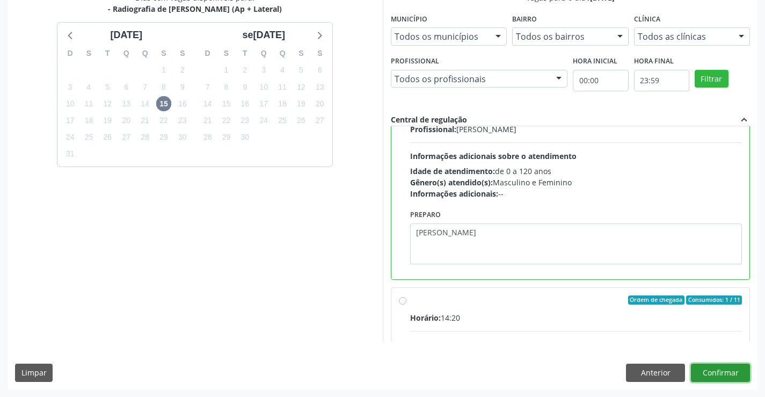
click at [719, 368] on button "Confirmar" at bounding box center [720, 372] width 59 height 18
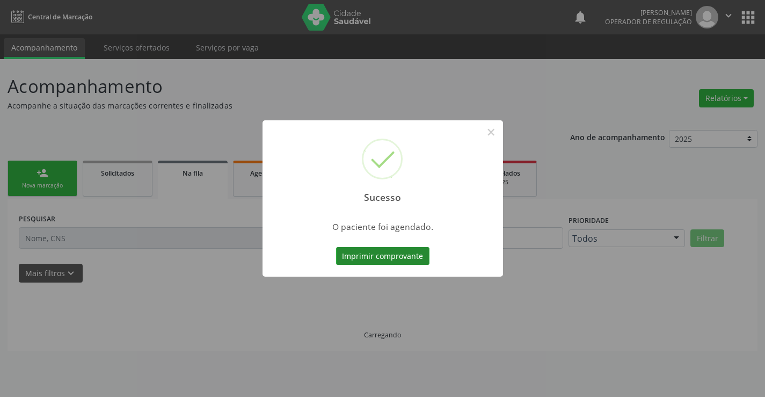
scroll to position [0, 0]
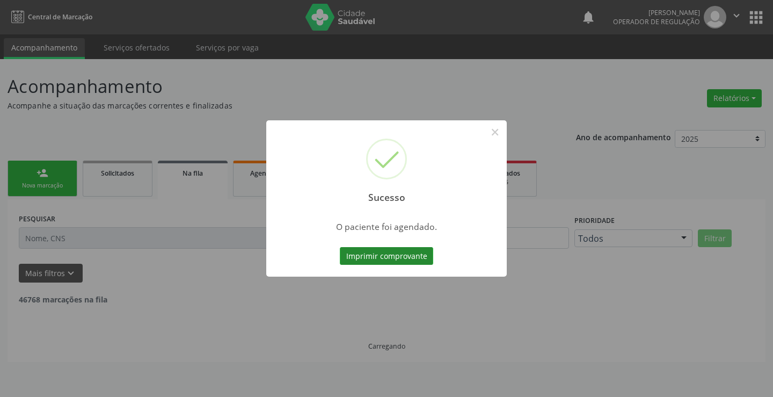
click at [405, 248] on button "Imprimir comprovante" at bounding box center [386, 256] width 93 height 18
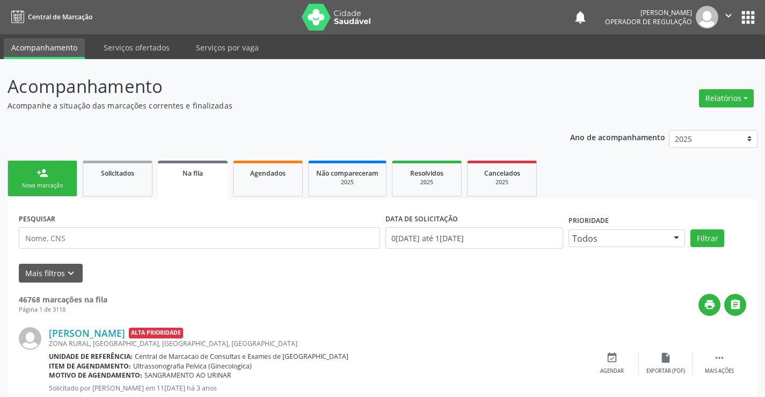
click at [49, 163] on link "person_add Nova marcação" at bounding box center [43, 179] width 70 height 36
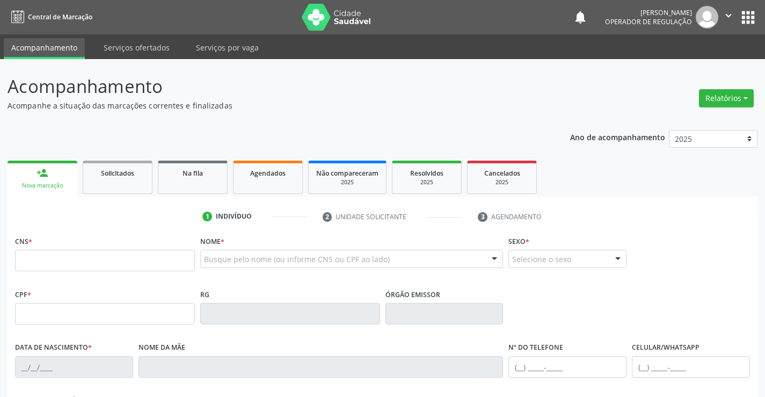
click at [26, 272] on fieldset "CNS *" at bounding box center [105, 256] width 180 height 46
click at [32, 264] on input "text" at bounding box center [105, 260] width 180 height 21
type input "703 5070 3279 7630"
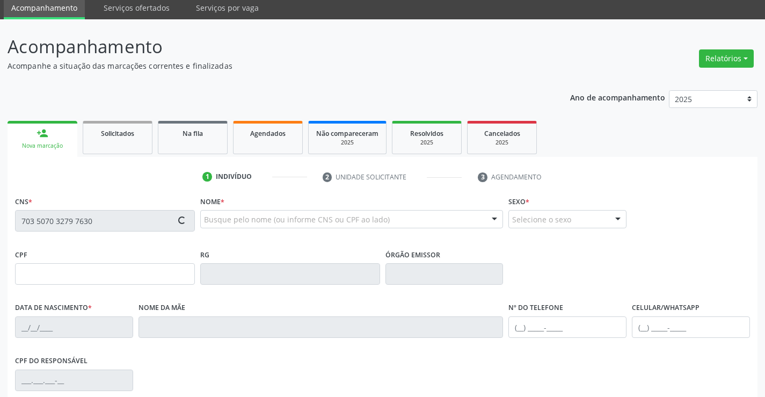
type input "1297800141"
type input "[DATE]"
type input "[PHONE_NUMBER]"
type input "017.949.455-47"
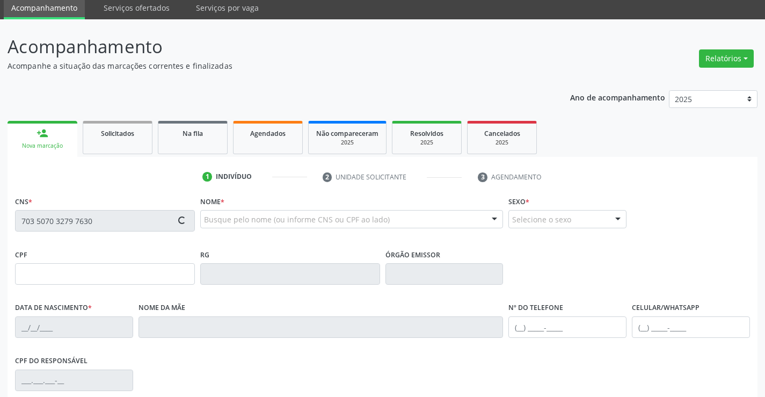
type input "S/N"
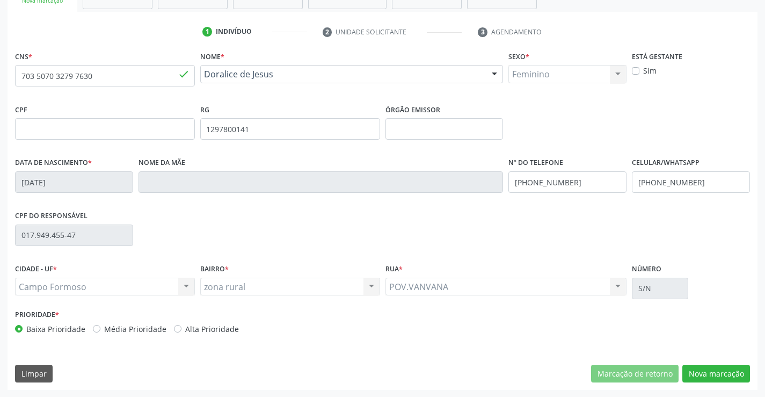
scroll to position [185, 0]
click at [702, 370] on button "Nova marcação" at bounding box center [716, 373] width 68 height 18
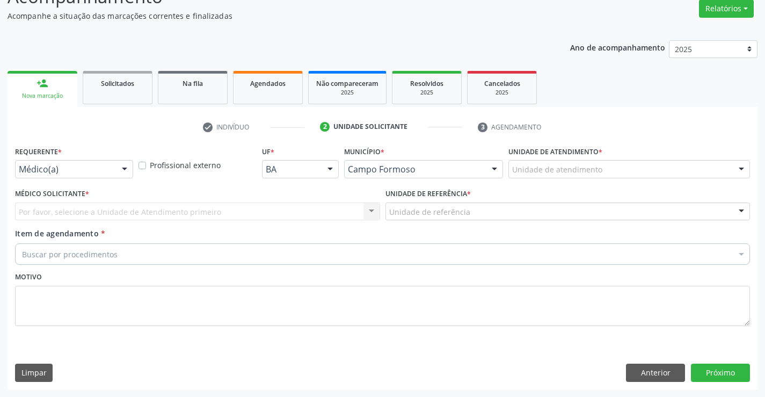
scroll to position [90, 0]
drag, startPoint x: 108, startPoint y: 165, endPoint x: 76, endPoint y: 231, distance: 73.2
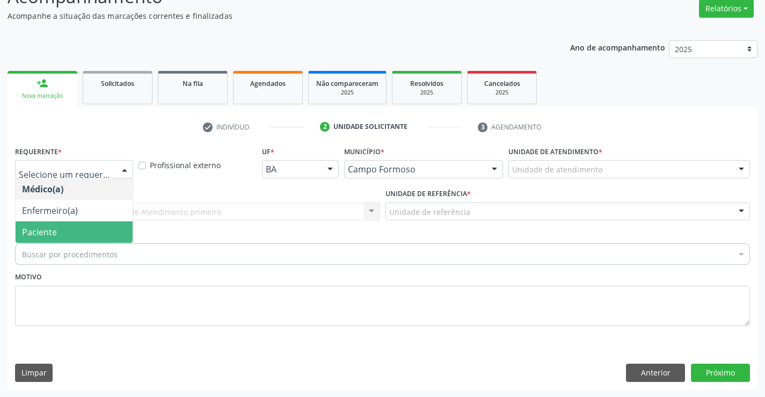
drag, startPoint x: 70, startPoint y: 239, endPoint x: 130, endPoint y: 226, distance: 61.1
click at [72, 239] on span "Paciente" at bounding box center [74, 231] width 117 height 21
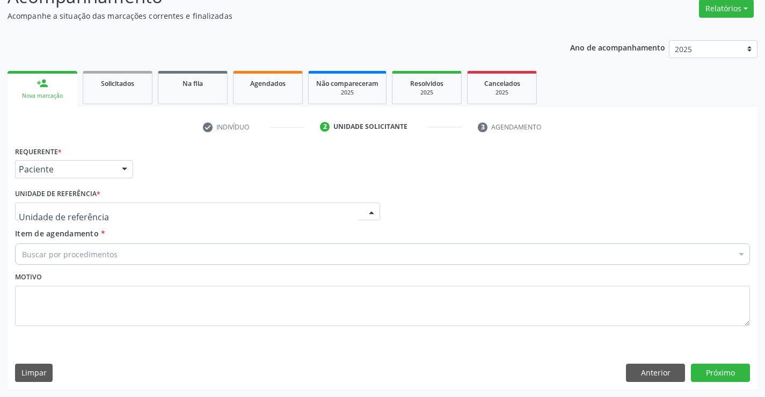
drag, startPoint x: 169, startPoint y: 209, endPoint x: 178, endPoint y: 270, distance: 61.8
click at [170, 210] on div at bounding box center [197, 211] width 365 height 18
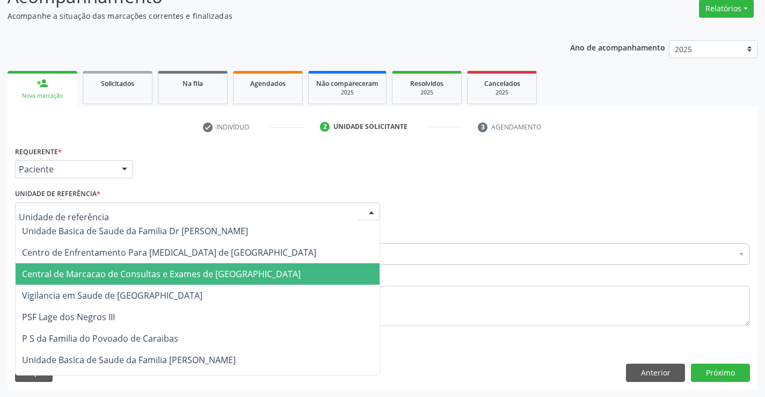
click at [178, 276] on span "Central de Marcacao de Consultas e Exames de [GEOGRAPHIC_DATA]" at bounding box center [161, 274] width 279 height 12
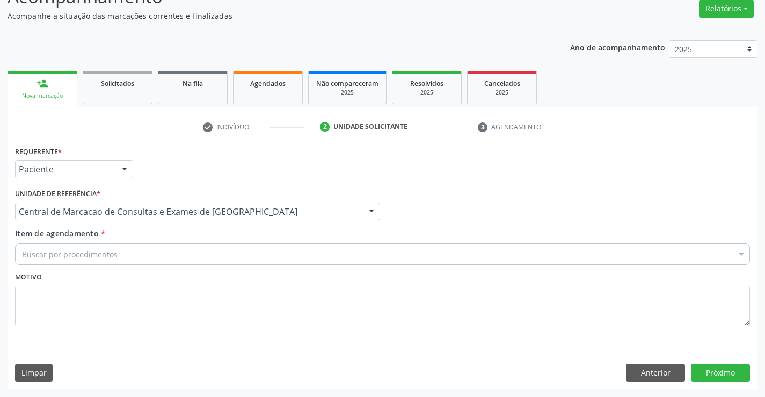
click at [177, 246] on div "Buscar por procedimentos" at bounding box center [382, 253] width 735 height 21
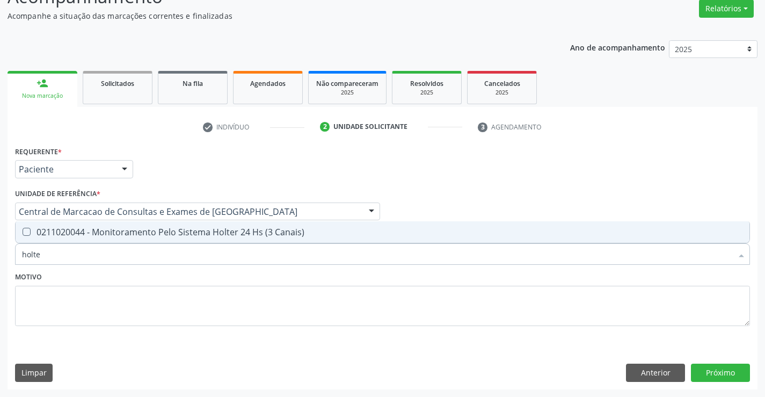
type input "holter"
click at [183, 231] on div "0211020044 - Monitoramento Pelo Sistema Holter 24 Hs (3 Canais)" at bounding box center [382, 232] width 721 height 9
checkbox Canais\) "true"
click at [154, 255] on input "holter" at bounding box center [377, 253] width 710 height 21
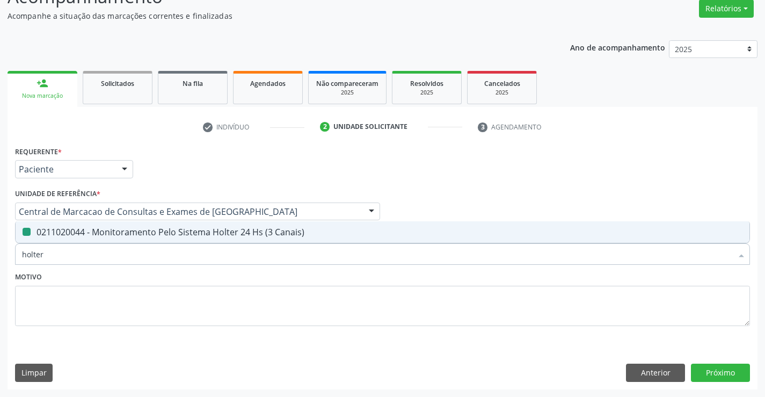
type input "m"
checkbox Canais\) "false"
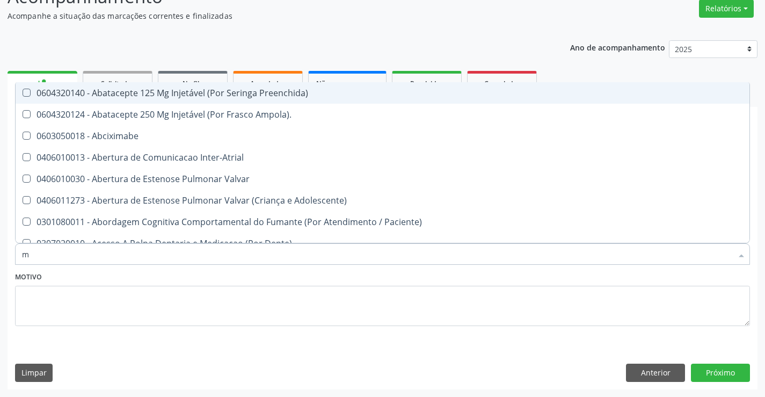
type input "mo"
checkbox Comprimido\) "true"
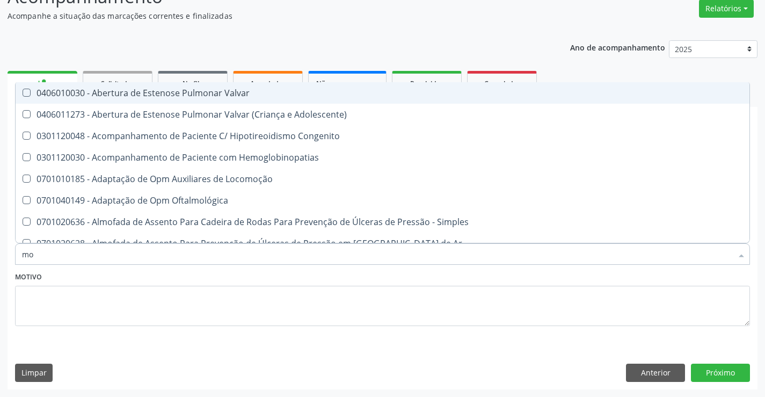
type input "mon"
checkbox Lumen "true"
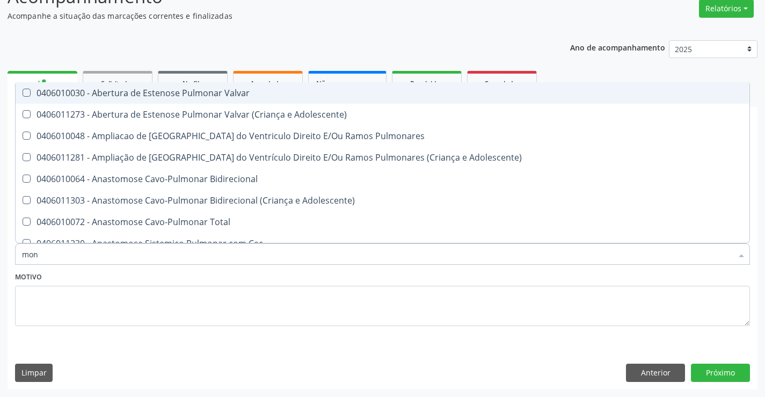
type input "moni"
checkbox Aorto-Pulmonar "true"
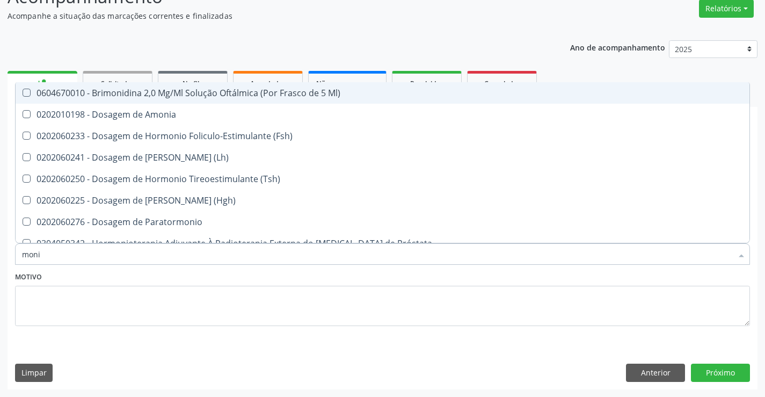
type input "monit"
checkbox \(Hgh\) "true"
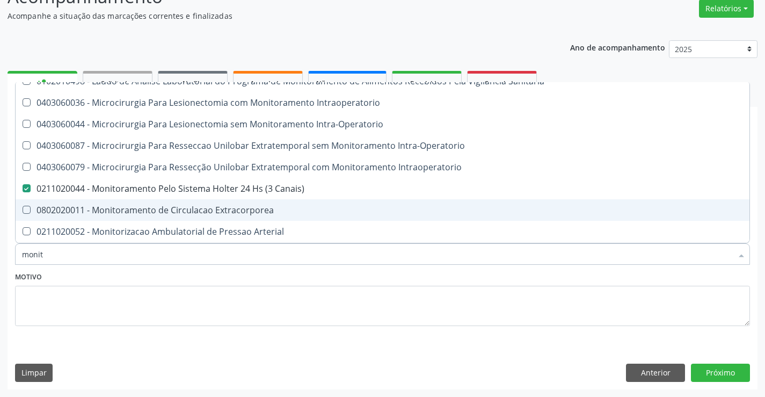
scroll to position [33, 0]
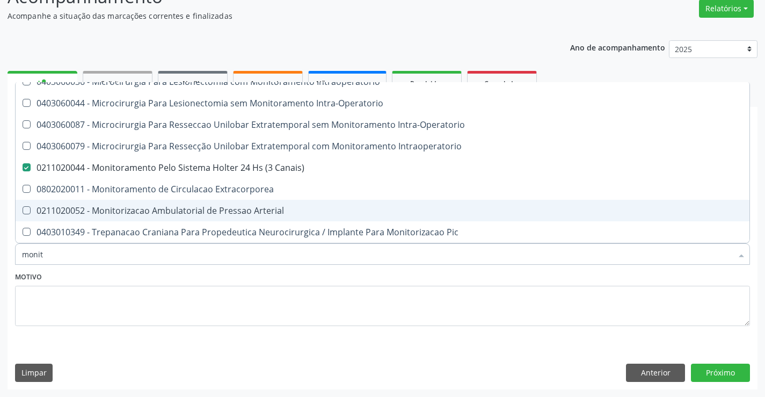
click at [176, 206] on div "0211020052 - Monitorizacao Ambulatorial de Pressao Arterial" at bounding box center [382, 210] width 721 height 9
checkbox Arterial "true"
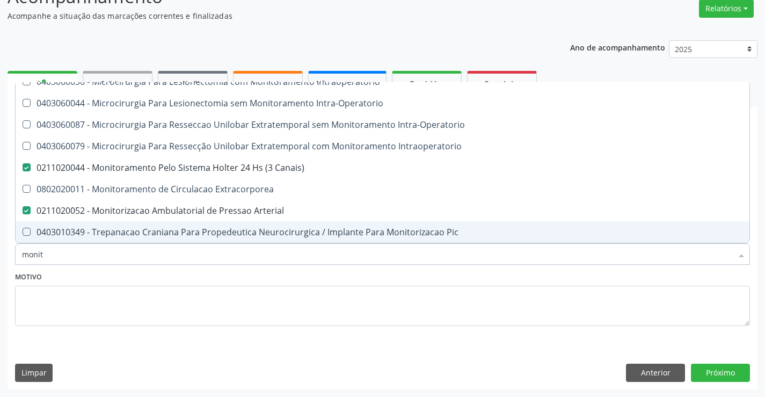
click at [150, 247] on input "monit" at bounding box center [377, 253] width 710 height 21
type input "e"
checkbox Canais\) "false"
checkbox Arterial "false"
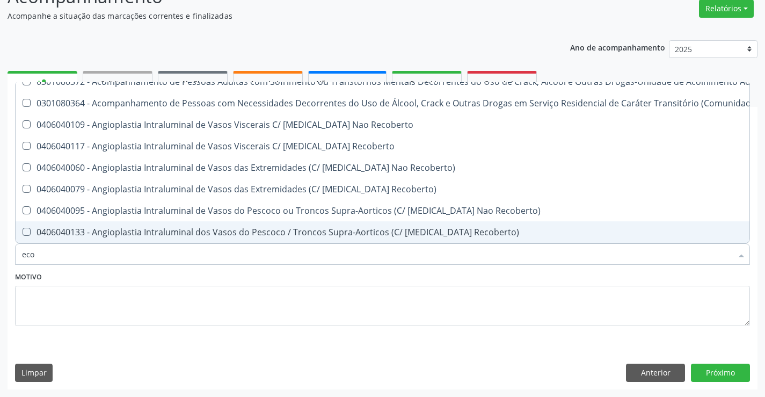
type input "ecoc"
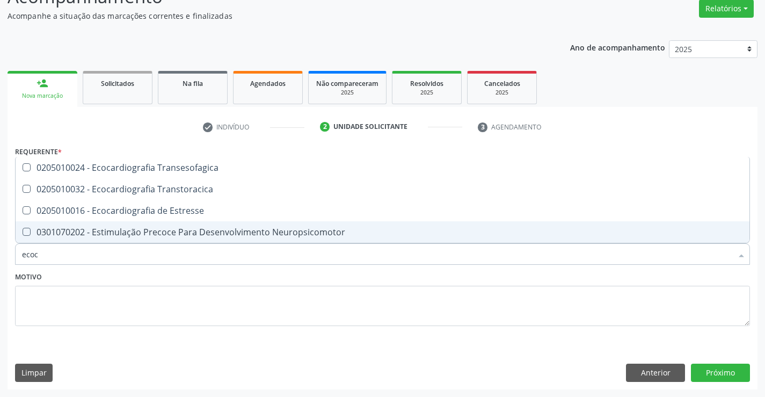
scroll to position [0, 0]
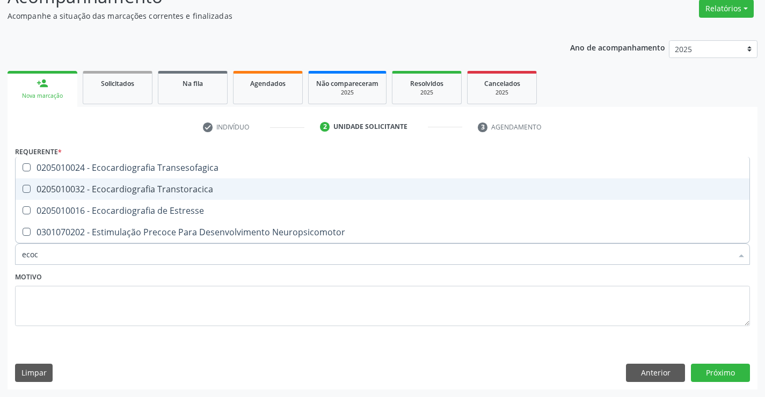
drag, startPoint x: 170, startPoint y: 190, endPoint x: 141, endPoint y: 241, distance: 58.4
click at [167, 198] on span "0205010032 - Ecocardiografia Transtoracica" at bounding box center [383, 188] width 734 height 21
checkbox Transtoracica "true"
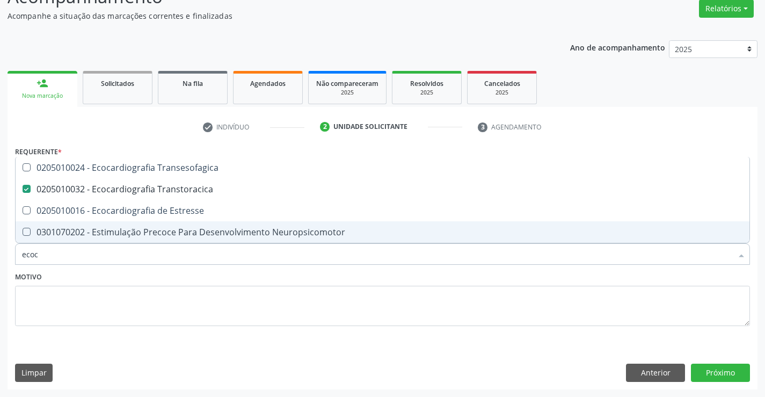
click at [132, 252] on input "ecoc" at bounding box center [377, 253] width 710 height 21
click at [733, 376] on button "Próximo" at bounding box center [720, 372] width 59 height 18
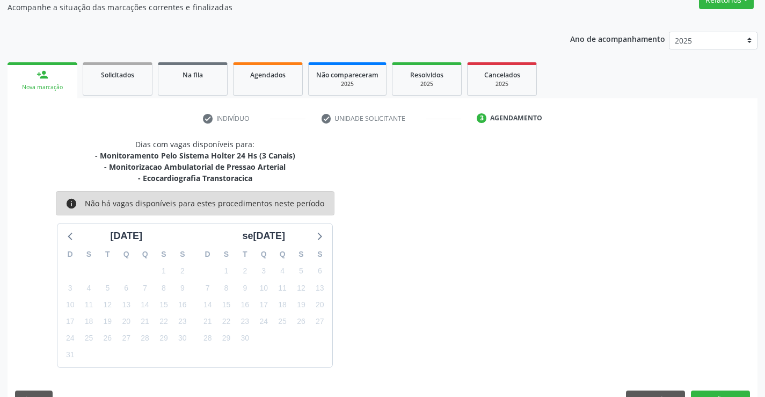
scroll to position [125, 0]
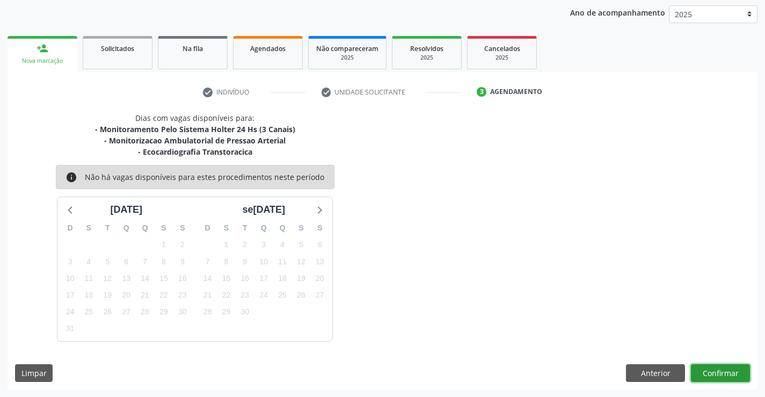
click at [703, 377] on button "Confirmar" at bounding box center [720, 373] width 59 height 18
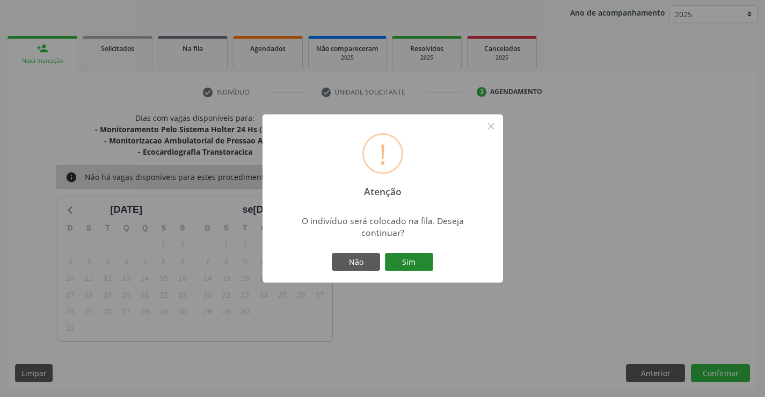
click at [421, 264] on button "Sim" at bounding box center [409, 262] width 48 height 18
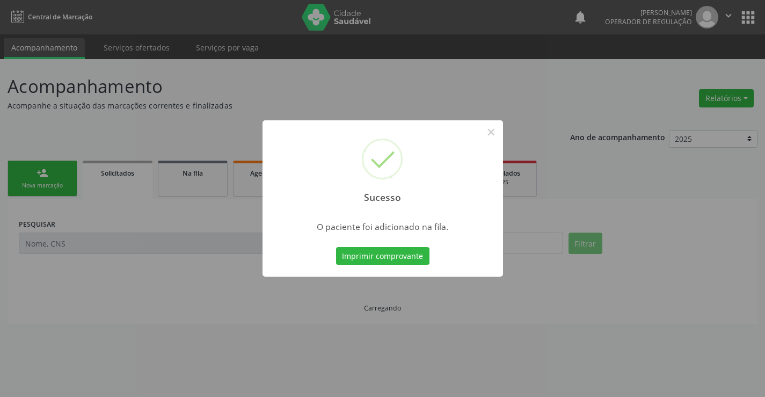
scroll to position [0, 0]
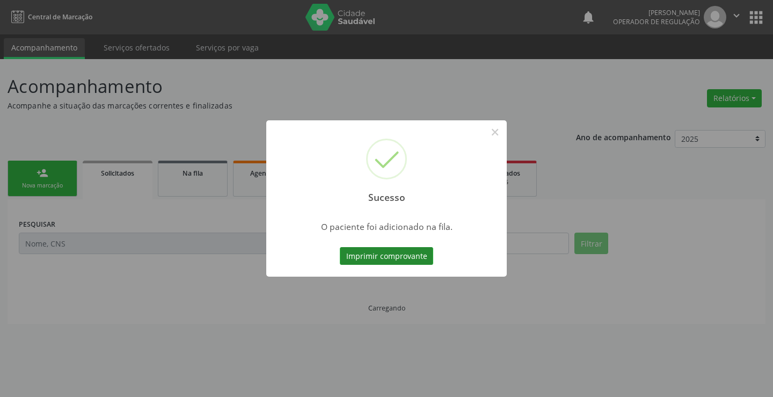
click at [373, 255] on button "Imprimir comprovante" at bounding box center [386, 256] width 93 height 18
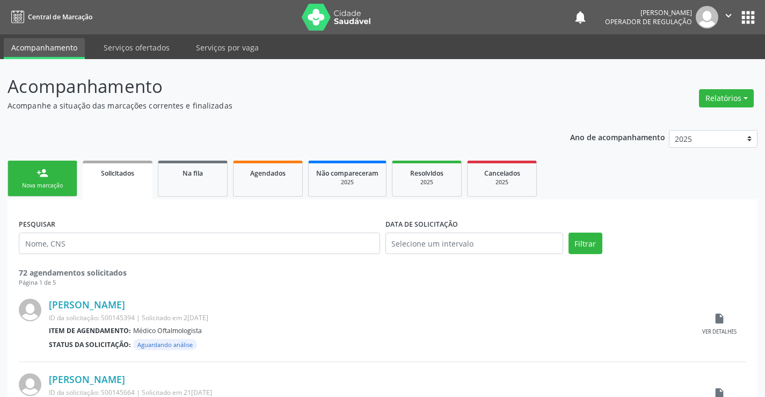
click at [54, 181] on div "Nova marcação" at bounding box center [43, 185] width 54 height 8
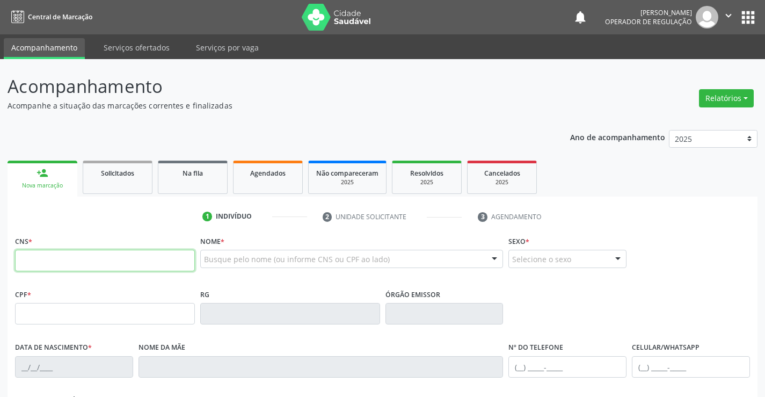
click at [109, 261] on input "text" at bounding box center [105, 260] width 180 height 21
paste input "703 5070 3279 7630"
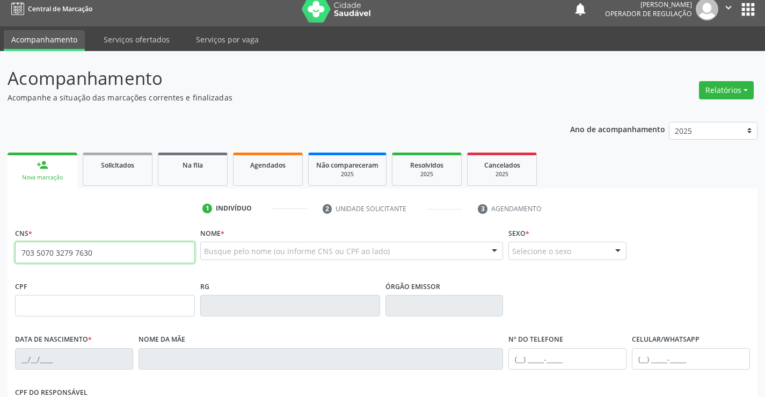
scroll to position [185, 0]
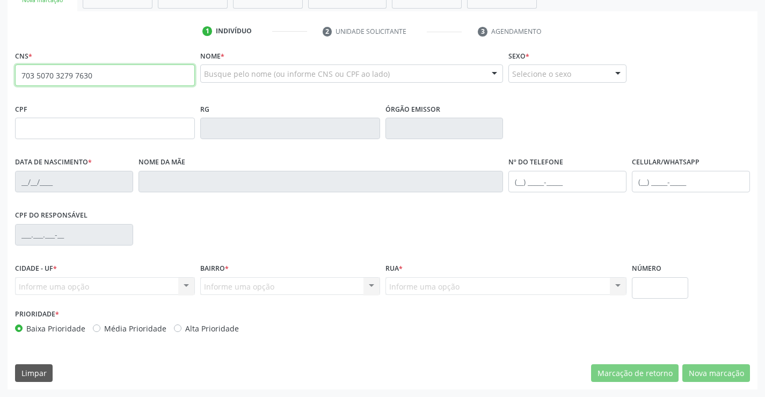
type input "703 5070 3279 7630"
type input "1297800141"
type input "03/02/1956"
type input "(74) 9139-4687"
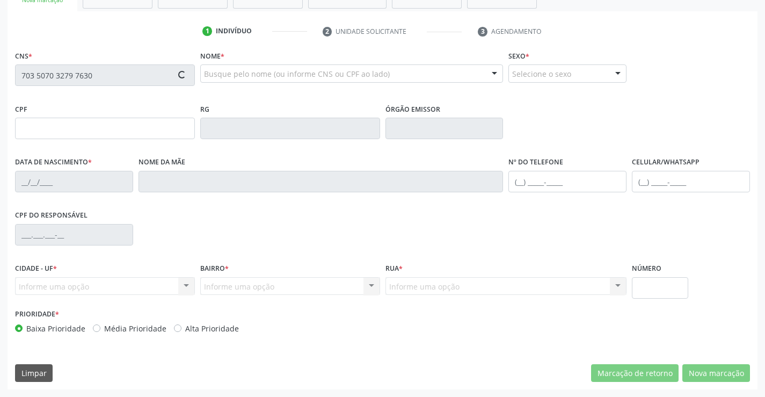
type input "017.949.455-47"
type input "S/N"
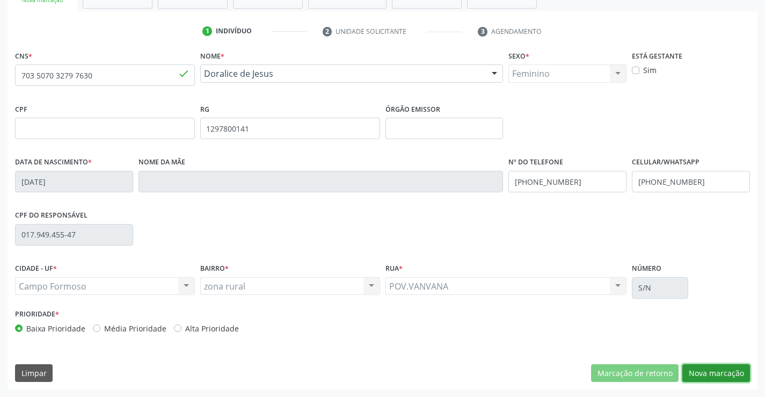
click at [724, 372] on button "Nova marcação" at bounding box center [716, 373] width 68 height 18
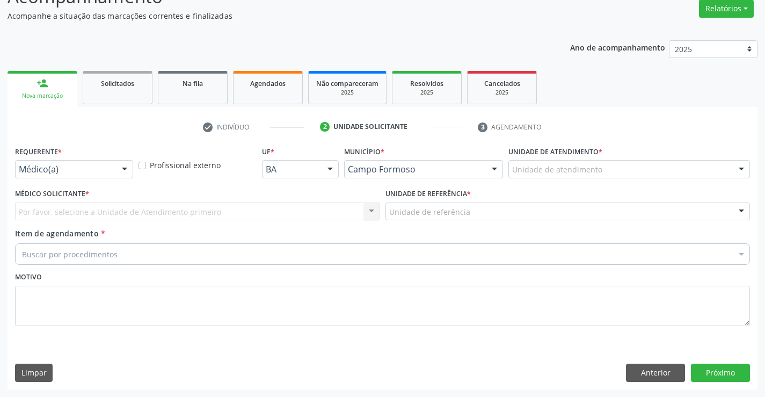
click at [116, 177] on div "Médico(a) Médico(a) Enfermeiro(a) Paciente Nenhum resultado encontrado para: " …" at bounding box center [74, 169] width 118 height 18
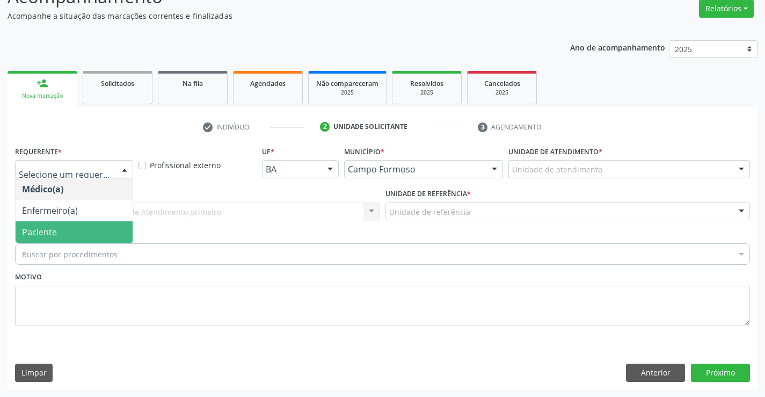
drag, startPoint x: 75, startPoint y: 228, endPoint x: 157, endPoint y: 213, distance: 83.5
click at [77, 225] on span "Paciente" at bounding box center [74, 231] width 117 height 21
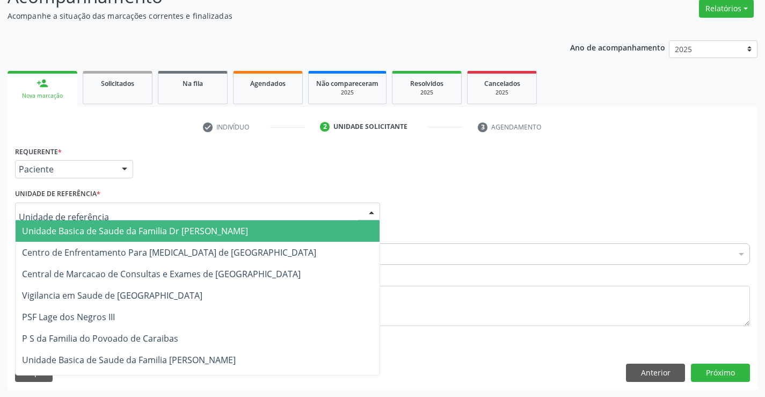
drag, startPoint x: 183, startPoint y: 208, endPoint x: 186, endPoint y: 248, distance: 39.9
click at [183, 214] on div at bounding box center [197, 211] width 365 height 18
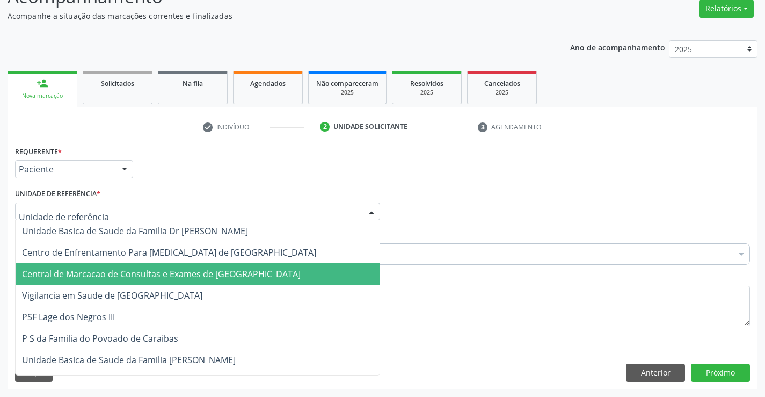
click at [187, 272] on span "Central de Marcacao de Consultas e Exames de [GEOGRAPHIC_DATA]" at bounding box center [161, 274] width 279 height 12
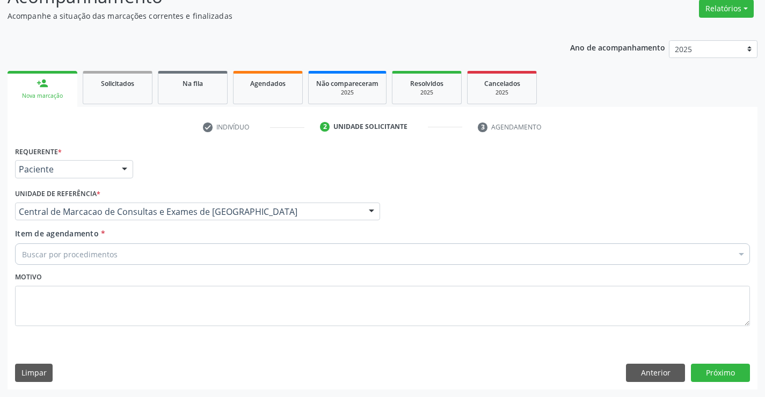
click at [213, 244] on div "Buscar por procedimentos" at bounding box center [382, 253] width 735 height 21
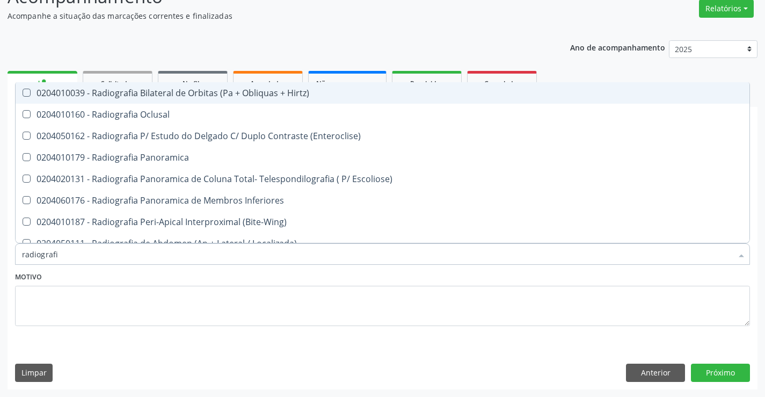
type input "radiografia"
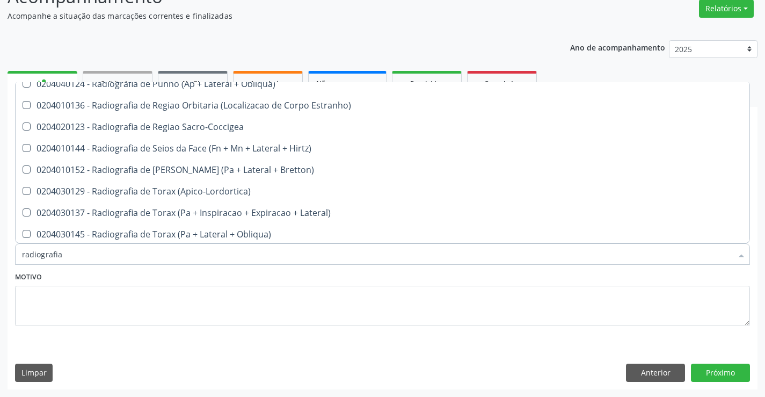
scroll to position [1364, 0]
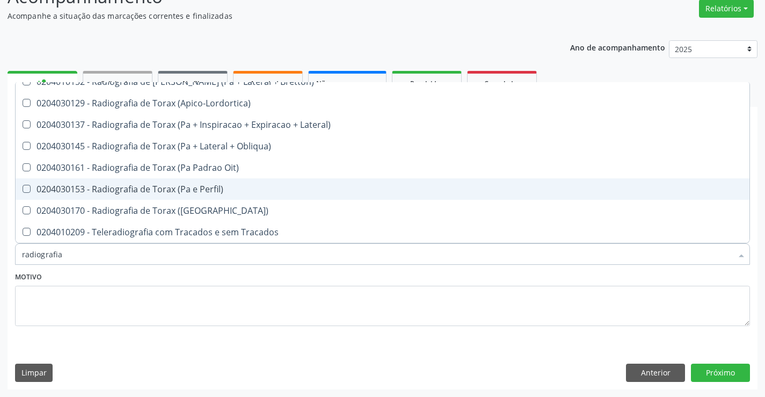
click at [203, 190] on div "0204030153 - Radiografia de Torax (Pa e Perfil)" at bounding box center [382, 189] width 721 height 9
checkbox Perfil\) "true"
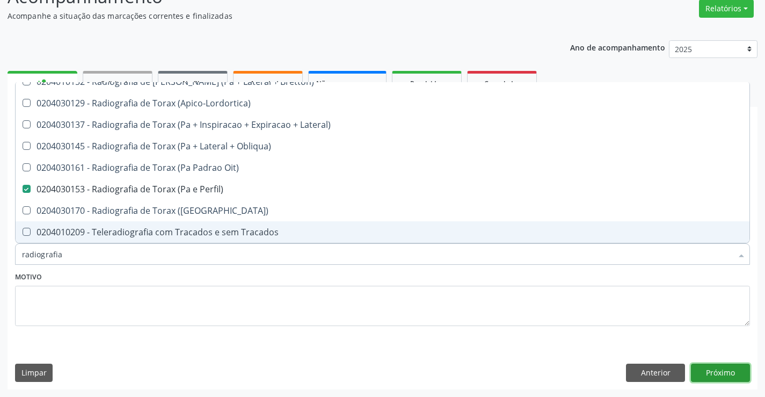
click at [723, 366] on button "Próximo" at bounding box center [720, 372] width 59 height 18
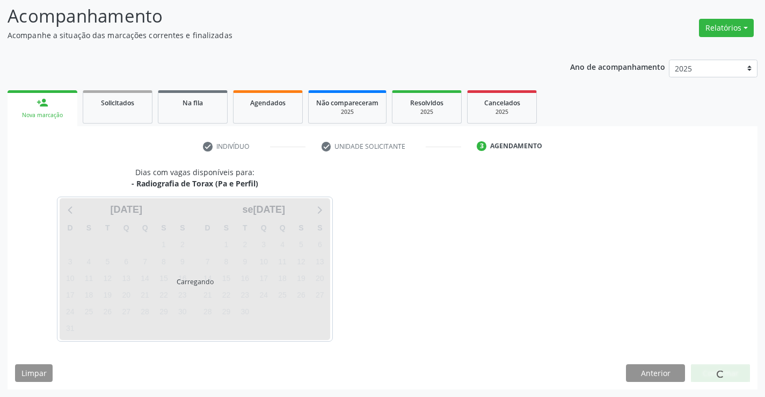
scroll to position [0, 0]
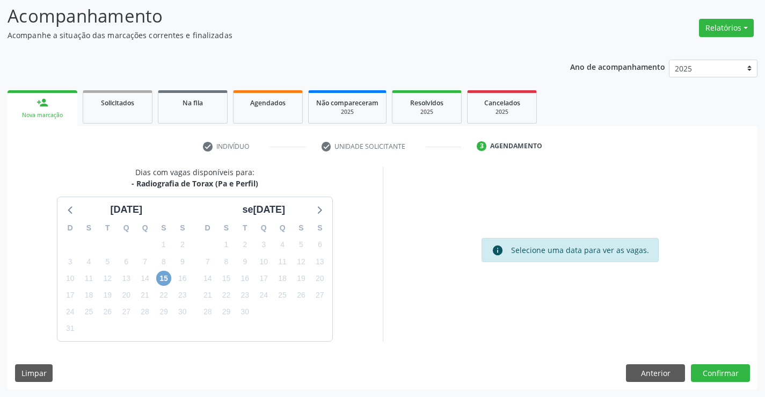
click at [166, 278] on span "15" at bounding box center [163, 278] width 15 height 15
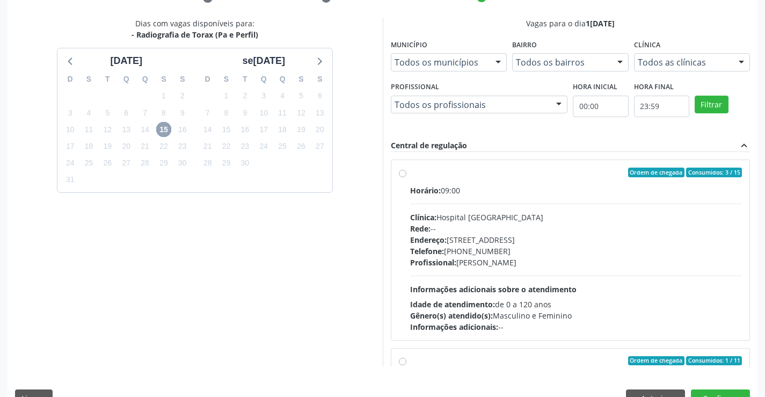
scroll to position [245, 0]
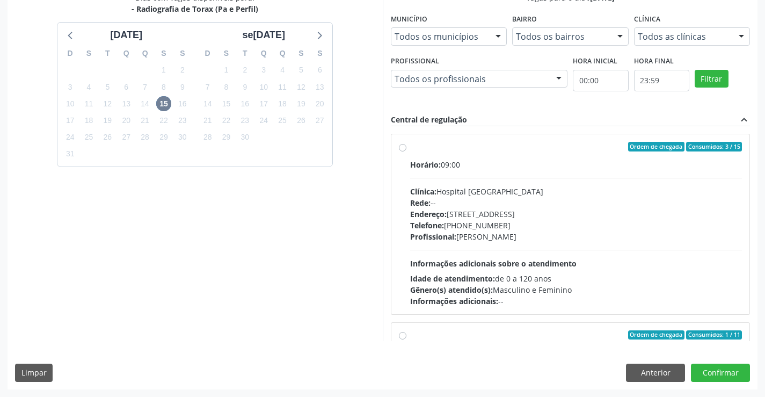
click at [553, 269] on div "Horário: 09:00 Clínica: Hospital Sao Francisco Rede: -- Endereço: Blocos, nº 25…" at bounding box center [576, 233] width 332 height 148
click at [406, 151] on input "Ordem de chegada Consumidos: 3 / 15 Horário: 09:00 Clínica: Hospital Sao Franci…" at bounding box center [403, 147] width 8 height 10
radio input "true"
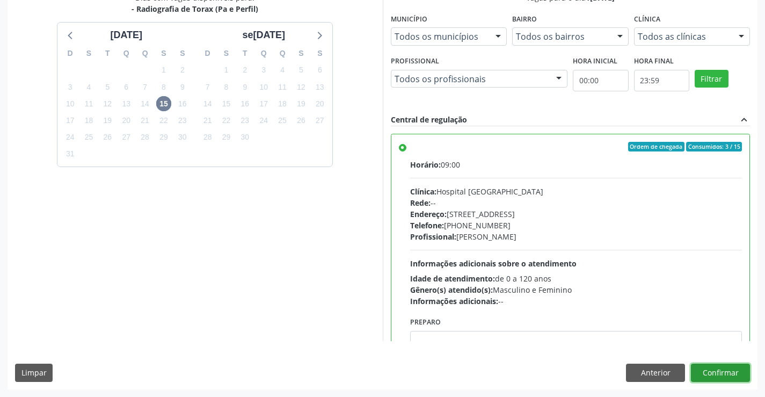
click at [711, 375] on button "Confirmar" at bounding box center [720, 372] width 59 height 18
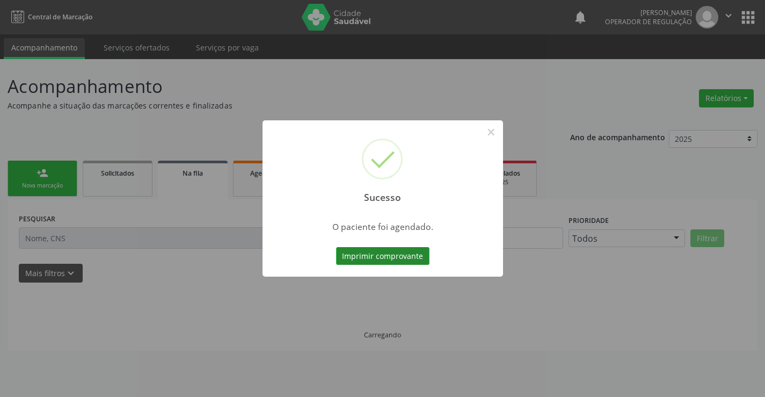
scroll to position [0, 0]
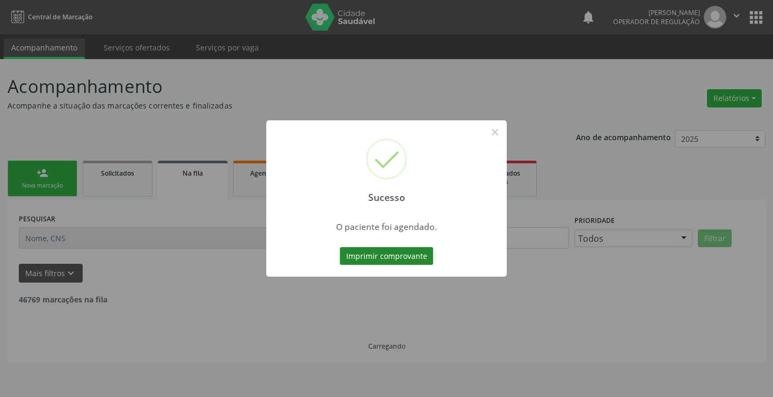
click at [367, 249] on button "Imprimir comprovante" at bounding box center [386, 256] width 93 height 18
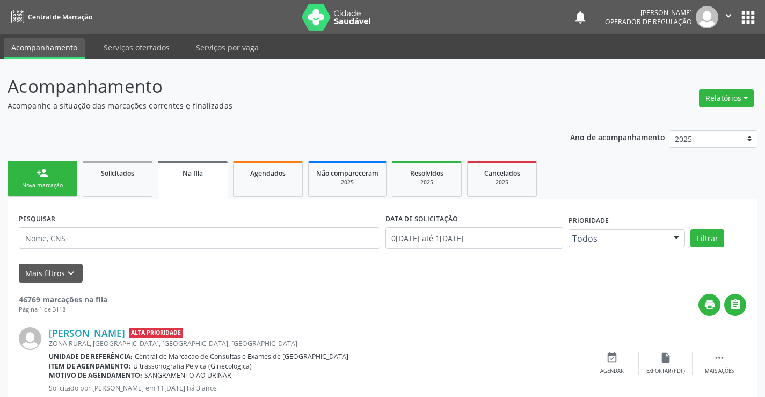
click at [52, 172] on link "person_add Nova marcação" at bounding box center [43, 179] width 70 height 36
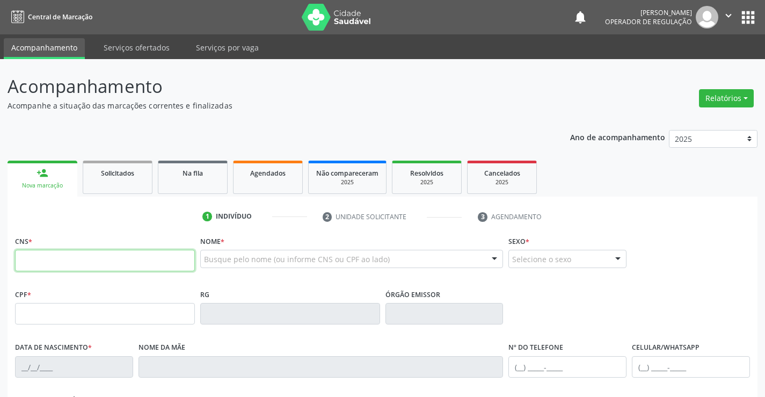
click at [111, 264] on input "text" at bounding box center [105, 260] width 180 height 21
click at [79, 261] on input "text" at bounding box center [105, 260] width 180 height 21
type input "702 0093 6817 0089"
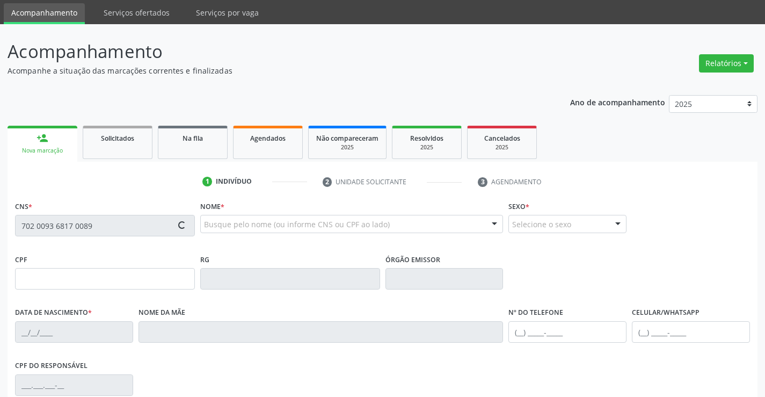
type input "043.918.665-01"
type input "1447236971"
type input "23/05/1992"
type input "(74) 98862-2264"
type input "53"
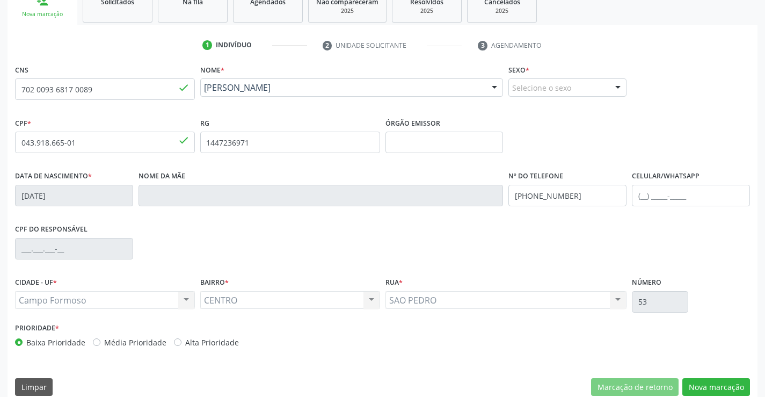
scroll to position [185, 0]
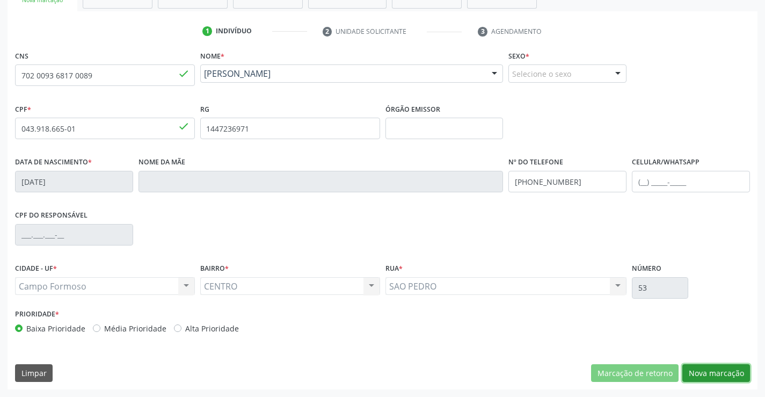
drag, startPoint x: 723, startPoint y: 377, endPoint x: 687, endPoint y: 387, distance: 36.9
click at [722, 377] on button "Nova marcação" at bounding box center [716, 373] width 68 height 18
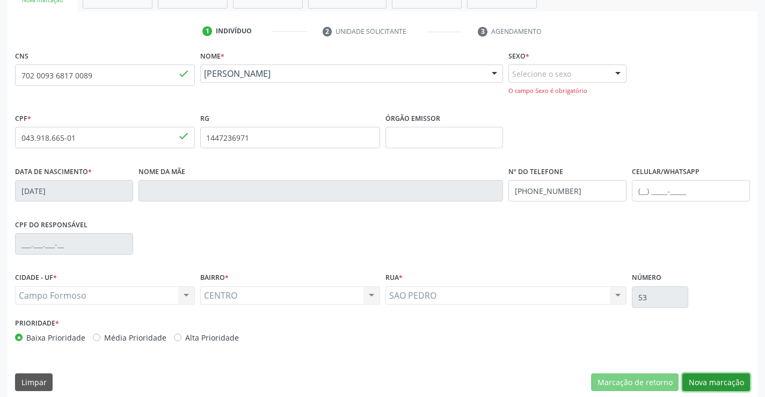
click at [707, 380] on button "Nova marcação" at bounding box center [716, 382] width 68 height 18
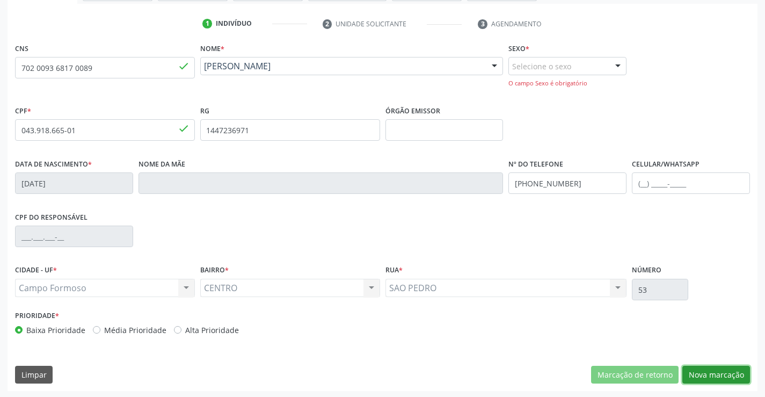
scroll to position [194, 0]
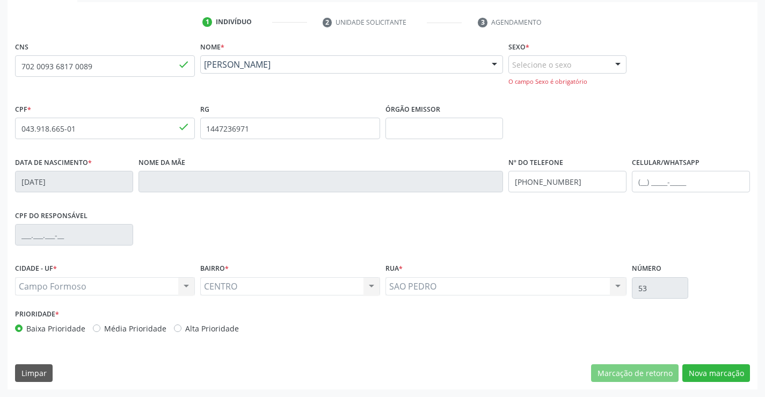
click at [564, 78] on div "O campo Sexo é obrigatório" at bounding box center [567, 81] width 118 height 9
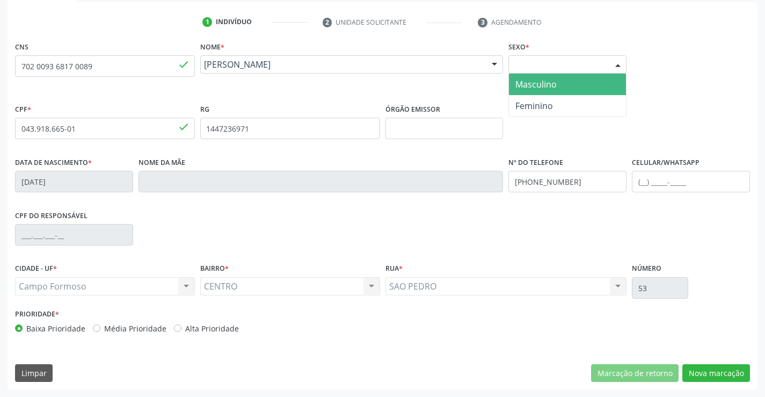
click at [574, 65] on div "Selecione o sexo" at bounding box center [567, 64] width 118 height 18
click at [557, 88] on span "Masculino" at bounding box center [567, 84] width 117 height 21
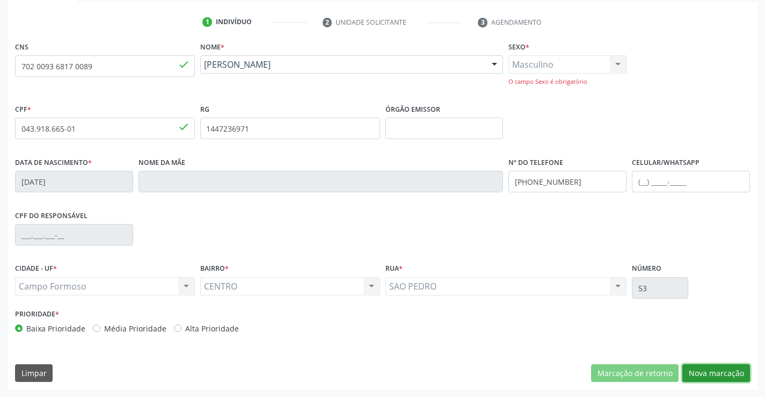
click at [728, 375] on button "Nova marcação" at bounding box center [716, 373] width 68 height 18
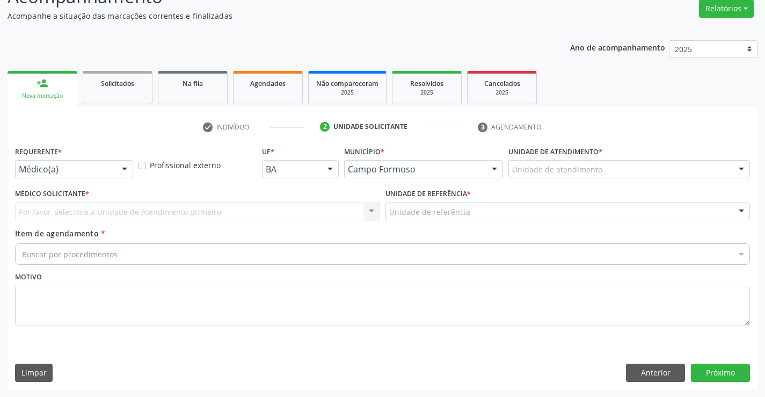
scroll to position [90, 0]
click at [122, 169] on div at bounding box center [124, 170] width 16 height 18
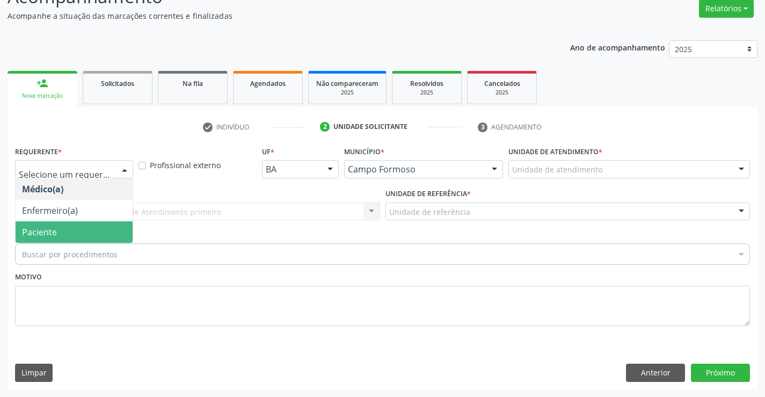
click at [84, 233] on span "Paciente" at bounding box center [74, 231] width 117 height 21
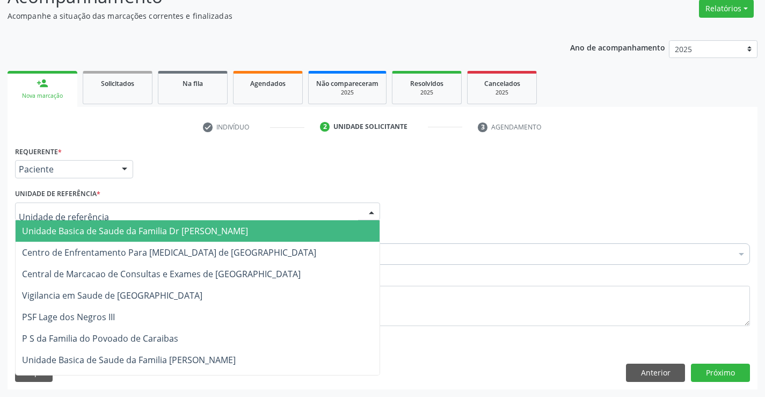
click at [194, 216] on div at bounding box center [197, 211] width 365 height 18
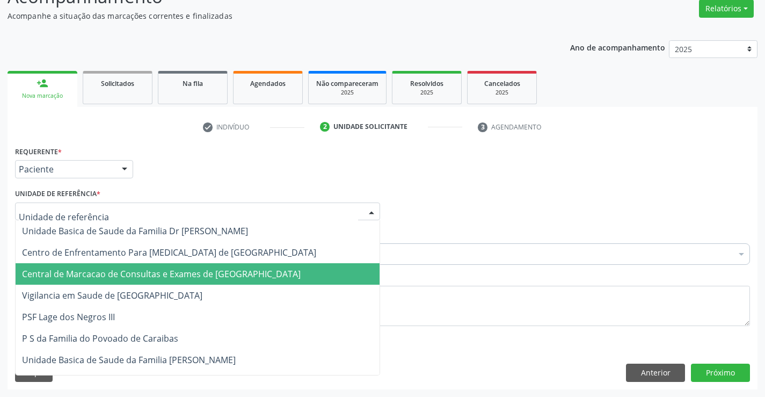
click at [190, 270] on span "Central de Marcacao de Consultas e Exames de [GEOGRAPHIC_DATA]" at bounding box center [161, 274] width 279 height 12
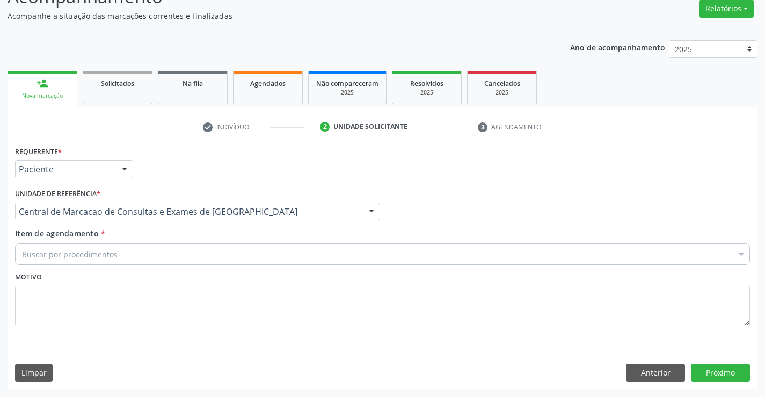
click at [221, 250] on div "Buscar por procedimentos" at bounding box center [382, 253] width 735 height 21
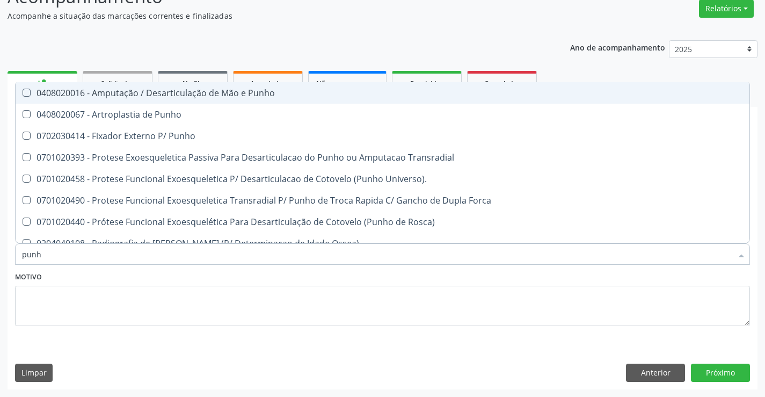
type input "punho"
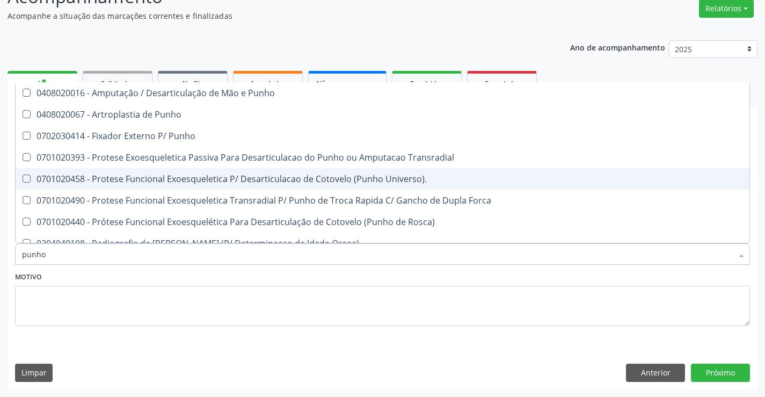
scroll to position [183, 0]
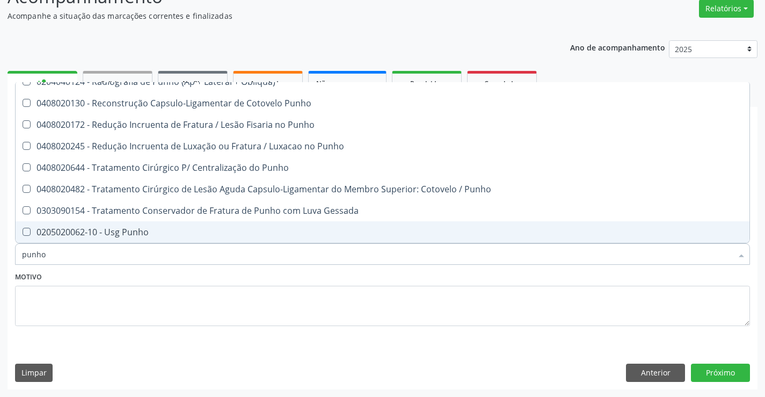
drag, startPoint x: 201, startPoint y: 233, endPoint x: 227, endPoint y: 232, distance: 25.2
click at [205, 233] on div "0205020062-10 - Usg Punho" at bounding box center [382, 232] width 721 height 9
checkbox Punho "true"
click at [707, 369] on button "Próximo" at bounding box center [720, 372] width 59 height 18
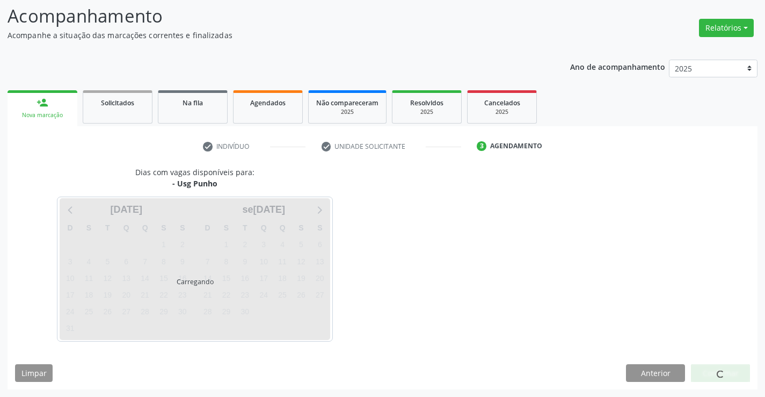
scroll to position [0, 0]
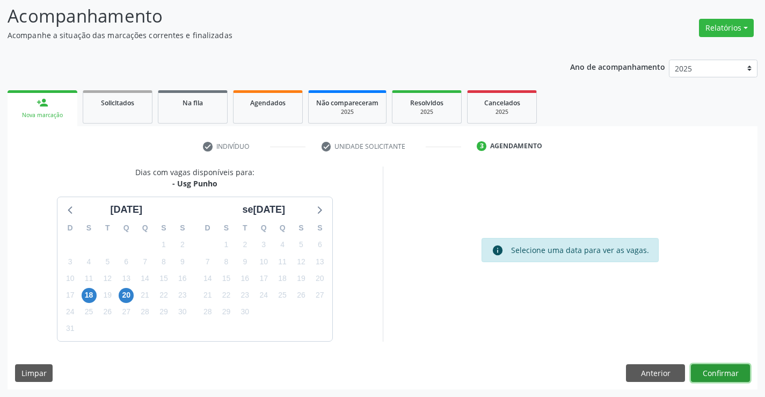
click at [707, 371] on button "Confirmar" at bounding box center [720, 373] width 59 height 18
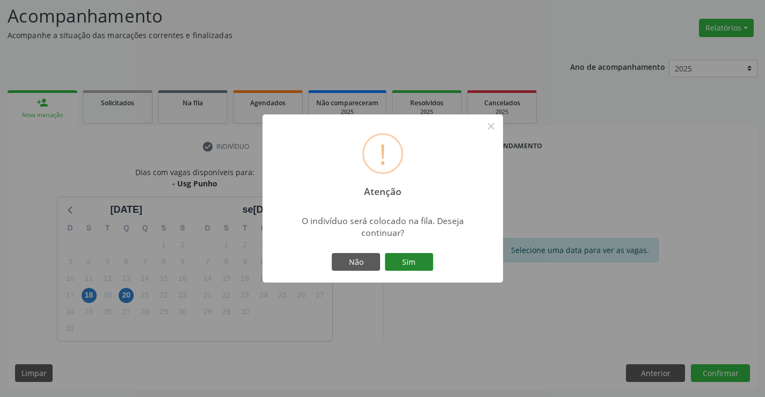
click at [407, 270] on div "Não Sim" at bounding box center [383, 262] width 106 height 23
click at [407, 266] on button "Sim" at bounding box center [409, 262] width 48 height 18
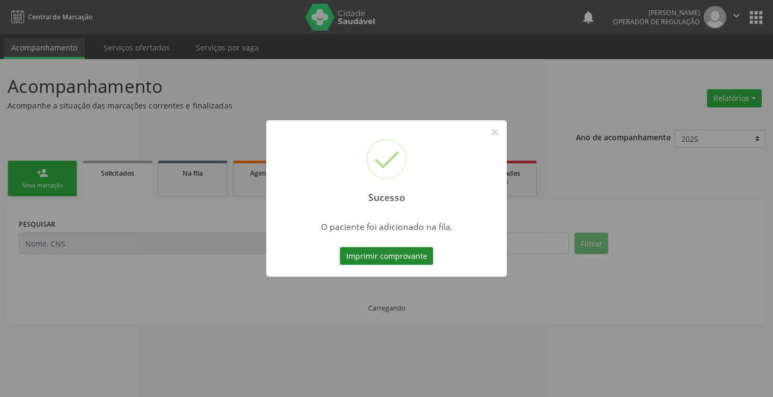
click at [410, 256] on button "Imprimir comprovante" at bounding box center [386, 256] width 93 height 18
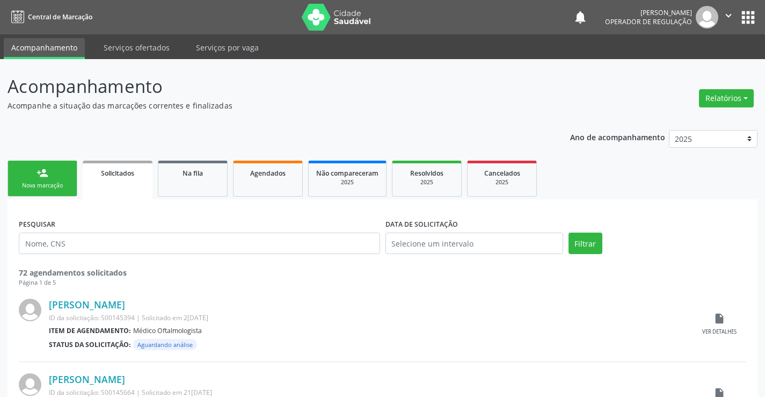
click at [41, 169] on div "person_add" at bounding box center [43, 173] width 12 height 12
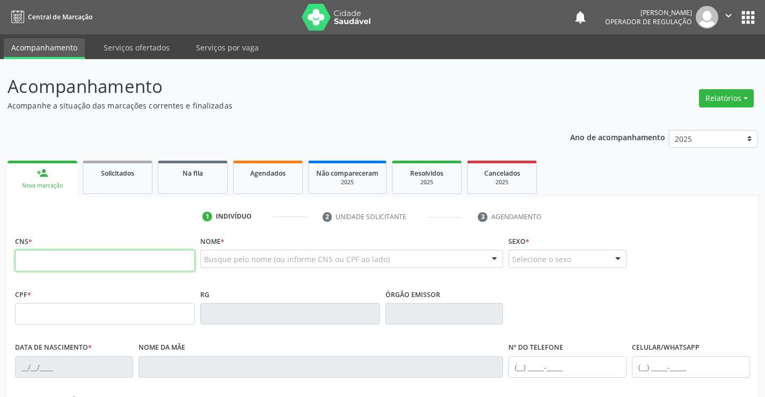
click at [80, 265] on input "text" at bounding box center [105, 260] width 180 height 21
type input "704 5073 8126 7619"
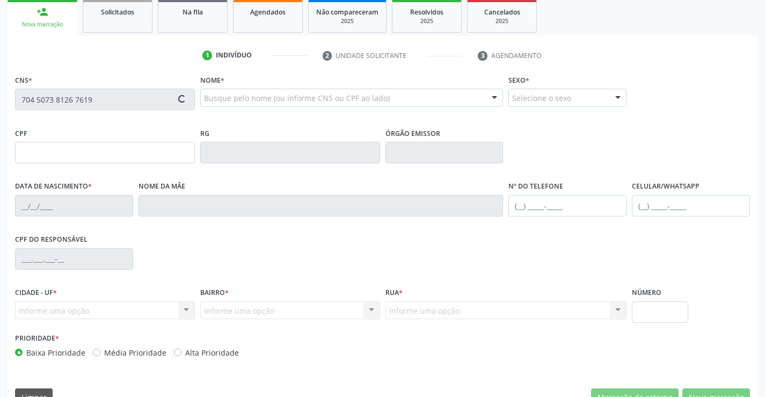
type input "15/04/2007"
type input "(74) 98863-1195"
type input "S/N"
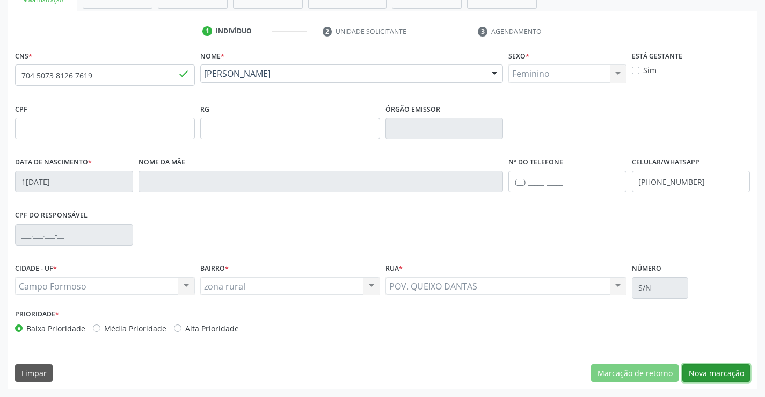
click at [718, 374] on button "Nova marcação" at bounding box center [716, 373] width 68 height 18
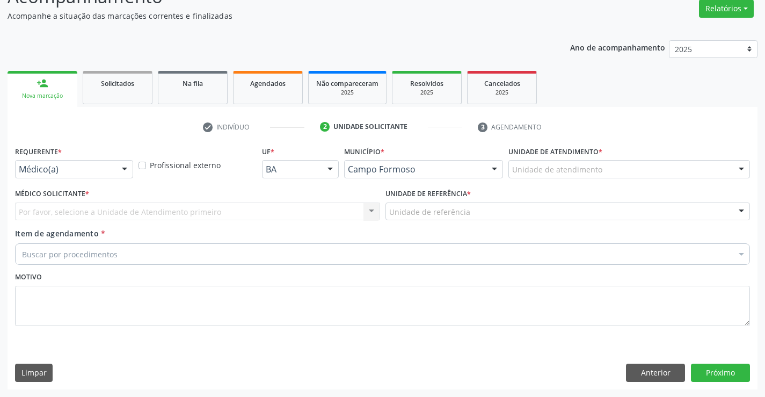
scroll to position [90, 0]
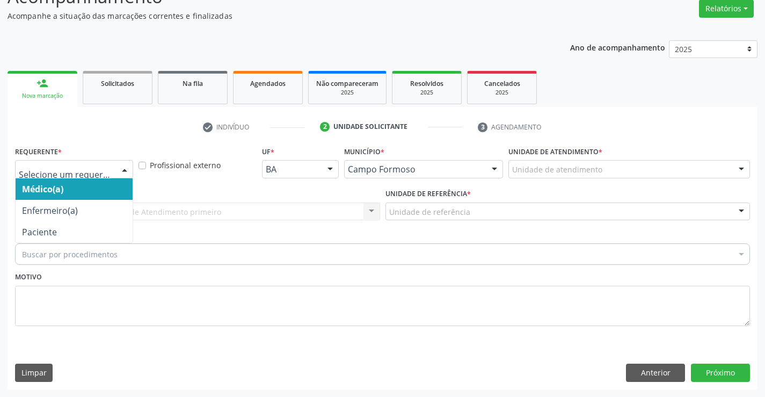
drag, startPoint x: 132, startPoint y: 170, endPoint x: 103, endPoint y: 201, distance: 41.8
click at [129, 170] on div at bounding box center [124, 170] width 16 height 18
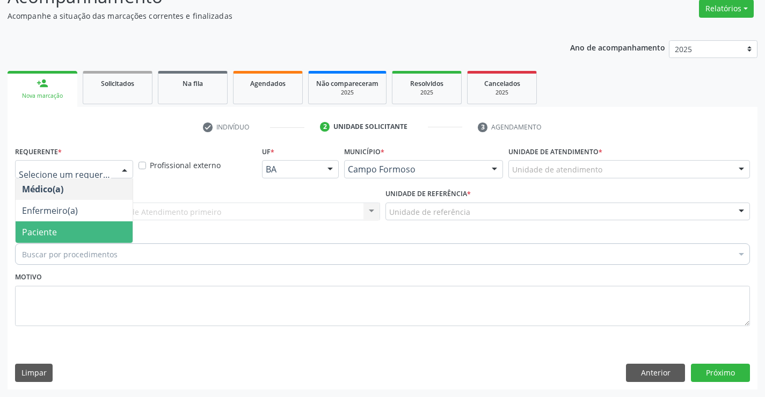
drag, startPoint x: 79, startPoint y: 232, endPoint x: 153, endPoint y: 213, distance: 75.9
click at [84, 229] on span "Paciente" at bounding box center [74, 231] width 117 height 21
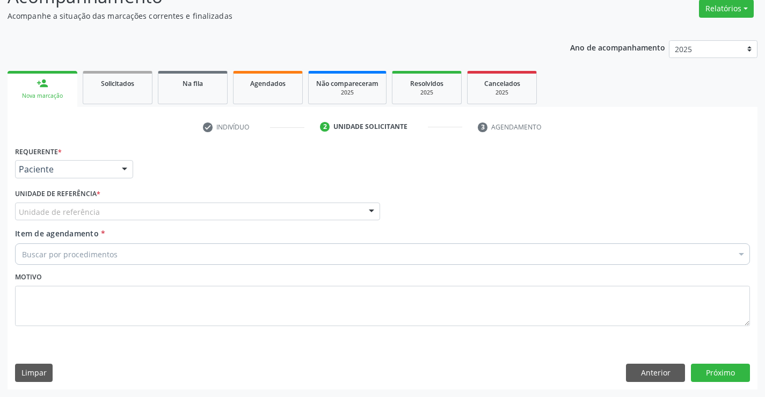
click at [153, 213] on div "Unidade de referência" at bounding box center [197, 211] width 365 height 18
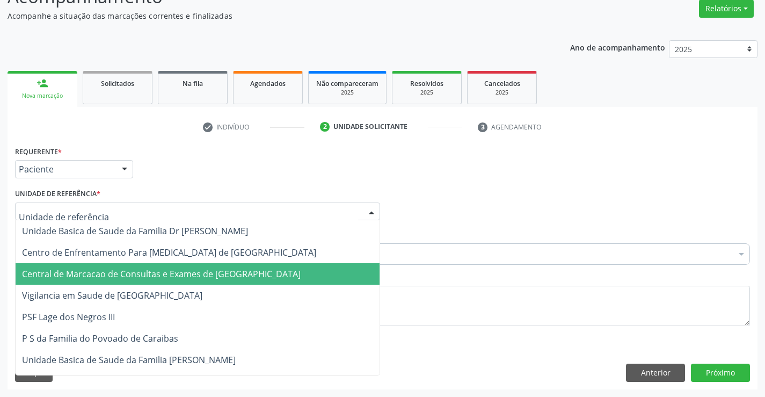
click at [164, 269] on span "Central de Marcacao de Consultas e Exames de [GEOGRAPHIC_DATA]" at bounding box center [161, 274] width 279 height 12
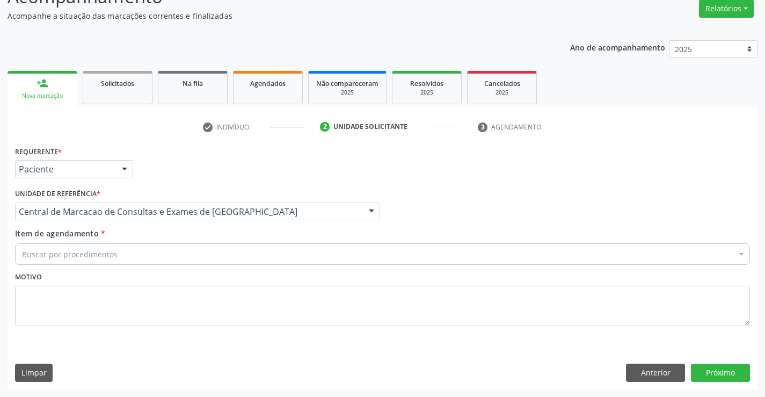
click at [175, 253] on div "Buscar por procedimentos" at bounding box center [382, 253] width 735 height 21
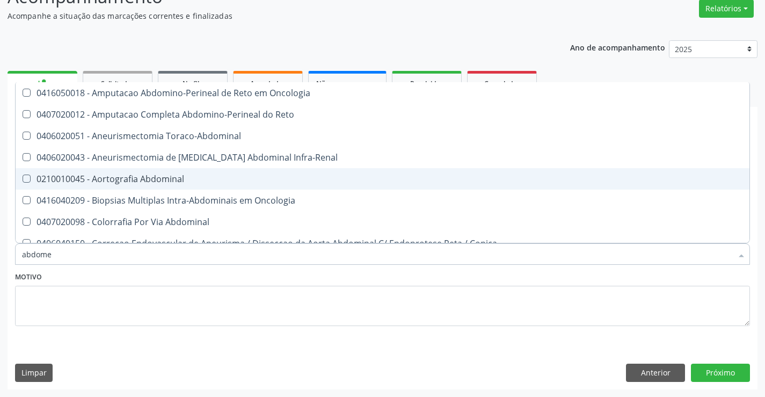
type input "abdomen"
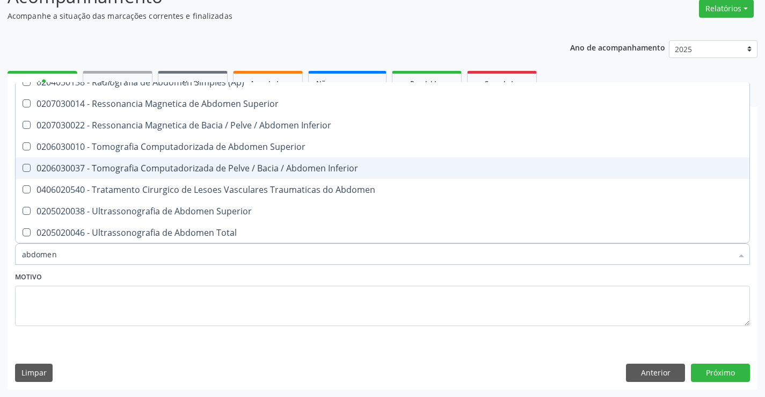
scroll to position [54, 0]
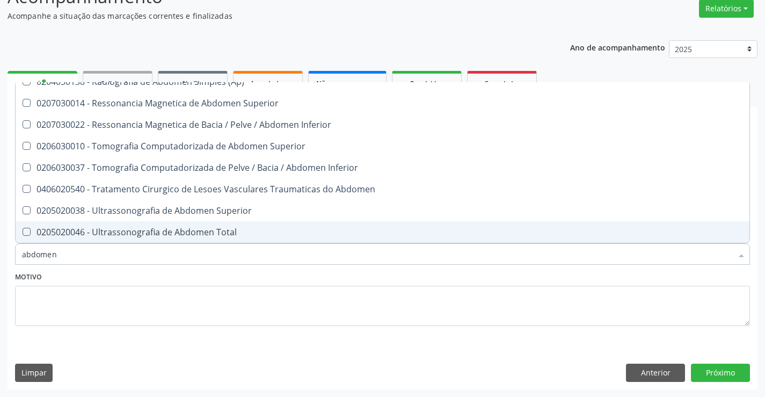
click at [166, 235] on div "0205020046 - Ultrassonografia de Abdomen Total" at bounding box center [382, 232] width 721 height 9
checkbox Total "true"
click at [717, 372] on button "Próximo" at bounding box center [720, 372] width 59 height 18
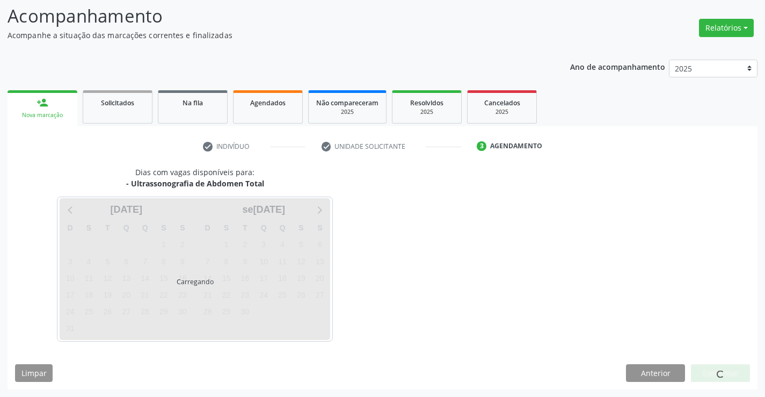
scroll to position [0, 0]
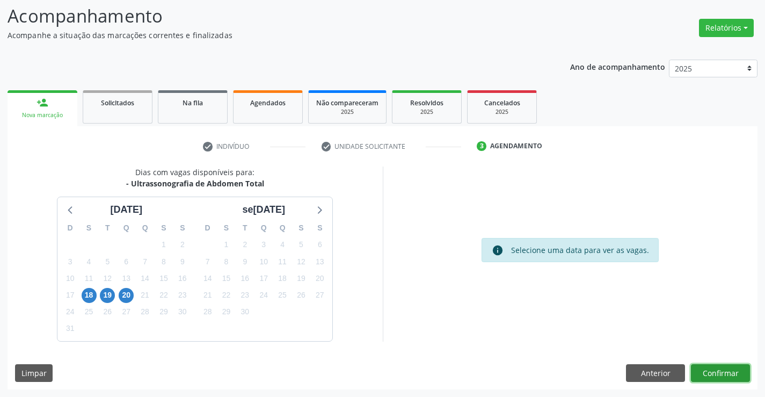
click at [729, 377] on button "Confirmar" at bounding box center [720, 373] width 59 height 18
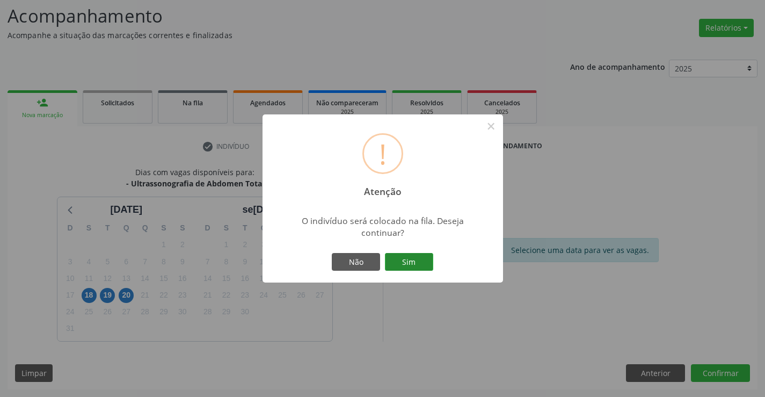
click at [418, 266] on button "Sim" at bounding box center [409, 262] width 48 height 18
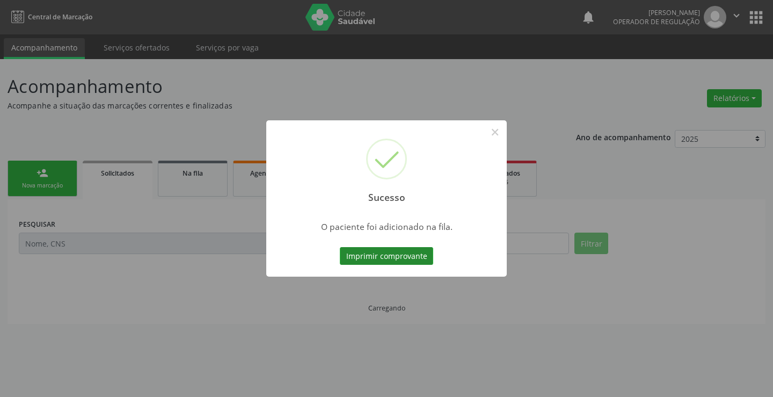
click at [402, 253] on button "Imprimir comprovante" at bounding box center [386, 256] width 93 height 18
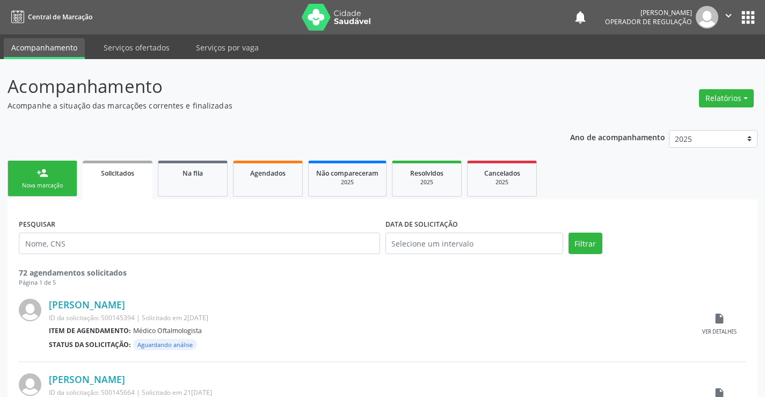
click at [64, 172] on link "person_add Nova marcação" at bounding box center [43, 179] width 70 height 36
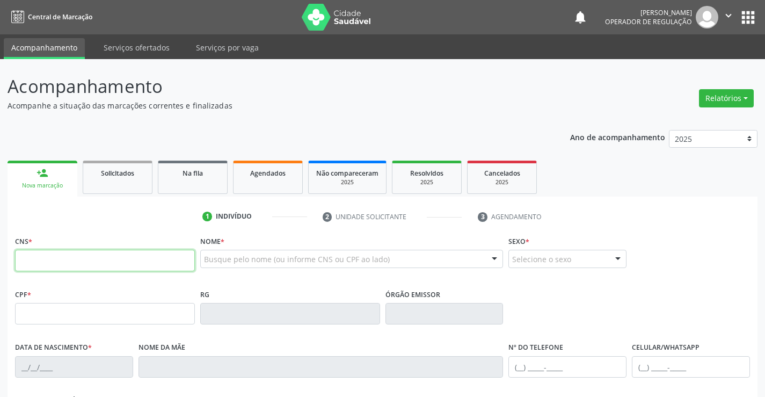
click at [183, 255] on input "text" at bounding box center [105, 260] width 180 height 21
type input "704 6061 5657 8929"
type input "947.666.225-53"
type input "0894527800"
type input "1[DATE]"
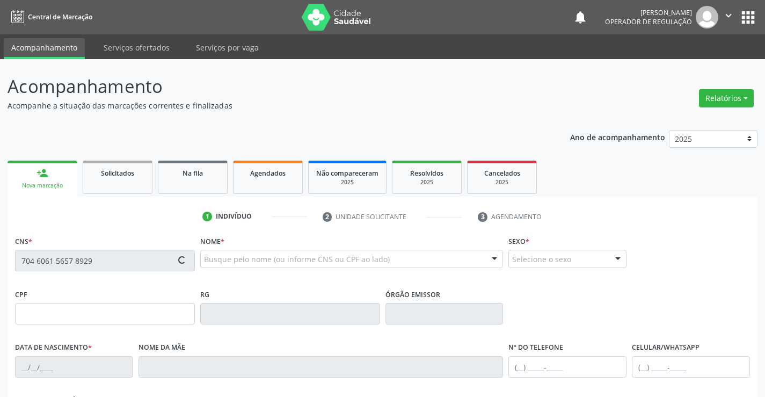
type input "[PERSON_NAME]"
type input "[PHONE_NUMBER]"
type input "947.666.225-53"
type input "S/N"
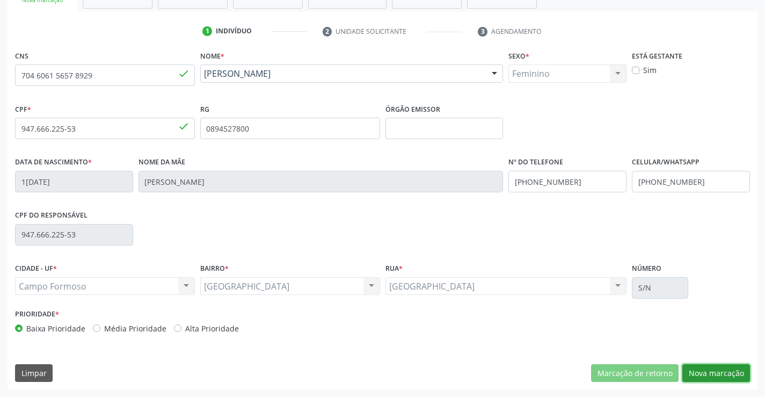
click at [711, 374] on button "Nova marcação" at bounding box center [716, 373] width 68 height 18
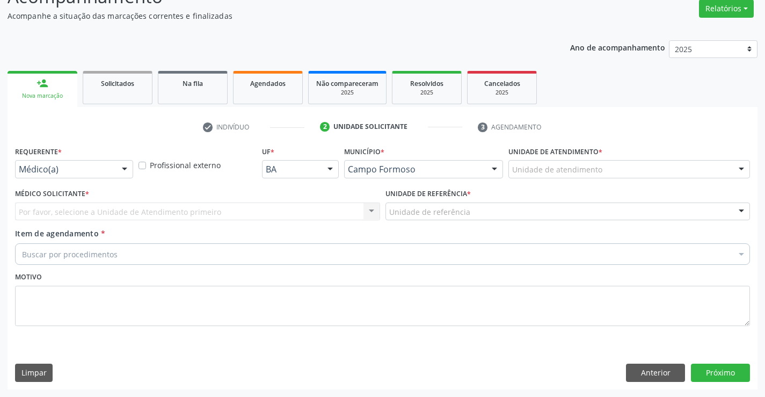
click at [129, 172] on div at bounding box center [124, 170] width 16 height 18
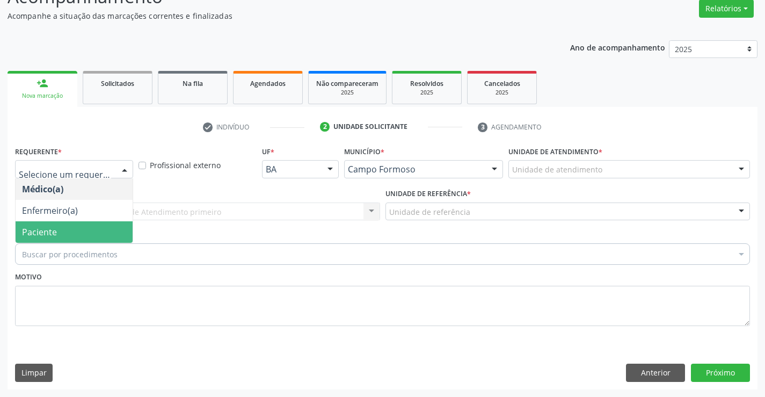
click at [103, 233] on span "Paciente" at bounding box center [74, 231] width 117 height 21
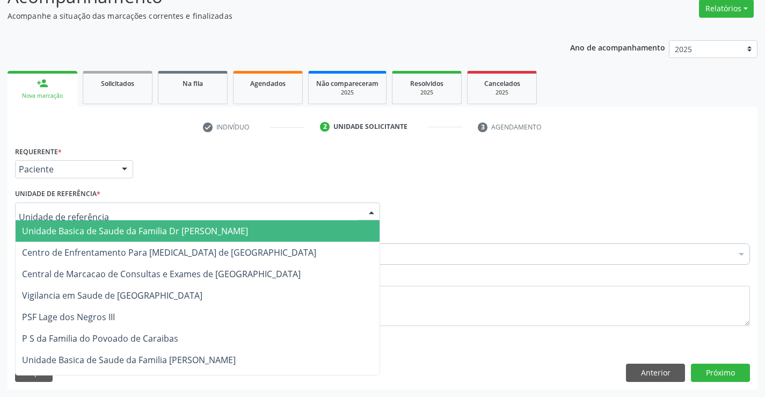
click at [195, 217] on div at bounding box center [197, 211] width 365 height 18
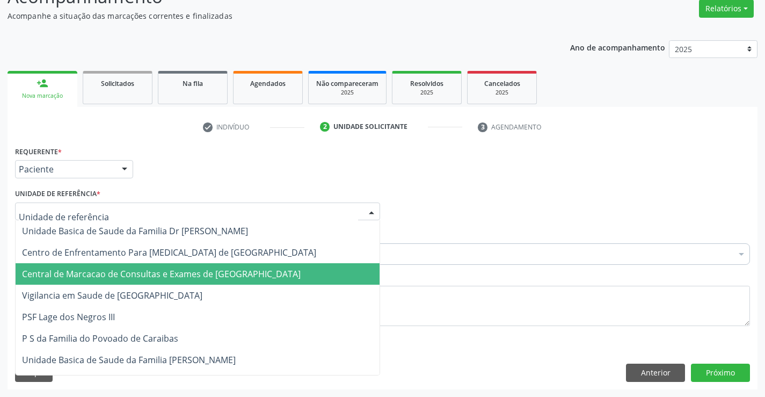
click at [206, 278] on span "Central de Marcacao de Consultas e Exames de [GEOGRAPHIC_DATA]" at bounding box center [161, 274] width 279 height 12
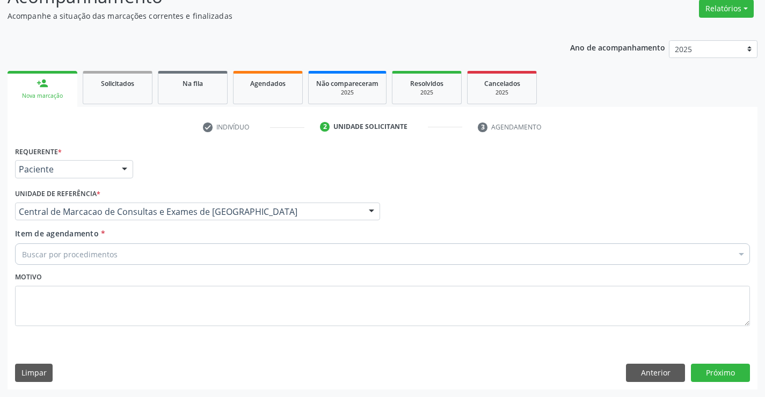
click at [235, 251] on div "Buscar por procedimentos" at bounding box center [382, 253] width 735 height 21
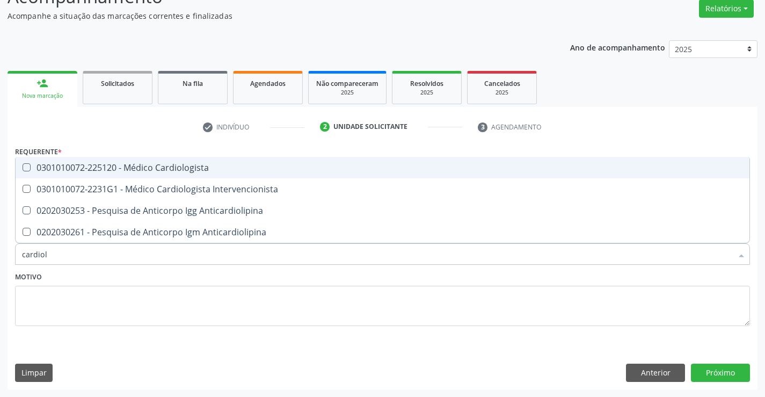
type input "cardiolo"
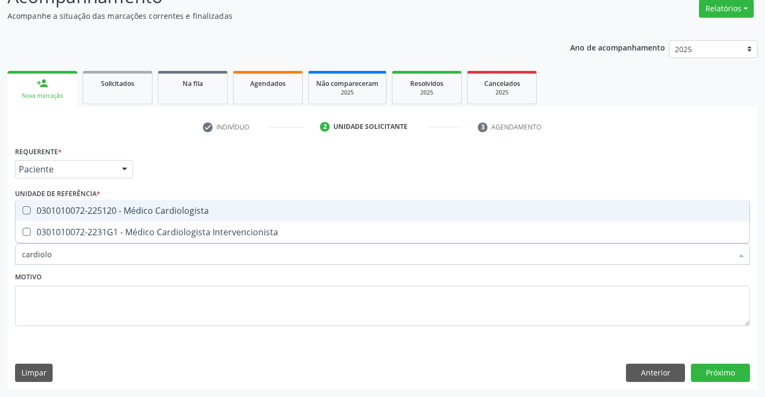
click at [256, 203] on span "0301010072-225120 - Médico Cardiologista" at bounding box center [383, 210] width 734 height 21
checkbox Cardiologista "true"
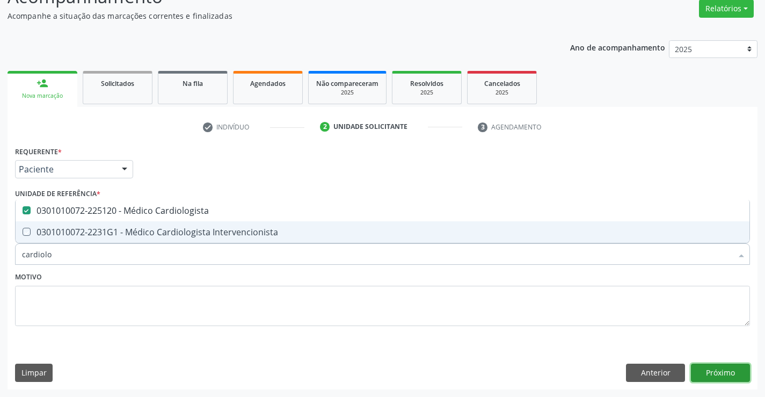
click at [705, 371] on button "Próximo" at bounding box center [720, 372] width 59 height 18
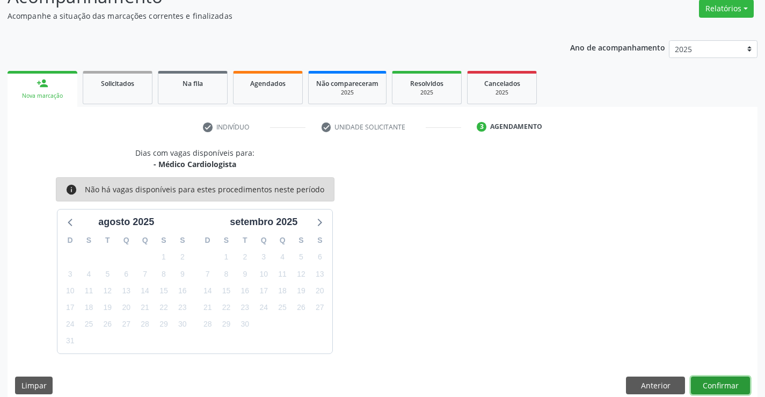
click at [703, 388] on button "Confirmar" at bounding box center [720, 385] width 59 height 18
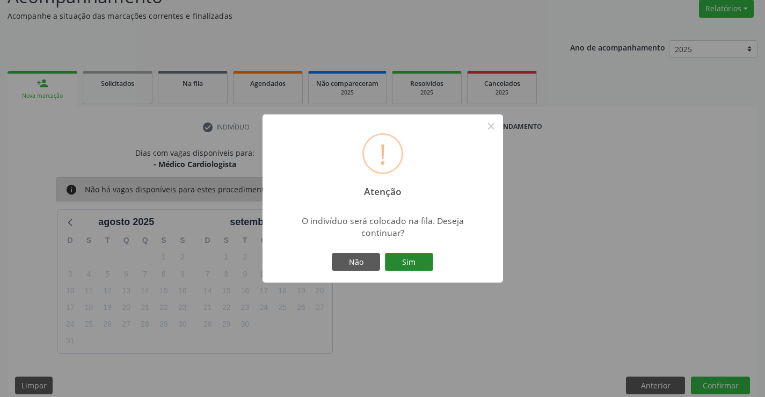
click at [426, 267] on button "Sim" at bounding box center [409, 262] width 48 height 18
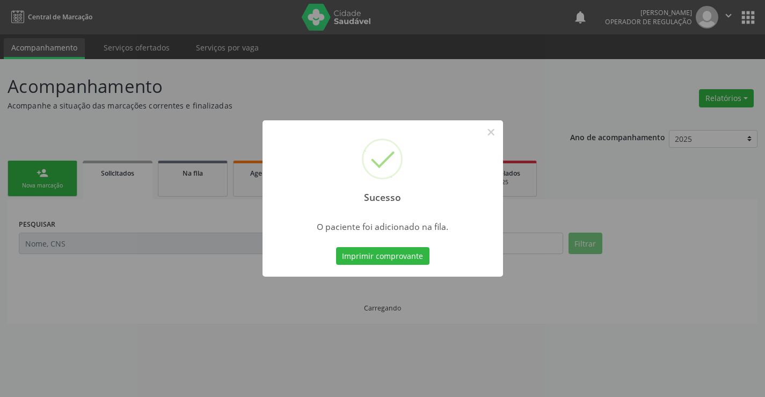
scroll to position [0, 0]
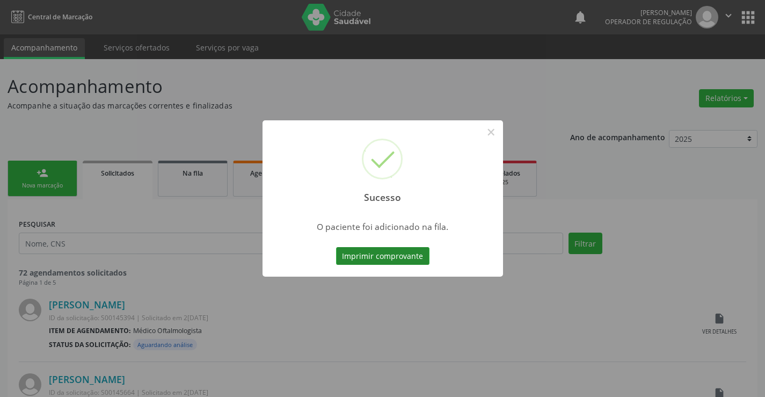
click at [368, 263] on button "Imprimir comprovante" at bounding box center [382, 256] width 93 height 18
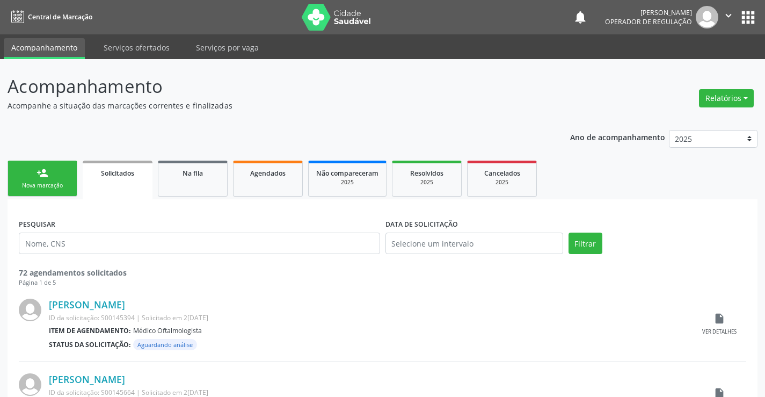
click at [47, 178] on div "person_add" at bounding box center [43, 173] width 12 height 12
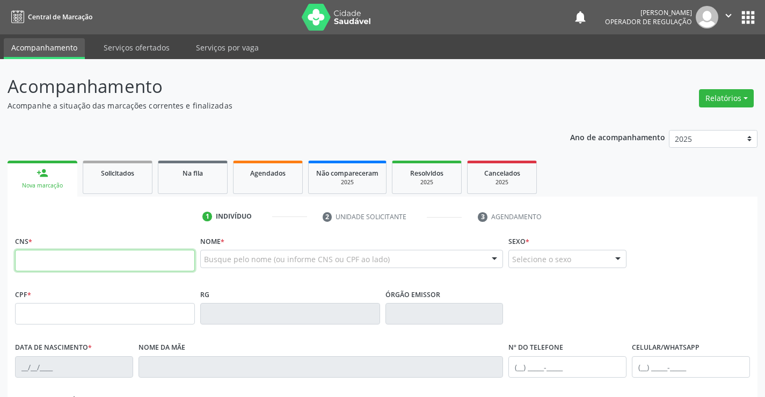
click at [68, 265] on input "text" at bounding box center [105, 260] width 180 height 21
type input "700 6004 6873 7765"
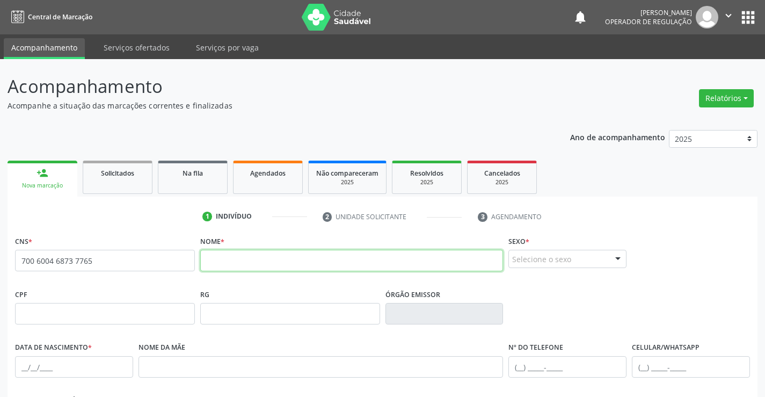
click at [214, 266] on input "text" at bounding box center [351, 260] width 303 height 21
type input "[PERSON_NAME]"
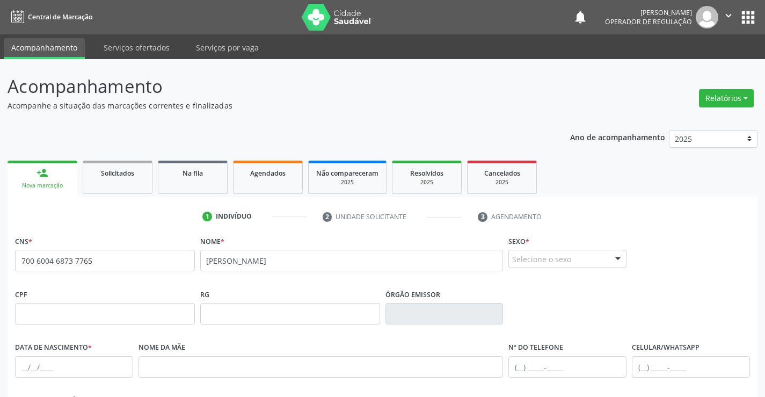
click at [553, 247] on div "Sexo * Selecione o sexo Masculino Feminino Nenhum resultado encontrado para: " …" at bounding box center [567, 250] width 118 height 34
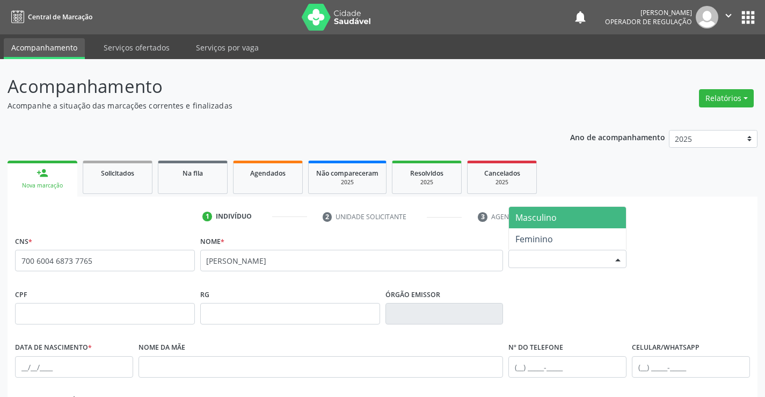
click at [548, 257] on div "Selecione o sexo" at bounding box center [567, 259] width 118 height 18
click at [547, 217] on span "Masculino" at bounding box center [535, 218] width 41 height 12
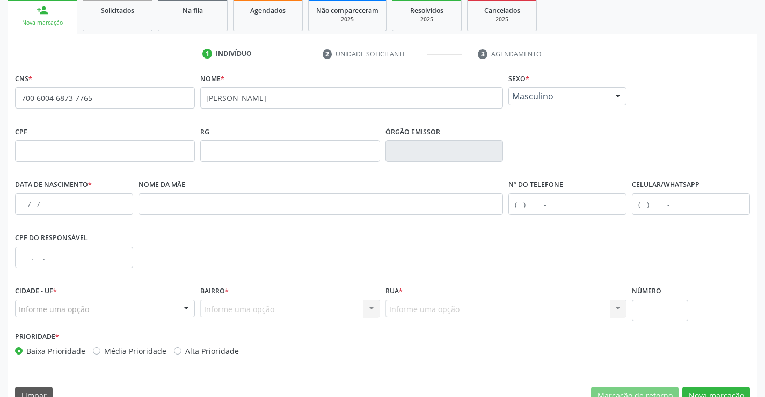
scroll to position [185, 0]
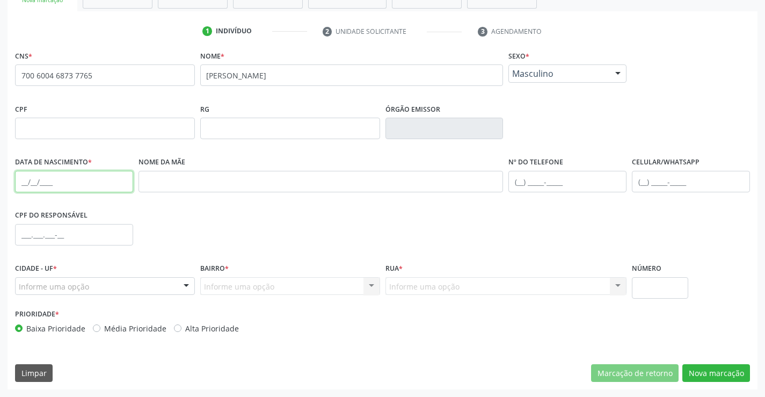
click at [26, 185] on input "text" at bounding box center [74, 181] width 118 height 21
type input "1[DATE]"
click at [142, 287] on div "Informe uma opção" at bounding box center [105, 286] width 180 height 18
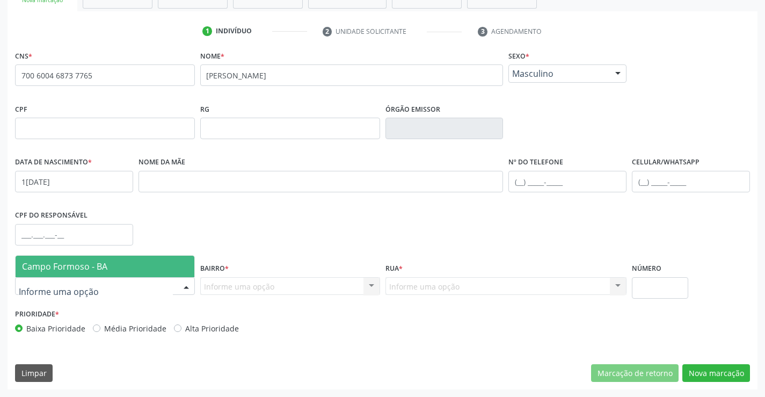
click at [147, 264] on span "Campo Formoso - BA" at bounding box center [105, 266] width 179 height 21
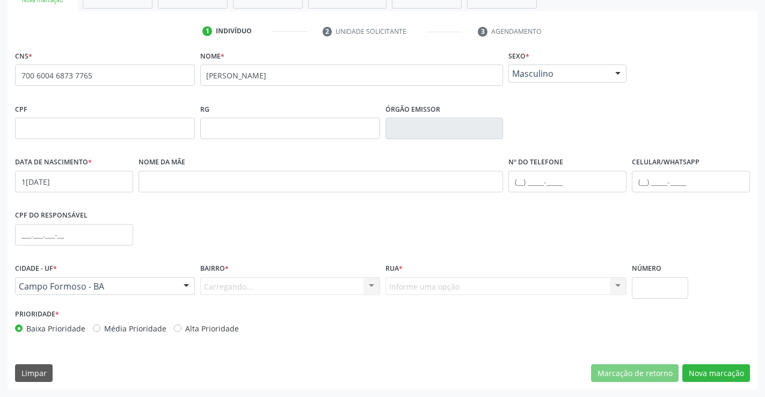
click at [369, 283] on div "Carregando... Nenhum resultado encontrado para: " " Nenhuma opção encontrada. D…" at bounding box center [290, 286] width 180 height 18
click at [368, 283] on div "Carregando... Nenhum resultado encontrado para: " " Nenhuma opção encontrada. D…" at bounding box center [290, 286] width 180 height 18
click at [348, 283] on div "Carregando... Nenhum resultado encontrado para: " " Nenhuma opção encontrada. D…" at bounding box center [290, 286] width 180 height 18
click at [361, 288] on div "Carregando... Nenhum resultado encontrado para: " " Nenhuma opção encontrada. D…" at bounding box center [290, 286] width 180 height 18
click at [358, 284] on div "Carregando... Nenhum resultado encontrado para: " " Nenhuma opção encontrada. D…" at bounding box center [290, 286] width 180 height 18
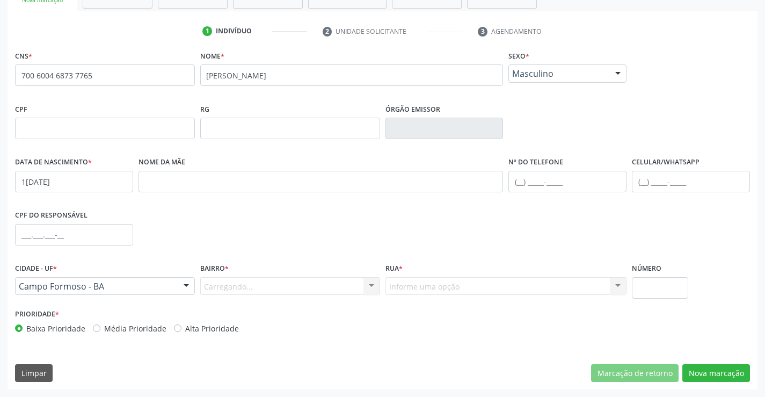
click at [365, 292] on div "Carregando... Nenhum resultado encontrado para: " " Nenhuma opção encontrada. D…" at bounding box center [290, 286] width 180 height 18
click at [364, 288] on div "Carregando... Nenhum resultado encontrado para: " " Nenhuma opção encontrada. D…" at bounding box center [290, 286] width 180 height 18
click at [367, 287] on div "Carregando... Nenhum resultado encontrado para: " " Nenhuma opção encontrada. D…" at bounding box center [290, 286] width 180 height 18
click at [349, 283] on div "Carregando... Nenhum resultado encontrado para: " " Nenhuma opção encontrada. D…" at bounding box center [290, 286] width 180 height 18
click at [364, 283] on div "Carregando... Nenhum resultado encontrado para: " " Nenhuma opção encontrada. D…" at bounding box center [290, 286] width 180 height 18
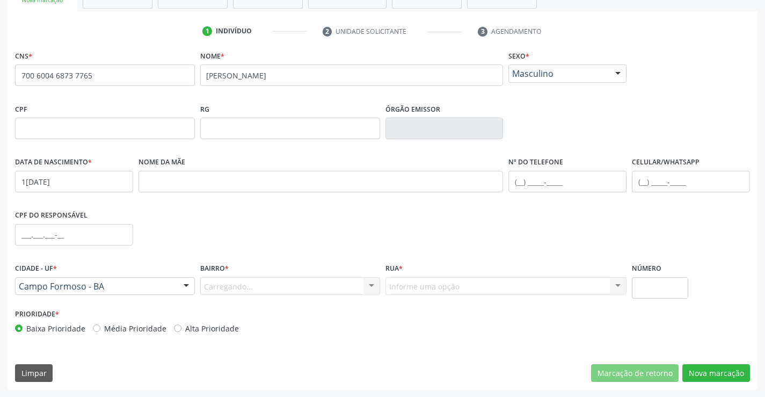
click at [240, 285] on div "Carregando... Nenhum resultado encontrado para: " " Nenhuma opção encontrada. D…" at bounding box center [290, 286] width 180 height 18
click at [358, 280] on div "Carregando... Nenhum resultado encontrado para: " " Nenhuma opção encontrada. D…" at bounding box center [290, 286] width 180 height 18
click at [461, 288] on div "Informe uma opção Nenhum resultado encontrado para: " " Nenhuma opção encontrad…" at bounding box center [506, 286] width 242 height 18
click at [360, 284] on div "Informe uma opção" at bounding box center [290, 286] width 180 height 18
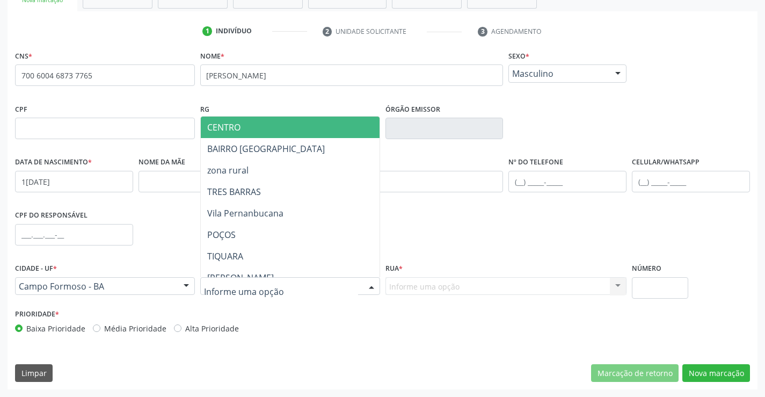
click at [296, 128] on span "CENTRO" at bounding box center [317, 126] width 232 height 21
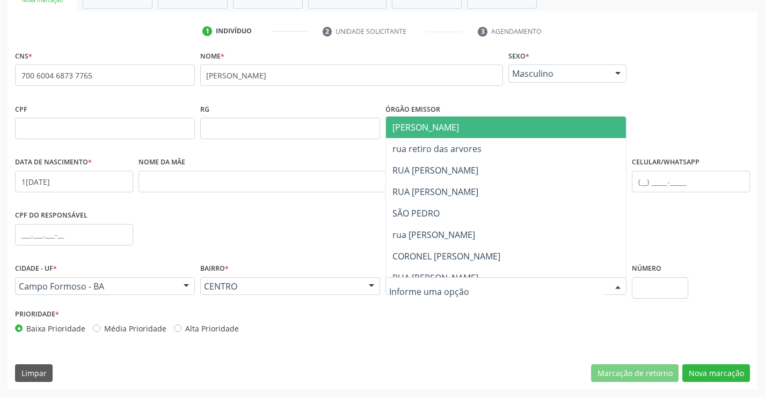
click at [464, 281] on div at bounding box center [506, 286] width 242 height 18
click at [434, 130] on span "[PERSON_NAME]" at bounding box center [425, 127] width 67 height 12
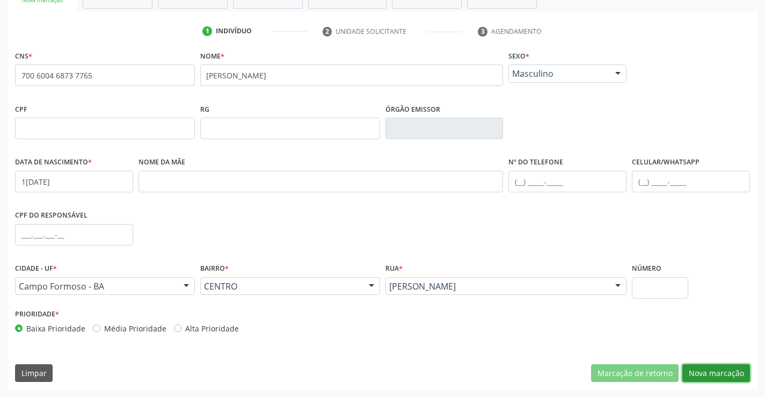
click at [731, 374] on button "Nova marcação" at bounding box center [716, 373] width 68 height 18
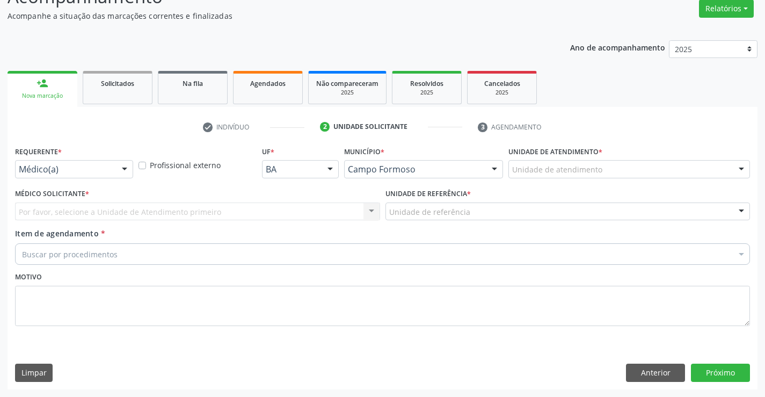
scroll to position [90, 0]
drag, startPoint x: 69, startPoint y: 164, endPoint x: 74, endPoint y: 217, distance: 53.4
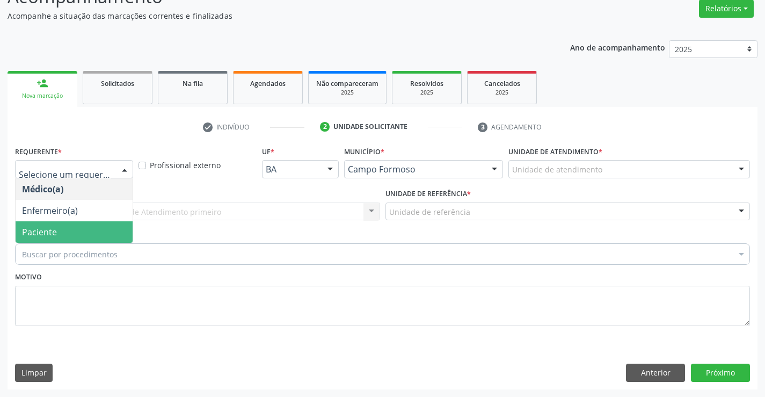
drag, startPoint x: 74, startPoint y: 229, endPoint x: 212, endPoint y: 223, distance: 138.6
click at [75, 229] on span "Paciente" at bounding box center [74, 231] width 117 height 21
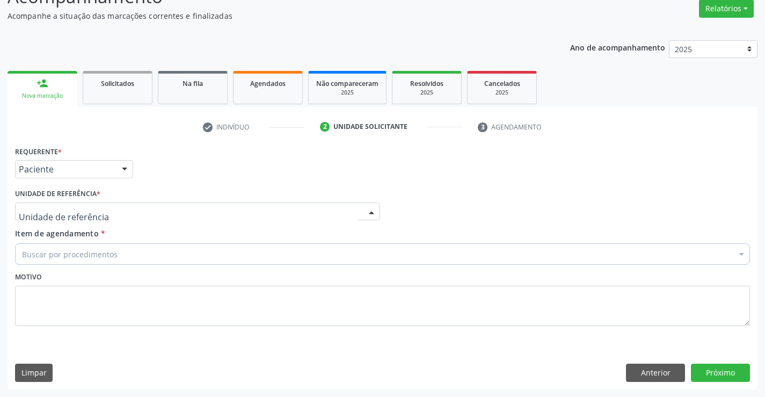
click at [216, 220] on div at bounding box center [197, 211] width 365 height 18
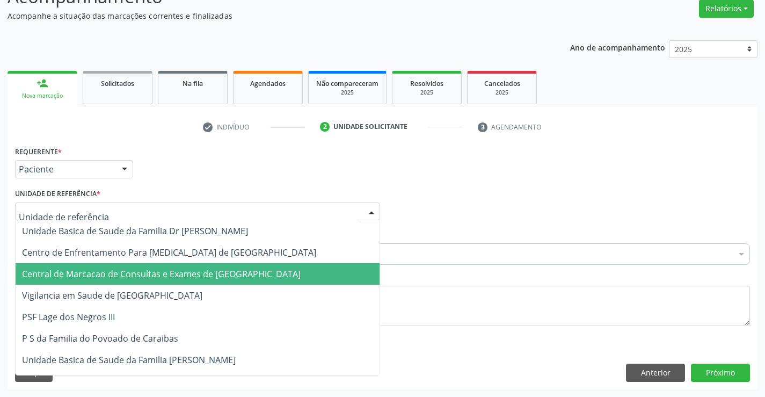
click at [215, 263] on span "Central de Marcacao de Consultas e Exames de [GEOGRAPHIC_DATA]" at bounding box center [198, 273] width 364 height 21
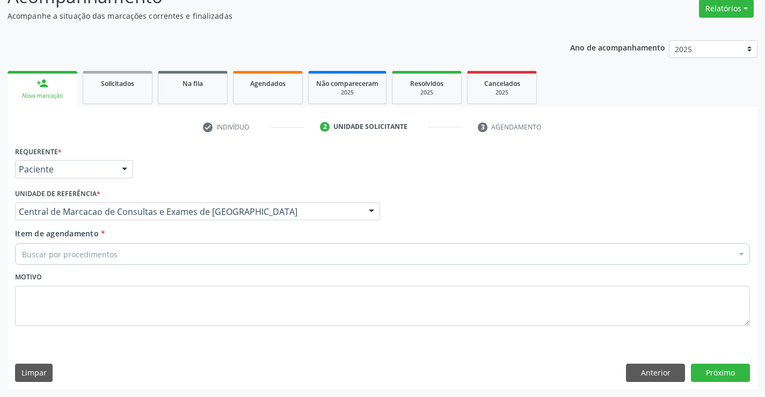
click at [248, 258] on div "Buscar por procedimentos" at bounding box center [382, 253] width 735 height 21
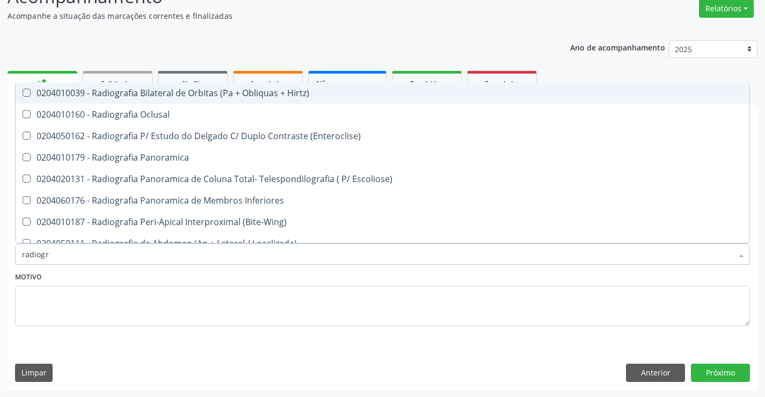
type input "radiogra"
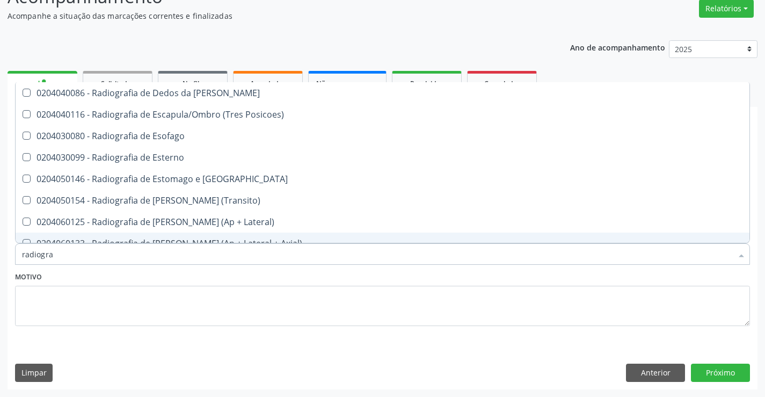
scroll to position [1020, 0]
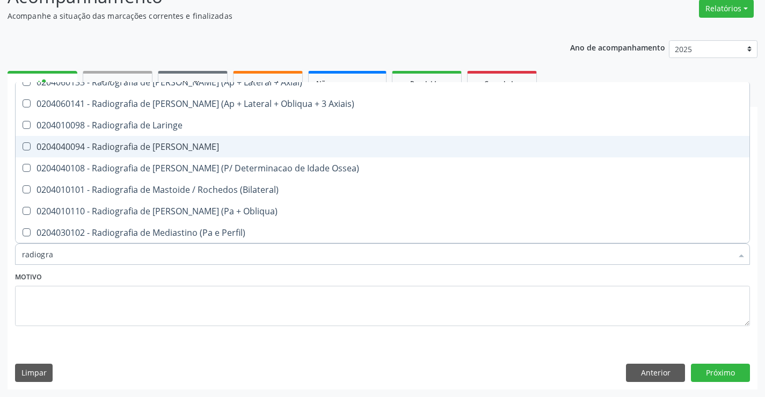
click at [146, 144] on div "0204040094 - Radiografia de [PERSON_NAME]" at bounding box center [382, 146] width 721 height 9
checkbox Mao "true"
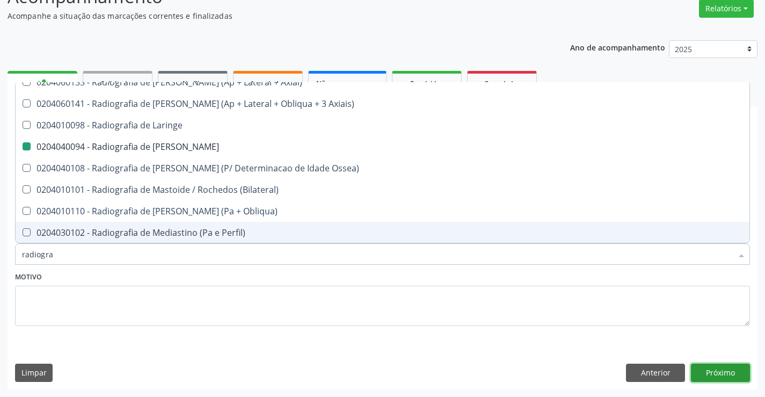
click at [716, 371] on button "Próximo" at bounding box center [720, 372] width 59 height 18
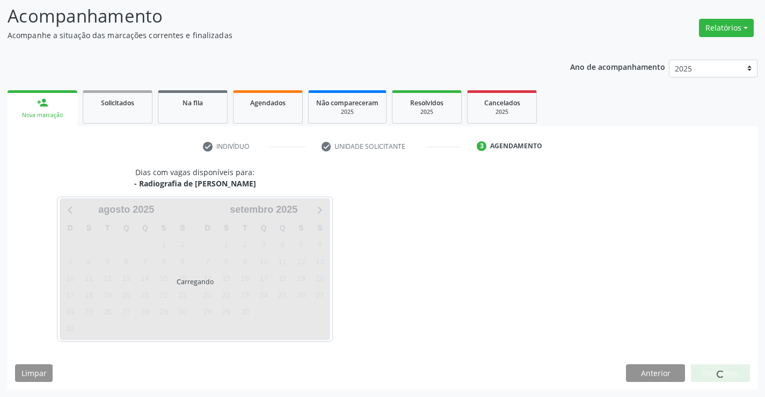
scroll to position [0, 0]
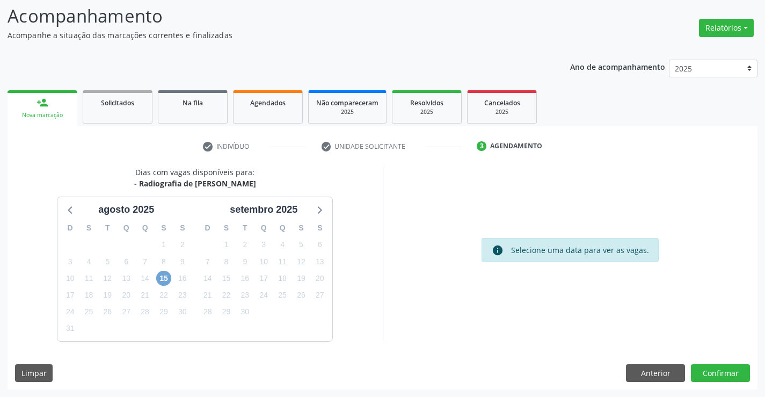
click at [163, 280] on span "15" at bounding box center [163, 278] width 15 height 15
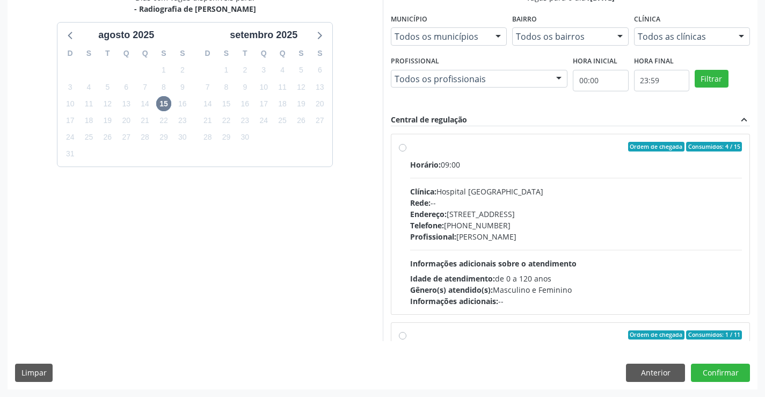
click at [531, 301] on div "Informações adicionais: --" at bounding box center [576, 300] width 332 height 11
click at [406, 151] on input "Ordem de chegada Consumidos: 4 / 15 Horário: 09:00 Clínica: Hospital [GEOGRAPHI…" at bounding box center [403, 147] width 8 height 10
radio input "true"
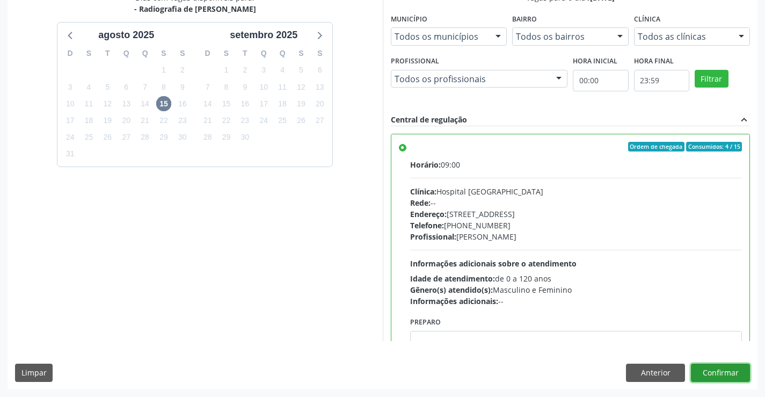
drag, startPoint x: 732, startPoint y: 373, endPoint x: 729, endPoint y: 392, distance: 19.6
click at [731, 373] on button "Confirmar" at bounding box center [720, 372] width 59 height 18
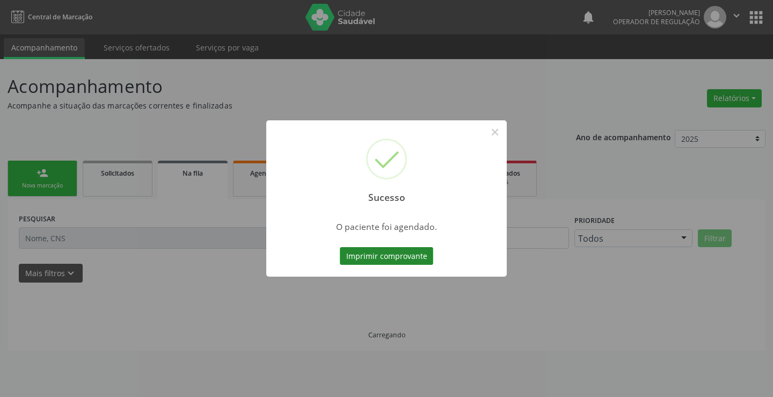
click at [363, 248] on button "Imprimir comprovante" at bounding box center [386, 256] width 93 height 18
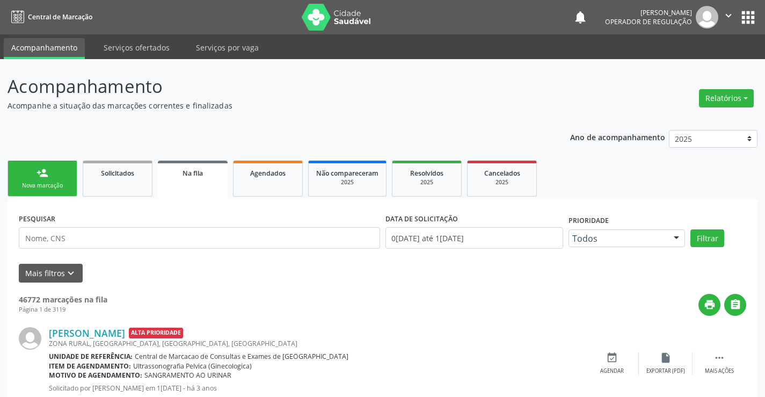
click at [51, 178] on link "person_add Nova marcação" at bounding box center [43, 179] width 70 height 36
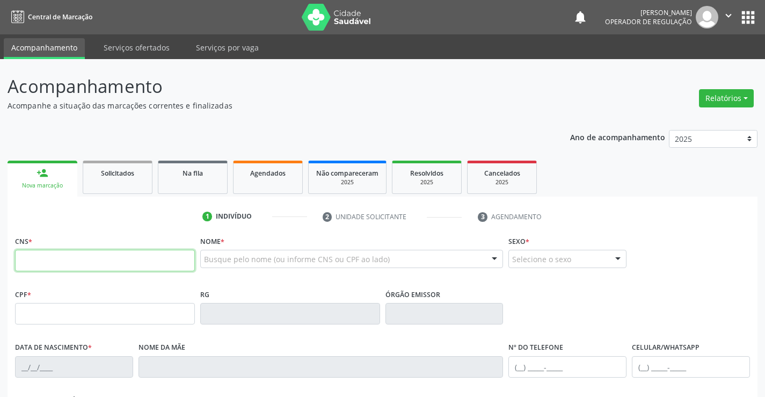
click at [79, 253] on input "text" at bounding box center [105, 260] width 180 height 21
paste input "700 6004 6873 7765"
type input "700 6004 6873 7765"
type input "1678984345"
type input "1[DATE]"
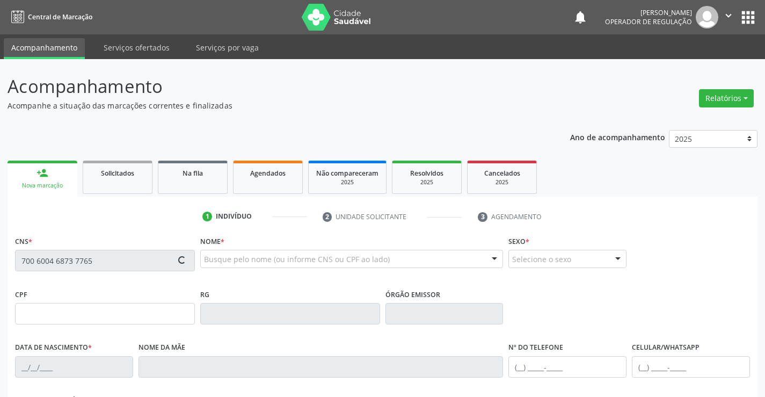
type input "054.001.865-13"
type input "S/N"
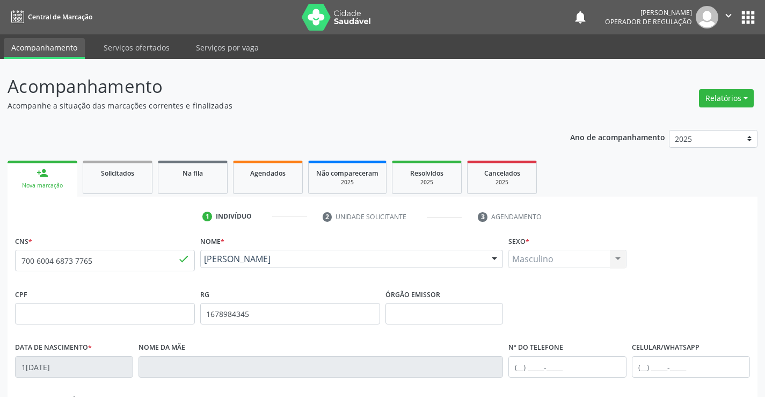
scroll to position [185, 0]
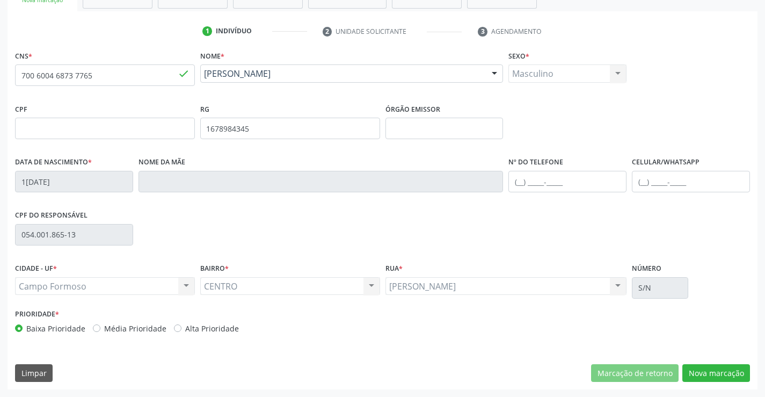
click at [705, 385] on div "CNS * 700 6004 6873 7765 done Nome * [PERSON_NAME] [PERSON_NAME] CNS: 700 6004 …" at bounding box center [383, 218] width 750 height 341
click at [707, 376] on button "Nova marcação" at bounding box center [716, 373] width 68 height 18
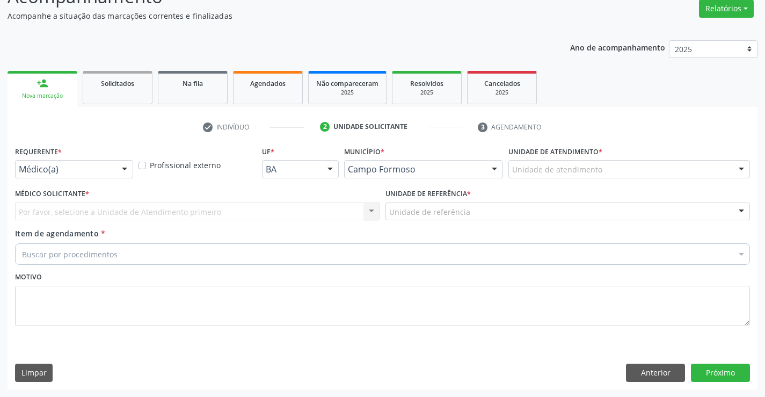
scroll to position [90, 0]
drag, startPoint x: 127, startPoint y: 171, endPoint x: 110, endPoint y: 220, distance: 51.8
click at [126, 172] on div at bounding box center [124, 170] width 16 height 18
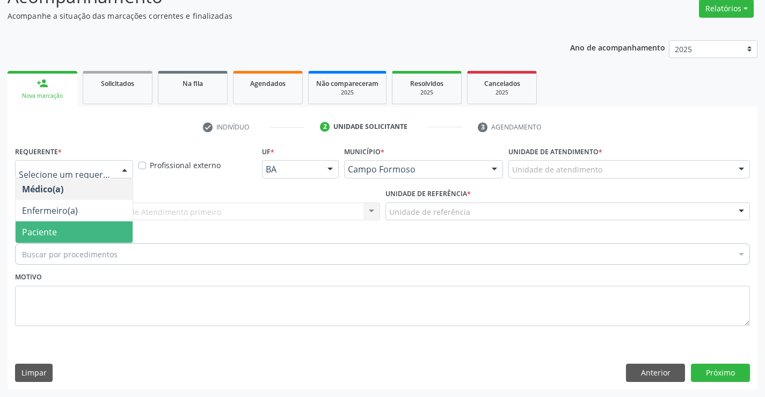
click at [97, 235] on span "Paciente" at bounding box center [74, 231] width 117 height 21
click at [385, 206] on div "Unidade de referência" at bounding box center [567, 211] width 365 height 18
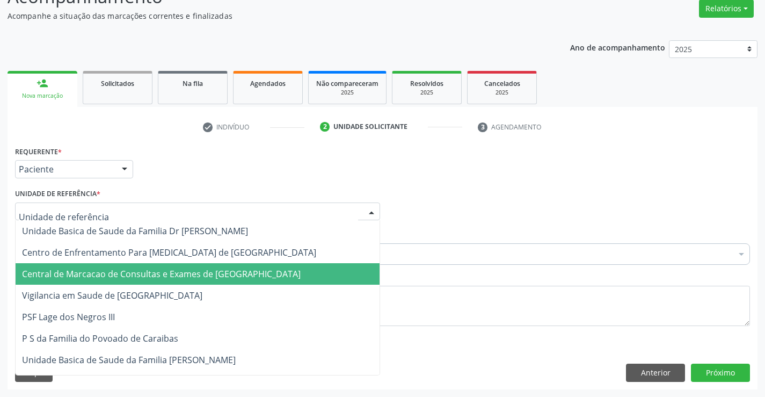
click at [191, 281] on span "Central de Marcacao de Consultas e Exames de [GEOGRAPHIC_DATA]" at bounding box center [198, 273] width 364 height 21
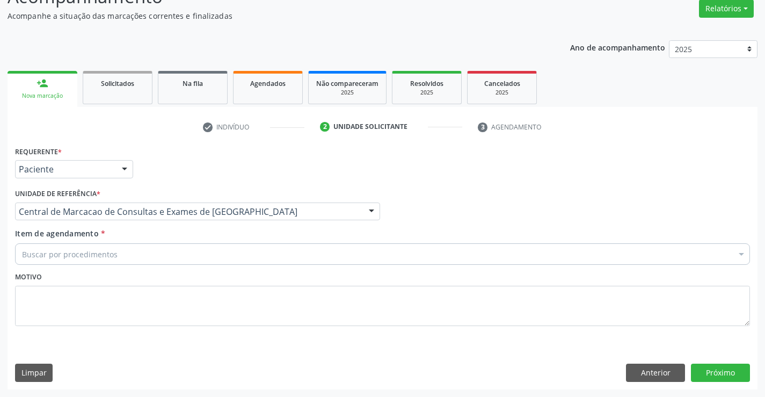
click at [223, 247] on div "Buscar por procedimentos" at bounding box center [382, 253] width 735 height 21
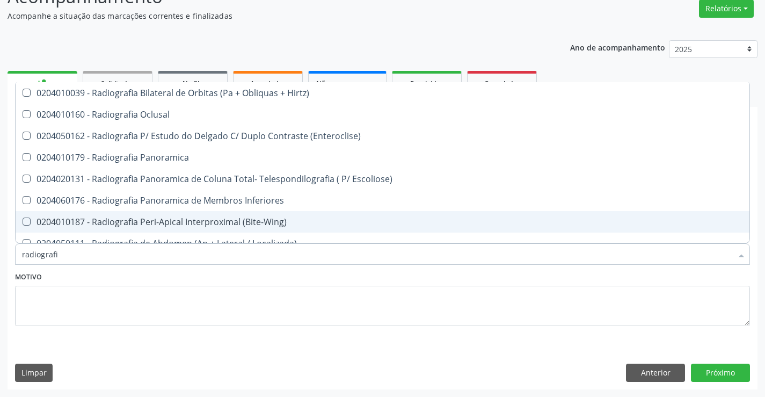
type input "radiografia"
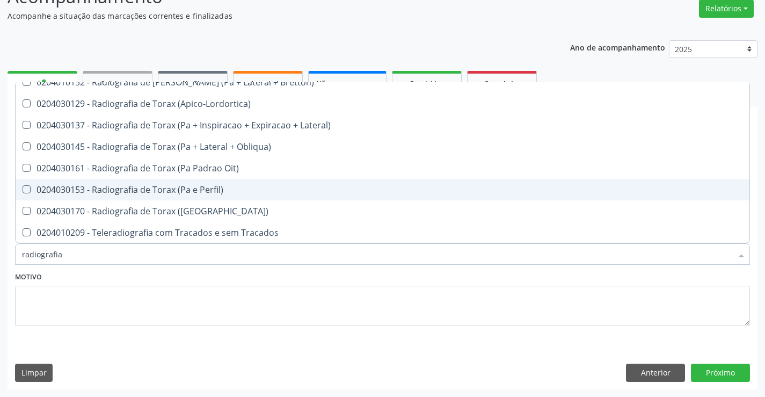
scroll to position [1364, 0]
click at [167, 188] on div "0204030153 - Radiografia de Torax (Pa e Perfil)" at bounding box center [382, 189] width 721 height 9
checkbox Perfil\) "true"
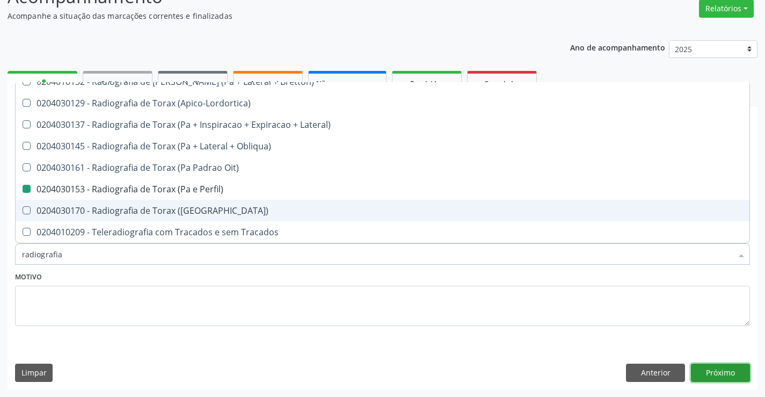
click at [711, 364] on button "Próximo" at bounding box center [720, 372] width 59 height 18
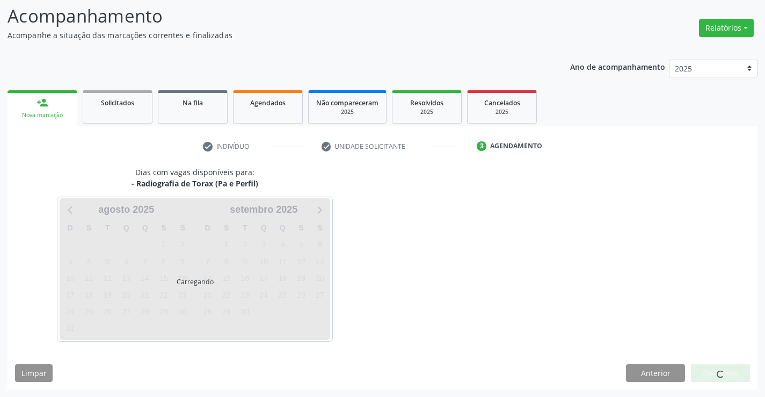
scroll to position [0, 0]
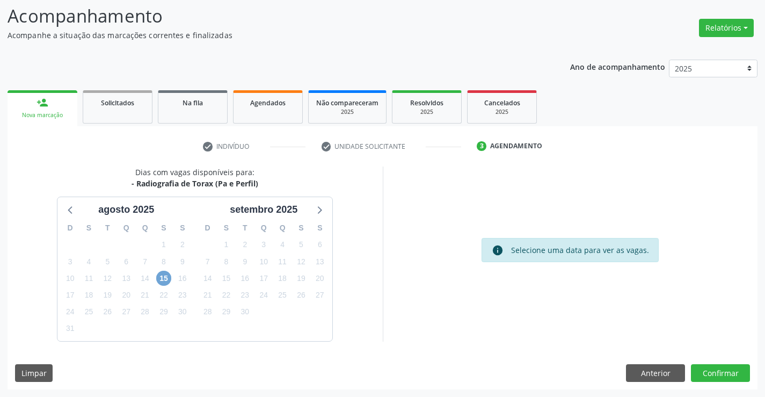
click at [158, 277] on span "15" at bounding box center [163, 278] width 15 height 15
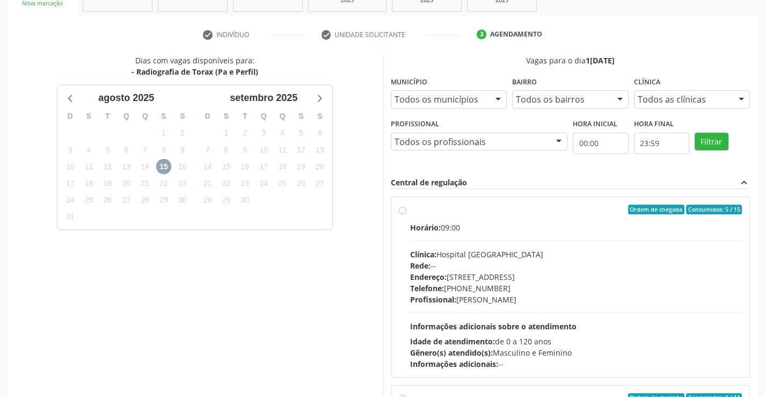
scroll to position [231, 0]
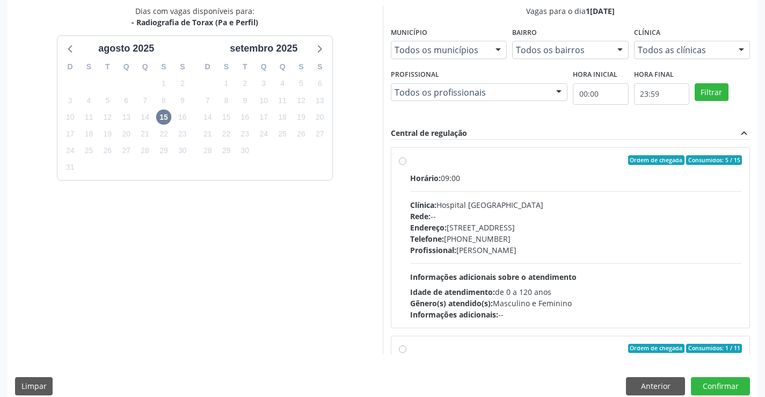
click at [480, 228] on div "Endereço: [STREET_ADDRESS]" at bounding box center [576, 227] width 332 height 11
click at [406, 165] on input "Ordem de chegada Consumidos: 5 / 15 Horário: 09:00 Clínica: Hospital [GEOGRAPHI…" at bounding box center [403, 160] width 8 height 10
radio input "true"
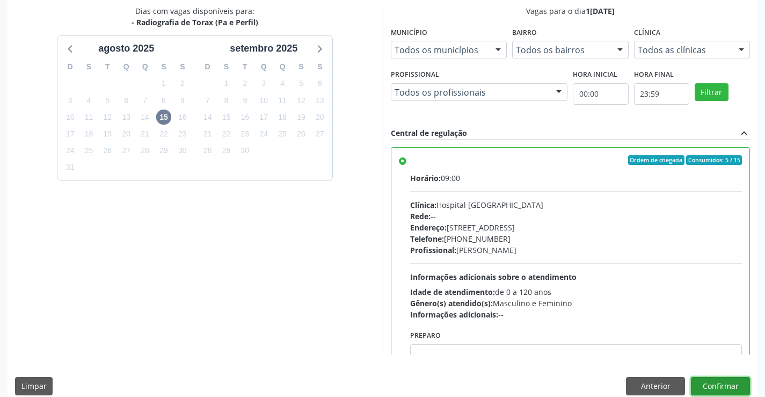
click at [729, 388] on button "Confirmar" at bounding box center [720, 386] width 59 height 18
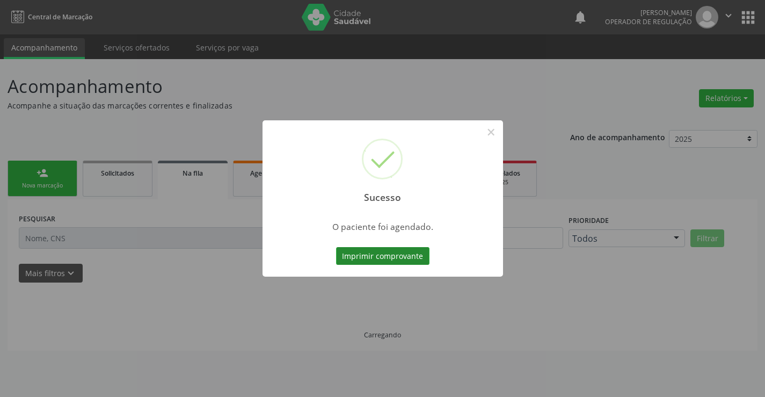
scroll to position [0, 0]
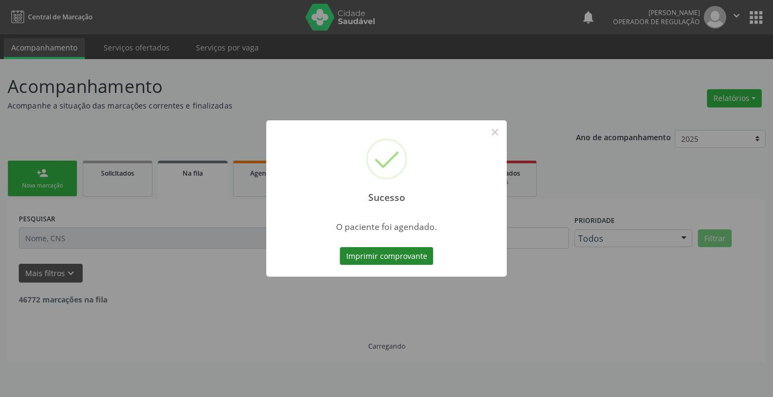
click at [392, 252] on button "Imprimir comprovante" at bounding box center [386, 256] width 93 height 18
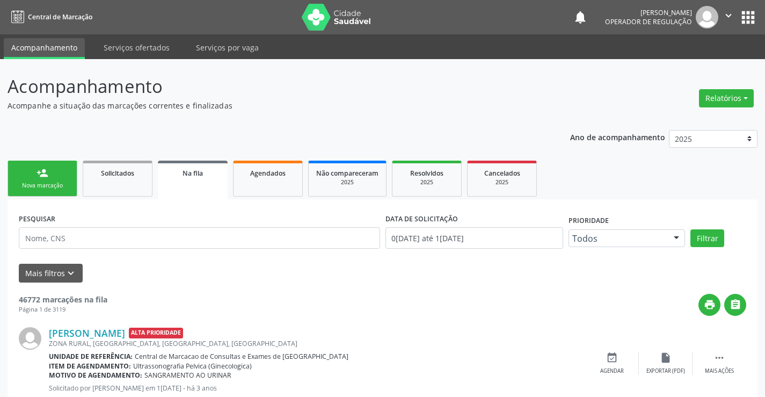
click at [30, 176] on link "person_add Nova marcação" at bounding box center [43, 179] width 70 height 36
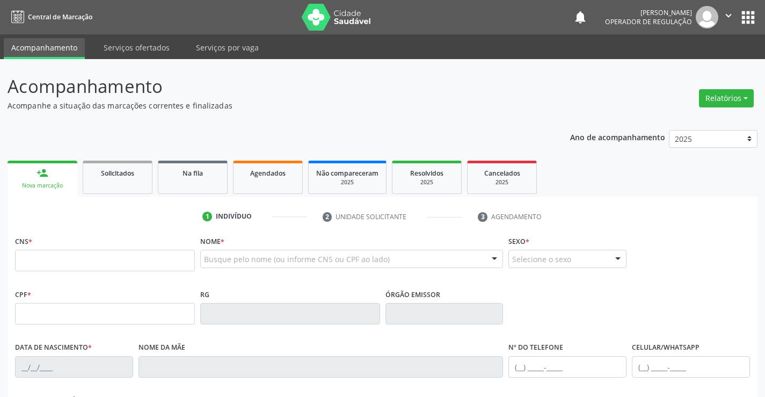
click at [166, 277] on fieldset "CNS *" at bounding box center [105, 256] width 180 height 46
click at [166, 268] on input "text" at bounding box center [105, 260] width 180 height 21
type input "709 2012 1678 8339"
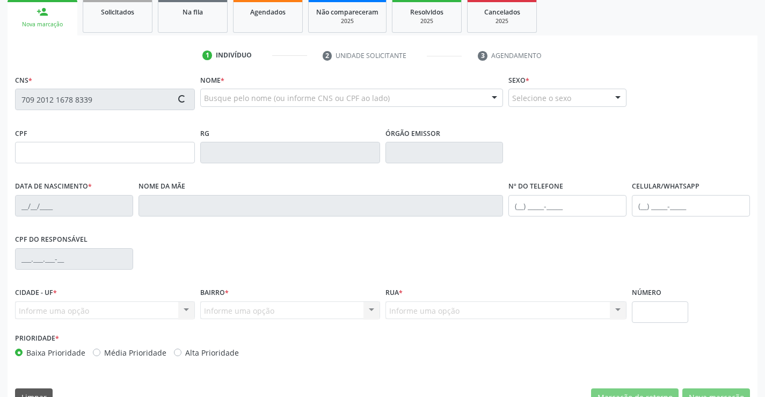
type input "2312501341"
type input "1[DATE]"
type input "[PHONE_NUMBER]"
type input "S/N"
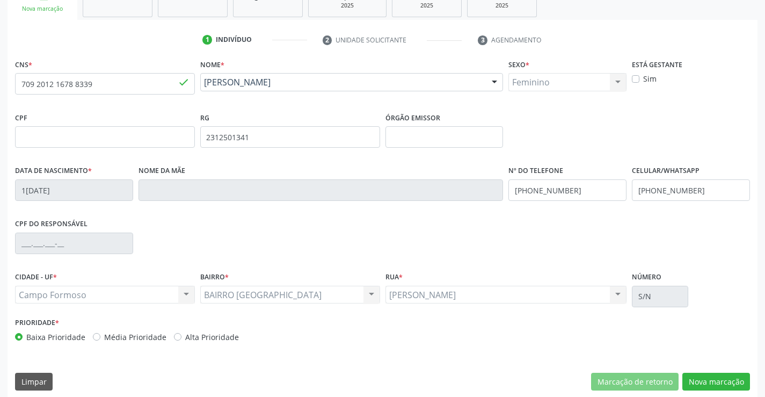
scroll to position [185, 0]
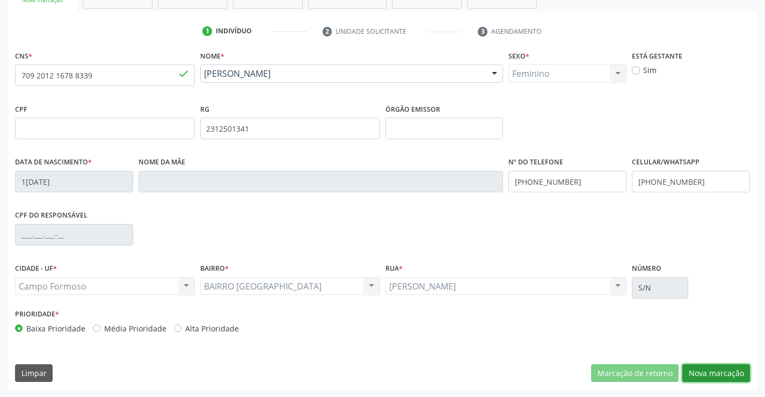
drag, startPoint x: 724, startPoint y: 376, endPoint x: 545, endPoint y: 297, distance: 195.4
click at [716, 374] on button "Nova marcação" at bounding box center [716, 373] width 68 height 18
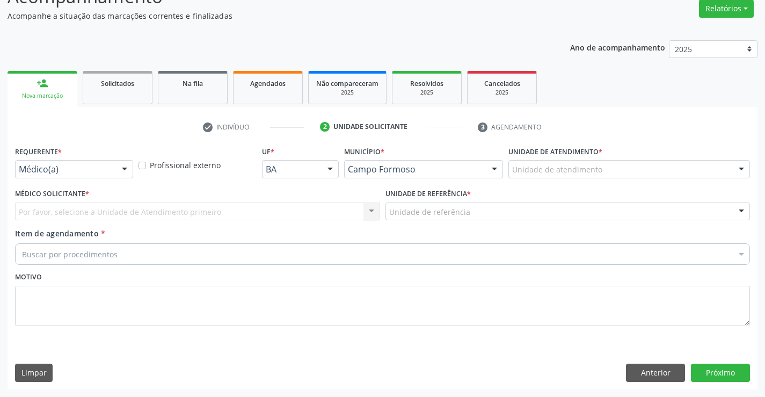
scroll to position [90, 0]
click at [123, 170] on div at bounding box center [124, 170] width 16 height 18
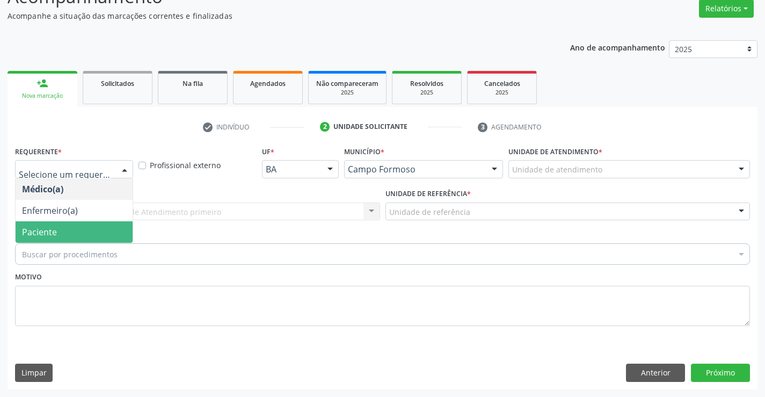
drag, startPoint x: 92, startPoint y: 232, endPoint x: 119, endPoint y: 224, distance: 28.5
click at [92, 232] on span "Paciente" at bounding box center [74, 231] width 117 height 21
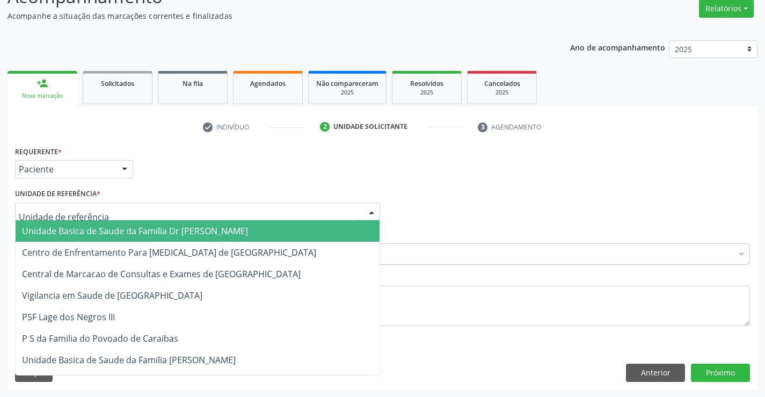
click at [150, 215] on div at bounding box center [197, 211] width 365 height 18
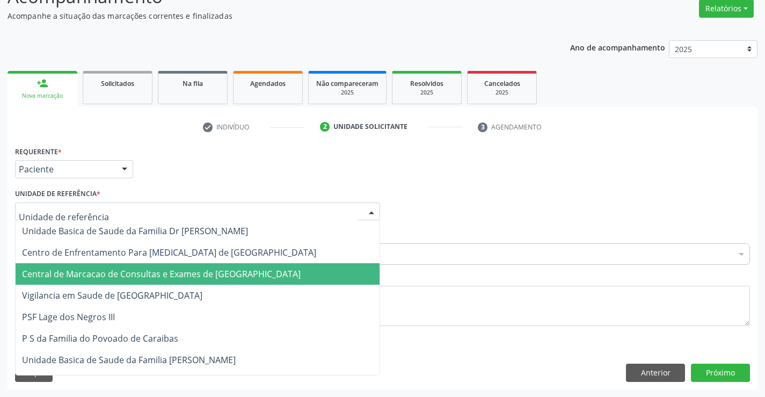
click at [157, 272] on span "Central de Marcacao de Consultas e Exames de [GEOGRAPHIC_DATA]" at bounding box center [161, 274] width 279 height 12
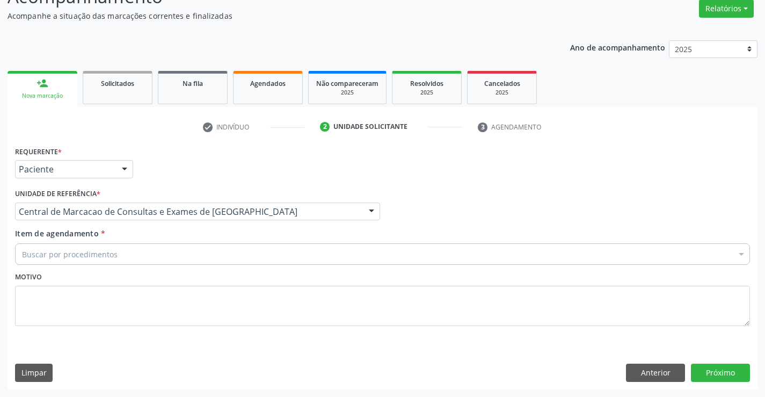
click at [207, 251] on div "Buscar por procedimentos" at bounding box center [382, 253] width 735 height 21
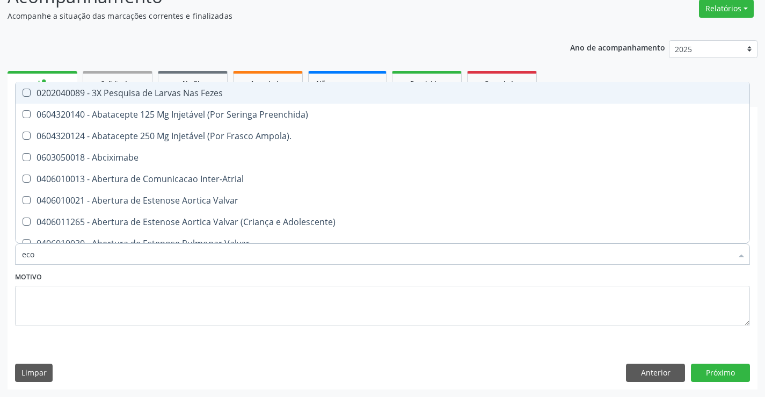
type input "ecoc"
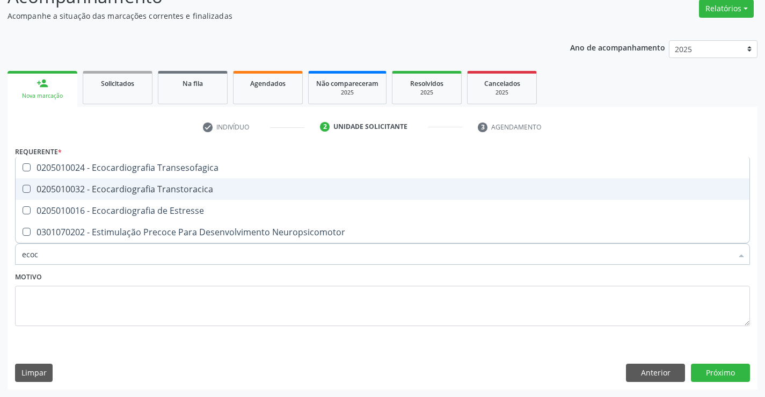
drag, startPoint x: 207, startPoint y: 186, endPoint x: 200, endPoint y: 206, distance: 21.1
click at [207, 188] on div "0205010032 - Ecocardiografia Transtoracica" at bounding box center [382, 189] width 721 height 9
checkbox Transtoracica "true"
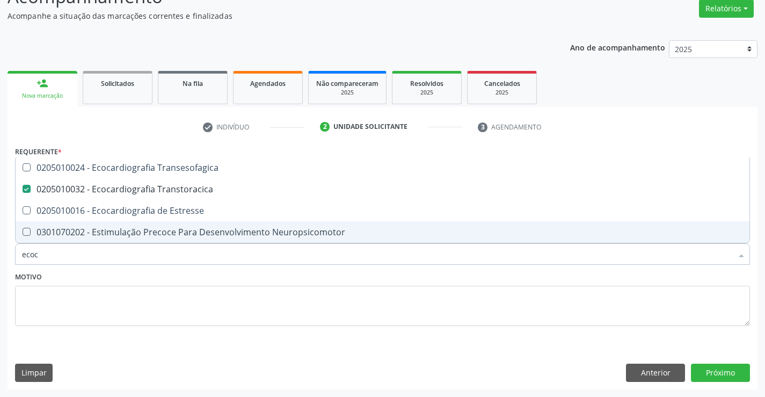
click at [187, 252] on input "ecoc" at bounding box center [377, 253] width 710 height 21
type input "o"
checkbox Transtoracica "false"
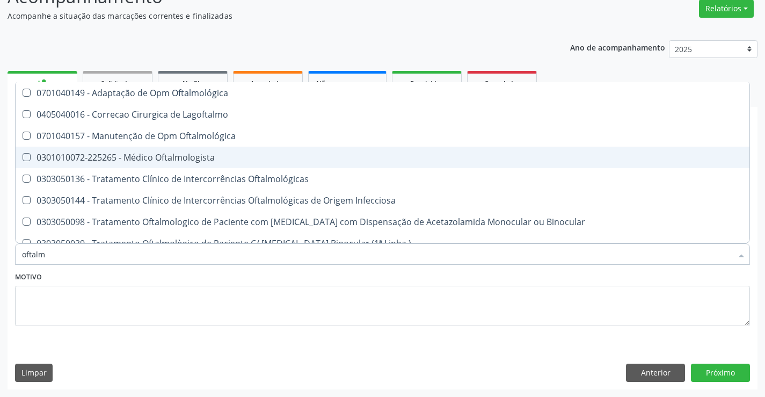
type input "oftalmo"
click at [231, 151] on span "0301010072-225265 - Médico Oftalmologista" at bounding box center [383, 157] width 734 height 21
checkbox Oftalmologista "true"
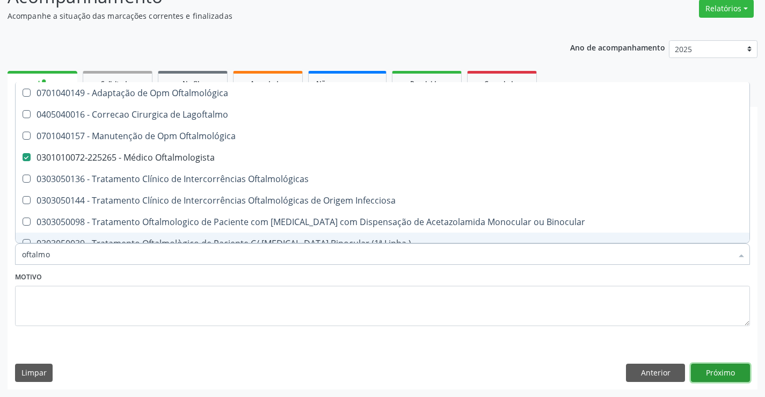
click at [705, 372] on button "Próximo" at bounding box center [720, 372] width 59 height 18
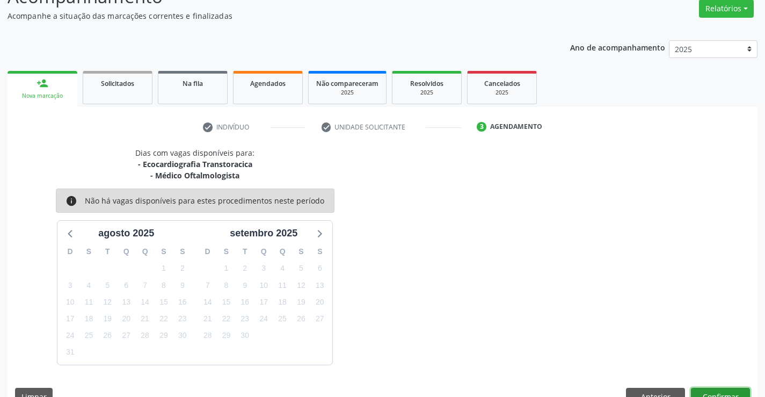
click at [717, 389] on button "Confirmar" at bounding box center [720, 397] width 59 height 18
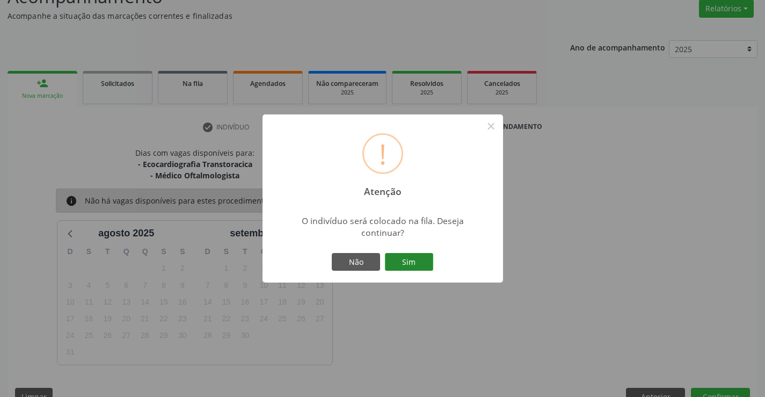
click at [431, 260] on button "Sim" at bounding box center [409, 262] width 48 height 18
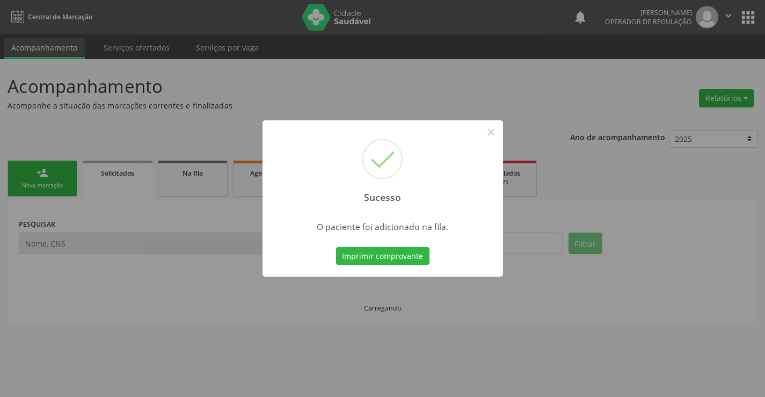
scroll to position [0, 0]
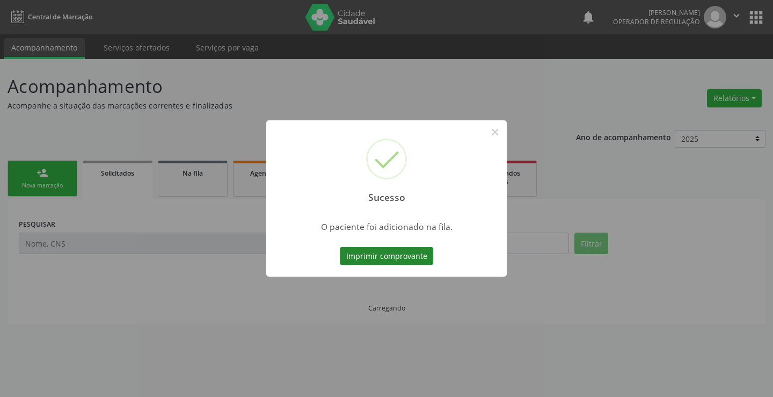
click at [391, 256] on button "Imprimir comprovante" at bounding box center [386, 256] width 93 height 18
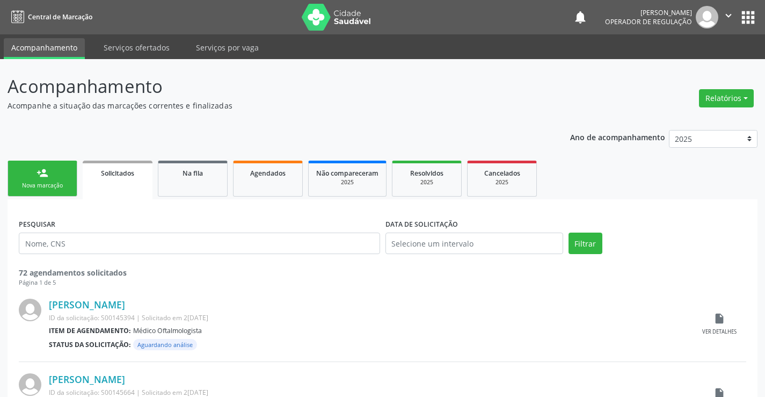
click at [55, 173] on link "person_add Nova marcação" at bounding box center [43, 179] width 70 height 36
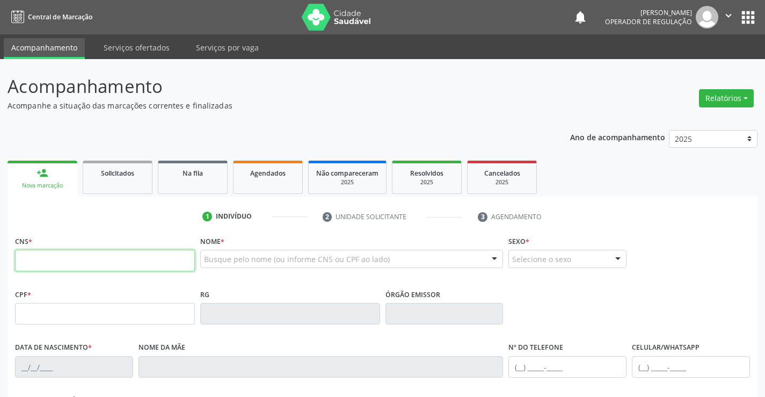
click at [84, 256] on input "text" at bounding box center [105, 260] width 180 height 21
type input "704 4013 5551 4510"
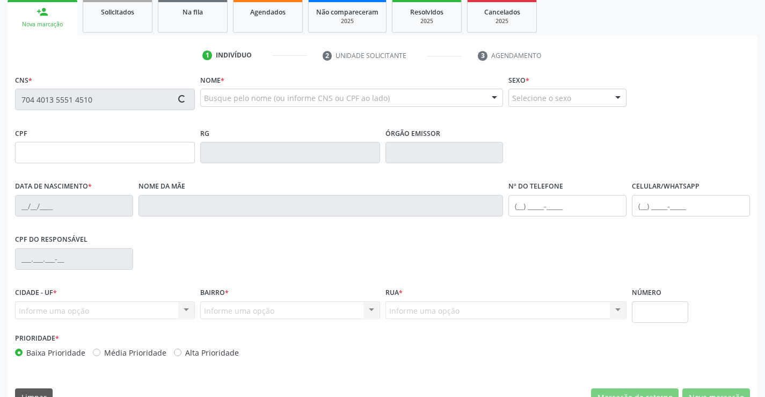
type input "1482791714"
type input "1[DATE]"
type input "[PERSON_NAME]"
type input "[PHONE_NUMBER]"
type input "078.366.695-05"
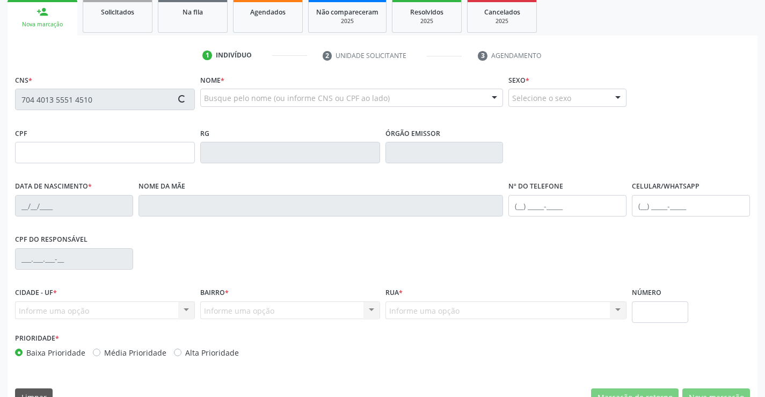
type input "S/N"
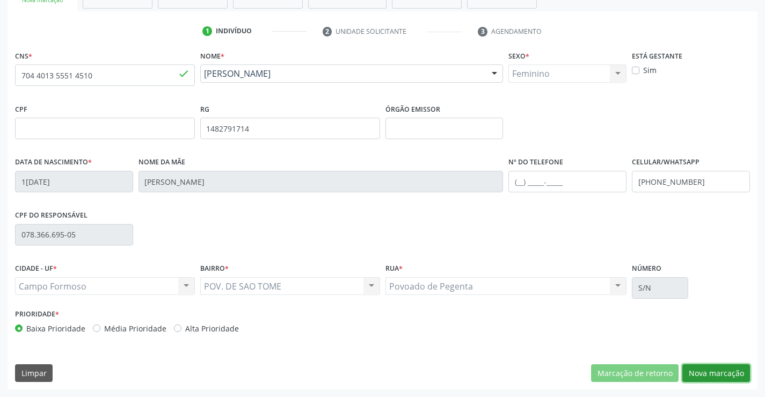
click at [708, 368] on button "Nova marcação" at bounding box center [716, 373] width 68 height 18
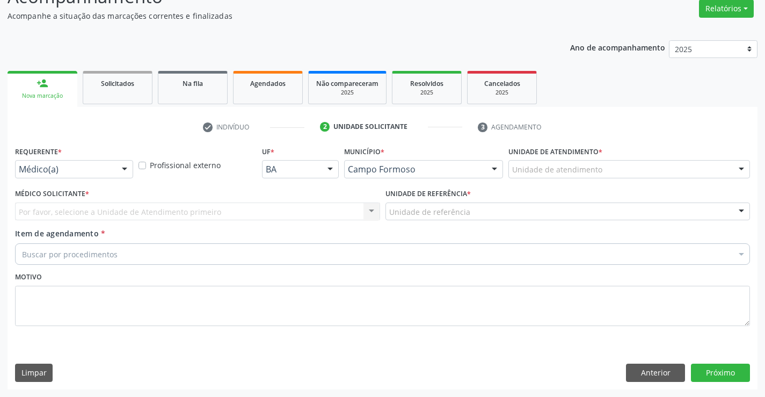
scroll to position [90, 0]
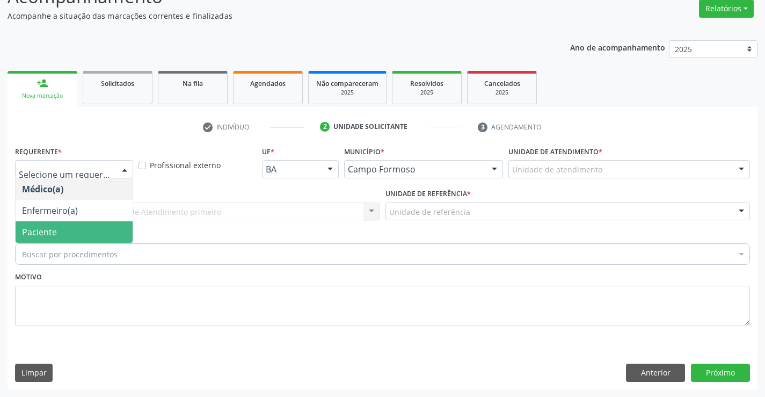
click at [84, 221] on span "Paciente" at bounding box center [74, 231] width 117 height 21
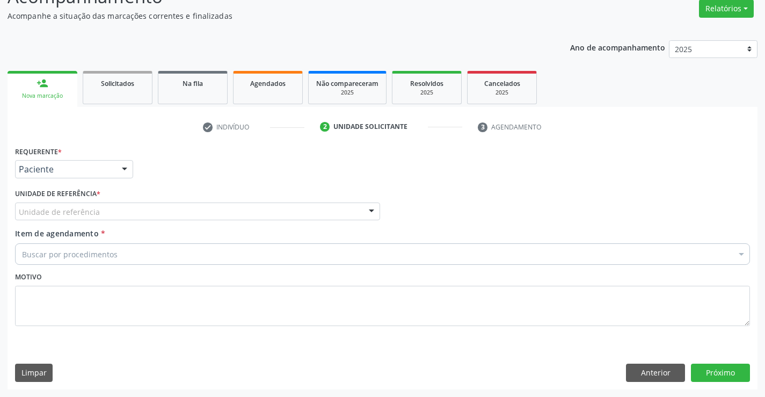
drag, startPoint x: 165, startPoint y: 215, endPoint x: 175, endPoint y: 239, distance: 26.0
click at [166, 217] on div "Unidade de referência" at bounding box center [197, 211] width 365 height 18
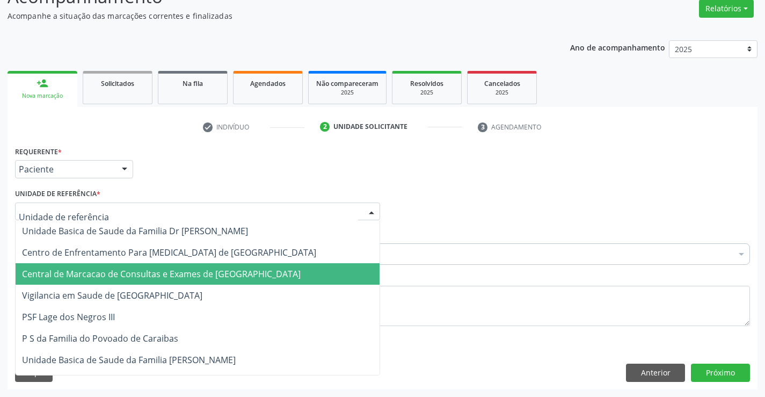
click at [183, 267] on span "Central de Marcacao de Consultas e Exames de [GEOGRAPHIC_DATA]" at bounding box center [198, 273] width 364 height 21
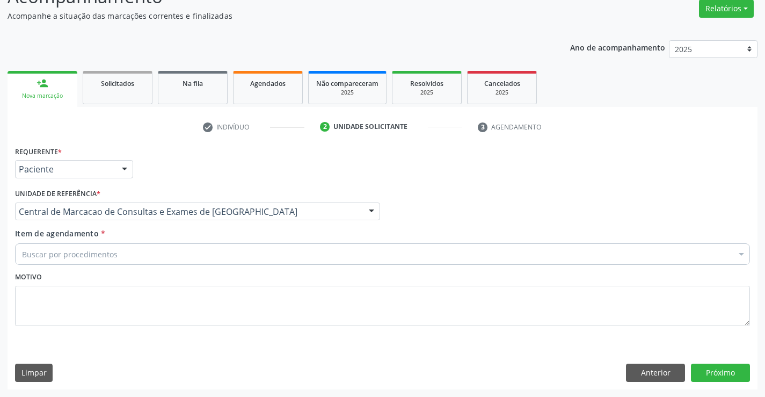
click at [220, 245] on div "Buscar por procedimentos" at bounding box center [382, 253] width 735 height 21
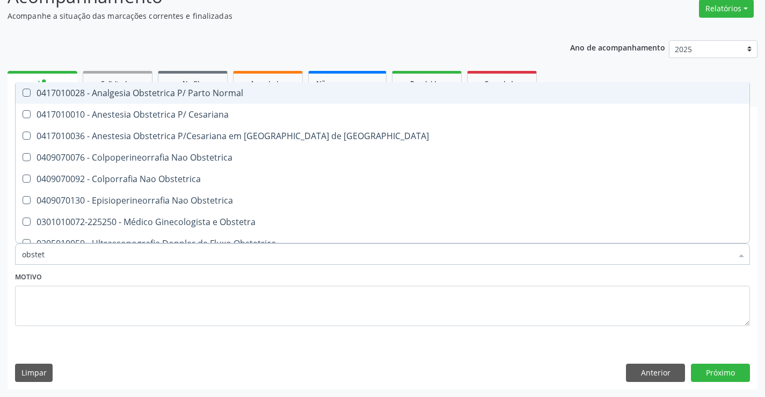
type input "obstetr"
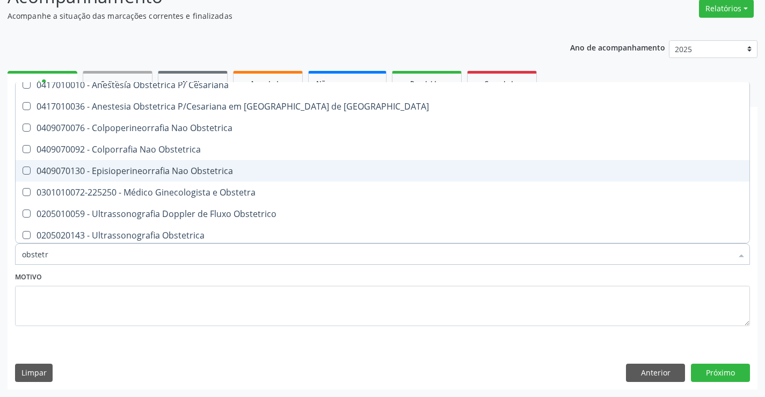
scroll to position [54, 0]
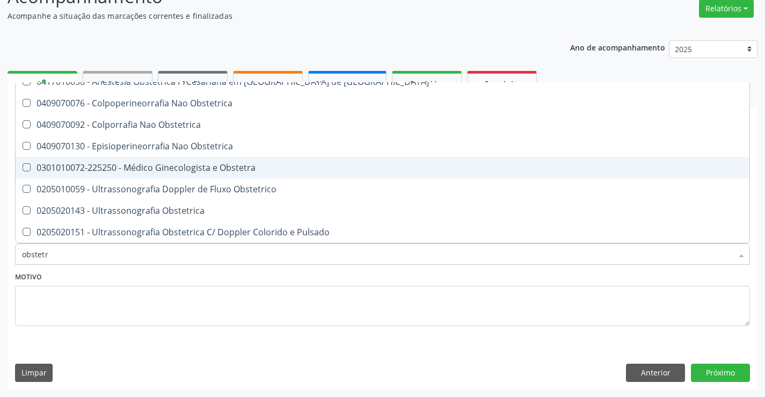
click at [199, 166] on div "0301010072-225250 - Médico Ginecologista e Obstetra" at bounding box center [382, 167] width 721 height 9
checkbox Obstetra "true"
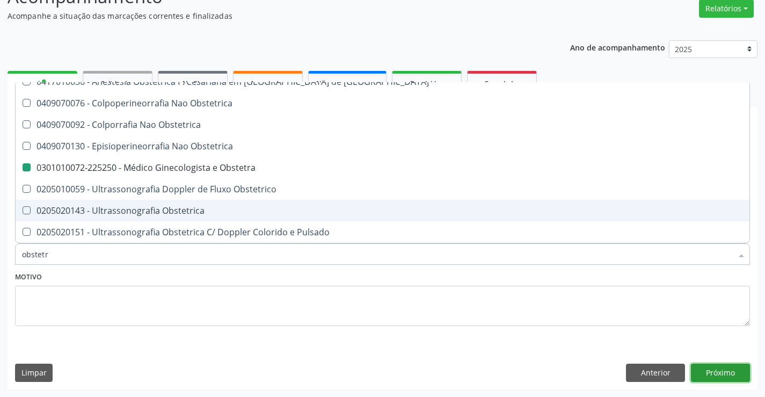
click at [722, 378] on button "Próximo" at bounding box center [720, 372] width 59 height 18
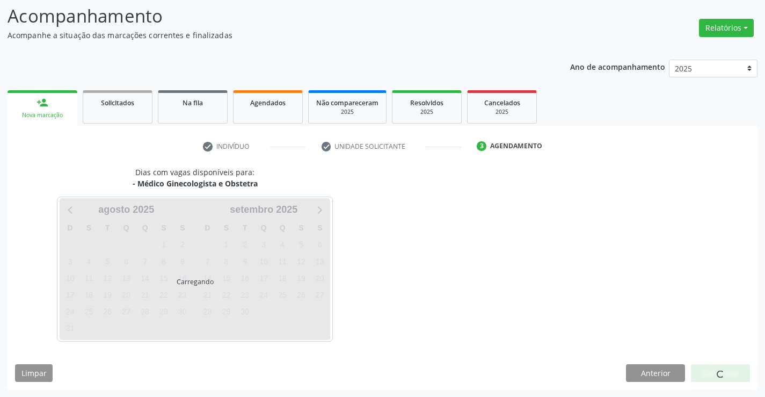
scroll to position [0, 0]
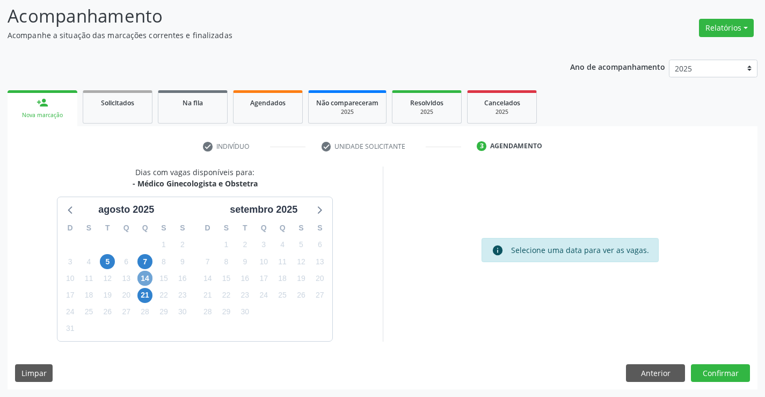
click at [147, 275] on span "14" at bounding box center [144, 278] width 15 height 15
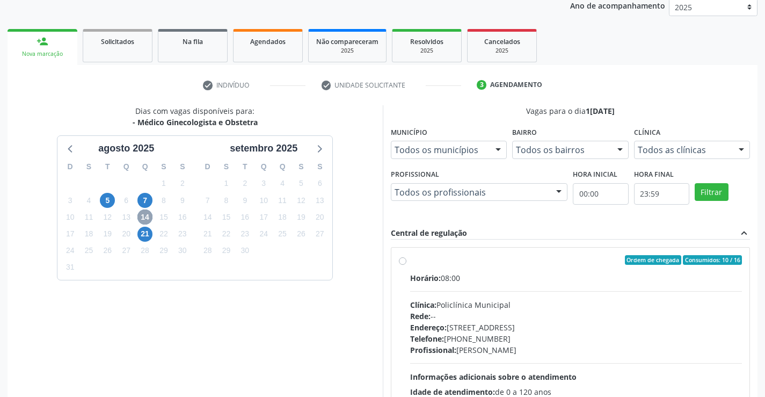
scroll to position [225, 0]
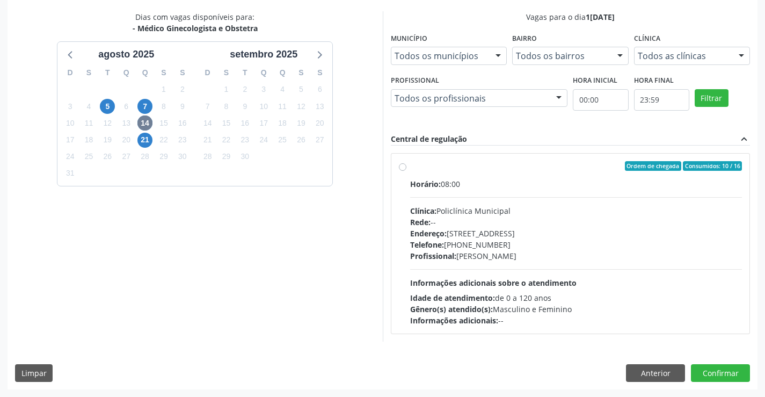
click at [516, 233] on div "Endereço: [STREET_ADDRESS]" at bounding box center [576, 233] width 332 height 11
click at [406, 171] on input "Ordem de chegada Consumidos: 10 / 16 Horário: 08:00 Clínica: Policlínica Munici…" at bounding box center [403, 166] width 8 height 10
radio input "true"
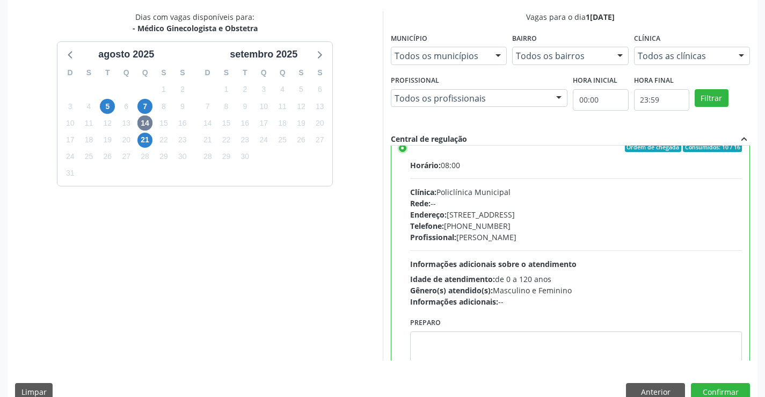
scroll to position [0, 0]
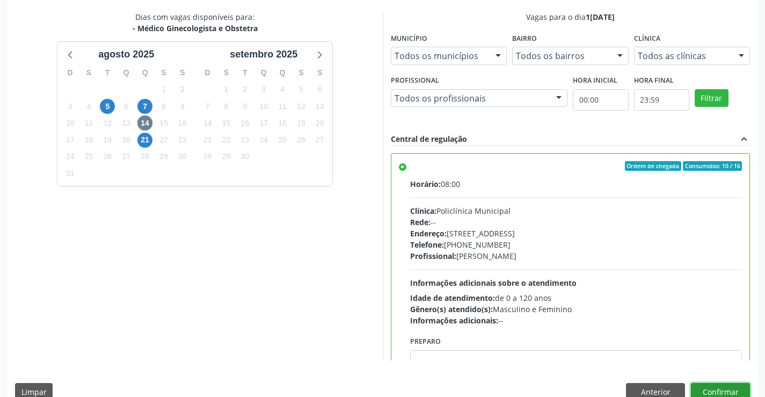
click at [716, 386] on button "Confirmar" at bounding box center [720, 392] width 59 height 18
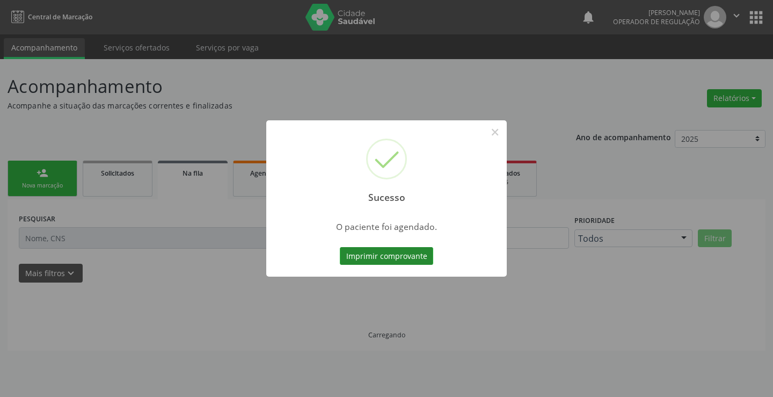
click at [421, 263] on button "Imprimir comprovante" at bounding box center [386, 256] width 93 height 18
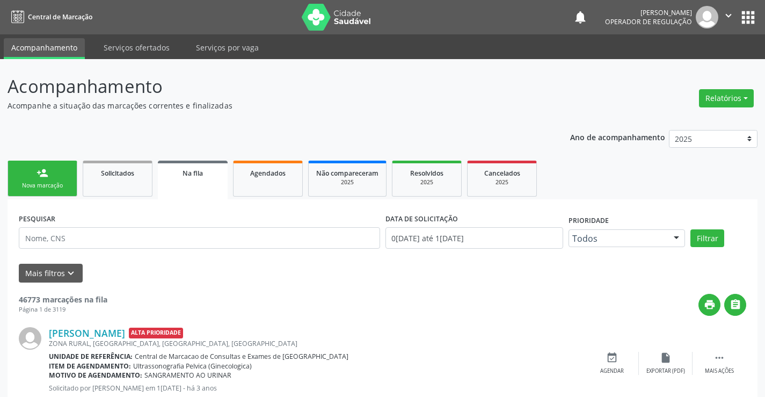
click at [52, 180] on link "person_add Nova marcação" at bounding box center [43, 179] width 70 height 36
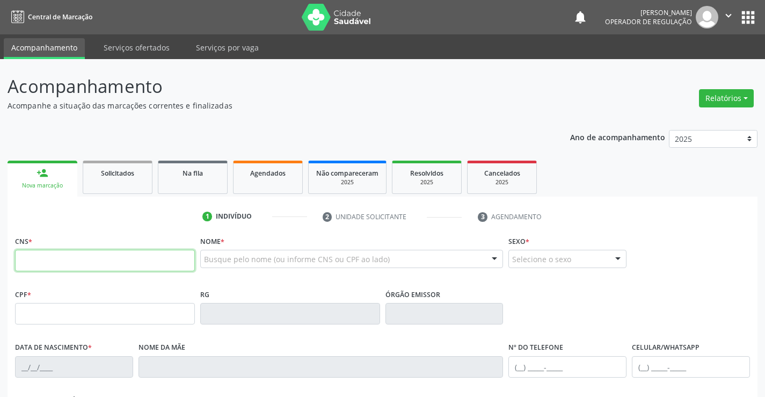
click at [62, 252] on input "text" at bounding box center [105, 260] width 180 height 21
type input "703 2036 8313 9290"
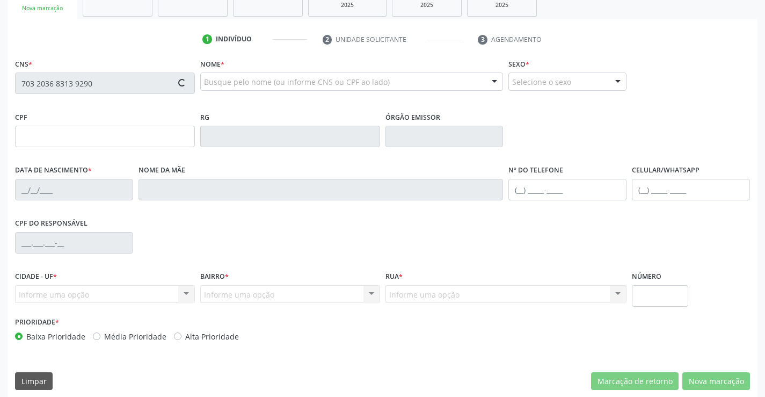
scroll to position [185, 0]
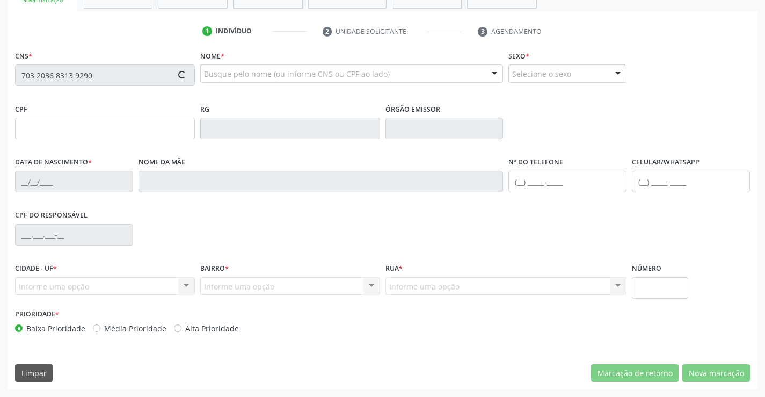
type input "633.787.011-53"
type input "[DATE]"
type input "[PERSON_NAME] das Merces"
type input "[PHONE_NUMBER]"
type input "270"
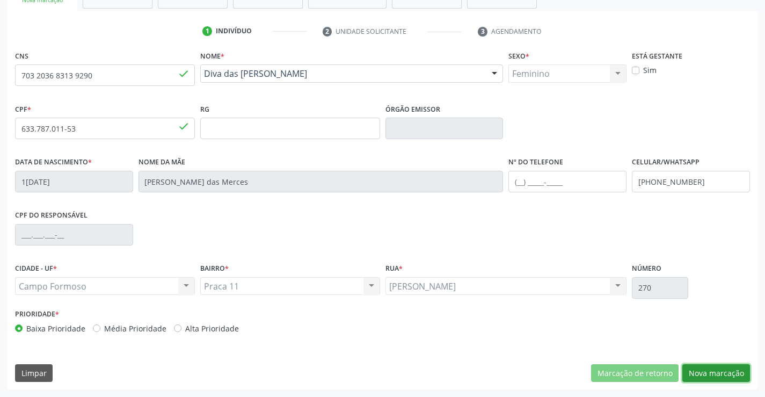
click at [718, 373] on button "Nova marcação" at bounding box center [716, 373] width 68 height 18
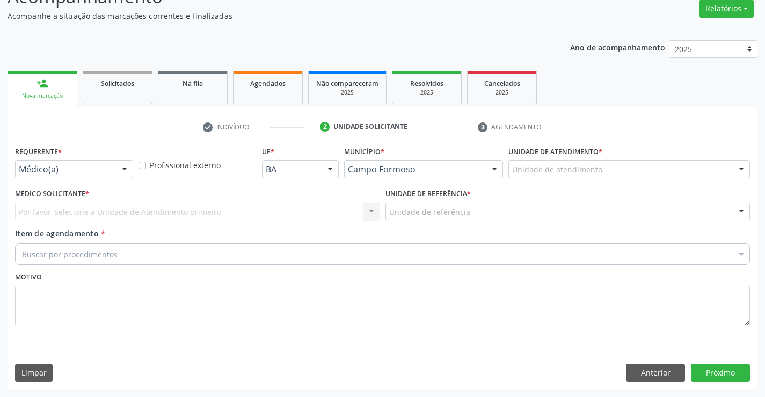
scroll to position [90, 0]
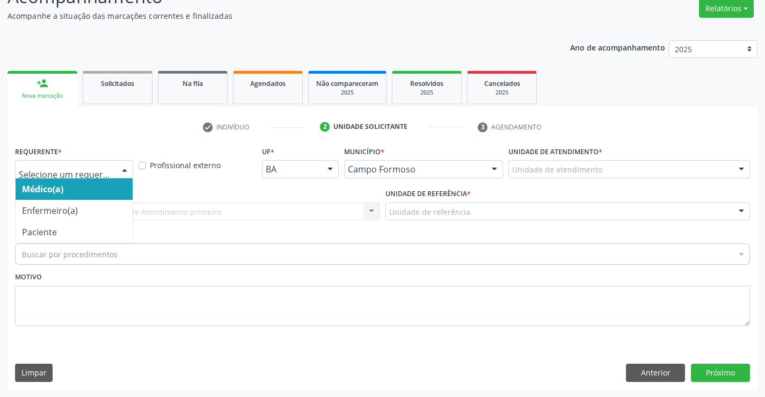
click at [127, 171] on div at bounding box center [124, 170] width 16 height 18
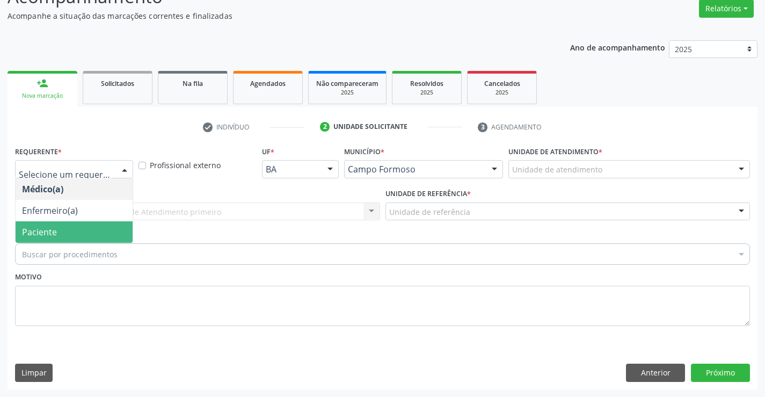
click at [72, 231] on span "Paciente" at bounding box center [74, 231] width 117 height 21
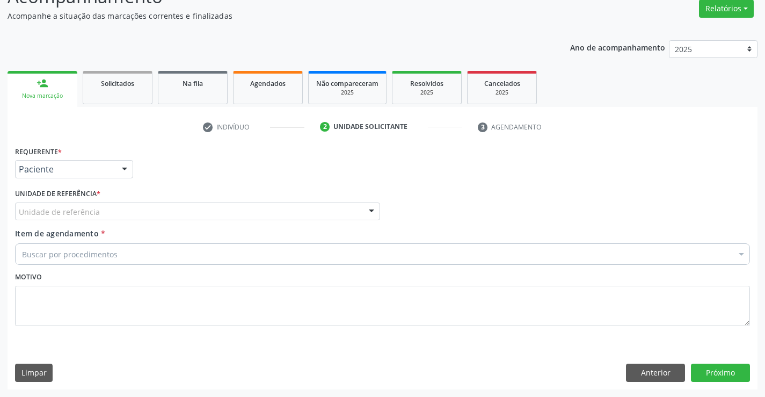
drag, startPoint x: 100, startPoint y: 201, endPoint x: 101, endPoint y: 212, distance: 10.3
click at [101, 202] on div "Unidade de referência * Unidade de referência Unidade Basica de Saude da Famili…" at bounding box center [197, 203] width 365 height 34
click at [101, 212] on div "Unidade de referência" at bounding box center [197, 211] width 365 height 18
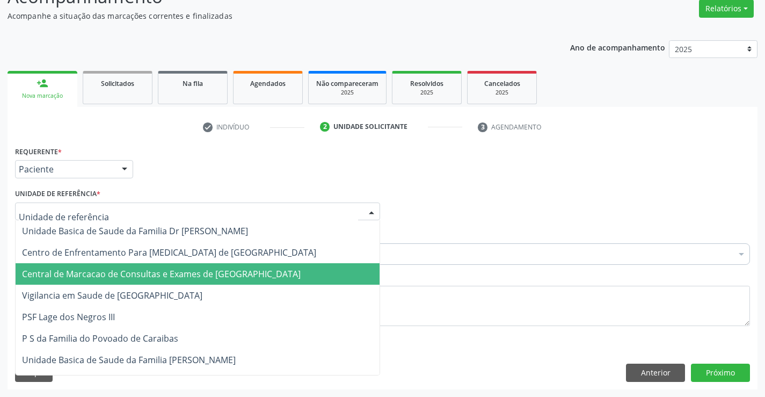
click at [103, 278] on span "Central de Marcacao de Consultas e Exames de [GEOGRAPHIC_DATA]" at bounding box center [161, 274] width 279 height 12
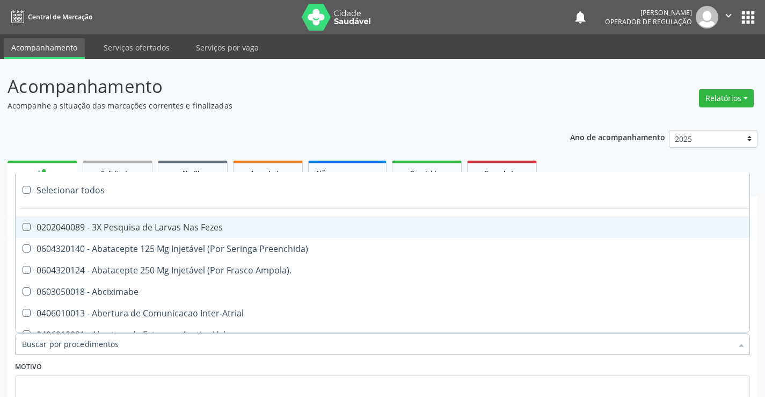
scroll to position [90, 0]
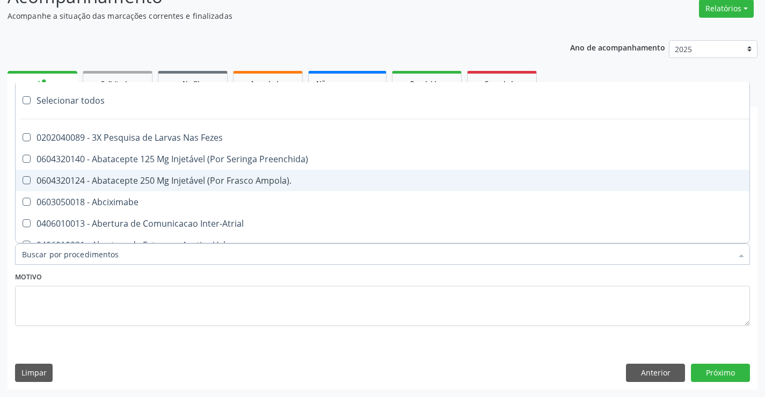
click at [151, 252] on input "Item de agendamento *" at bounding box center [377, 253] width 710 height 21
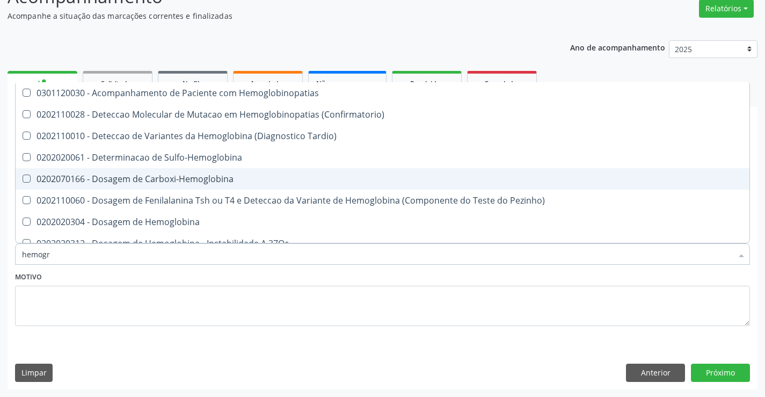
type input "hemogra"
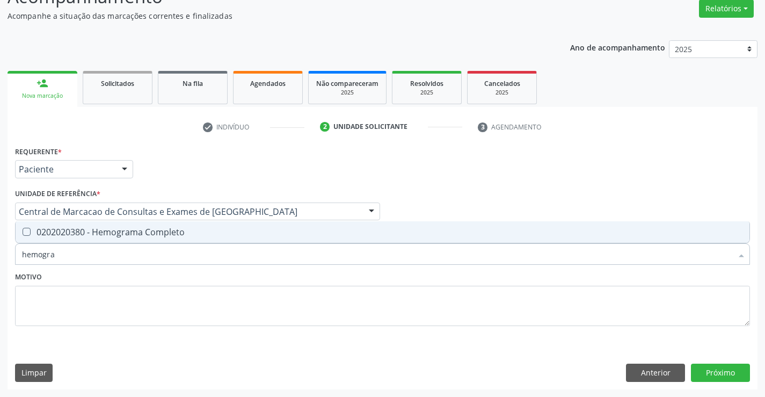
click at [101, 238] on span "0202020380 - Hemograma Completo" at bounding box center [383, 231] width 734 height 21
checkbox Completo "true"
click at [80, 258] on input "hemogra" at bounding box center [377, 253] width 710 height 21
type input "co"
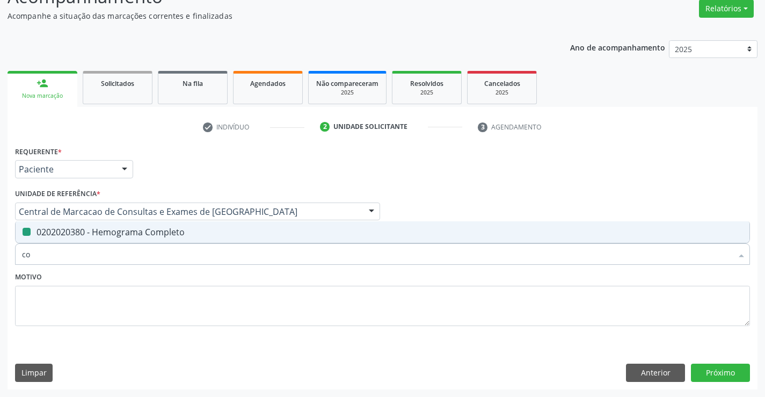
checkbox Completo "false"
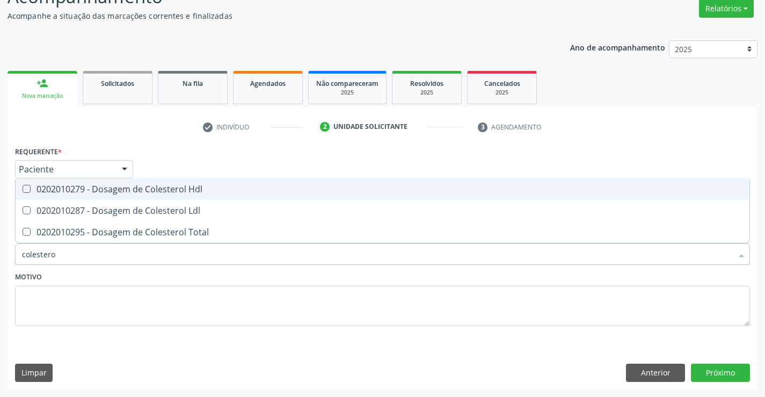
type input "colesterol"
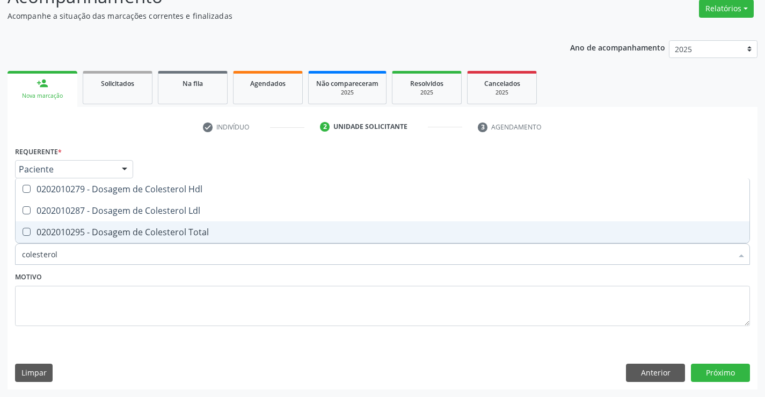
click at [101, 235] on div "0202010295 - Dosagem de Colesterol Total" at bounding box center [382, 232] width 721 height 9
checkbox Total "true"
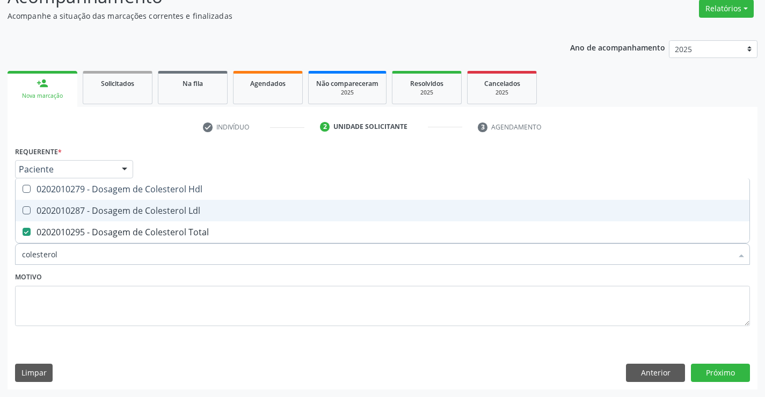
click at [112, 206] on div "0202010287 - Dosagem de Colesterol Ldl" at bounding box center [382, 210] width 721 height 9
checkbox Ldl "true"
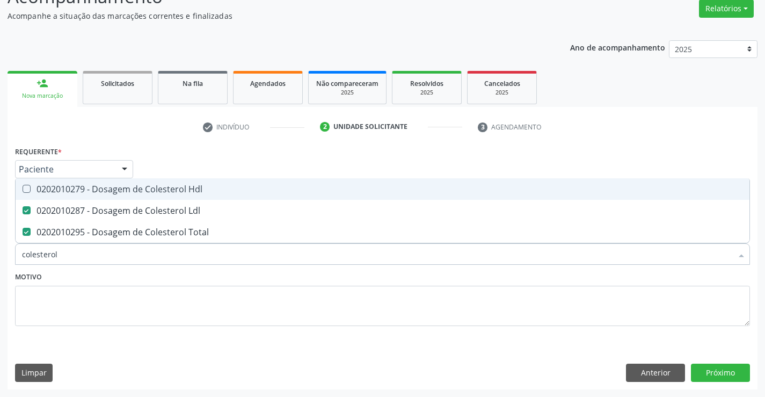
click at [121, 192] on div "0202010279 - Dosagem de Colesterol Hdl" at bounding box center [382, 189] width 721 height 9
checkbox Hdl "true"
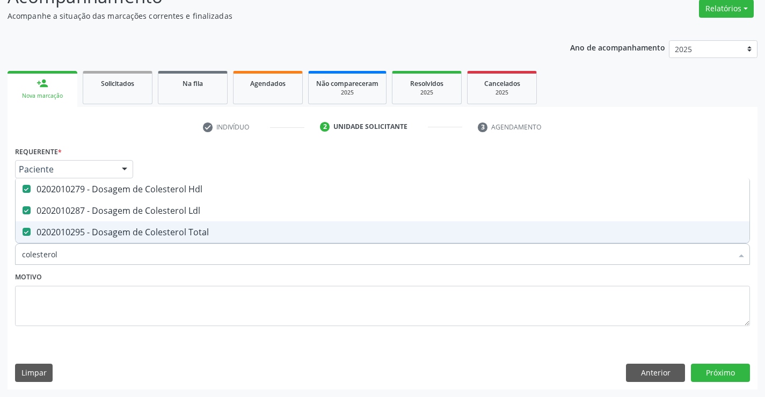
click at [99, 253] on input "colesterol" at bounding box center [377, 253] width 710 height 21
type input "tr"
checkbox Hdl "false"
checkbox Ldl "false"
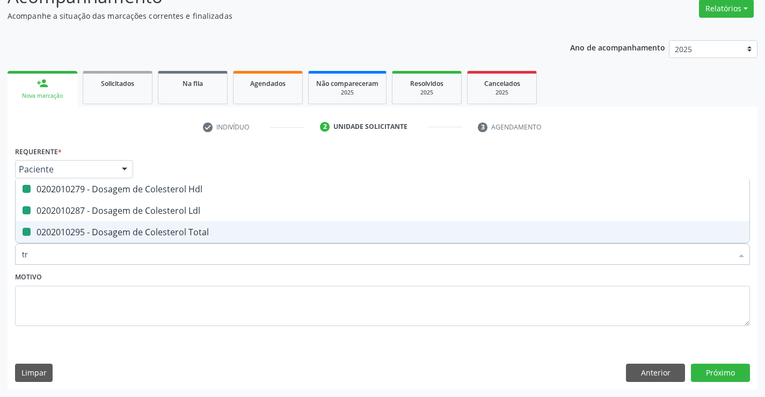
checkbox Total "false"
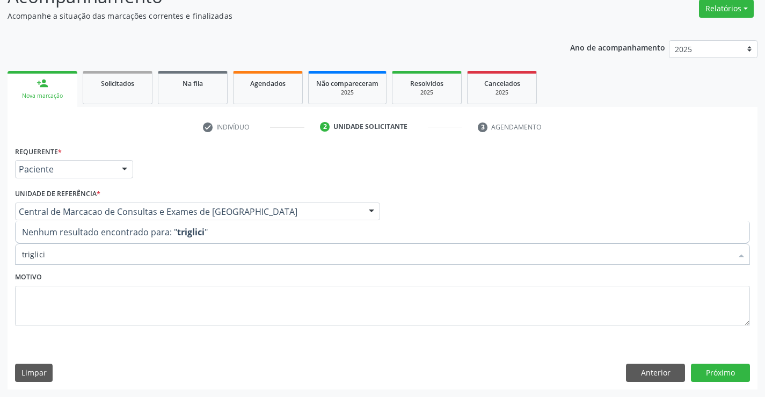
type input "triglic"
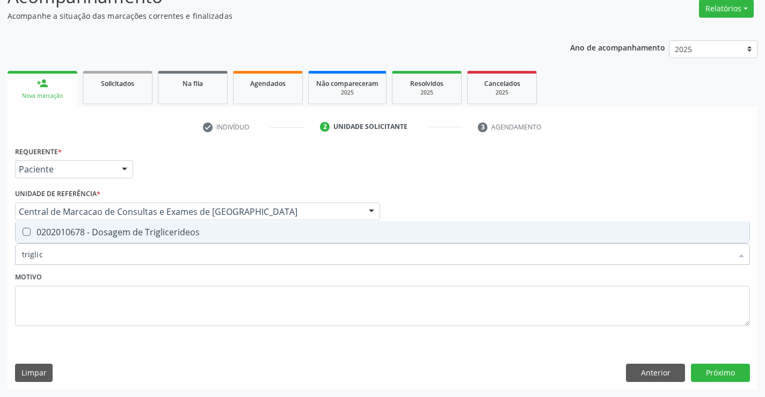
click at [121, 236] on div "0202010678 - Dosagem de Triglicerideos" at bounding box center [382, 232] width 721 height 9
checkbox Triglicerideos "true"
click at [105, 253] on input "triglic" at bounding box center [377, 253] width 710 height 21
type input "urei"
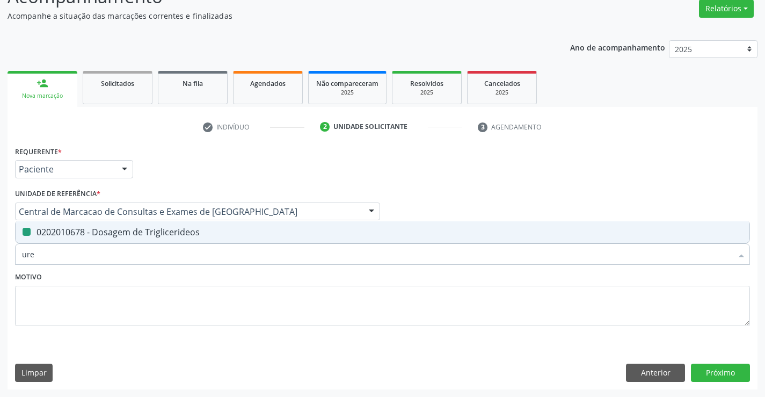
checkbox Triglicerideos "false"
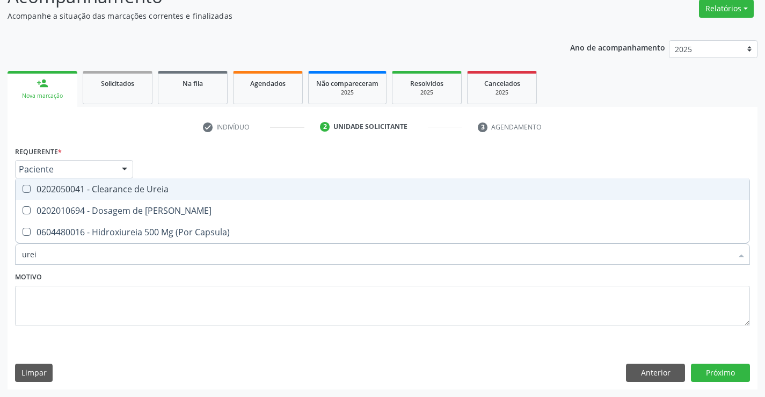
type input "ureia"
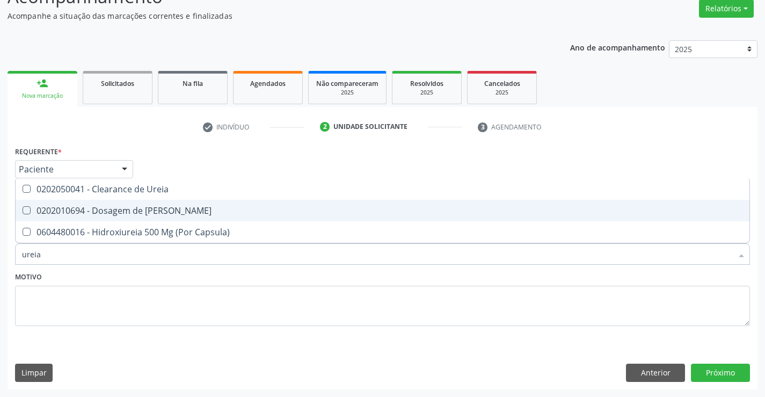
click at [126, 202] on span "0202010694 - Dosagem de [PERSON_NAME]" at bounding box center [383, 210] width 734 height 21
checkbox Ureia "true"
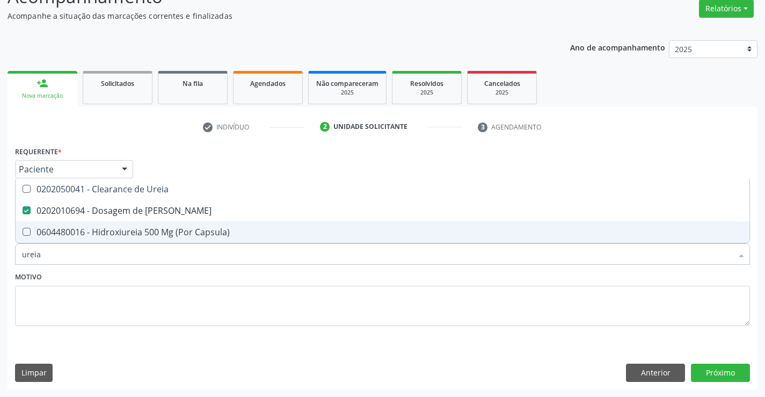
click at [115, 254] on input "ureia" at bounding box center [377, 253] width 710 height 21
type input "cr"
checkbox Ureia "false"
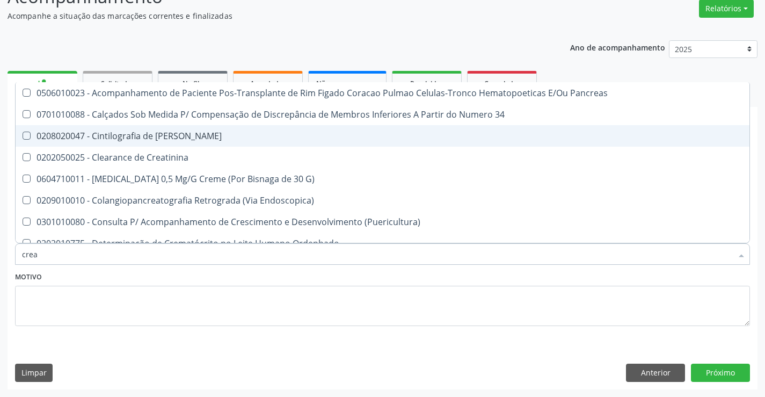
type input "creat"
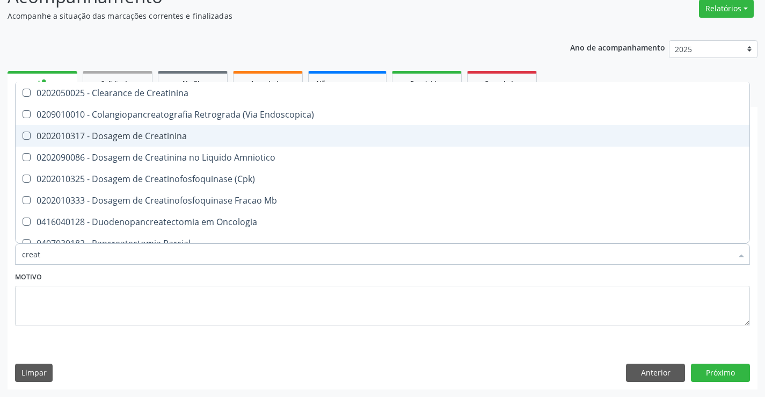
click at [123, 137] on div "0202010317 - Dosagem de Creatinina" at bounding box center [382, 136] width 721 height 9
checkbox Creatinina "true"
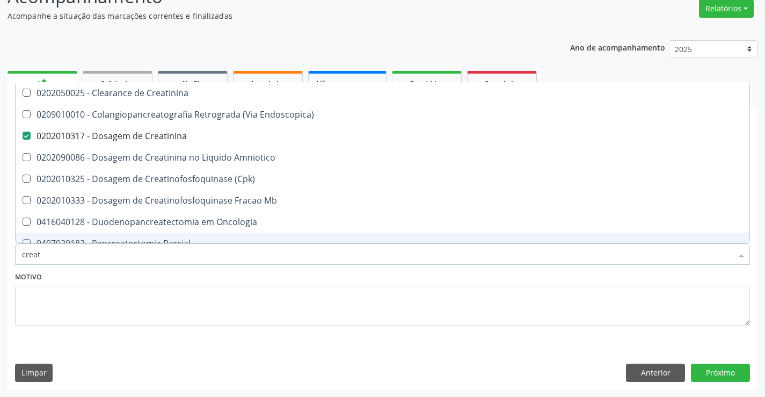
click at [57, 257] on input "creat" at bounding box center [377, 253] width 710 height 21
type input "uri"
checkbox Creatinina "false"
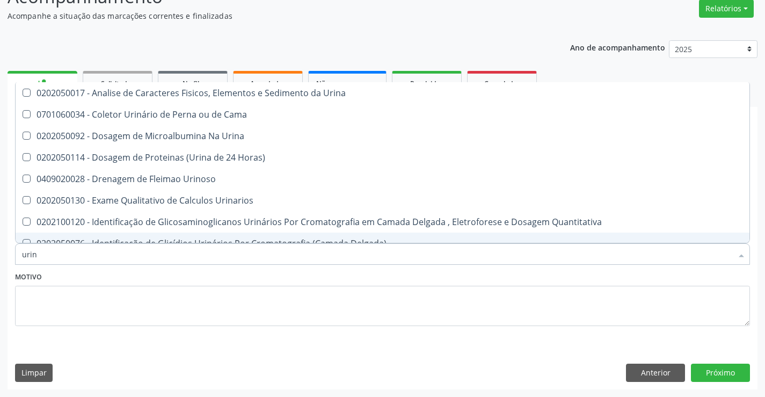
type input "urina"
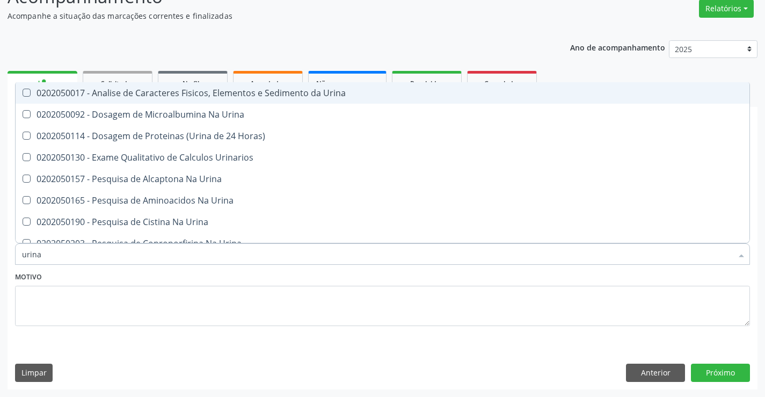
click at [104, 100] on span "0202050017 - Analise de Caracteres Fisicos, Elementos e Sedimento da Urina" at bounding box center [383, 92] width 734 height 21
checkbox Urina "true"
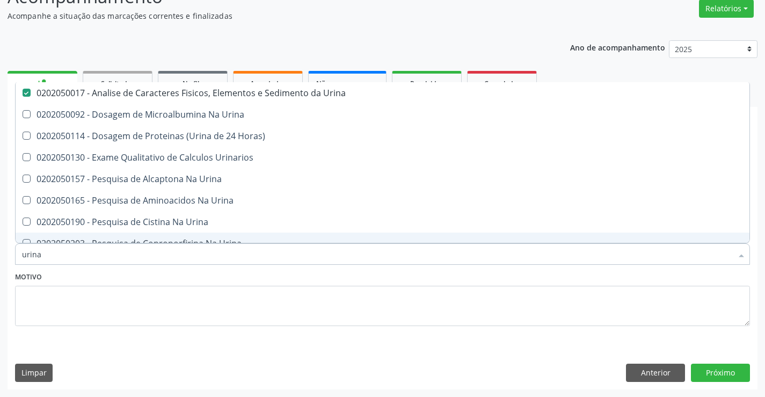
click at [57, 263] on input "urina" at bounding box center [377, 253] width 710 height 21
type input "tg"
checkbox Urina "false"
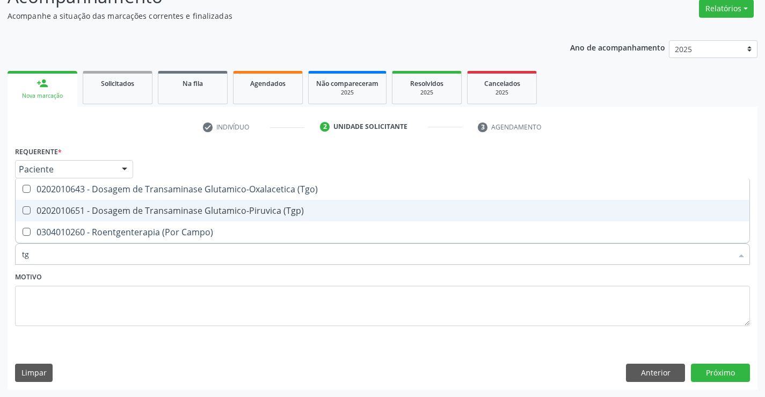
click at [102, 207] on div "0202010651 - Dosagem de Transaminase Glutamico-Piruvica (Tgp)" at bounding box center [382, 210] width 721 height 9
checkbox \(Tgp\) "true"
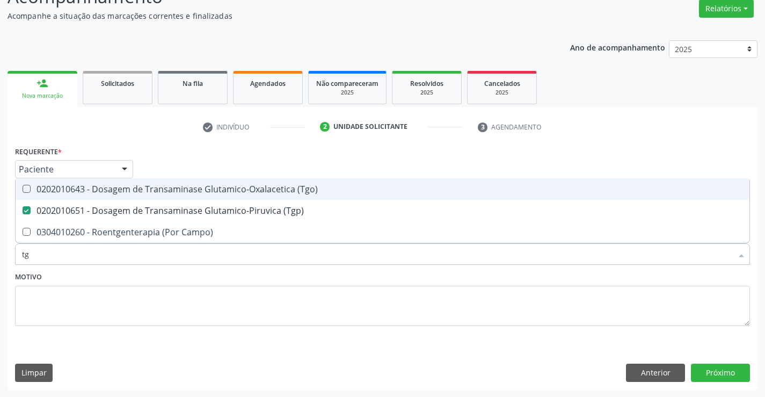
drag, startPoint x: 99, startPoint y: 181, endPoint x: 82, endPoint y: 236, distance: 57.0
click at [98, 182] on span "0202010643 - Dosagem de Transaminase Glutamico-Oxalacetica (Tgo)" at bounding box center [383, 188] width 734 height 21
checkbox \(Tgo\) "true"
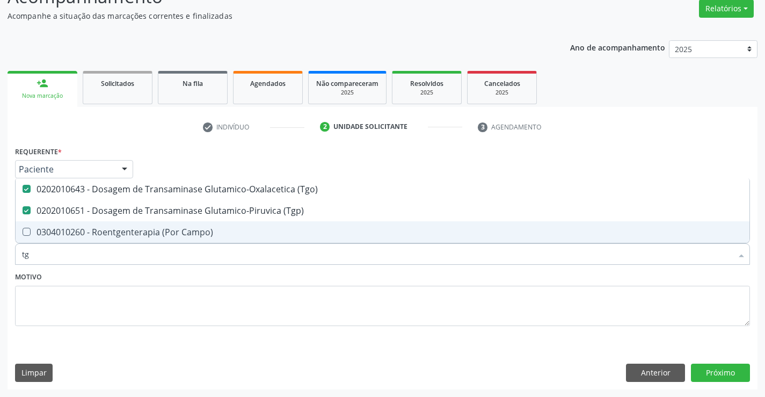
click at [68, 263] on input "tg" at bounding box center [377, 253] width 710 height 21
type input "po"
checkbox \(Tgo\) "false"
checkbox \(Tgp\) "false"
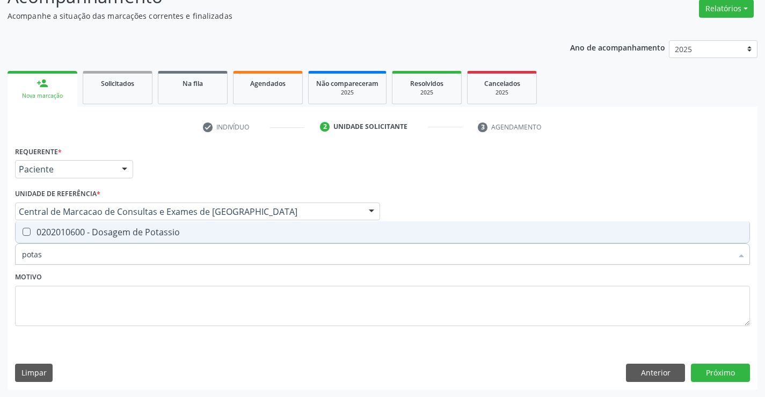
type input "potass"
click at [90, 235] on div "0202010600 - Dosagem de Potassio" at bounding box center [382, 232] width 721 height 9
checkbox Potassio "true"
click at [84, 252] on input "potass" at bounding box center [377, 253] width 710 height 21
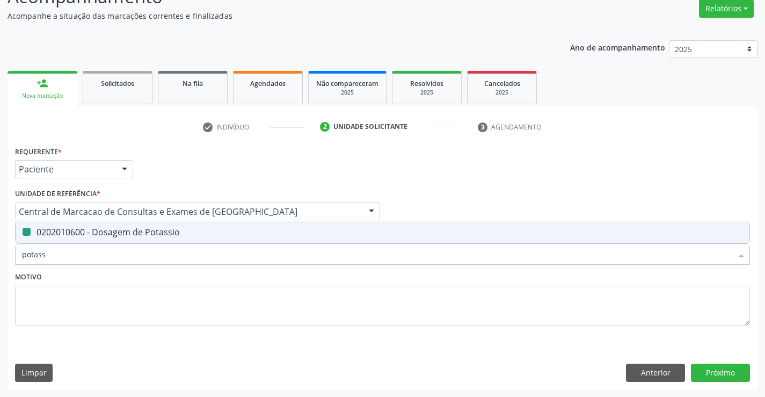
type input "a"
checkbox Potassio "false"
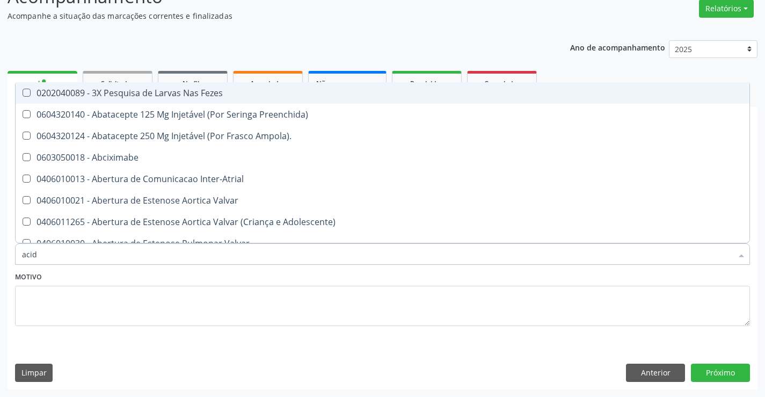
type input "acido"
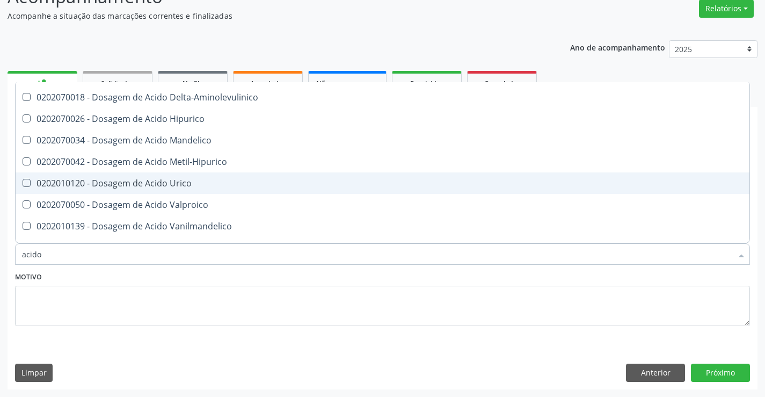
scroll to position [107, 0]
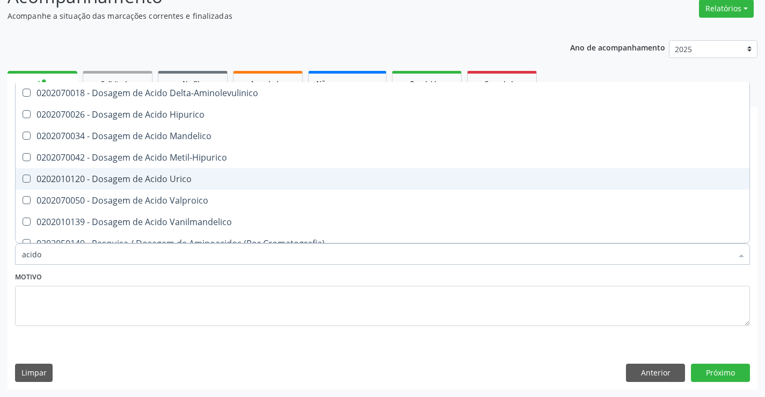
click at [169, 177] on div "0202010120 - Dosagem de Acido Urico" at bounding box center [382, 178] width 721 height 9
checkbox Urico "true"
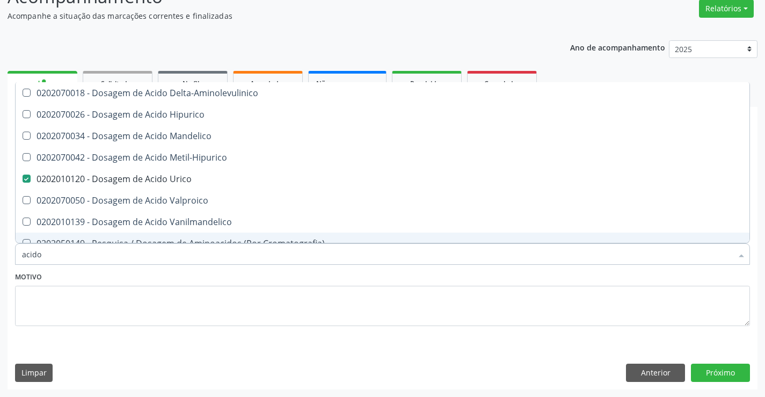
click at [86, 257] on input "acido" at bounding box center [377, 253] width 710 height 21
type input "gl"
checkbox Urico "false"
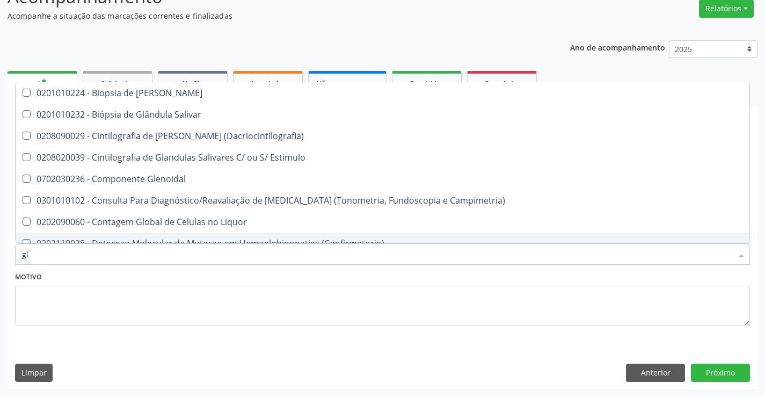
type input "gli"
checkbox Dosagens\) "true"
type input "glic"
checkbox Tardio\) "true"
checkbox Dosagens\) "false"
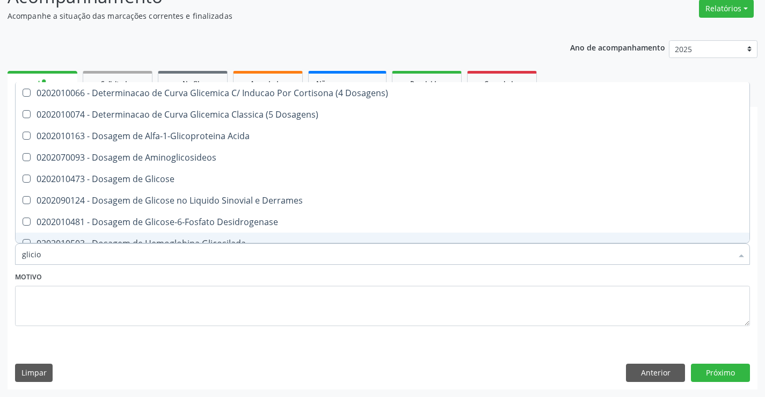
scroll to position [0, 0]
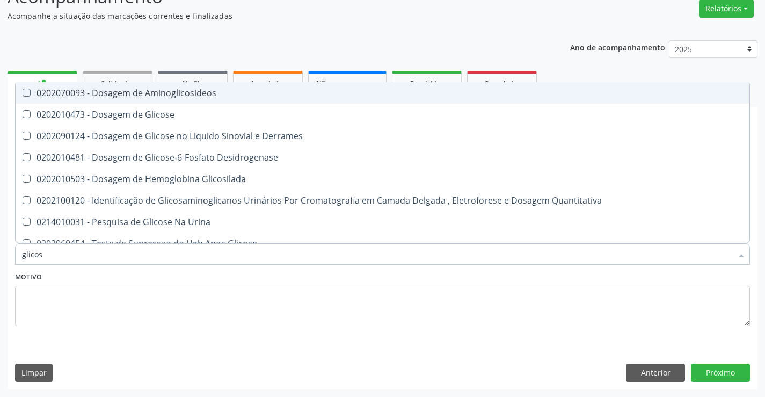
type input "glicose"
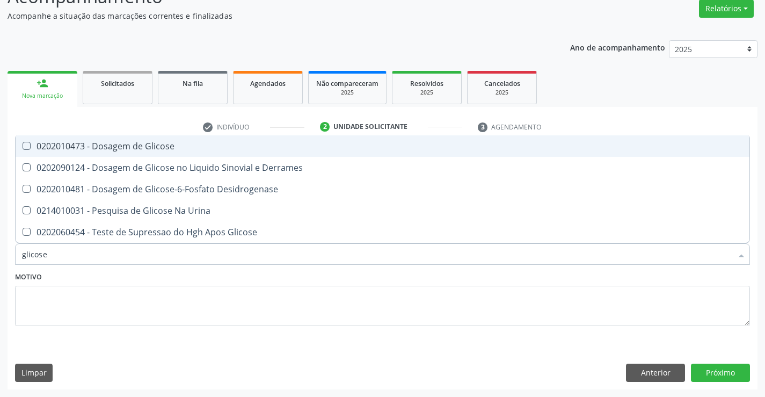
click at [107, 142] on div "0202010473 - Dosagem de Glicose" at bounding box center [382, 146] width 721 height 9
checkbox Glicose "true"
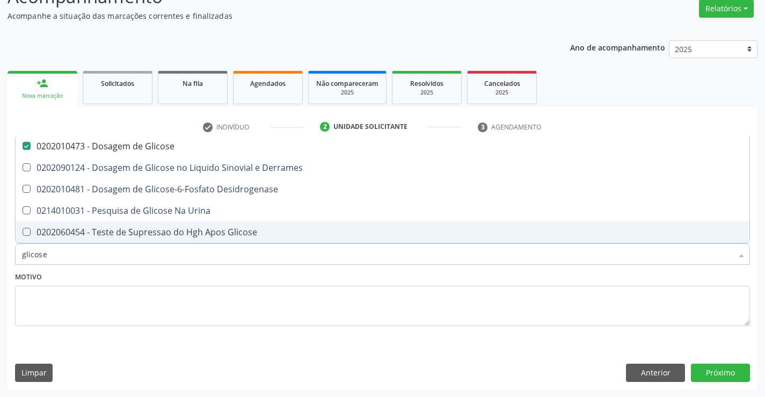
click at [72, 257] on input "glicose" at bounding box center [377, 253] width 710 height 21
type input "fe"
checkbox Glicose "false"
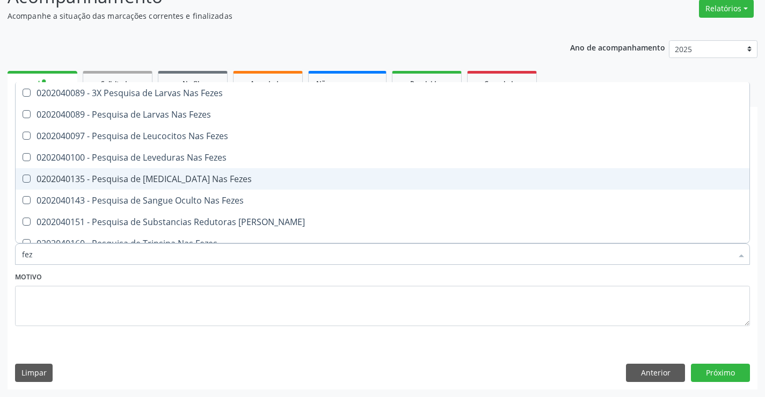
type input "feze"
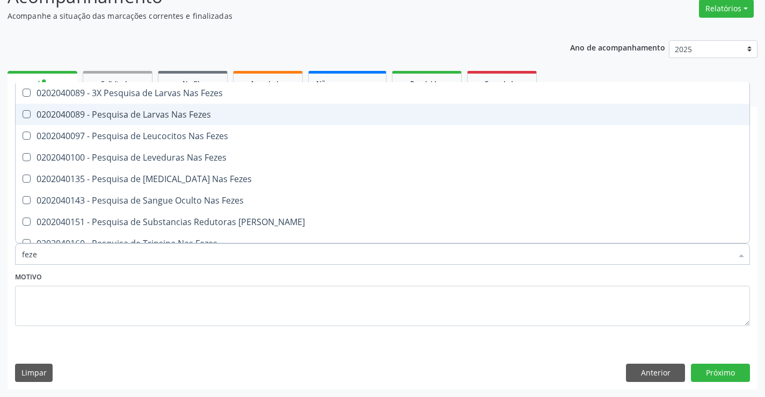
click at [114, 112] on div "0202040089 - Pesquisa de Larvas Nas Fezes" at bounding box center [382, 114] width 721 height 9
checkbox Fezes "true"
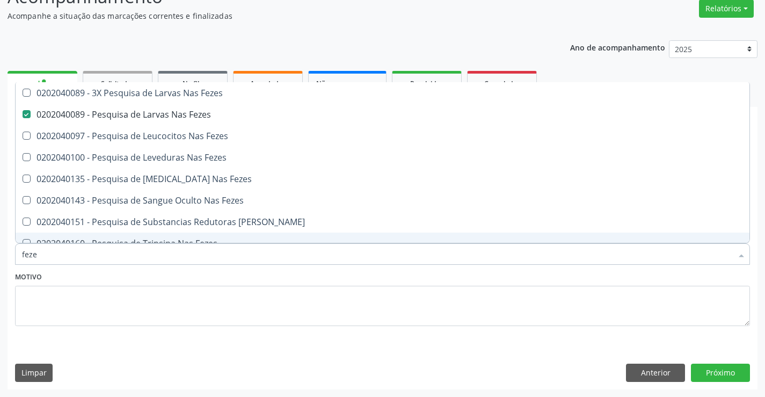
click at [68, 258] on input "feze" at bounding box center [377, 253] width 710 height 21
type input "fe"
checkbox Fezes "false"
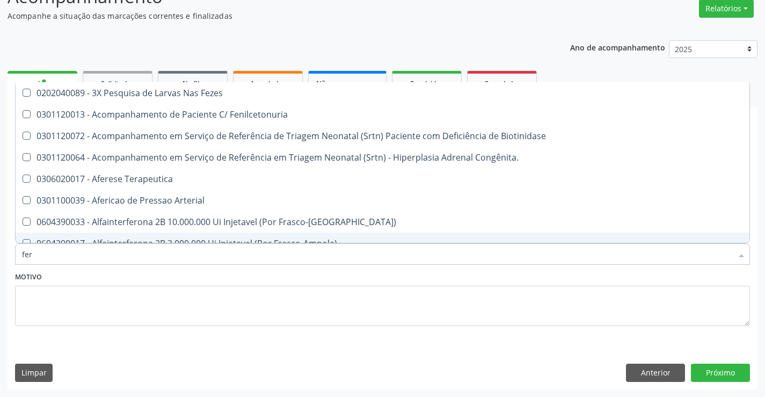
type input "ferr"
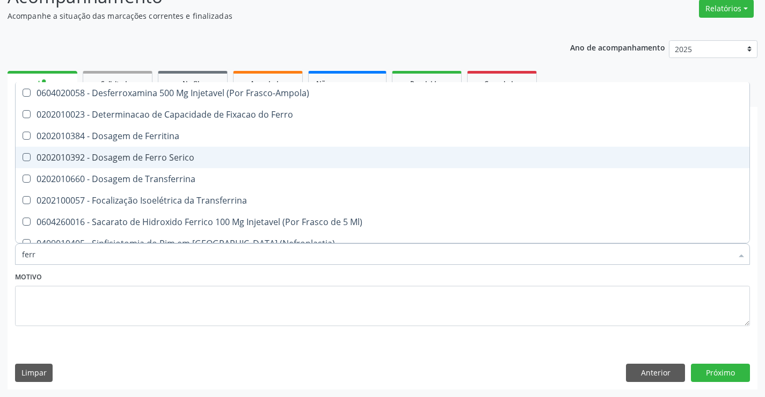
click at [113, 158] on div "0202010392 - Dosagem de Ferro Serico" at bounding box center [382, 157] width 721 height 9
checkbox Serico "true"
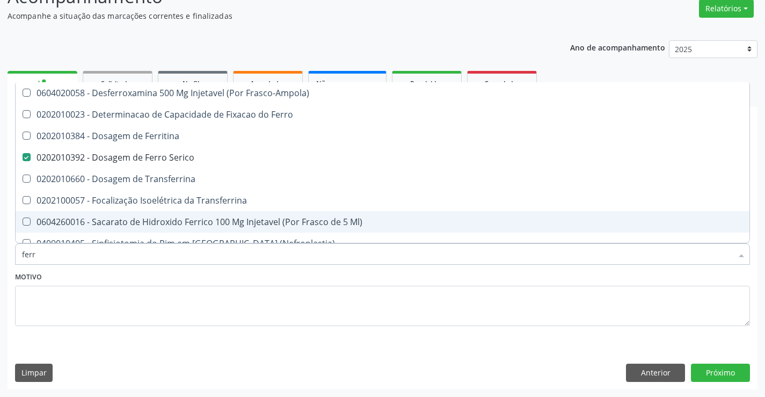
click at [69, 245] on input "ferr" at bounding box center [377, 253] width 710 height 21
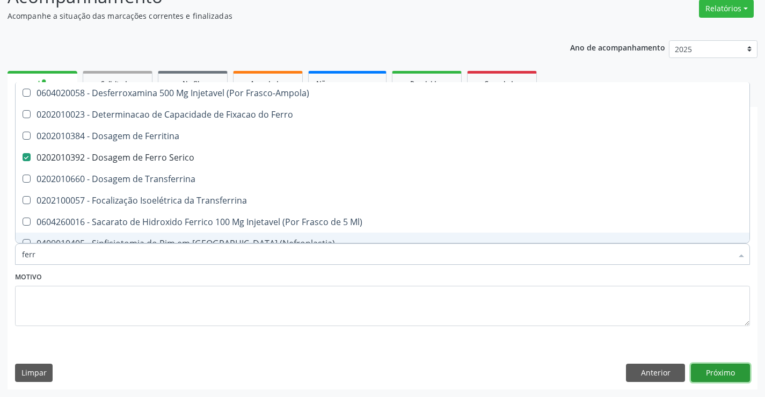
click at [708, 370] on button "Próximo" at bounding box center [720, 372] width 59 height 18
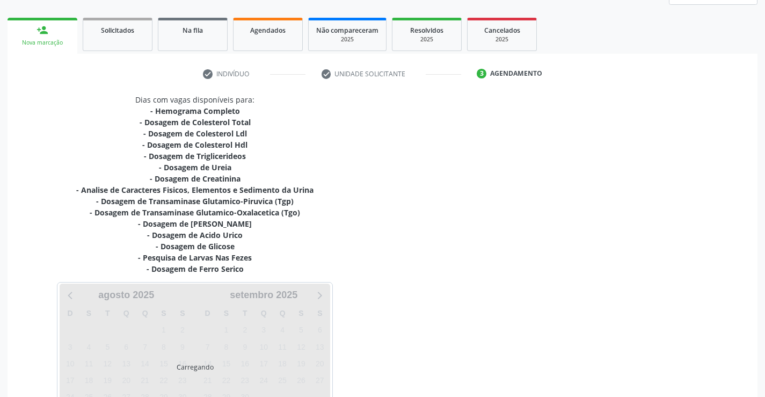
scroll to position [228, 0]
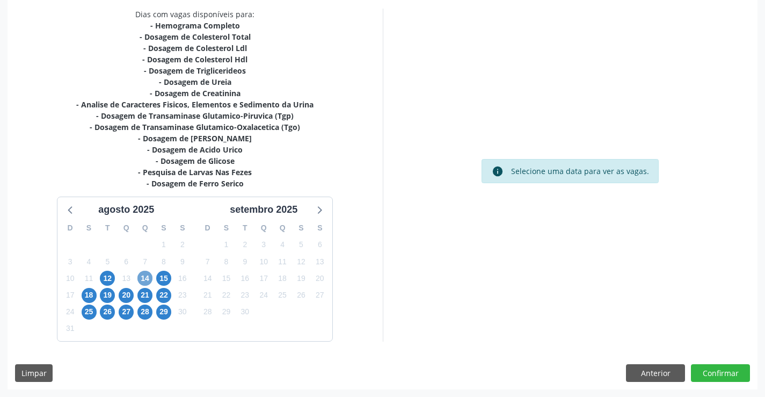
click at [149, 275] on span "14" at bounding box center [144, 278] width 15 height 15
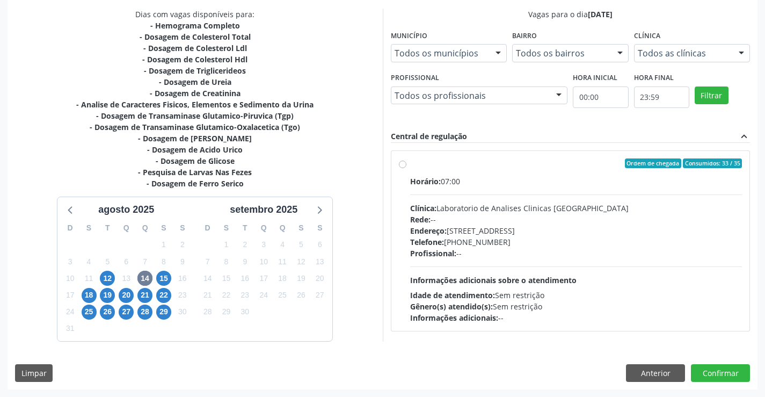
click at [496, 202] on div "Clínica: Laboratorio de Analises Clinicas Sao Francisco" at bounding box center [576, 207] width 332 height 11
click at [406, 168] on input "Ordem de chegada Consumidos: 33 / 35 Horário: 07:00 Clínica: Laboratorio de Ana…" at bounding box center [403, 163] width 8 height 10
radio input "true"
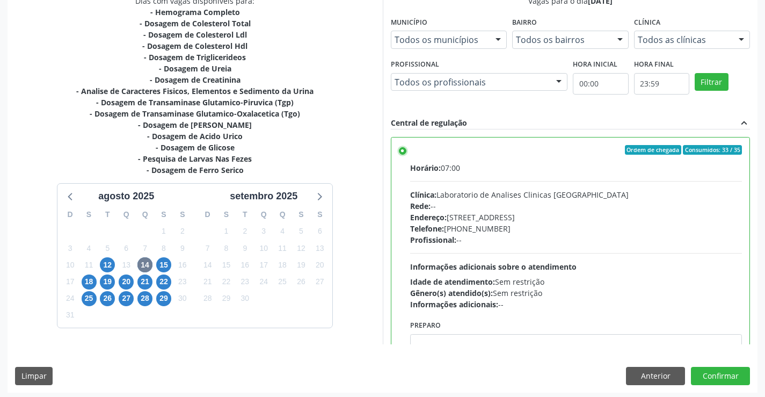
scroll to position [245, 0]
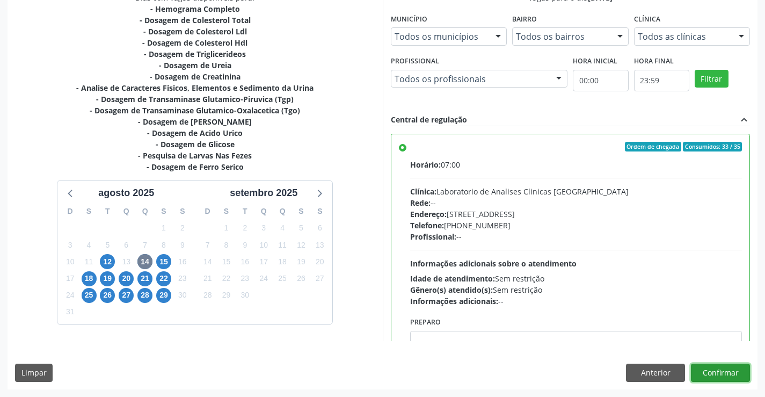
click at [701, 366] on button "Confirmar" at bounding box center [720, 372] width 59 height 18
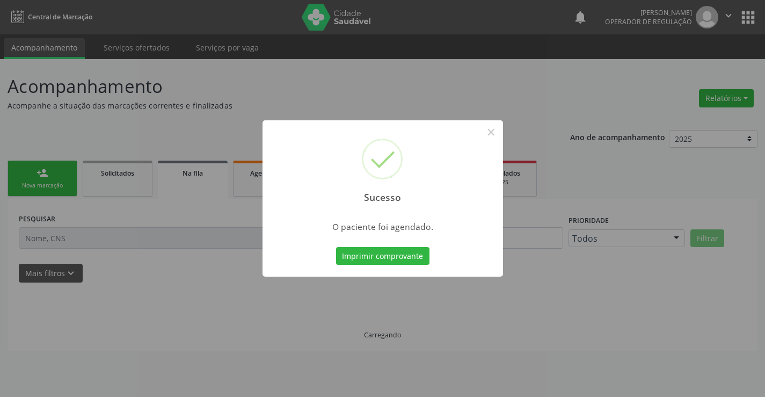
scroll to position [0, 0]
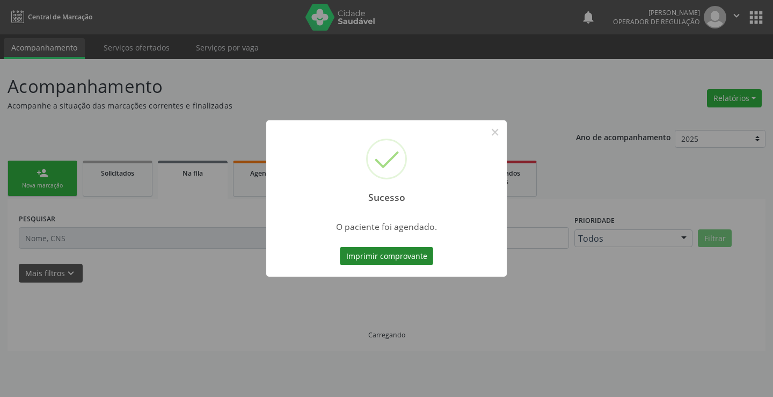
click at [399, 257] on button "Imprimir comprovante" at bounding box center [386, 256] width 93 height 18
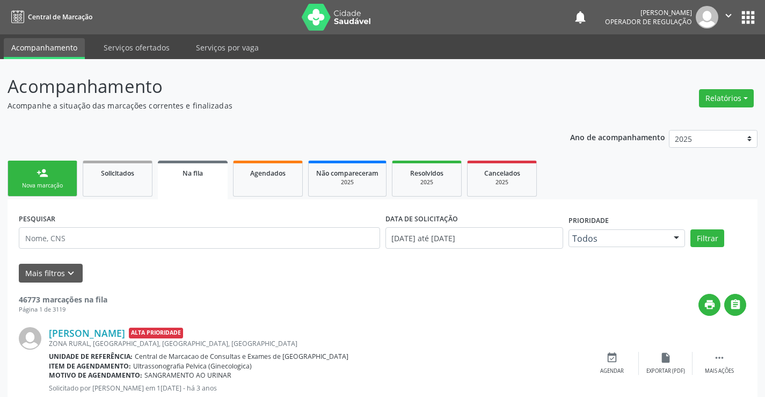
click at [48, 162] on link "person_add Nova marcação" at bounding box center [43, 179] width 70 height 36
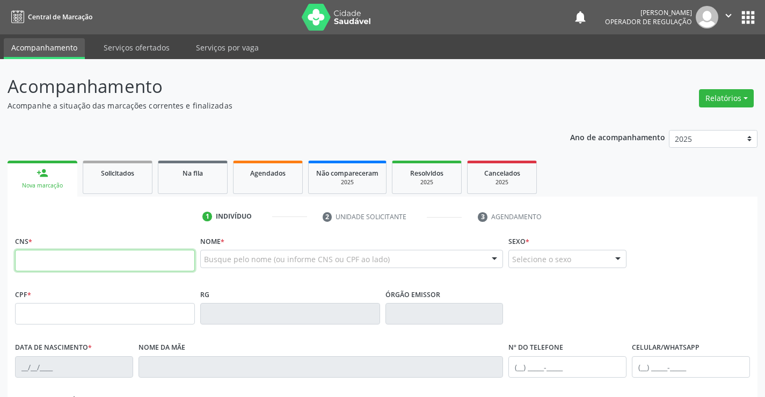
click at [99, 268] on input "text" at bounding box center [105, 260] width 180 height 21
type input "700 4005 4725 6850"
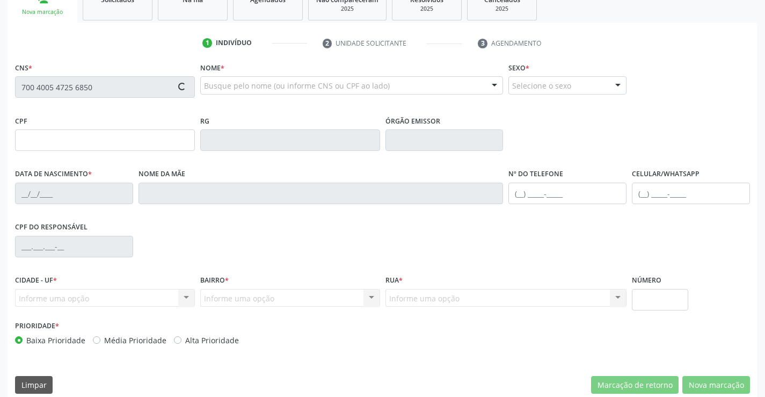
scroll to position [185, 0]
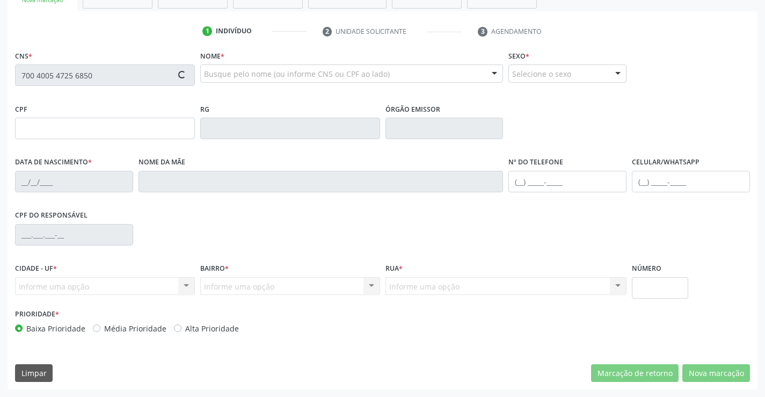
type input "33458356"
type input "24/02/1963"
type input "(62) 98175-7527"
type input "(74) 99198-8270"
type input "638.416.575-91"
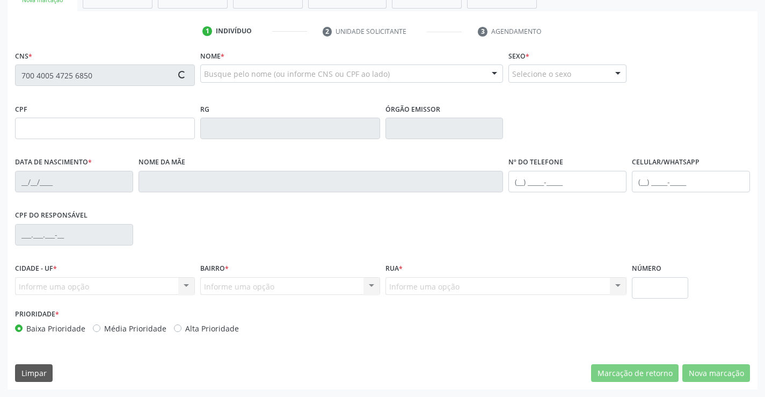
type input "158"
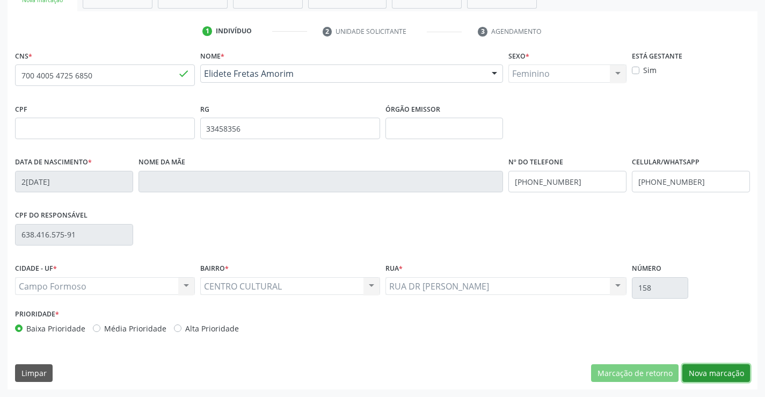
click at [730, 372] on button "Nova marcação" at bounding box center [716, 373] width 68 height 18
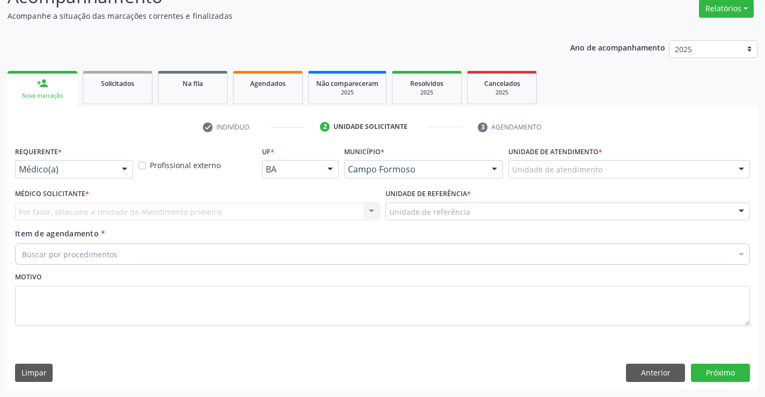
scroll to position [90, 0]
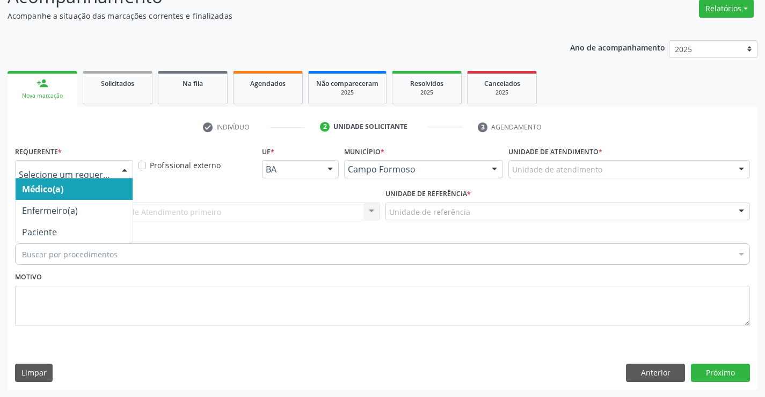
drag, startPoint x: 132, startPoint y: 168, endPoint x: 85, endPoint y: 210, distance: 62.7
click at [130, 171] on div at bounding box center [124, 170] width 16 height 18
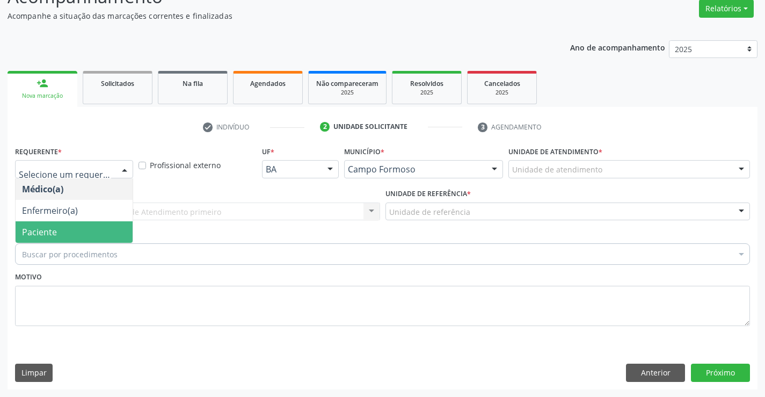
click at [70, 233] on span "Paciente" at bounding box center [74, 231] width 117 height 21
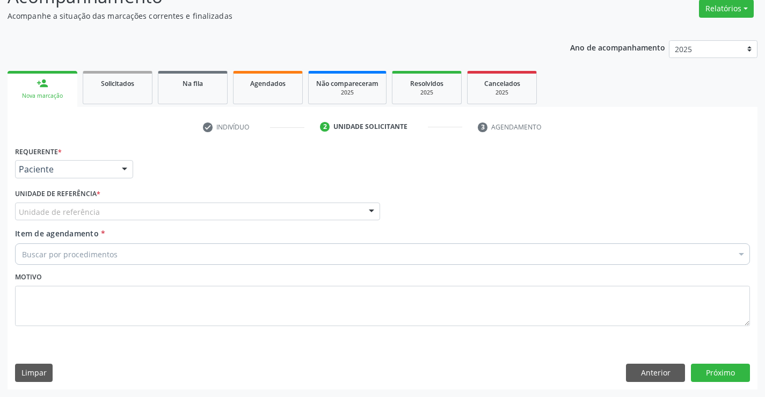
drag, startPoint x: 159, startPoint y: 210, endPoint x: 153, endPoint y: 214, distance: 7.5
click at [156, 213] on div "Unidade de referência" at bounding box center [197, 211] width 365 height 18
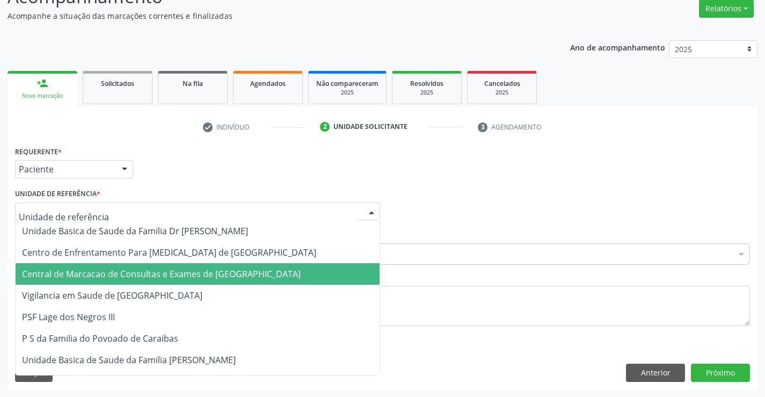
drag, startPoint x: 143, startPoint y: 270, endPoint x: 163, endPoint y: 263, distance: 21.2
click at [143, 269] on span "Central de Marcacao de Consultas e Exames de [GEOGRAPHIC_DATA]" at bounding box center [161, 274] width 279 height 12
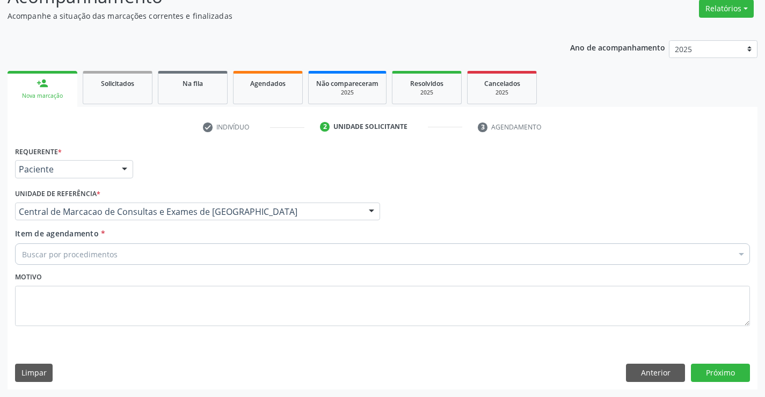
click at [194, 252] on div "Buscar por procedimentos" at bounding box center [382, 253] width 735 height 21
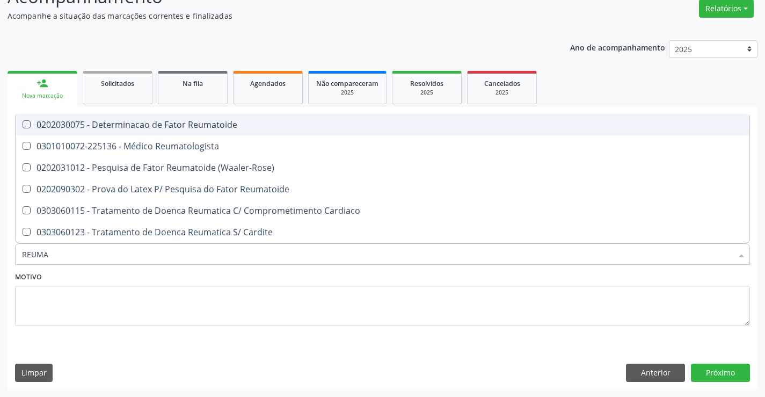
type input "REUMAT"
click at [174, 135] on span "0202030075 - Determinacao de Fator Reumatoide" at bounding box center [383, 124] width 734 height 21
checkbox Reumatoide "true"
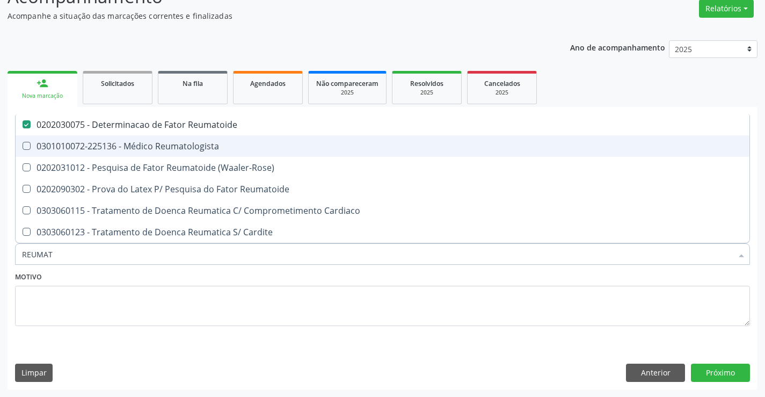
click at [178, 152] on span "0301010072-225136 - Médico Reumatologista" at bounding box center [383, 145] width 734 height 21
checkbox Reumatologista "true"
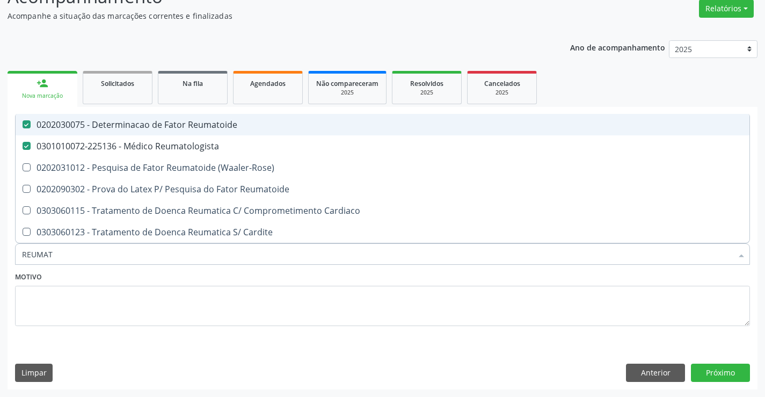
click at [186, 126] on div "0202030075 - Determinacao de Fator Reumatoide" at bounding box center [382, 124] width 721 height 9
checkbox Reumatoide "false"
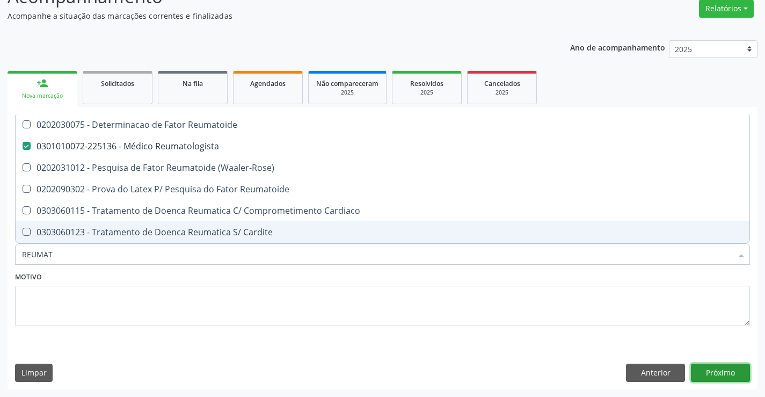
click at [720, 373] on button "Próximo" at bounding box center [720, 372] width 59 height 18
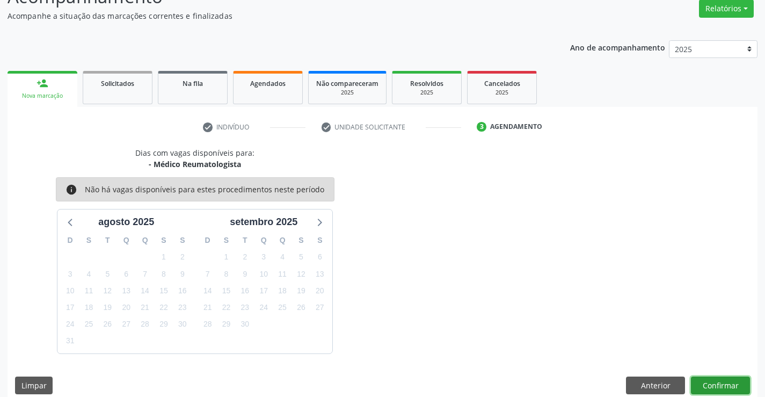
click at [715, 378] on button "Confirmar" at bounding box center [720, 385] width 59 height 18
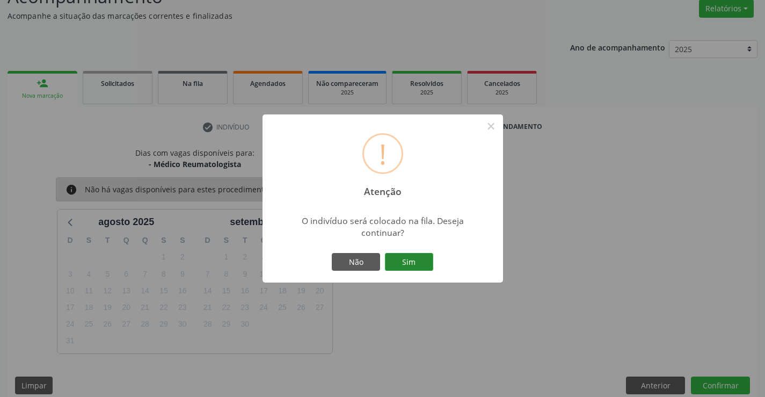
click at [407, 267] on button "Sim" at bounding box center [409, 262] width 48 height 18
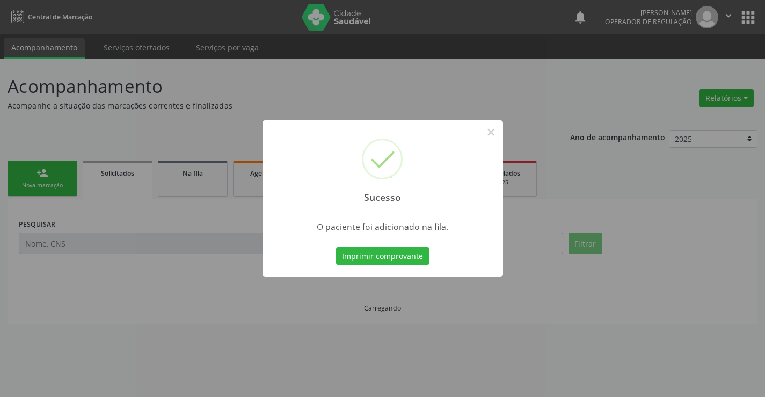
scroll to position [0, 0]
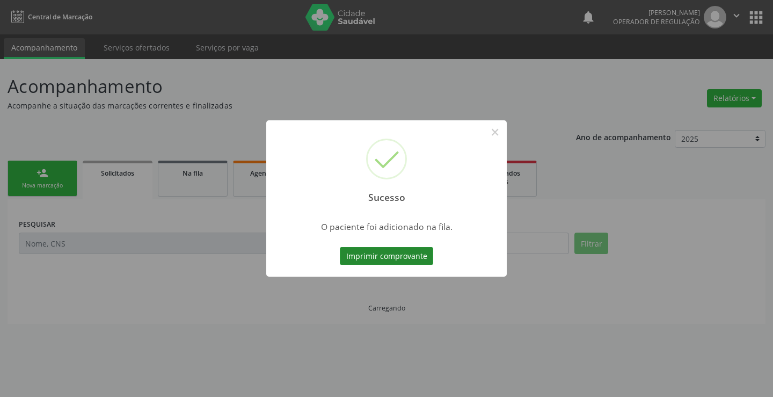
click at [383, 258] on button "Imprimir comprovante" at bounding box center [386, 256] width 93 height 18
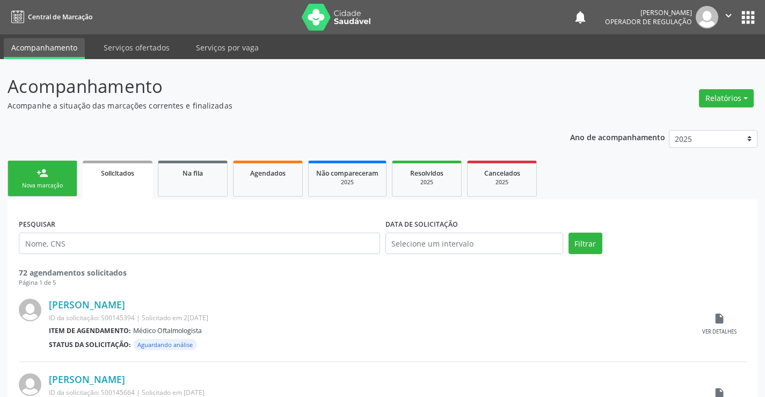
click at [59, 176] on link "person_add Nova marcação" at bounding box center [43, 179] width 70 height 36
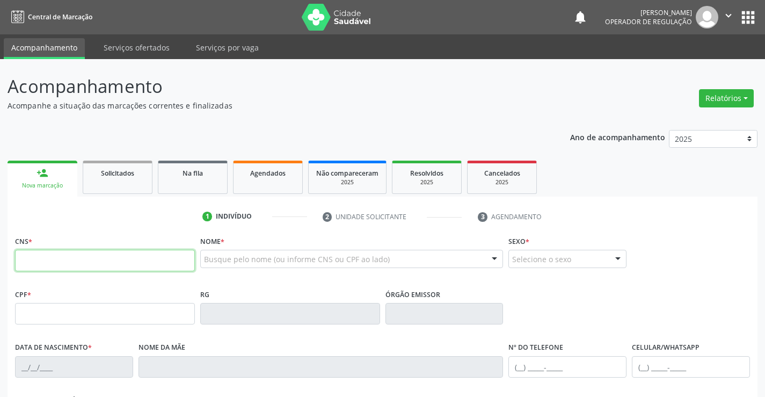
click at [96, 270] on input "text" at bounding box center [105, 260] width 180 height 21
type input "705 0044 9670 2059"
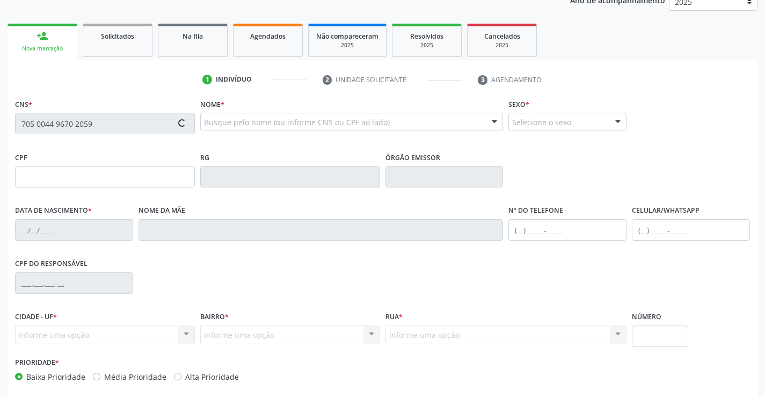
scroll to position [185, 0]
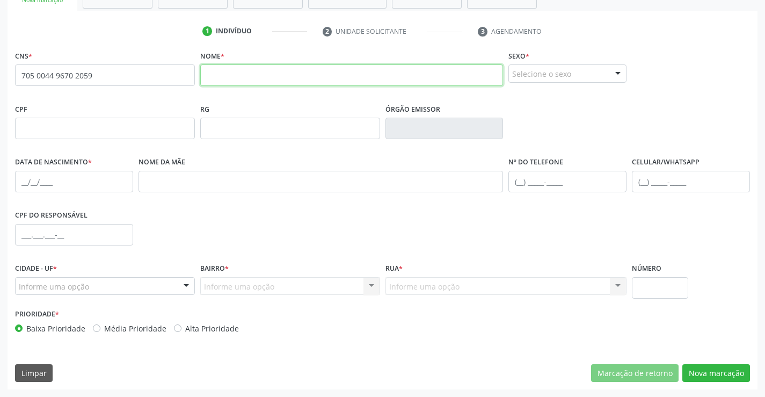
click at [310, 77] on input "text" at bounding box center [351, 74] width 303 height 21
type input "MARIA EDUARDA GOMES DOS SANTOS"
click at [533, 72] on div "Selecione o sexo" at bounding box center [567, 73] width 118 height 18
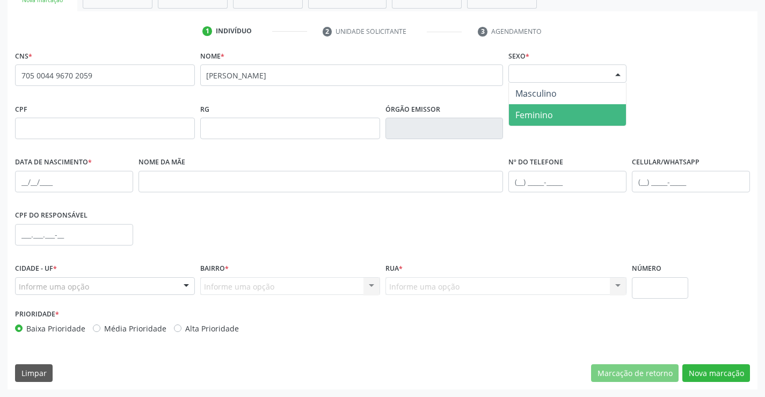
click at [533, 110] on span "Feminino" at bounding box center [534, 115] width 38 height 12
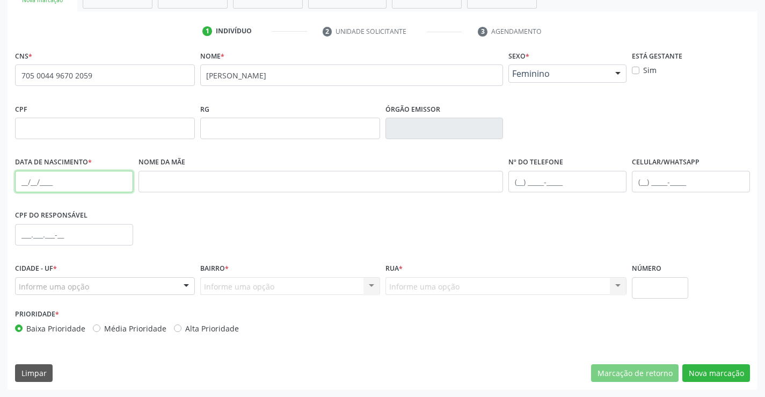
click at [24, 177] on input "text" at bounding box center [74, 181] width 118 height 21
type input "[DATE]"
click at [100, 282] on div "Informe uma opção" at bounding box center [105, 286] width 180 height 18
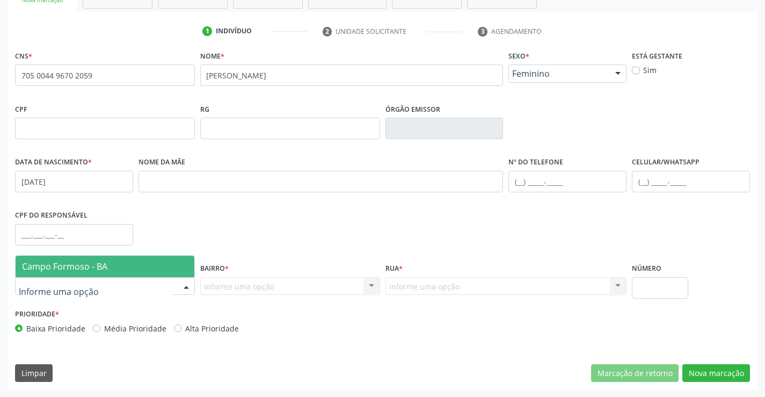
click at [104, 270] on span "Campo Formoso - BA" at bounding box center [64, 266] width 85 height 12
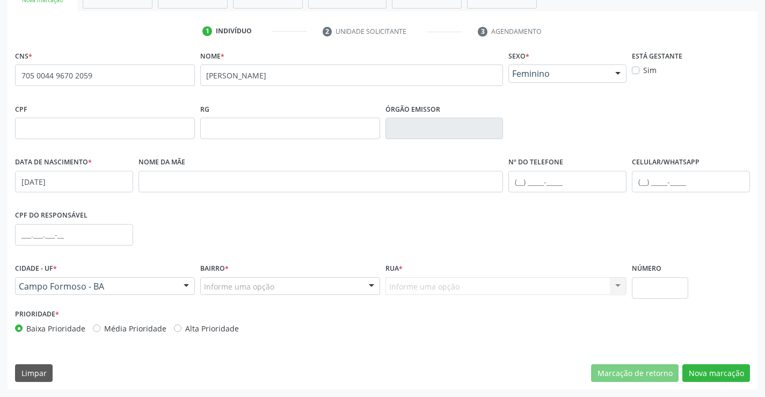
click at [330, 286] on div "Informe uma opção" at bounding box center [290, 286] width 180 height 18
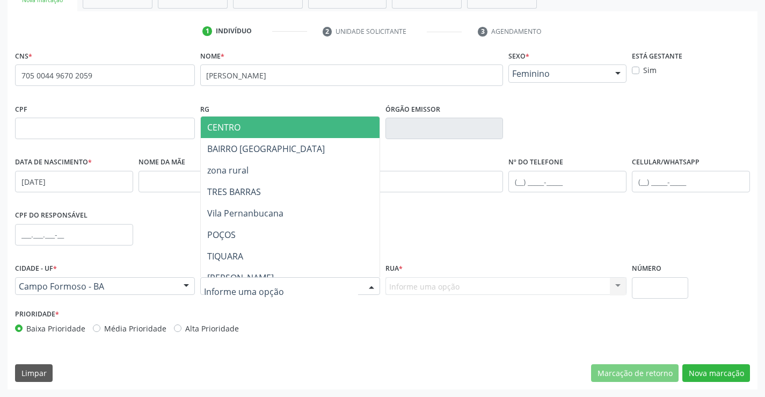
click at [264, 129] on span "CENTRO" at bounding box center [317, 126] width 232 height 21
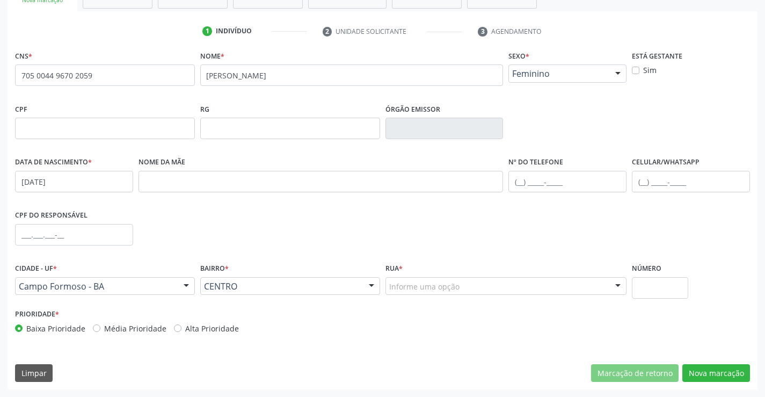
click at [479, 283] on div "Informe uma opção" at bounding box center [506, 286] width 242 height 18
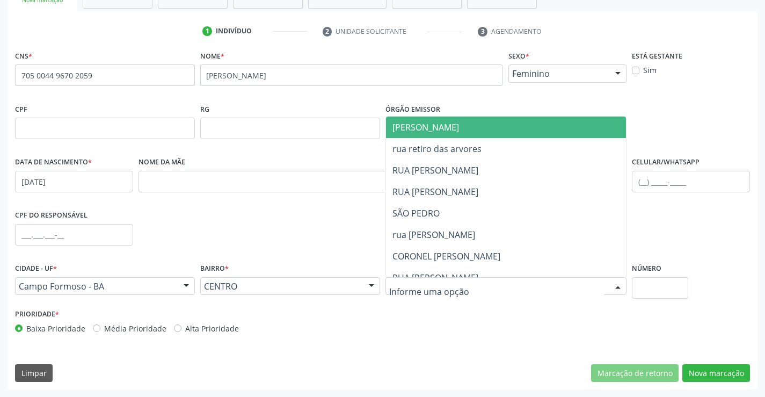
click at [445, 122] on span "[PERSON_NAME]" at bounding box center [425, 127] width 67 height 12
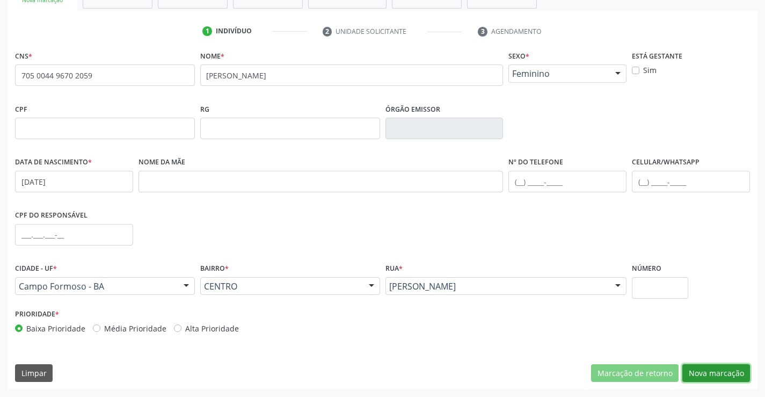
click at [718, 375] on button "Nova marcação" at bounding box center [716, 373] width 68 height 18
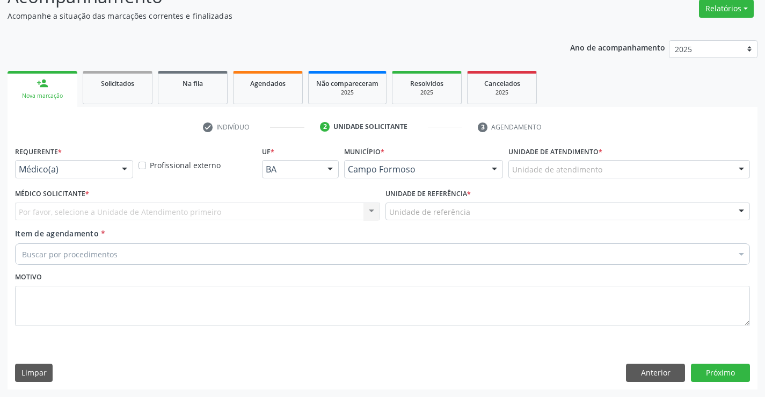
scroll to position [90, 0]
click at [115, 164] on div "Médico(a)" at bounding box center [74, 169] width 118 height 18
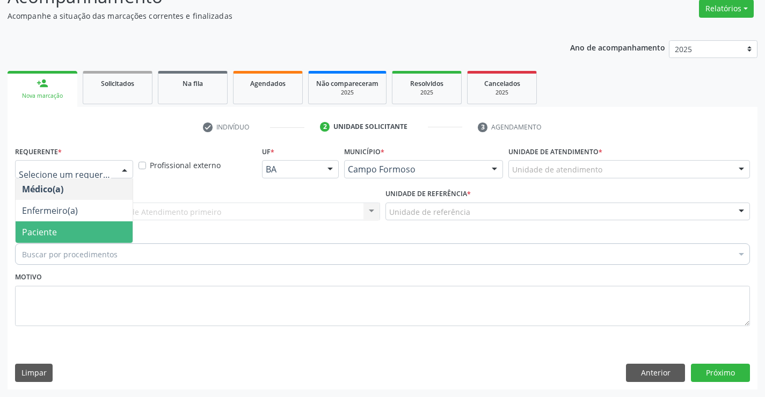
click at [74, 232] on span "Paciente" at bounding box center [74, 231] width 117 height 21
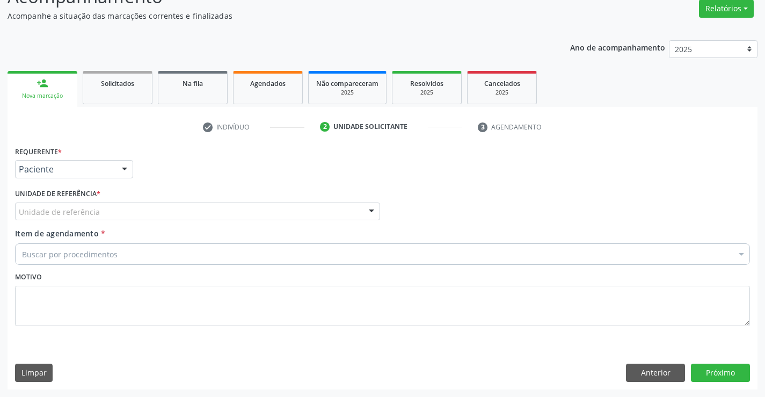
drag, startPoint x: 140, startPoint y: 209, endPoint x: 148, endPoint y: 262, distance: 53.1
click at [140, 211] on div "Unidade de referência" at bounding box center [197, 211] width 365 height 18
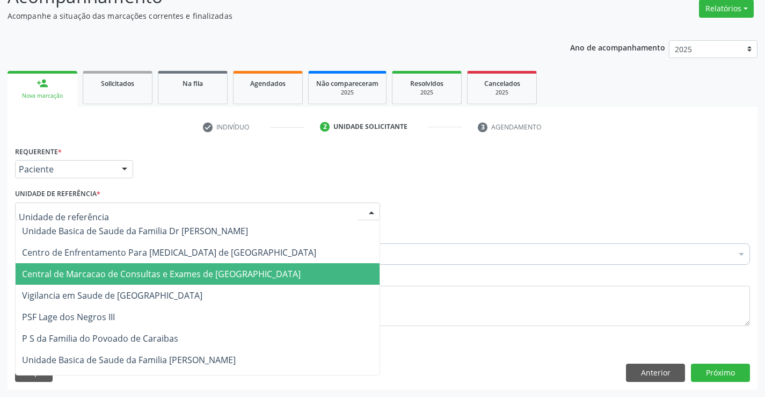
click at [148, 263] on span "Central de Marcacao de Consultas e Exames de [GEOGRAPHIC_DATA]" at bounding box center [198, 273] width 364 height 21
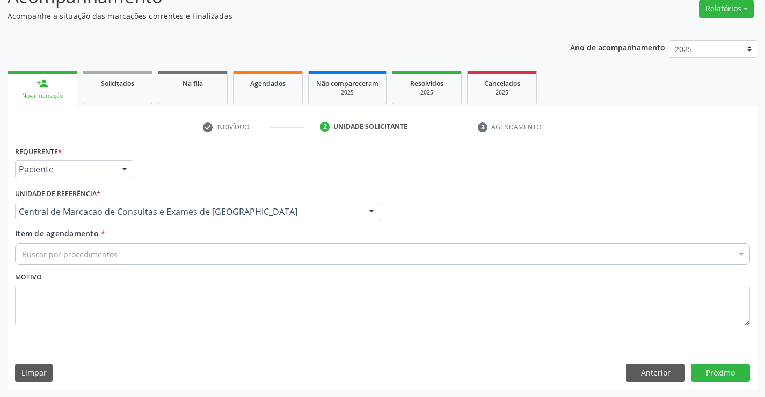
click at [164, 256] on div "Buscar por procedimentos" at bounding box center [382, 253] width 735 height 21
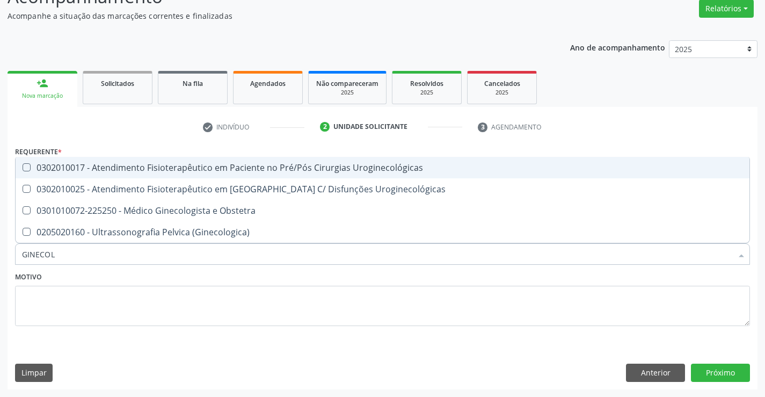
type input "GINECOLO"
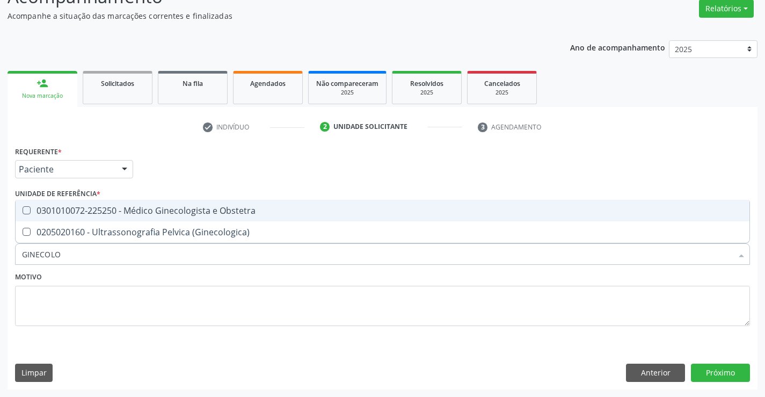
click at [181, 213] on div "0301010072-225250 - Médico Ginecologista e Obstetra" at bounding box center [382, 210] width 721 height 9
checkbox Obstetra "true"
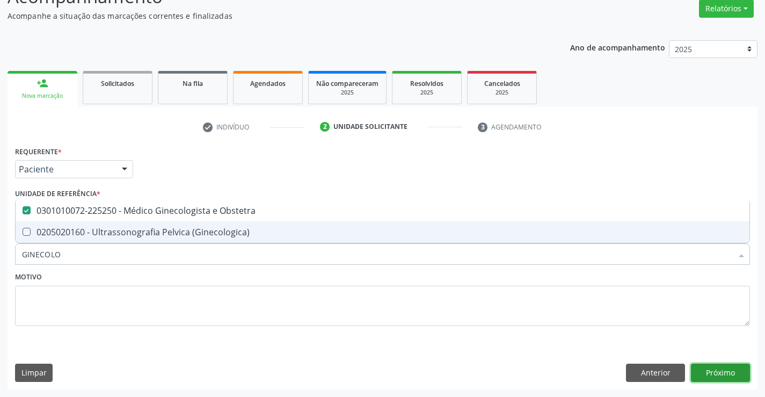
click at [727, 370] on button "Próximo" at bounding box center [720, 372] width 59 height 18
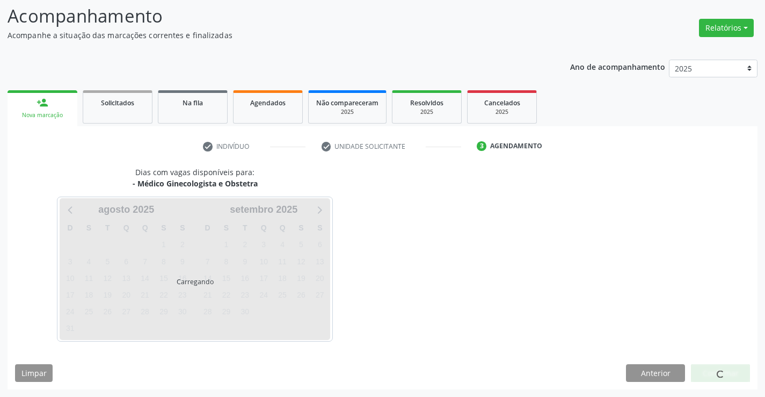
scroll to position [70, 0]
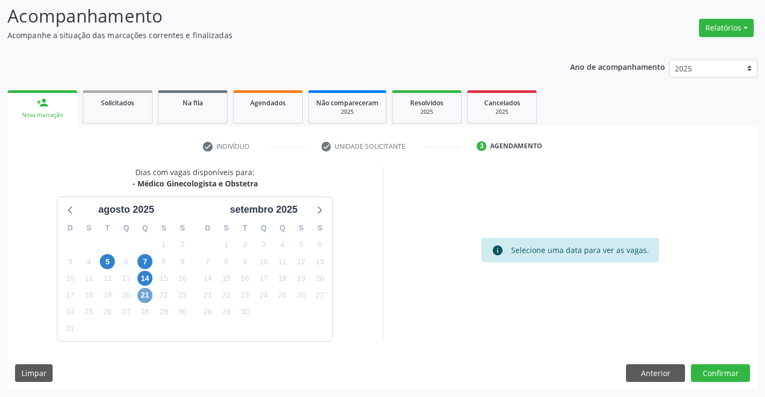
click at [142, 297] on span "21" at bounding box center [144, 295] width 15 height 15
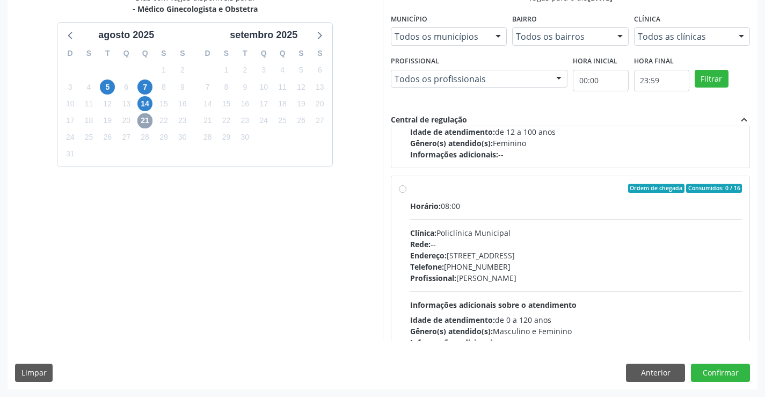
scroll to position [0, 0]
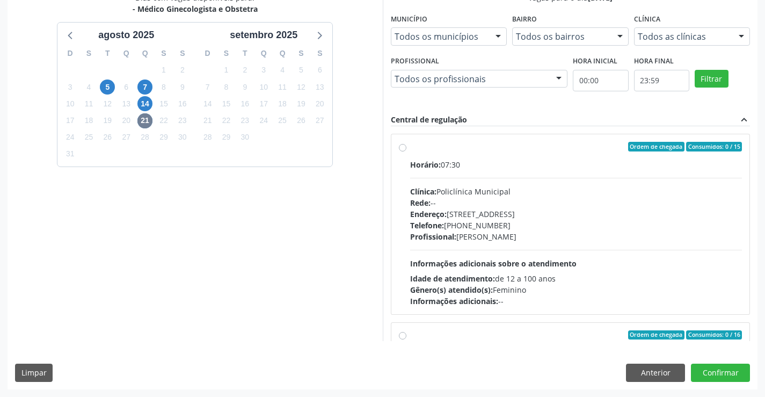
click at [493, 239] on div "Profissional: Luana Saback de Almeida" at bounding box center [576, 236] width 332 height 11
click at [406, 151] on input "Ordem de chegada Consumidos: 0 / 15 Horário: 07:30 Clínica: Policlínica Municip…" at bounding box center [403, 147] width 8 height 10
radio input "true"
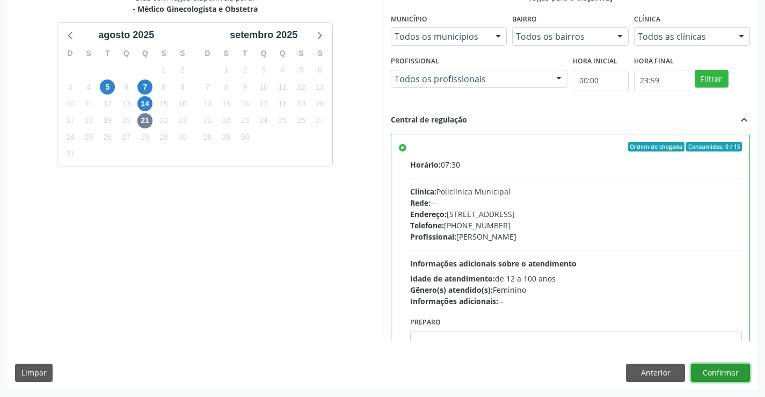
click at [710, 368] on button "Confirmar" at bounding box center [720, 372] width 59 height 18
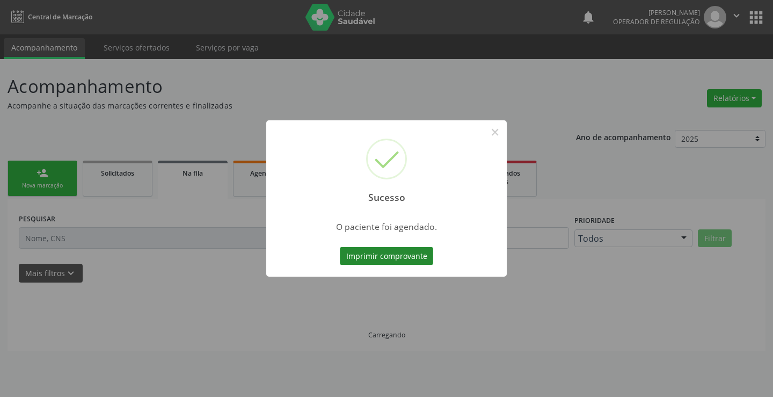
click at [420, 263] on button "Imprimir comprovante" at bounding box center [386, 256] width 93 height 18
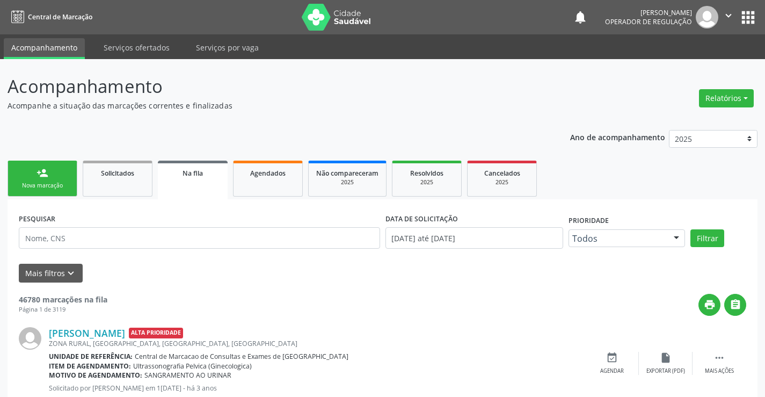
click at [56, 184] on div "Nova marcação" at bounding box center [43, 185] width 54 height 8
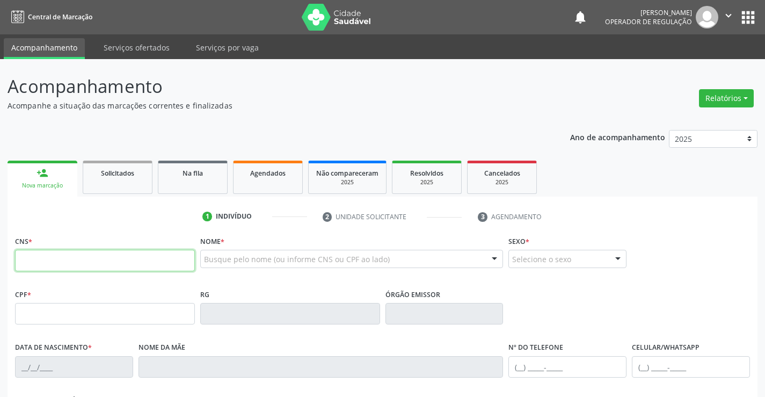
click at [61, 256] on input "text" at bounding box center [105, 260] width 180 height 21
type input "700 0010 8548 3104"
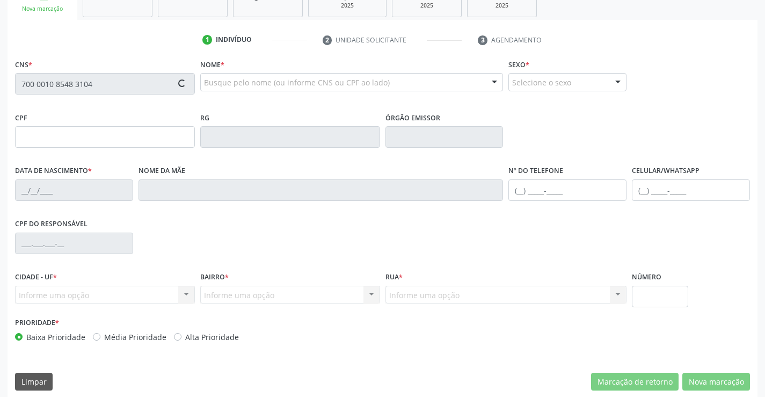
scroll to position [185, 0]
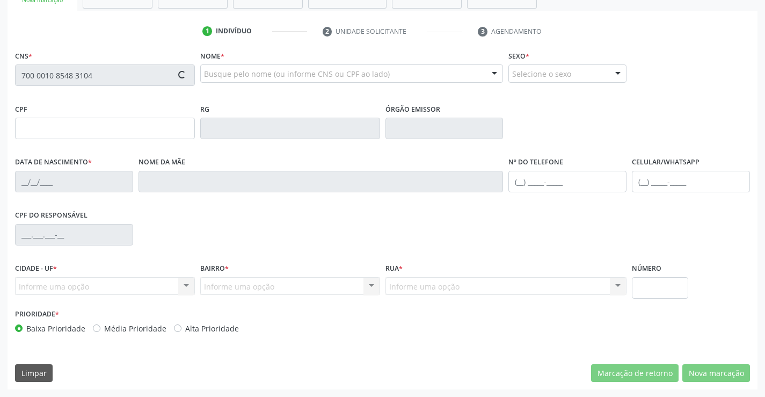
type input "[DATE]"
type input "S/N"
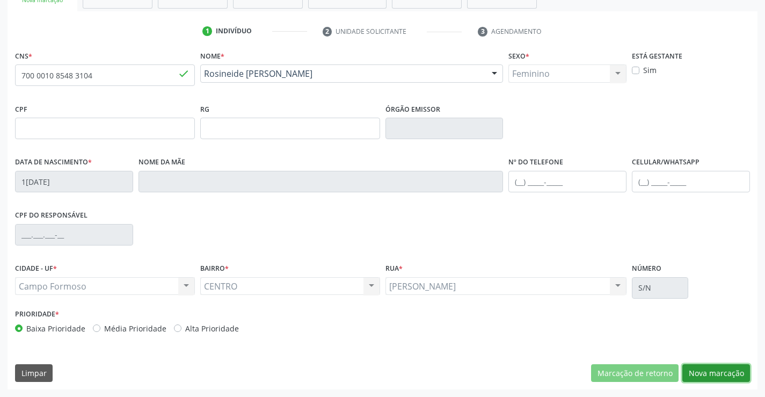
click at [719, 374] on button "Nova marcação" at bounding box center [716, 373] width 68 height 18
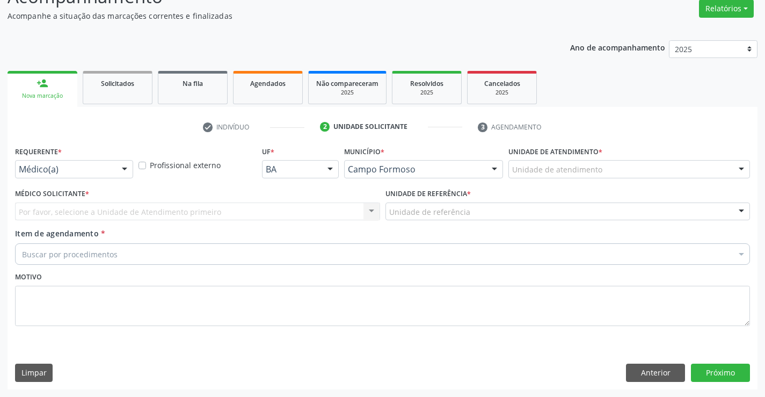
scroll to position [90, 0]
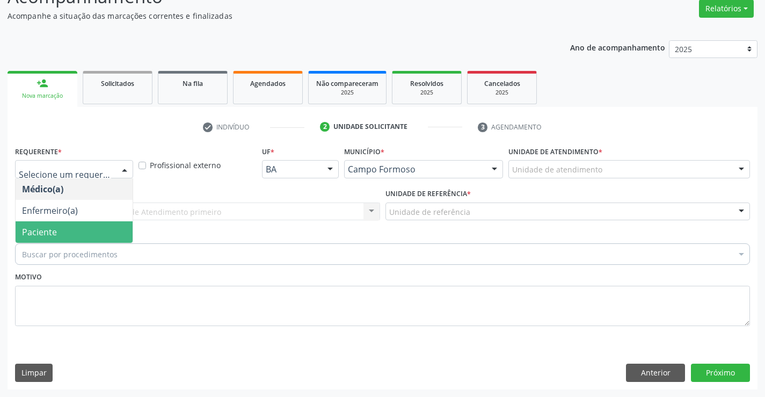
drag, startPoint x: 69, startPoint y: 232, endPoint x: 136, endPoint y: 217, distance: 68.4
click at [68, 234] on span "Paciente" at bounding box center [74, 231] width 117 height 21
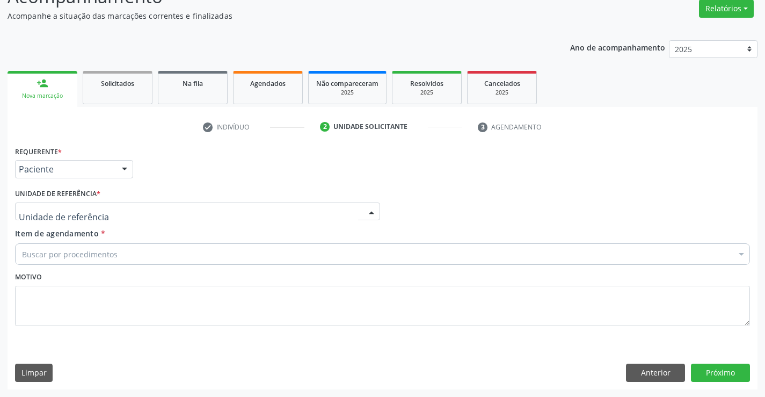
click at [176, 215] on div at bounding box center [197, 211] width 365 height 18
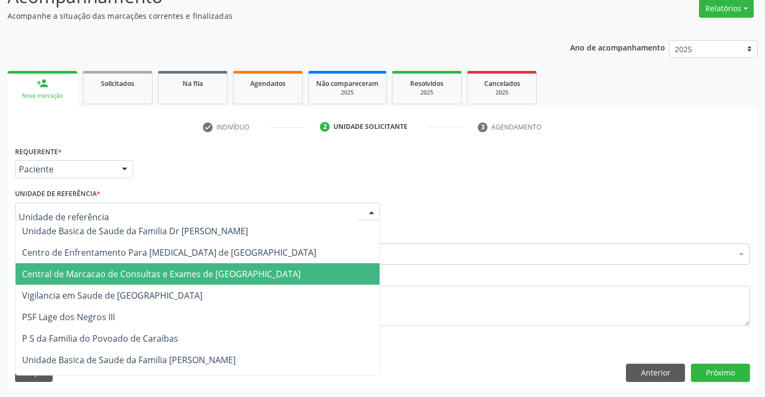
click at [194, 272] on span "Central de Marcacao de Consultas e Exames de [GEOGRAPHIC_DATA]" at bounding box center [161, 274] width 279 height 12
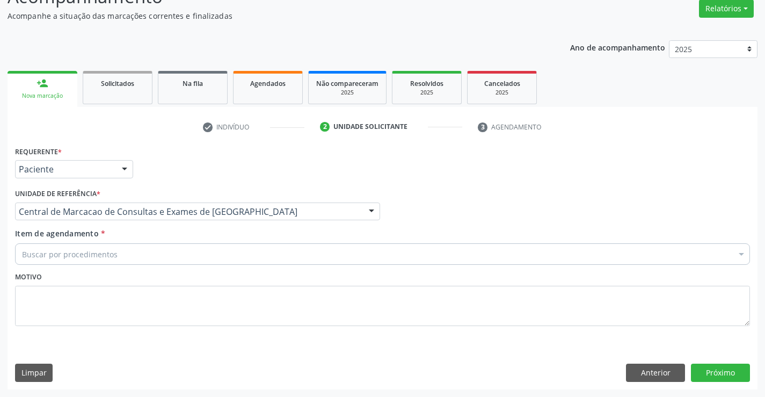
click at [223, 249] on div "Buscar por procedimentos" at bounding box center [382, 253] width 735 height 21
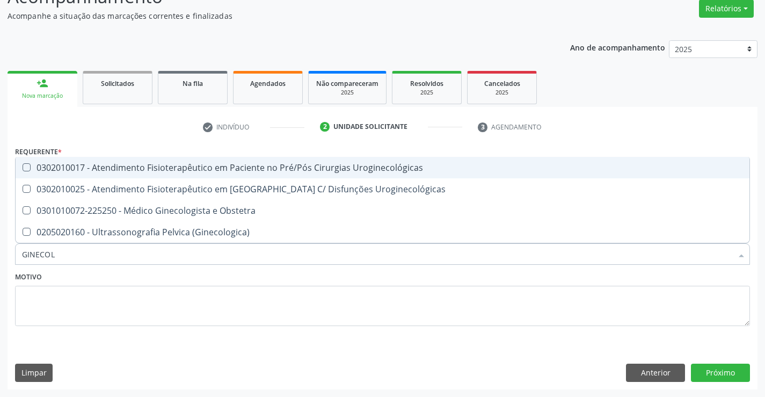
type input "GINECOLO"
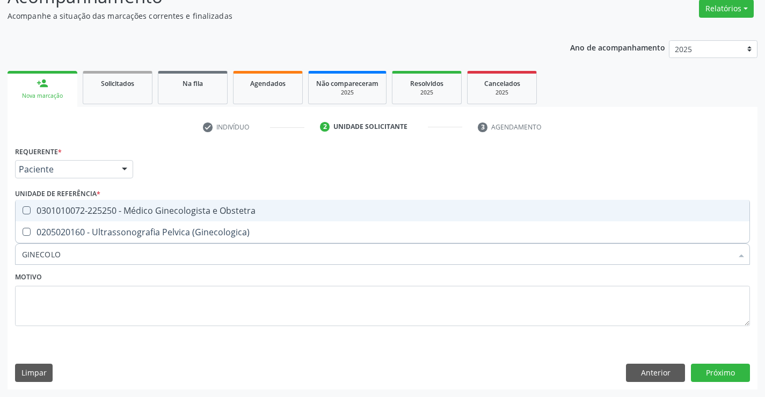
click at [261, 214] on div "0301010072-225250 - Médico Ginecologista e Obstetra" at bounding box center [382, 210] width 721 height 9
checkbox Obstetra "true"
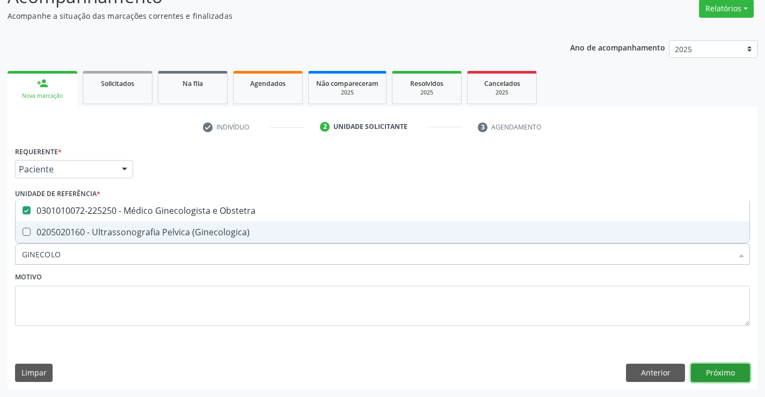
click at [724, 363] on button "Próximo" at bounding box center [720, 372] width 59 height 18
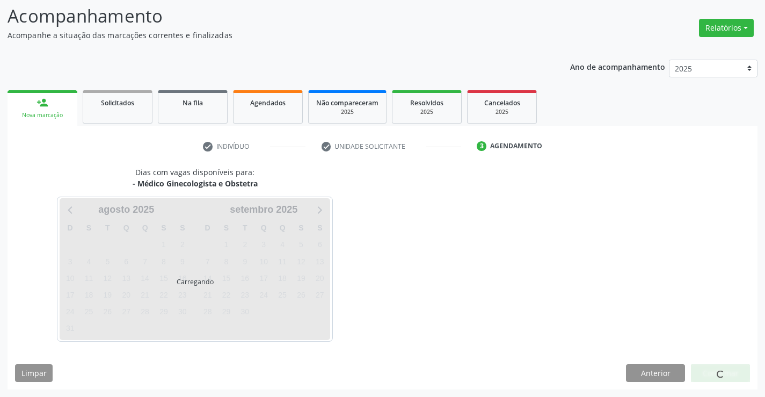
scroll to position [70, 0]
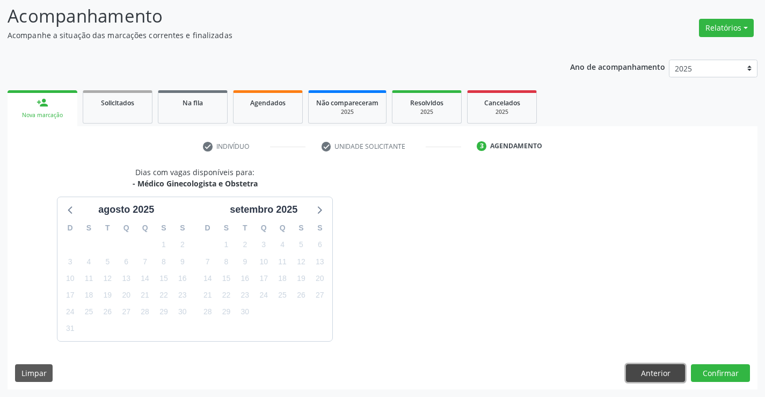
click at [657, 372] on button "Anterior" at bounding box center [655, 373] width 59 height 18
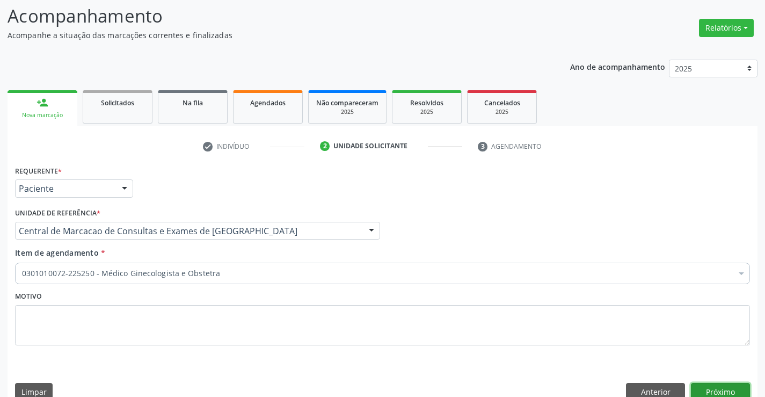
click at [724, 391] on button "Próximo" at bounding box center [720, 392] width 59 height 18
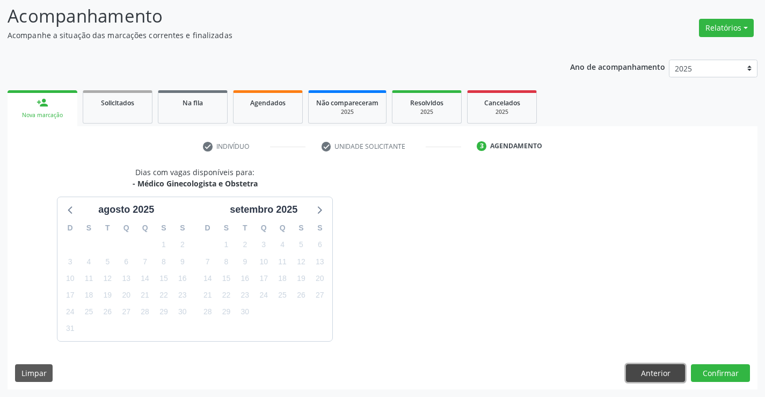
click at [652, 373] on button "Anterior" at bounding box center [655, 373] width 59 height 18
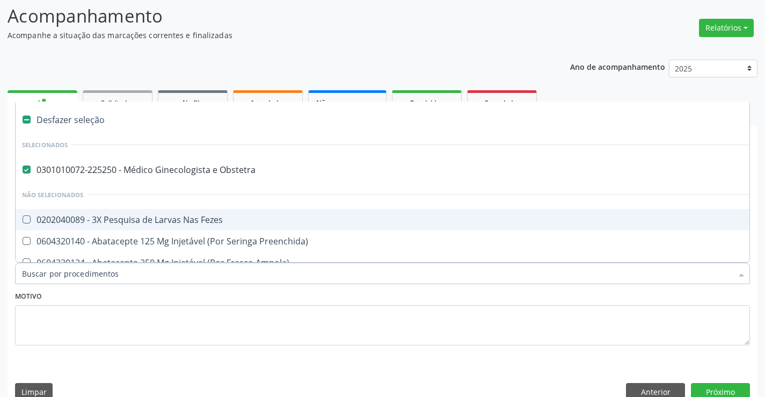
click at [258, 180] on span "0301010072-225250 - Médico Ginecologista e Obstetra" at bounding box center [440, 169] width 849 height 21
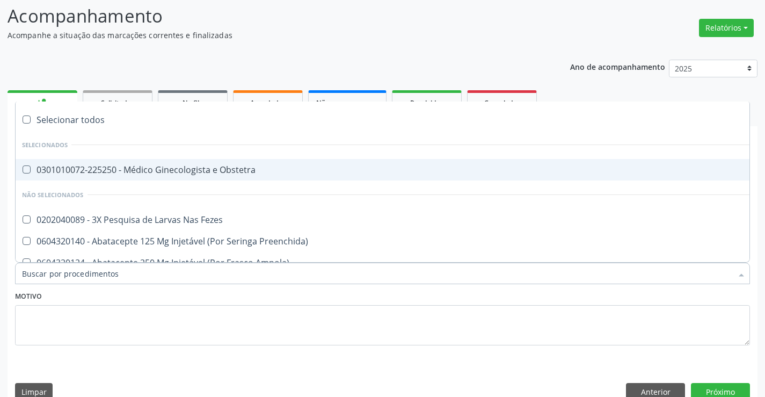
click at [260, 173] on div "0301010072-225250 - Médico Ginecologista e Obstetra" at bounding box center [440, 169] width 836 height 9
drag, startPoint x: 255, startPoint y: 167, endPoint x: 221, endPoint y: 246, distance: 86.6
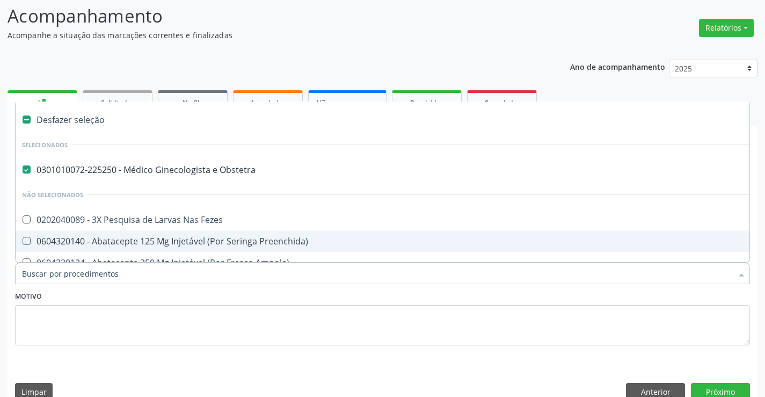
click at [228, 279] on input "Item de agendamento *" at bounding box center [377, 273] width 710 height 21
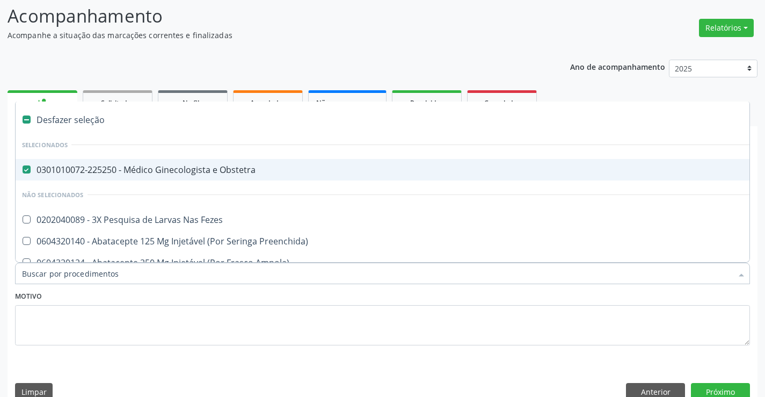
click at [230, 170] on div "0301010072-225250 - Médico Ginecologista e Obstetra" at bounding box center [440, 169] width 836 height 9
checkbox Obstetra "false"
click at [117, 276] on input "Item de agendamento *" at bounding box center [377, 273] width 710 height 21
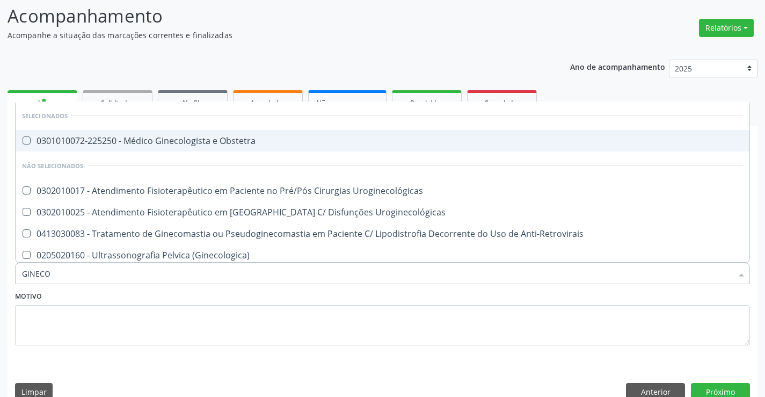
type input "GINECOL"
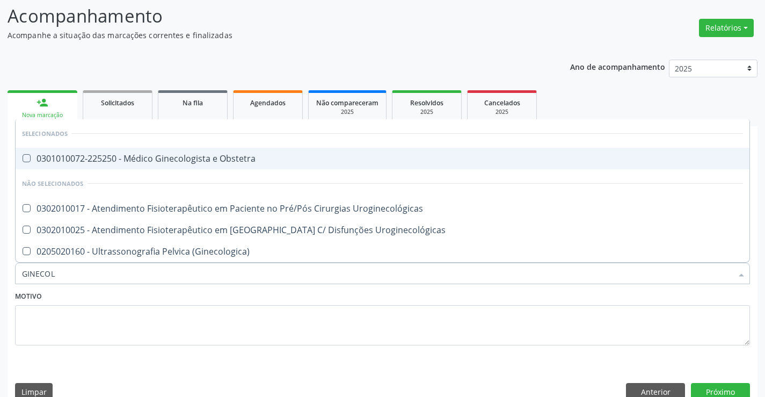
click at [160, 159] on div "0301010072-225250 - Médico Ginecologista e Obstetra" at bounding box center [382, 158] width 721 height 9
checkbox Obstetra "true"
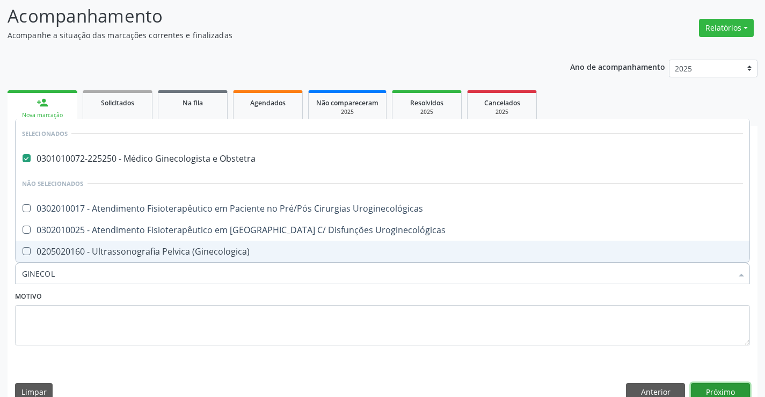
click at [727, 389] on button "Próximo" at bounding box center [720, 392] width 59 height 18
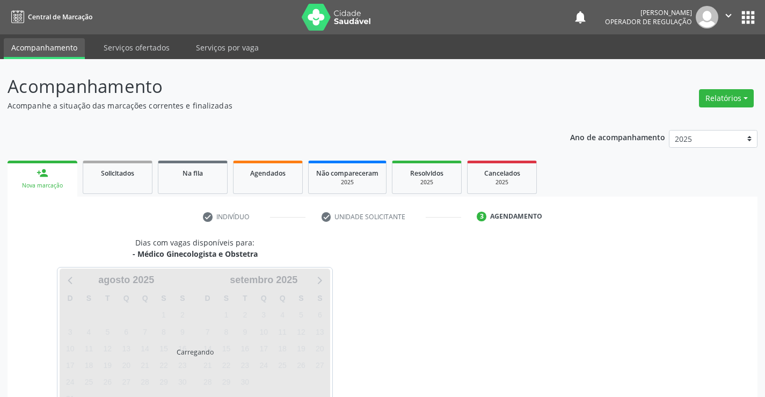
scroll to position [70, 0]
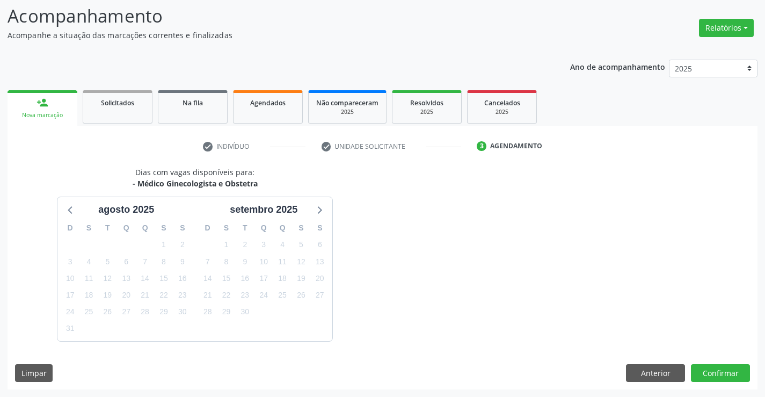
click at [641, 359] on div "Dias com vagas disponíveis para: - Médico Ginecologista e Obstetra [DATE] D S T…" at bounding box center [383, 277] width 750 height 223
click at [643, 372] on button "Anterior" at bounding box center [655, 373] width 59 height 18
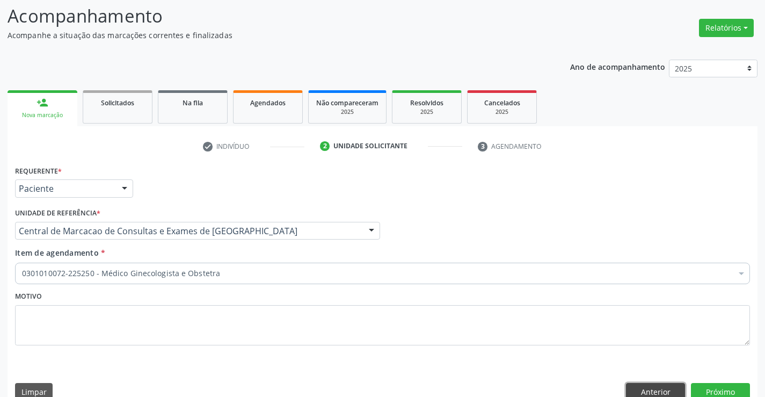
click at [671, 390] on button "Anterior" at bounding box center [655, 392] width 59 height 18
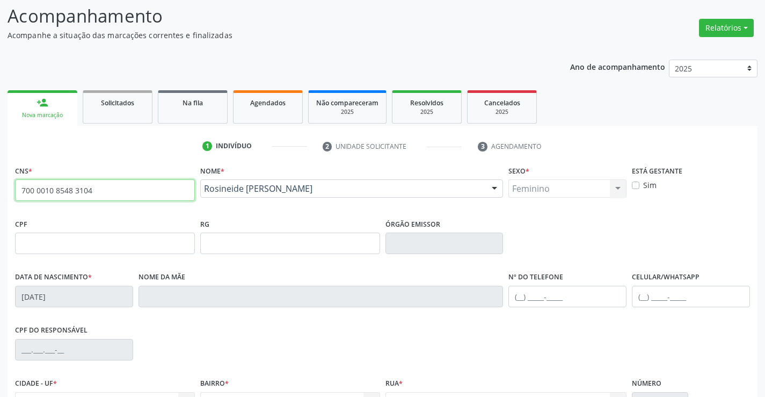
click at [120, 192] on input "700 0010 8548 3104" at bounding box center [105, 189] width 180 height 21
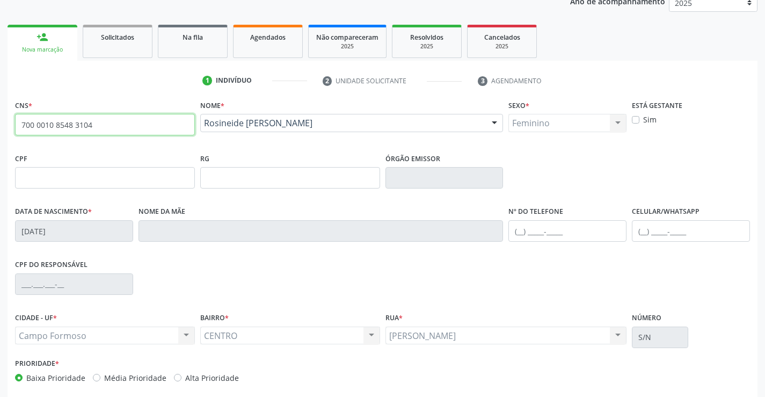
scroll to position [185, 0]
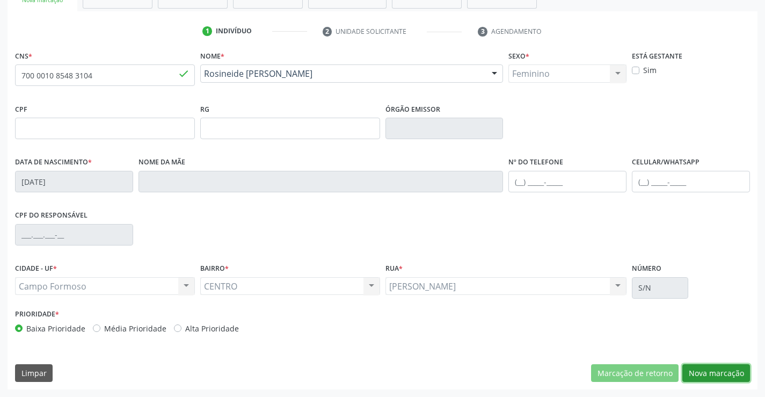
click at [725, 369] on button "Nova marcação" at bounding box center [716, 373] width 68 height 18
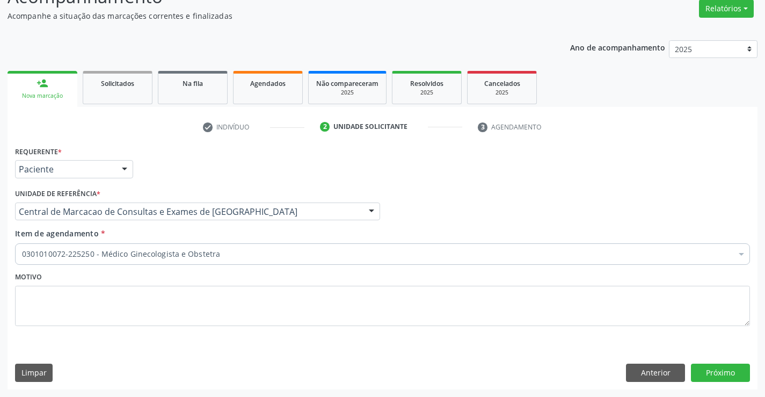
scroll to position [90, 0]
click at [722, 376] on button "Próximo" at bounding box center [720, 372] width 59 height 18
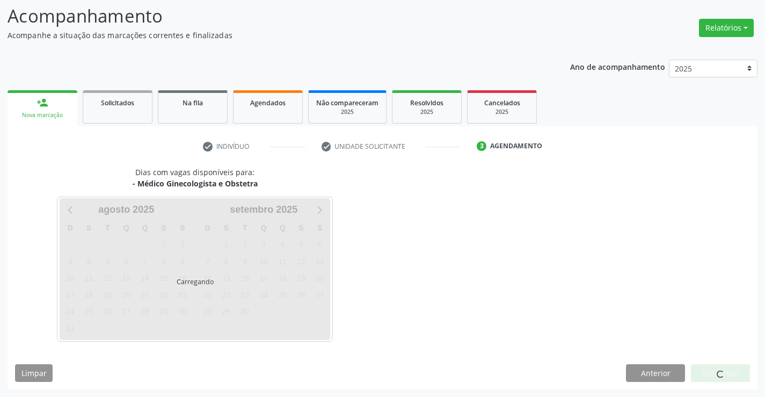
scroll to position [70, 0]
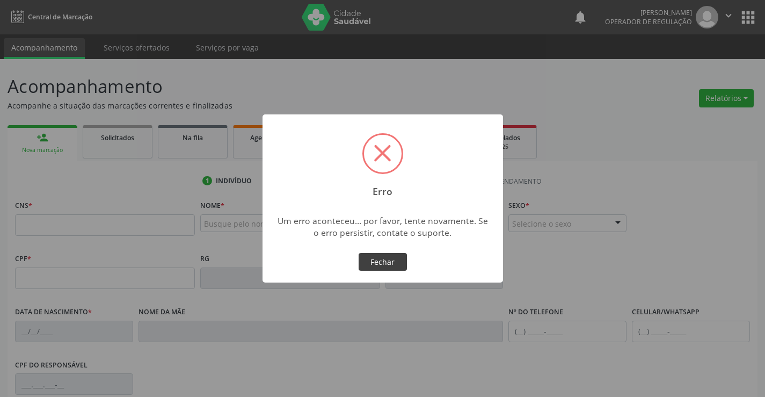
click at [376, 256] on button "Fechar" at bounding box center [383, 262] width 48 height 18
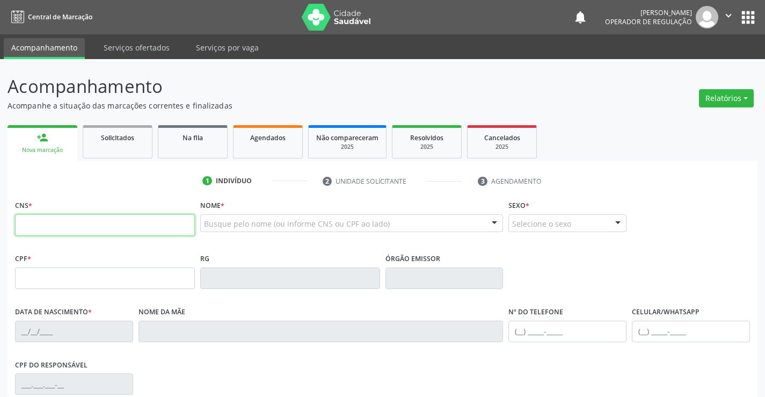
click at [134, 228] on input "text" at bounding box center [105, 224] width 180 height 21
paste input "700 0010 8548 3104"
type input "700 0010 8548 3104"
type input "[DATE]"
type input "S/N"
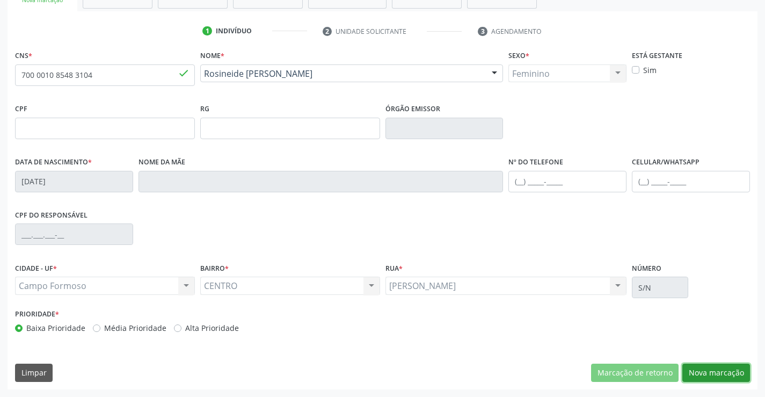
click at [716, 381] on button "Nova marcação" at bounding box center [716, 372] width 68 height 18
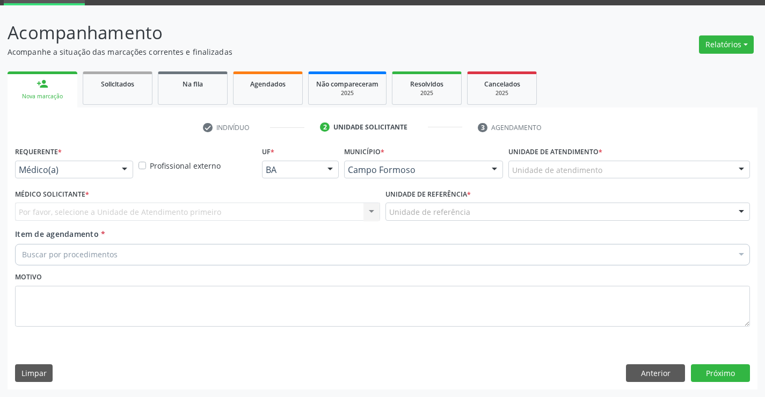
scroll to position [54, 0]
click at [129, 168] on div at bounding box center [124, 170] width 16 height 18
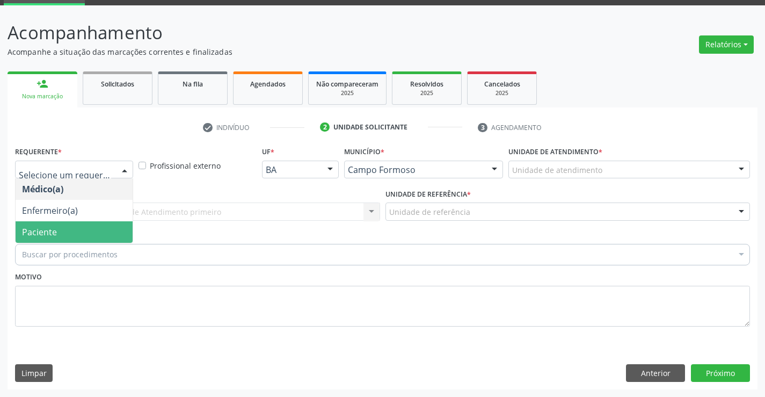
drag, startPoint x: 76, startPoint y: 232, endPoint x: 153, endPoint y: 220, distance: 77.8
click at [82, 229] on span "Paciente" at bounding box center [74, 231] width 117 height 21
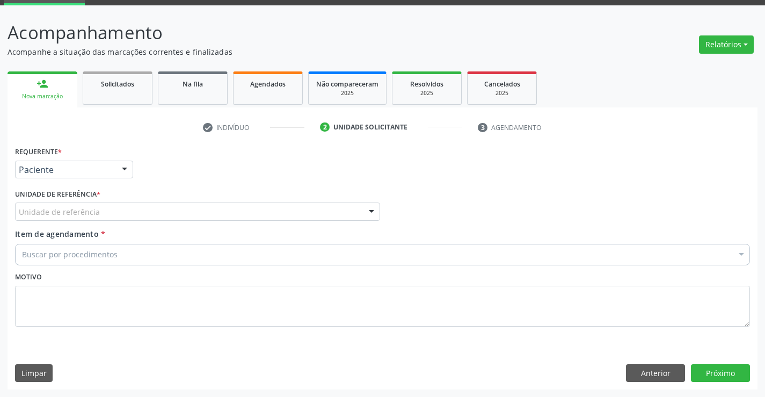
drag, startPoint x: 164, startPoint y: 210, endPoint x: 165, endPoint y: 224, distance: 14.0
click at [164, 219] on div "Unidade de referência" at bounding box center [197, 211] width 365 height 18
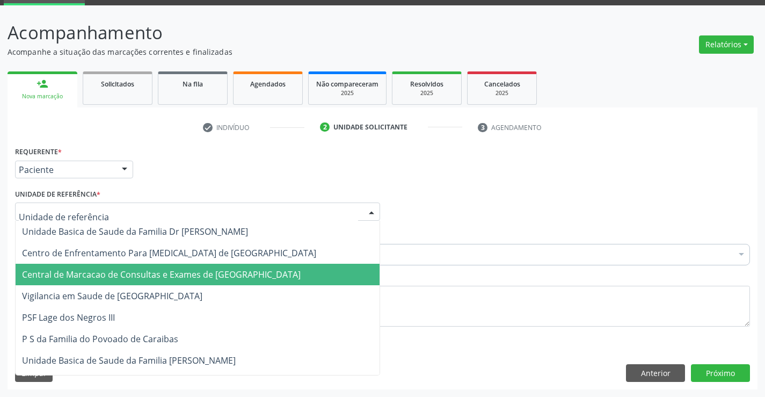
click at [178, 264] on span "Central de Marcacao de Consultas e Exames de [GEOGRAPHIC_DATA]" at bounding box center [198, 274] width 364 height 21
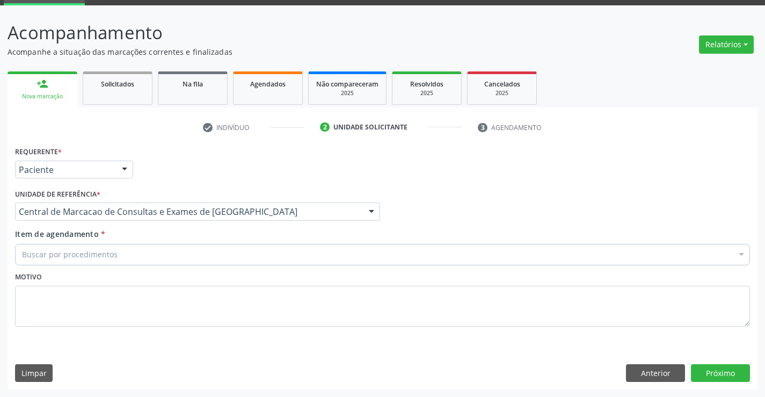
click at [184, 246] on div "Buscar por procedimentos" at bounding box center [382, 254] width 735 height 21
type input "GINECO"
click at [276, 94] on link "Agendados" at bounding box center [268, 87] width 70 height 33
select select "7"
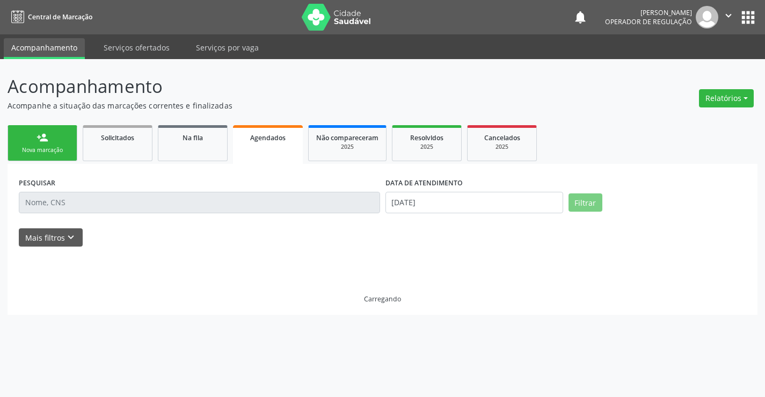
scroll to position [0, 0]
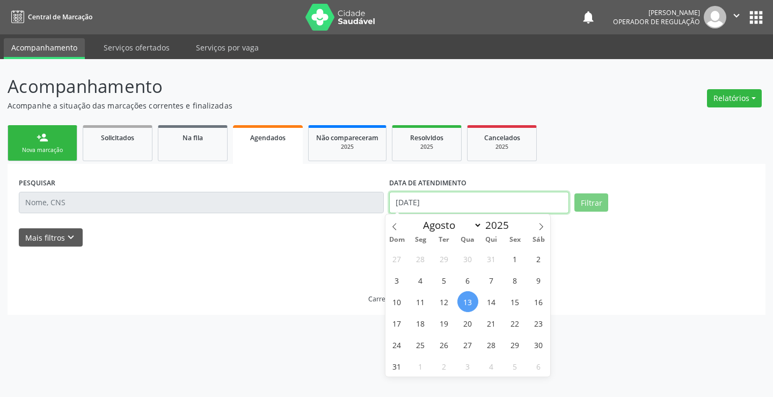
click at [438, 200] on input "[DATE]" at bounding box center [479, 202] width 180 height 21
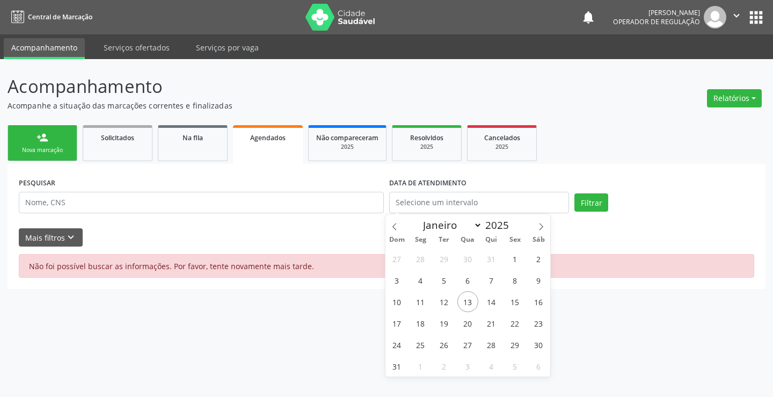
click at [195, 187] on div "PESQUISAR" at bounding box center [201, 198] width 370 height 46
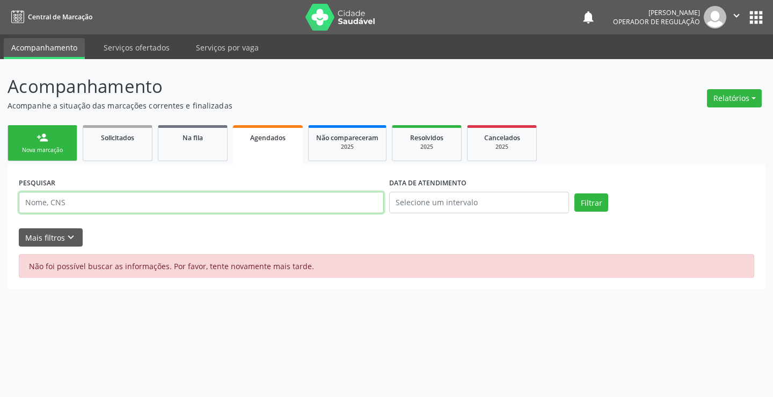
click at [201, 194] on input "text" at bounding box center [201, 202] width 365 height 21
type input "705004496702059"
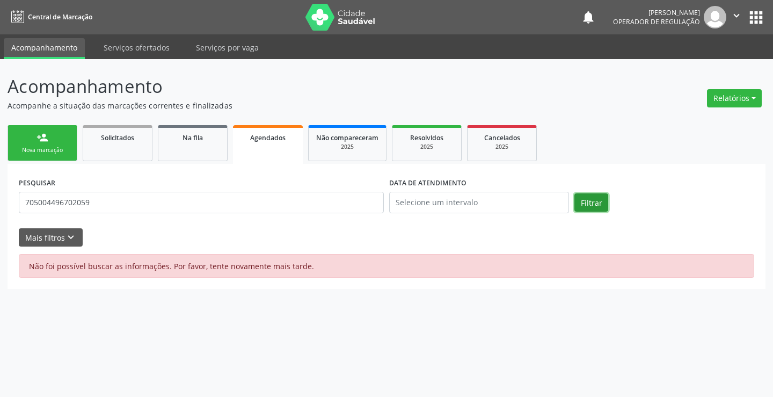
click at [577, 197] on button "Filtrar" at bounding box center [591, 202] width 34 height 18
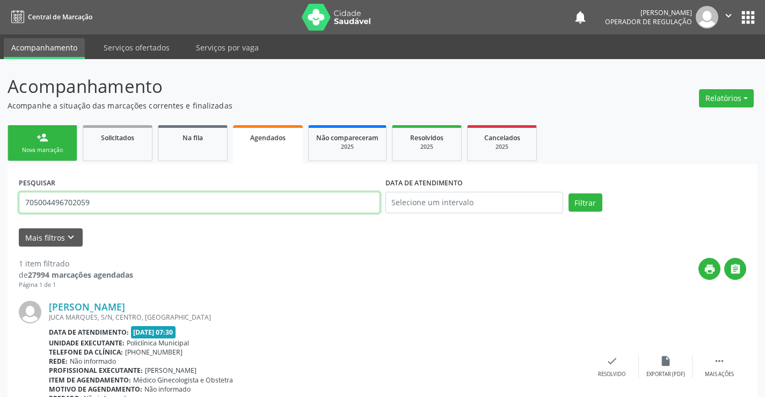
click at [96, 200] on input "705004496702059" at bounding box center [199, 202] width 361 height 21
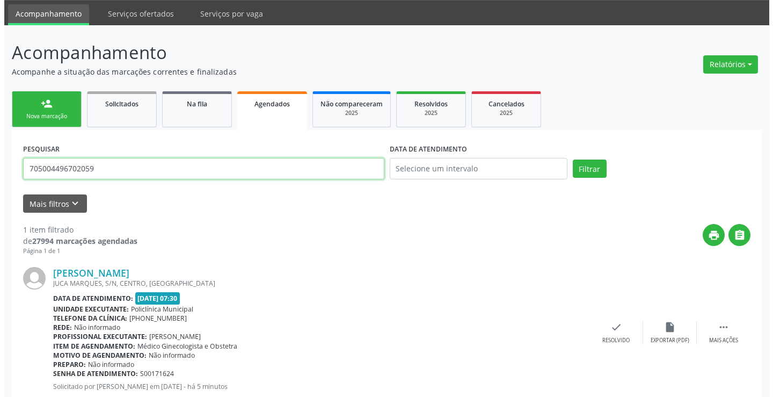
scroll to position [65, 0]
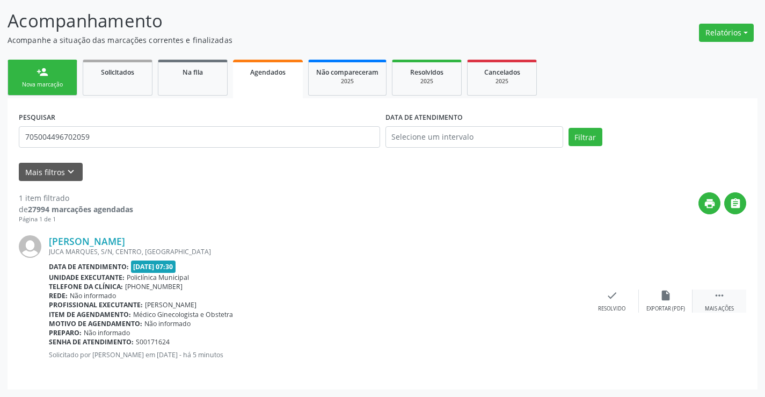
click at [718, 294] on icon "" at bounding box center [719, 295] width 12 height 12
click at [559, 294] on icon "cancel" at bounding box center [558, 295] width 12 height 12
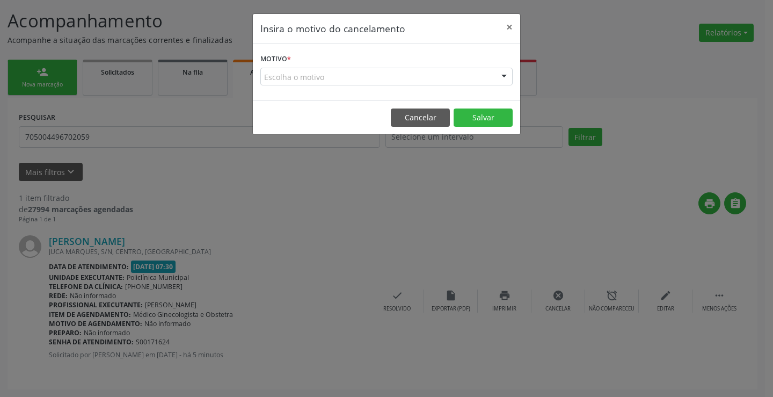
click at [489, 76] on div "Escolha o motivo" at bounding box center [386, 77] width 252 height 18
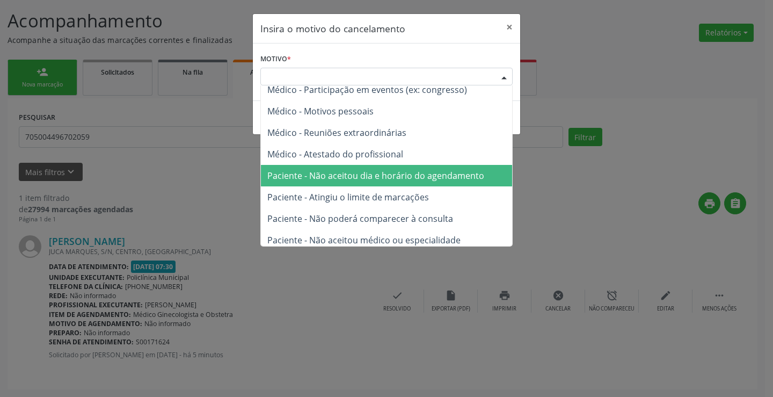
scroll to position [54, 0]
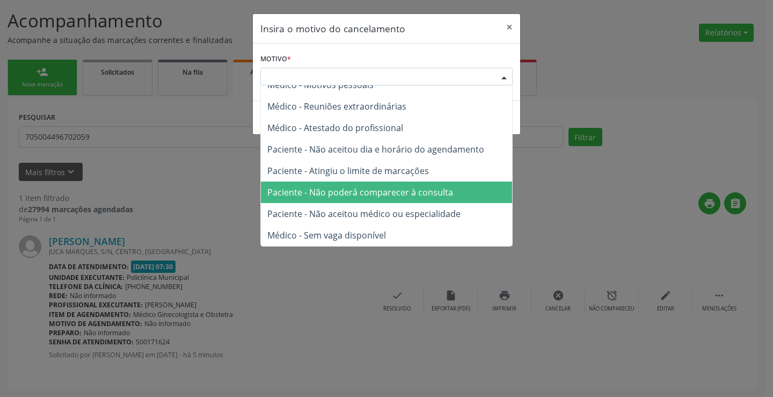
click at [377, 194] on span "Paciente - Não poderá comparecer à consulta" at bounding box center [360, 192] width 186 height 12
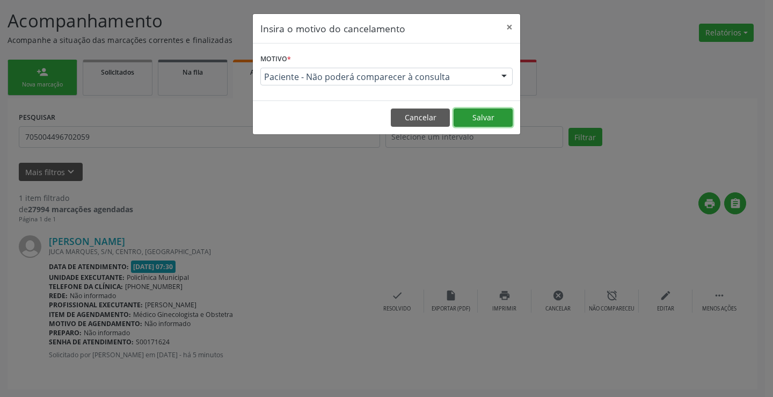
click at [473, 112] on button "Salvar" at bounding box center [483, 117] width 59 height 18
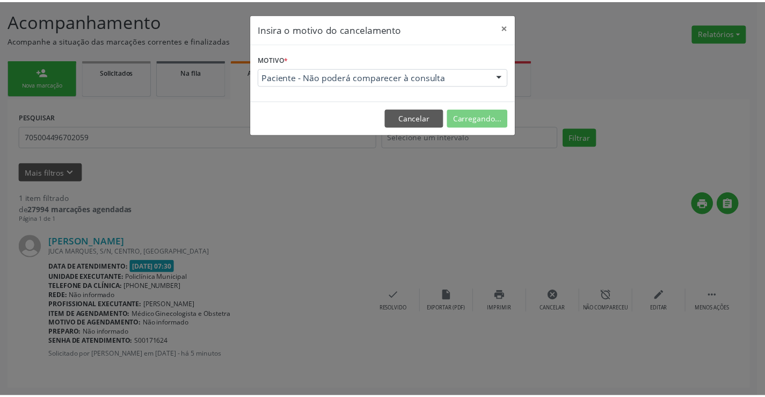
scroll to position [0, 0]
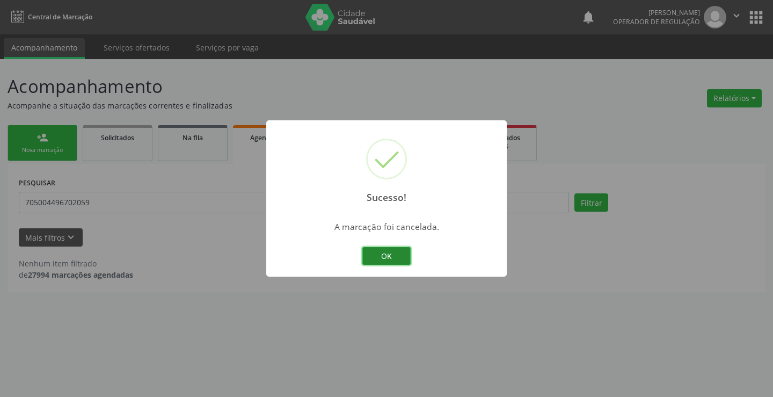
drag, startPoint x: 391, startPoint y: 249, endPoint x: 219, endPoint y: 216, distance: 175.9
click at [390, 249] on button "OK" at bounding box center [386, 256] width 48 height 18
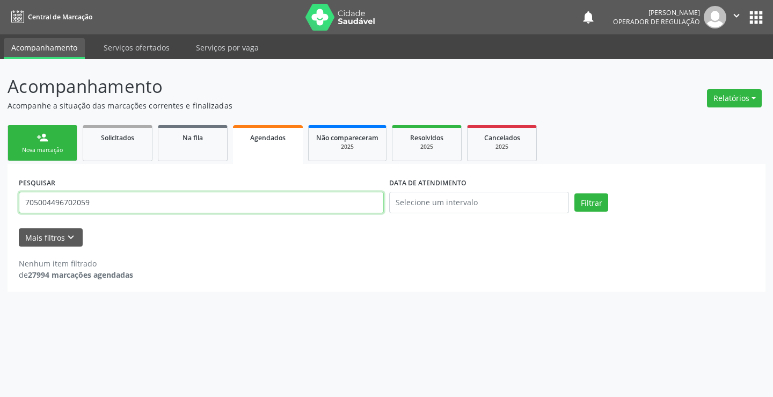
click at [101, 202] on input "705004496702059" at bounding box center [201, 202] width 365 height 21
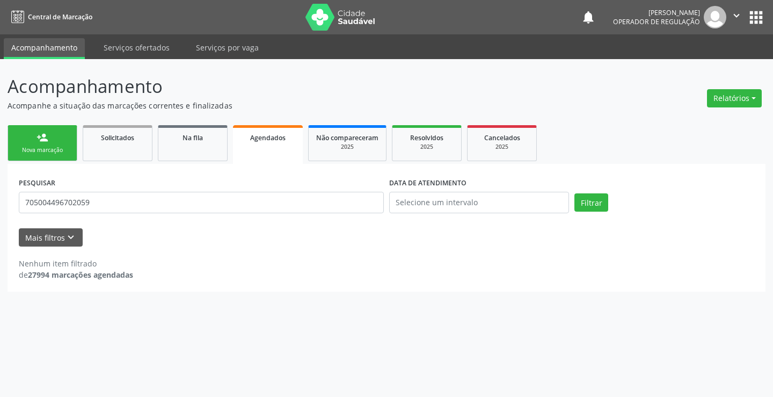
click at [26, 125] on link "person_add Nova marcação" at bounding box center [43, 143] width 70 height 36
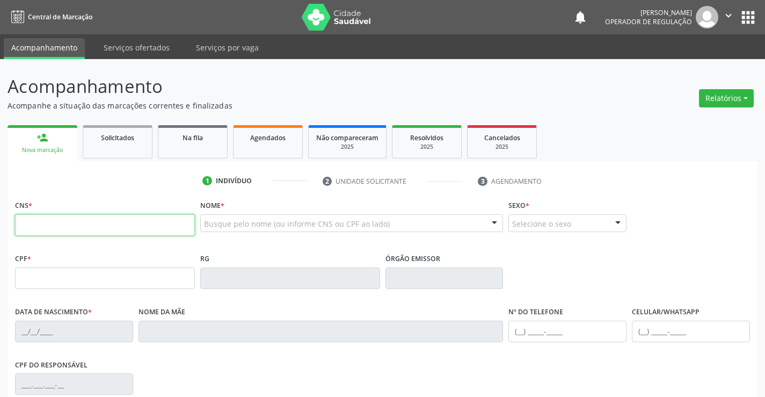
click at [94, 217] on input "text" at bounding box center [105, 224] width 180 height 21
paste input "705 0044 9670 2059"
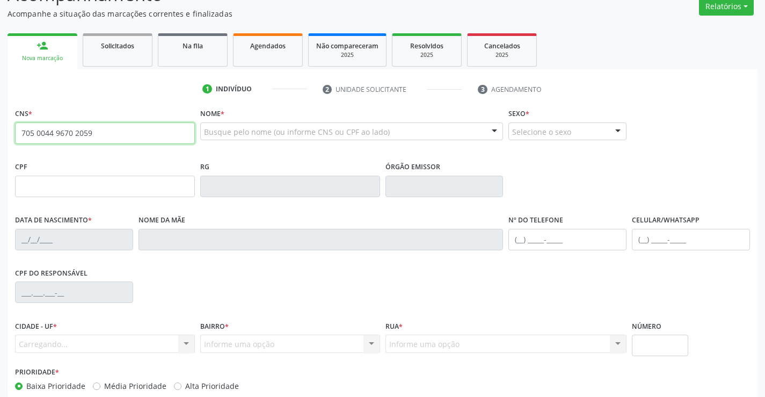
type input "705 0044 9670 2059"
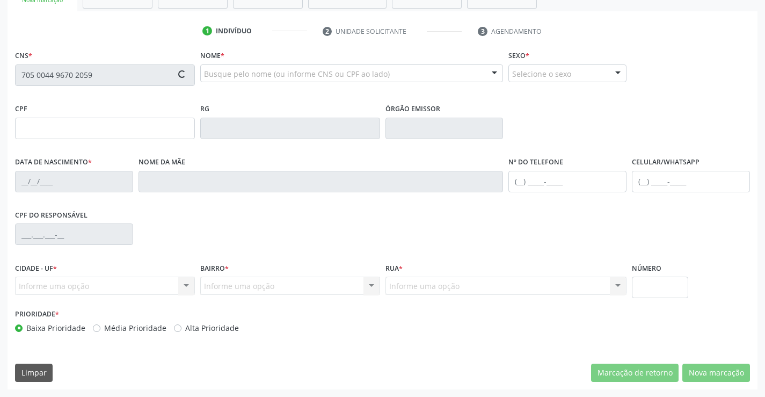
type input "[DATE]"
type input "S/N"
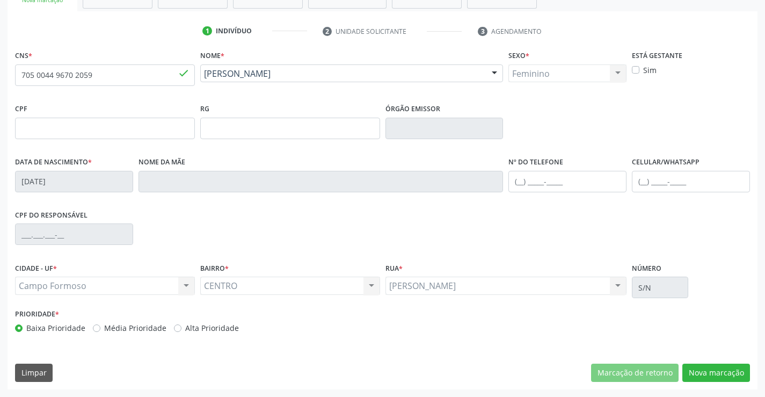
click at [709, 362] on div "CNS * 705 0044 9670 2059 done Nome * [PERSON_NAME] [PERSON_NAME] CNS: 705 0044 …" at bounding box center [383, 218] width 750 height 341
click at [710, 368] on button "Nova marcação" at bounding box center [716, 372] width 68 height 18
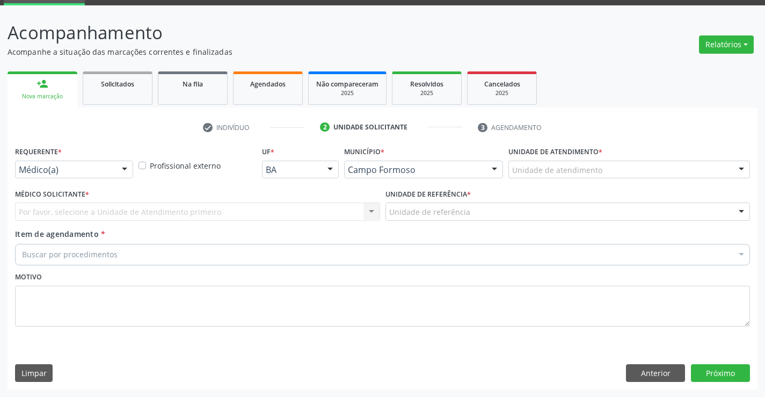
click at [130, 154] on div "Requerente * Médico(a) Médico(a) Enfermeiro(a) Paciente Nenhum resultado encont…" at bounding box center [74, 161] width 118 height 34
click at [115, 165] on div "Médico(a) Médico(a) Enfermeiro(a) Paciente Nenhum resultado encontrado para: " …" at bounding box center [74, 170] width 118 height 18
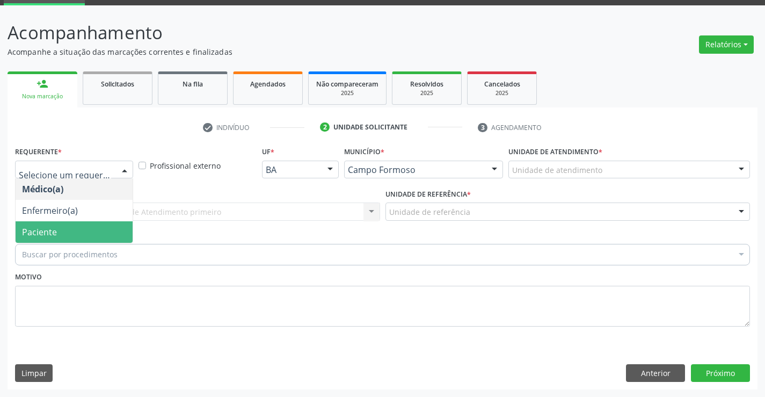
click at [96, 229] on span "Paciente" at bounding box center [74, 231] width 117 height 21
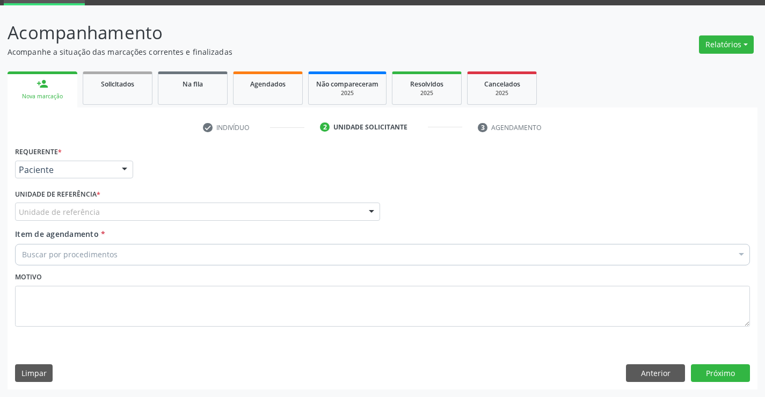
drag, startPoint x: 158, startPoint y: 212, endPoint x: 154, endPoint y: 239, distance: 27.2
click at [157, 217] on div "Unidade de referência" at bounding box center [197, 211] width 365 height 18
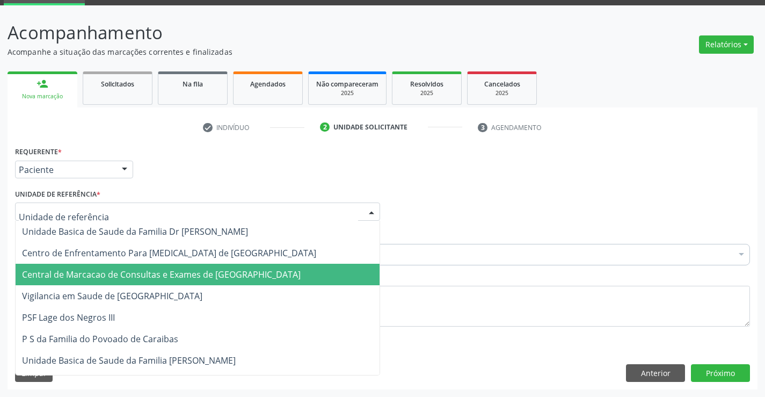
click at [160, 270] on span "Central de Marcacao de Consultas e Exames de [GEOGRAPHIC_DATA]" at bounding box center [161, 274] width 279 height 12
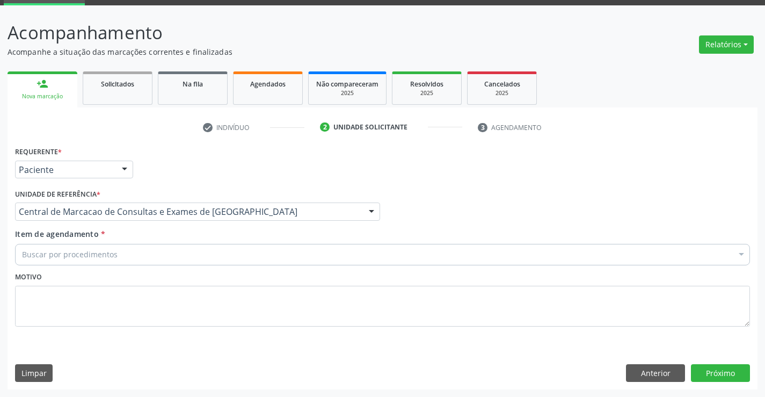
click at [184, 252] on div "Buscar por procedimentos" at bounding box center [382, 254] width 735 height 21
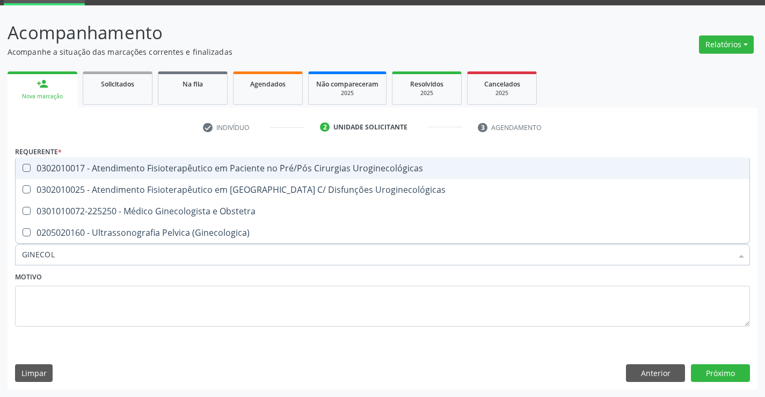
type input "GINECOLO"
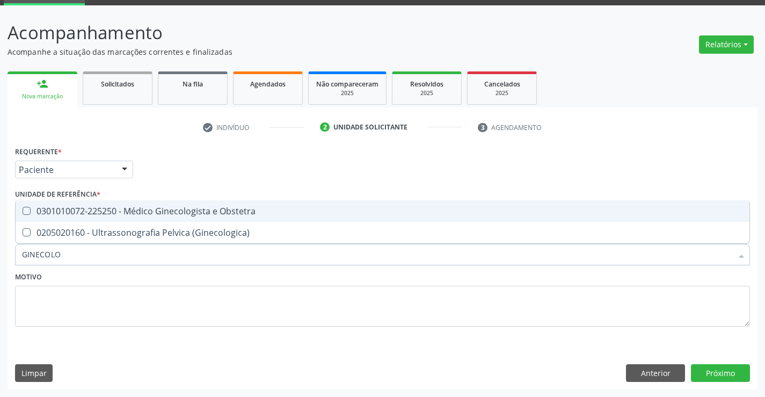
click at [190, 204] on span "0301010072-225250 - Médico Ginecologista e Obstetra" at bounding box center [383, 210] width 734 height 21
checkbox Obstetra "true"
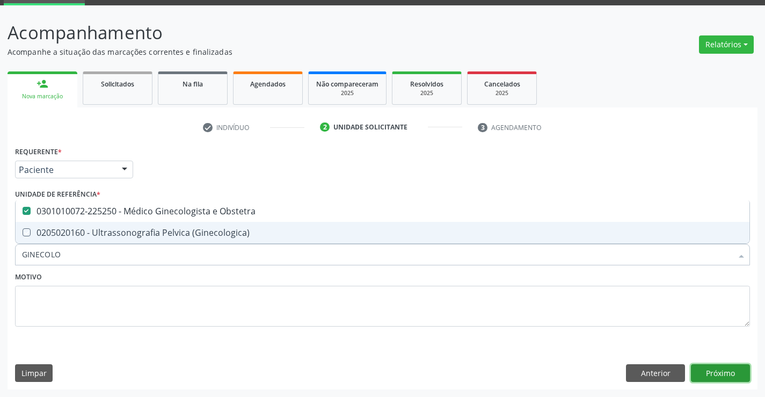
click at [704, 374] on button "Próximo" at bounding box center [720, 373] width 59 height 18
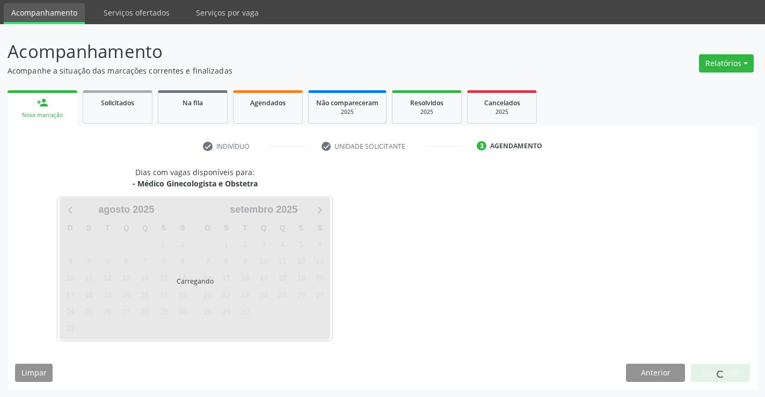
scroll to position [35, 0]
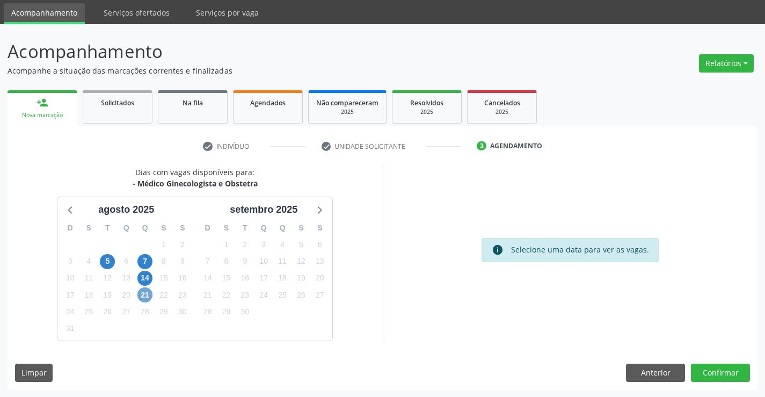
click at [147, 296] on span "21" at bounding box center [144, 294] width 15 height 15
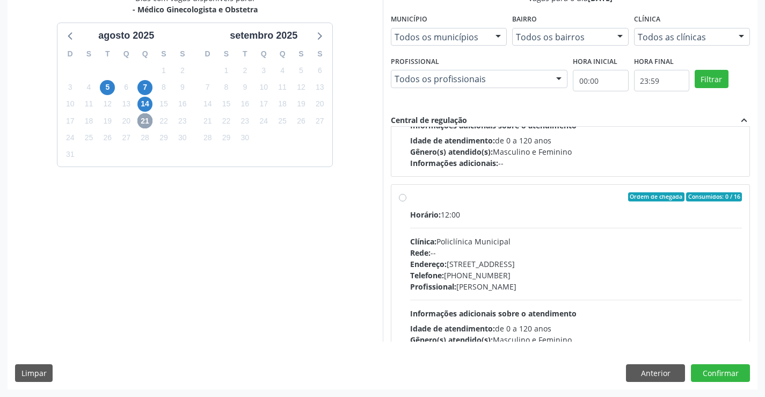
scroll to position [537, 0]
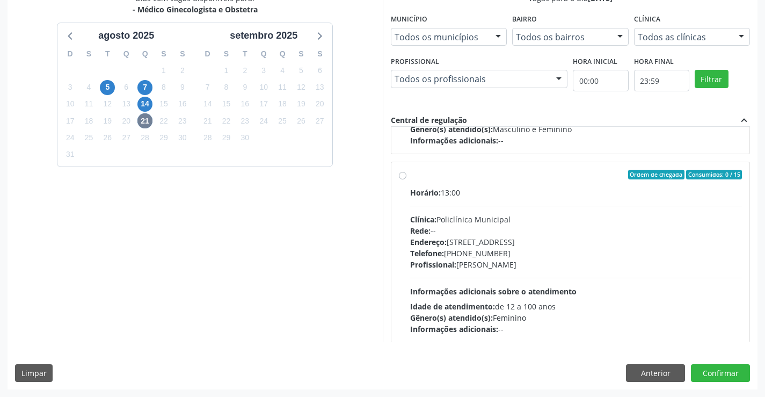
click at [513, 227] on div "Rede: --" at bounding box center [576, 230] width 332 height 11
click at [406, 179] on input "Ordem de chegada Consumidos: 0 / 15 Horário: 13:00 Clínica: Policlínica Municip…" at bounding box center [403, 175] width 8 height 10
radio input "true"
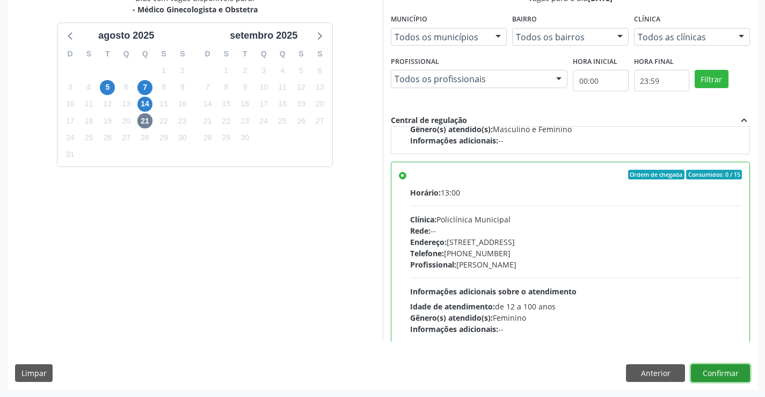
click at [712, 374] on button "Confirmar" at bounding box center [720, 373] width 59 height 18
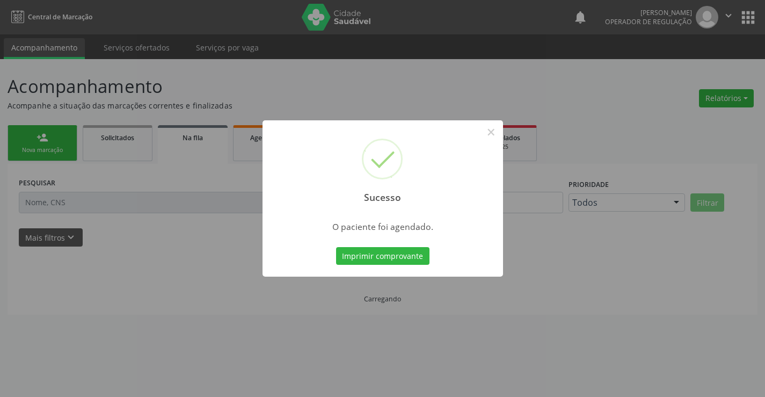
scroll to position [0, 0]
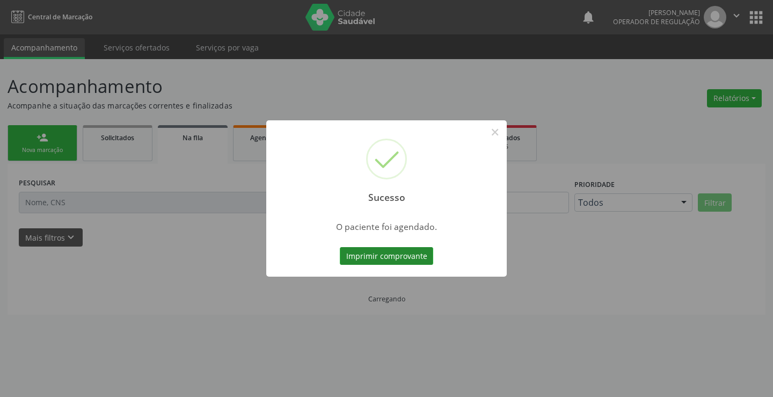
click at [394, 257] on button "Imprimir comprovante" at bounding box center [386, 256] width 93 height 18
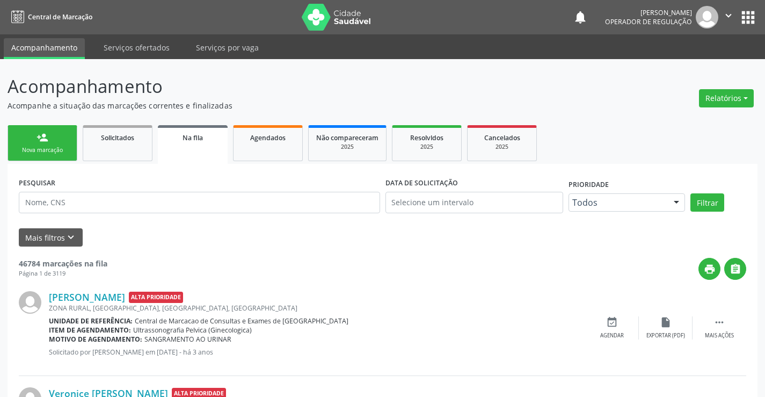
click at [57, 133] on link "person_add Nova marcação" at bounding box center [43, 143] width 70 height 36
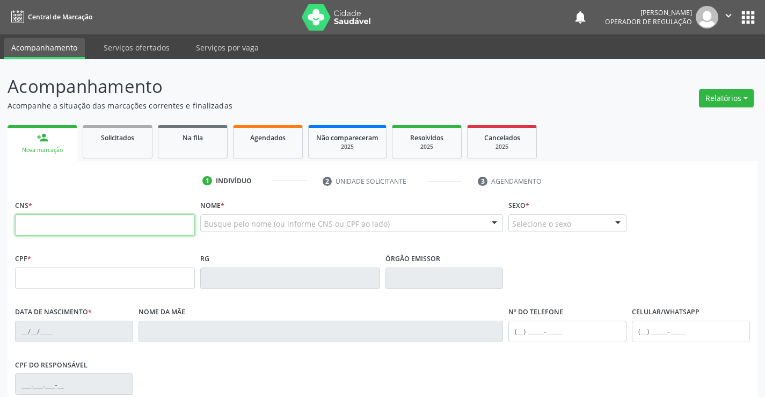
click at [31, 226] on input "text" at bounding box center [105, 224] width 180 height 21
type input "700 0010 8548 3104"
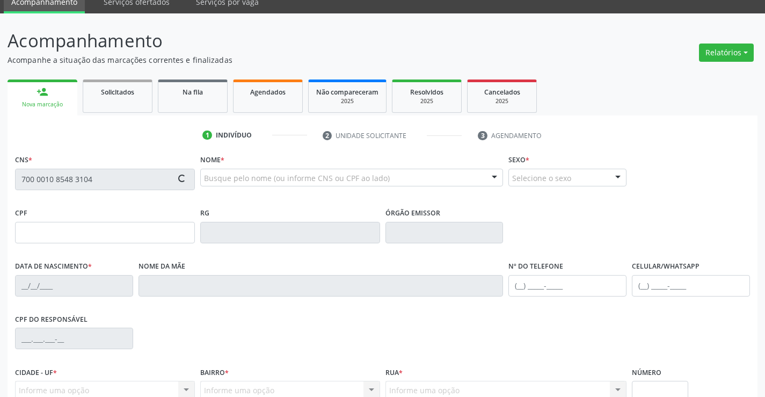
scroll to position [107, 0]
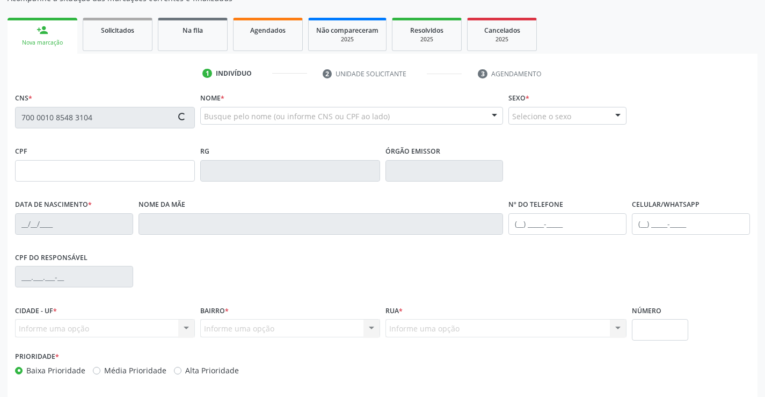
type input "[DATE]"
type input "S/N"
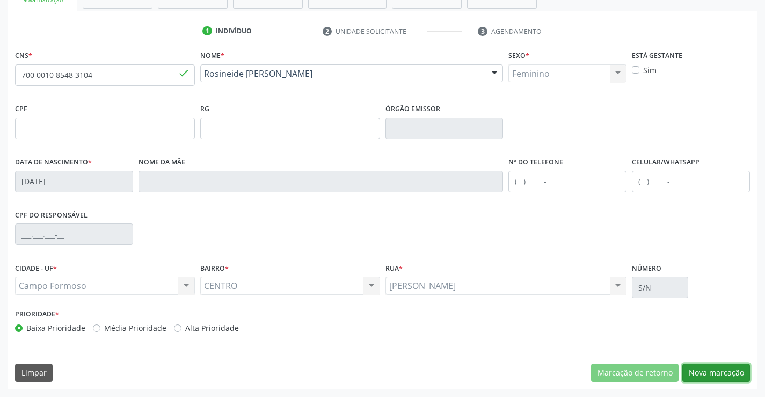
click at [703, 374] on button "Nova marcação" at bounding box center [716, 372] width 68 height 18
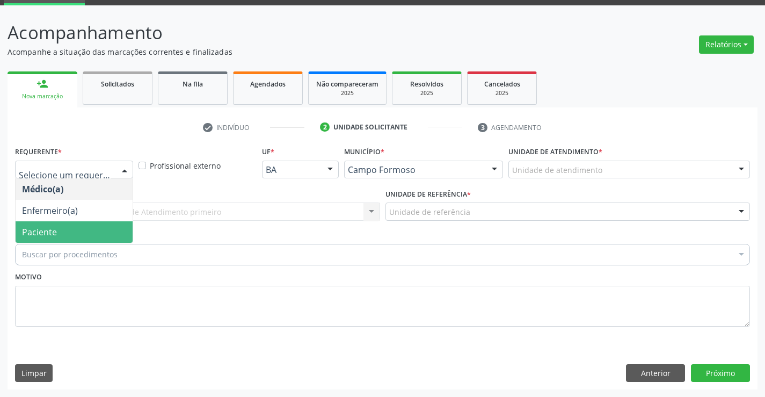
click at [90, 224] on span "Paciente" at bounding box center [74, 231] width 117 height 21
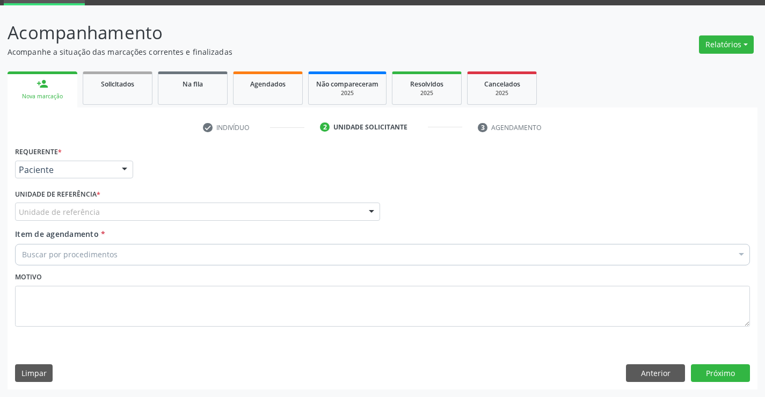
drag, startPoint x: 162, startPoint y: 213, endPoint x: 167, endPoint y: 272, distance: 59.3
click at [159, 215] on div "Unidade de referência" at bounding box center [197, 211] width 365 height 18
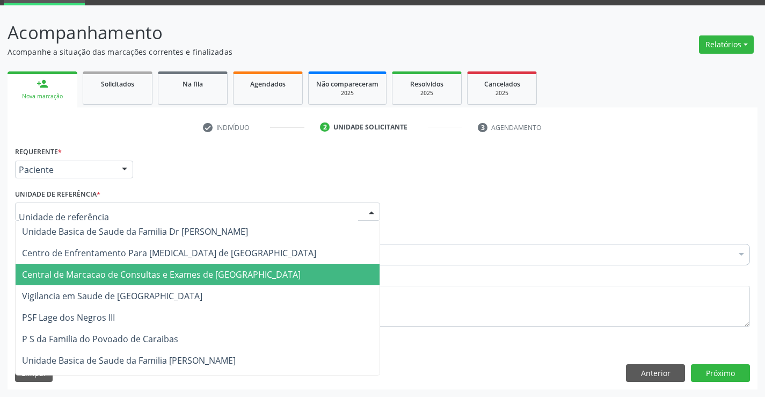
drag, startPoint x: 167, startPoint y: 274, endPoint x: 181, endPoint y: 263, distance: 17.9
click at [169, 272] on span "Central de Marcacao de Consultas e Exames de [GEOGRAPHIC_DATA]" at bounding box center [161, 274] width 279 height 12
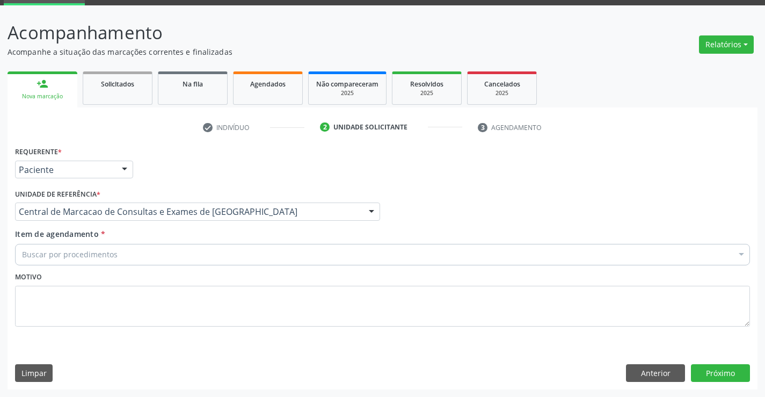
click at [191, 258] on div "Buscar por procedimentos" at bounding box center [382, 254] width 735 height 21
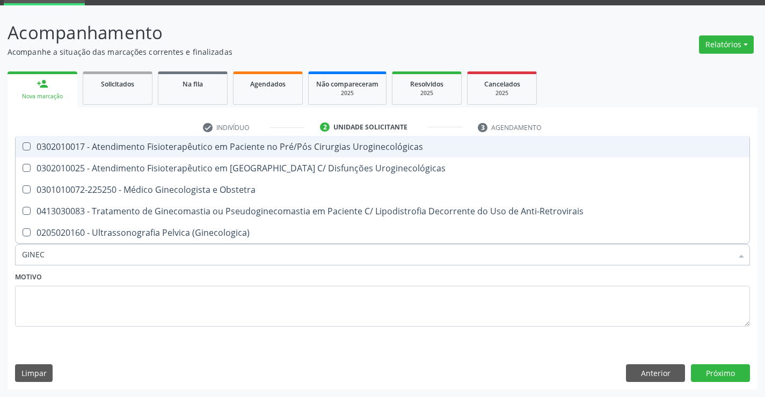
type input "GINECO"
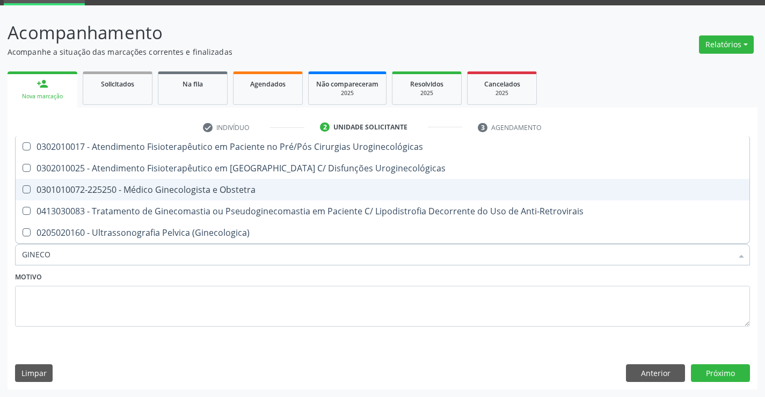
click at [250, 190] on div "0301010072-225250 - Médico Ginecologista e Obstetra" at bounding box center [382, 189] width 721 height 9
checkbox Obstetra "true"
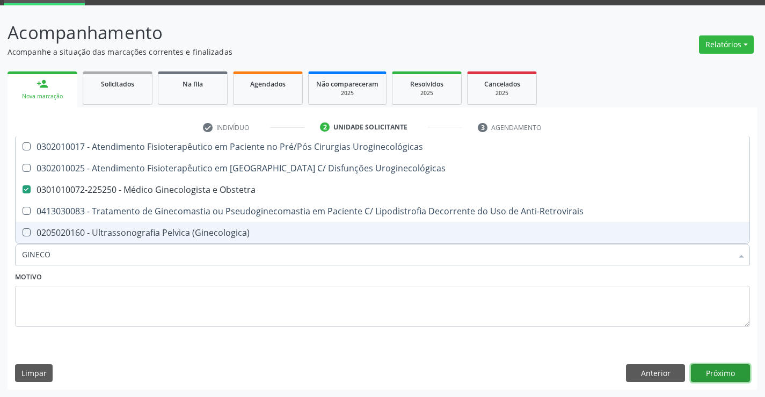
click at [719, 372] on button "Próximo" at bounding box center [720, 373] width 59 height 18
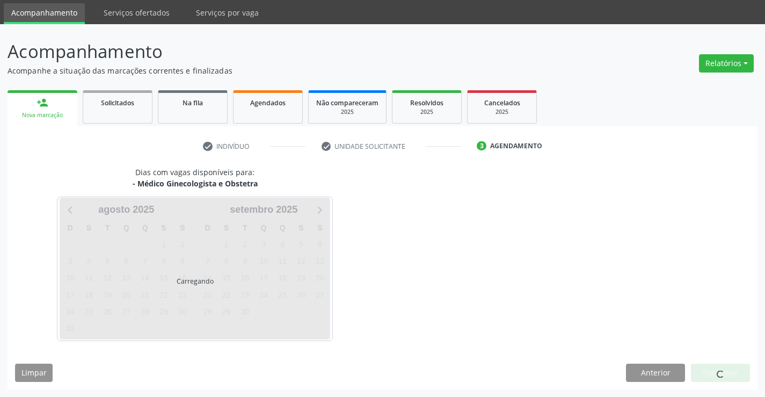
scroll to position [35, 0]
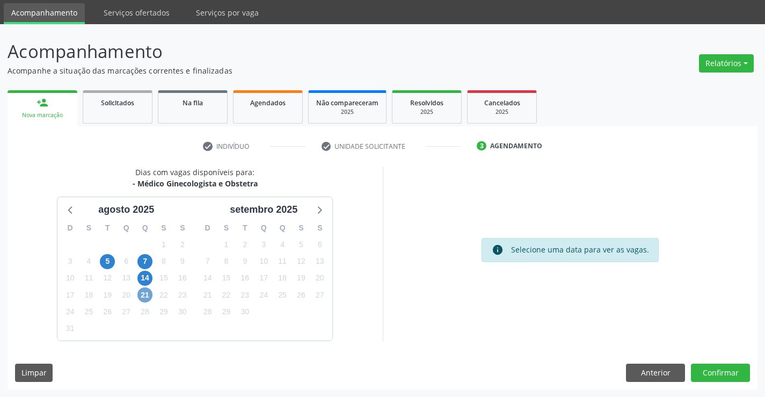
click at [151, 296] on span "21" at bounding box center [144, 294] width 15 height 15
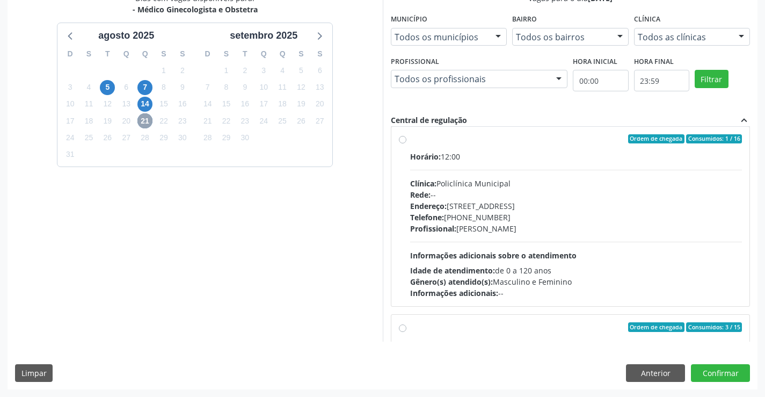
scroll to position [331, 0]
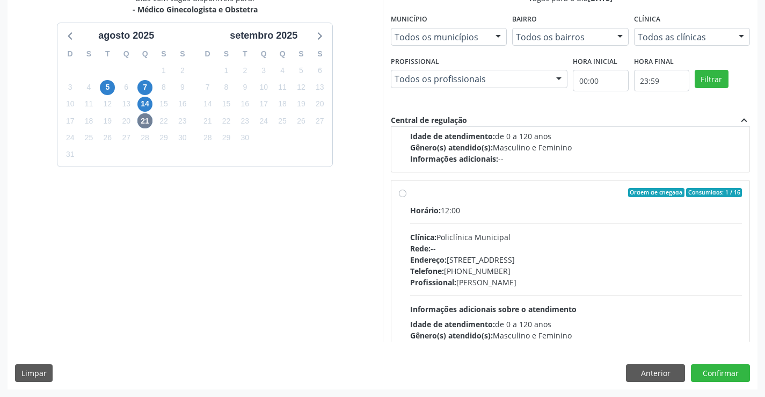
click at [487, 275] on div "Telefone: [PHONE_NUMBER]" at bounding box center [576, 270] width 332 height 11
click at [406, 198] on input "Ordem de chegada Consumidos: 1 / 16 Horário: 12:00 Clínica: Policlínica Municip…" at bounding box center [403, 193] width 8 height 10
radio input "true"
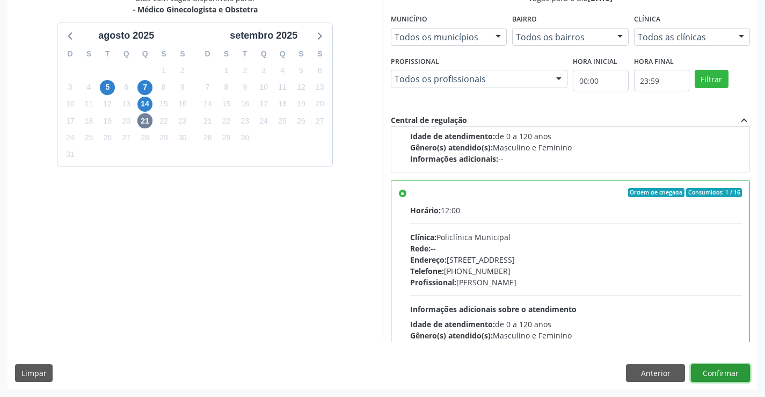
click at [706, 374] on button "Confirmar" at bounding box center [720, 373] width 59 height 18
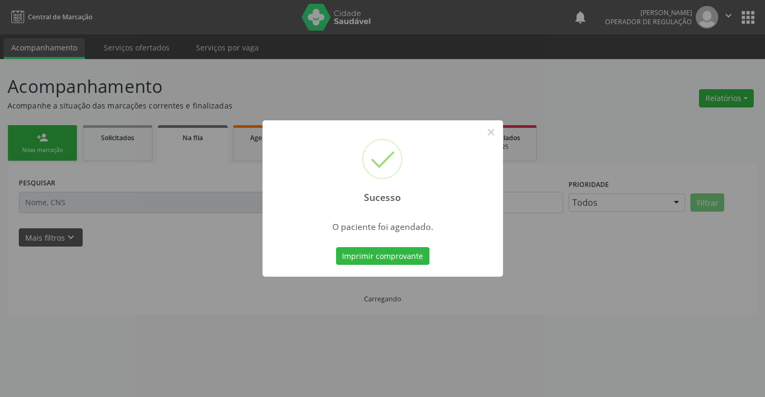
scroll to position [0, 0]
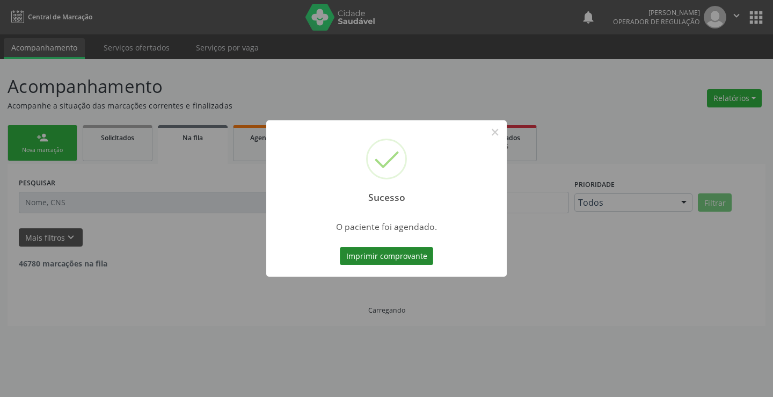
click at [383, 258] on button "Imprimir comprovante" at bounding box center [386, 256] width 93 height 18
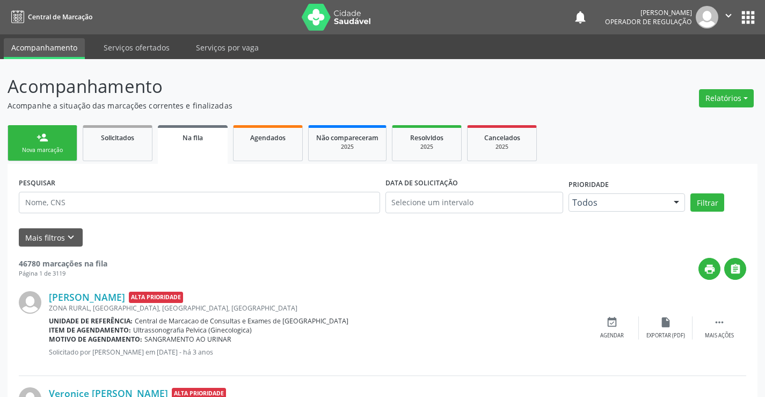
click at [39, 137] on div "person_add" at bounding box center [43, 138] width 12 height 12
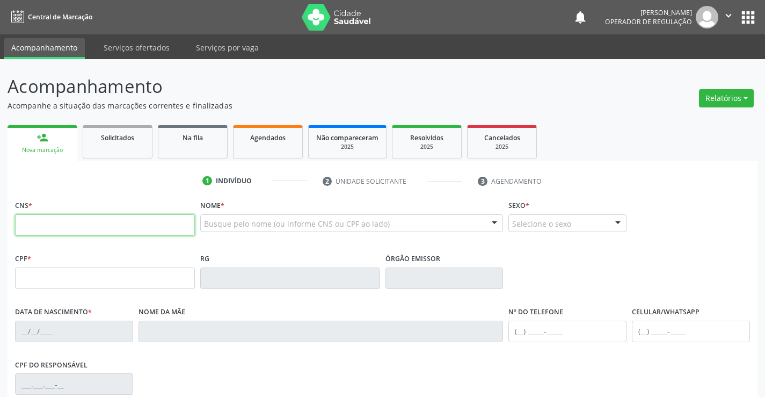
click at [76, 230] on input "text" at bounding box center [105, 224] width 180 height 21
type input "701 2030 2329 1315"
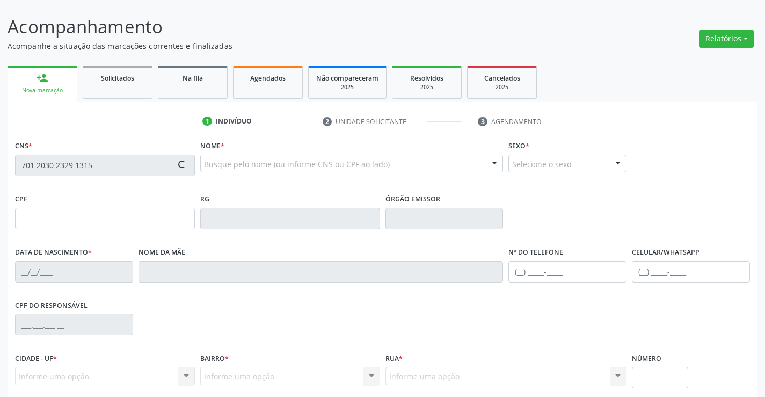
scroll to position [150, 0]
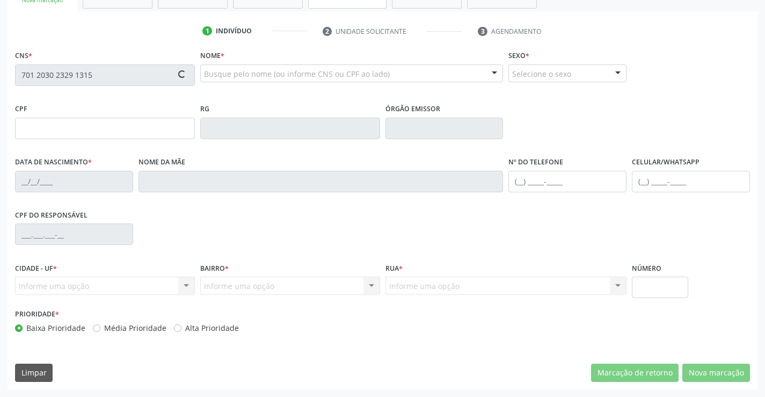
type input "1152398806"
type input "[DATE]"
type input "[PHONE_NUMBER]"
type input "SN"
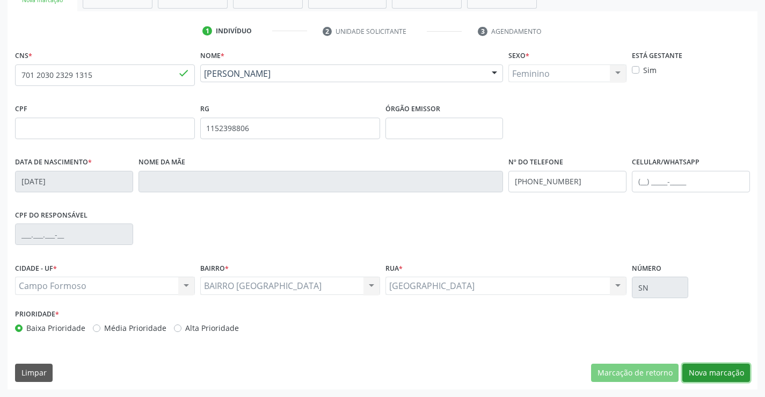
click at [710, 373] on button "Nova marcação" at bounding box center [716, 372] width 68 height 18
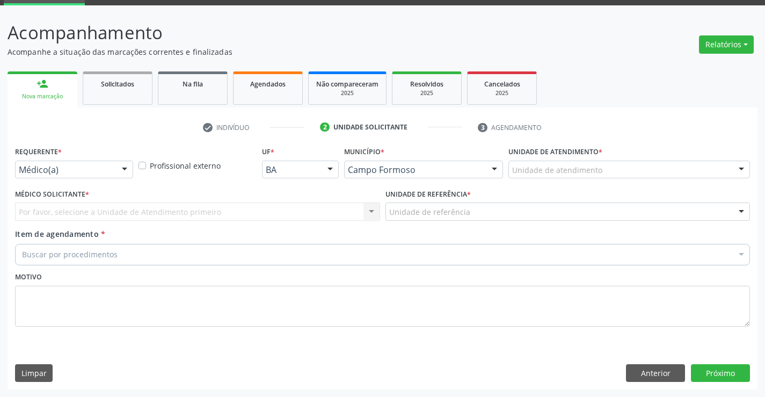
scroll to position [54, 0]
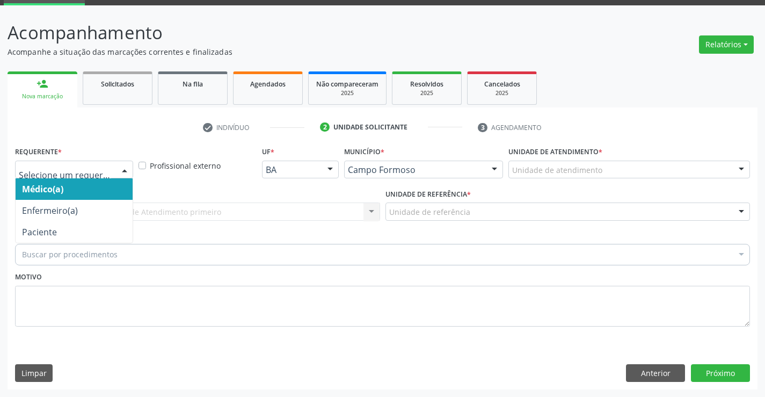
drag, startPoint x: 88, startPoint y: 174, endPoint x: 68, endPoint y: 217, distance: 47.3
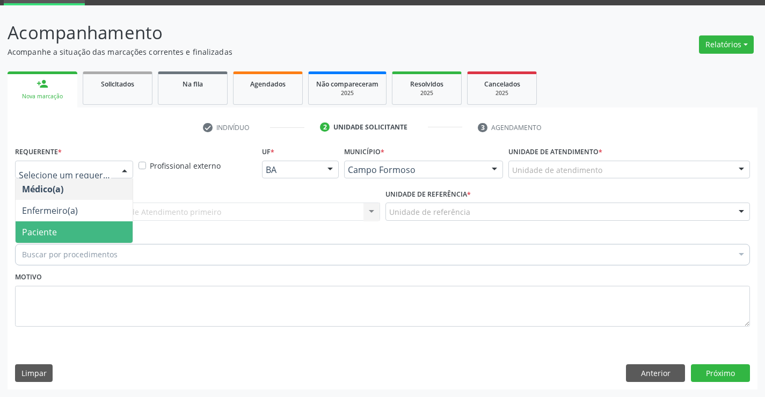
drag, startPoint x: 64, startPoint y: 231, endPoint x: 162, endPoint y: 222, distance: 97.7
click at [68, 231] on span "Paciente" at bounding box center [74, 231] width 117 height 21
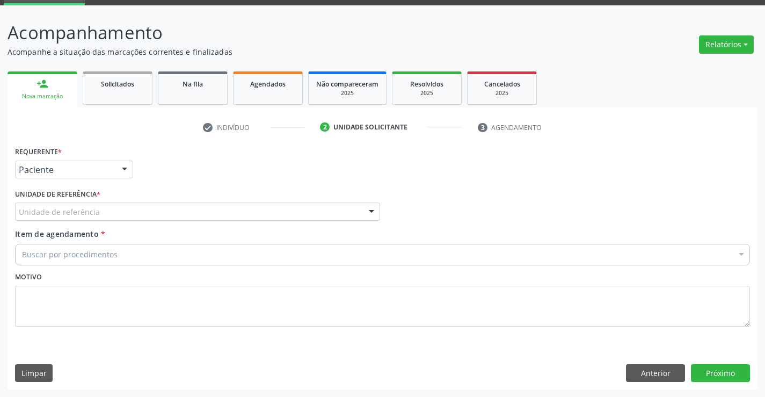
click at [173, 210] on div "Unidade de referência" at bounding box center [197, 211] width 365 height 18
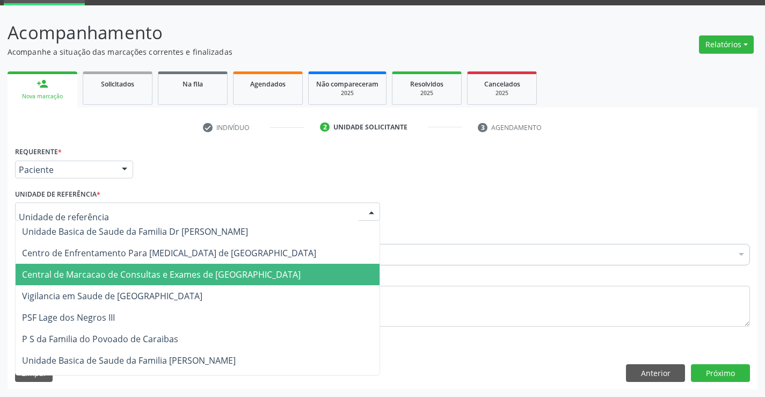
click at [179, 275] on span "Central de Marcacao de Consultas e Exames de [GEOGRAPHIC_DATA]" at bounding box center [161, 274] width 279 height 12
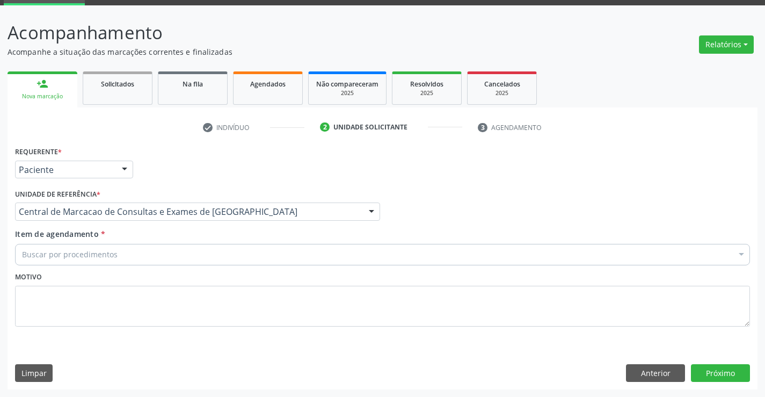
click at [198, 257] on div "Buscar por procedimentos" at bounding box center [382, 254] width 735 height 21
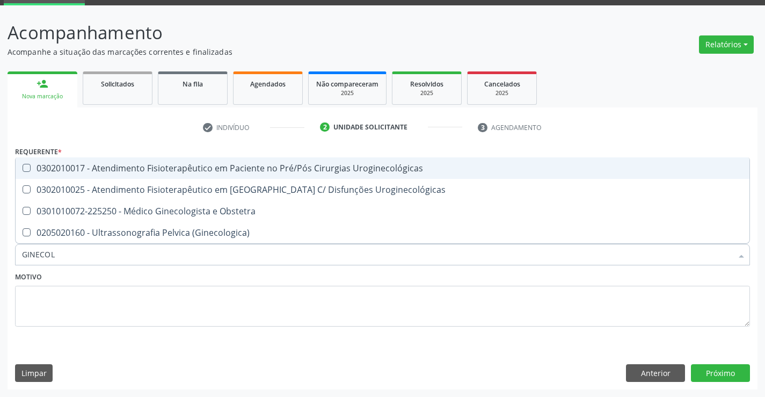
type input "GINECOLO"
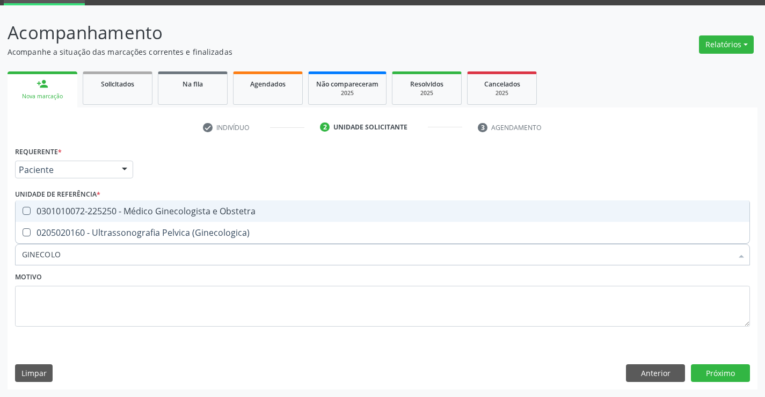
click at [243, 213] on div "0301010072-225250 - Médico Ginecologista e Obstetra" at bounding box center [382, 211] width 721 height 9
checkbox Obstetra "true"
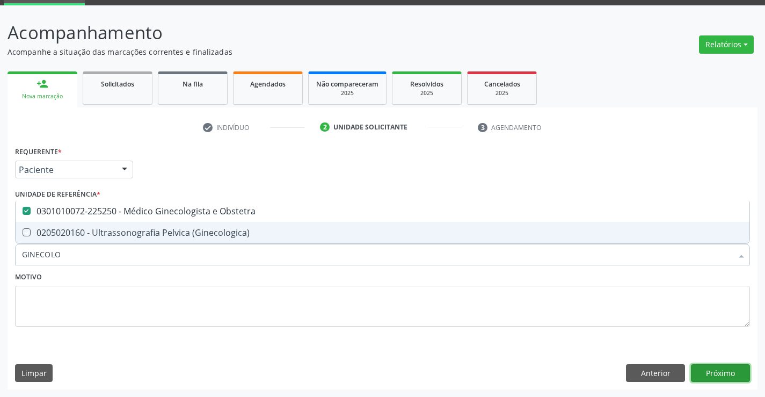
click at [730, 373] on button "Próximo" at bounding box center [720, 373] width 59 height 18
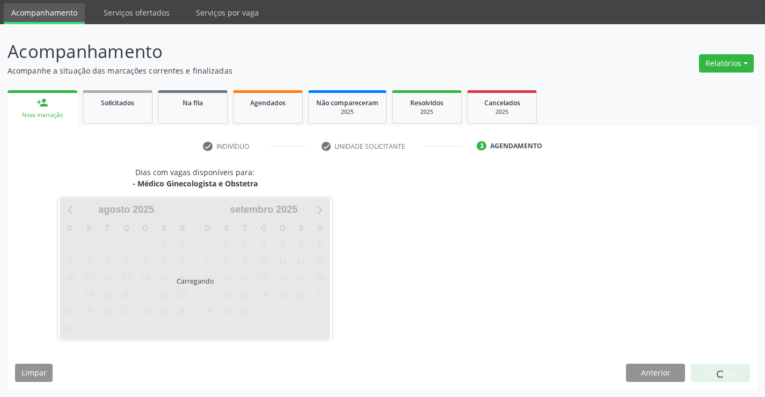
scroll to position [35, 0]
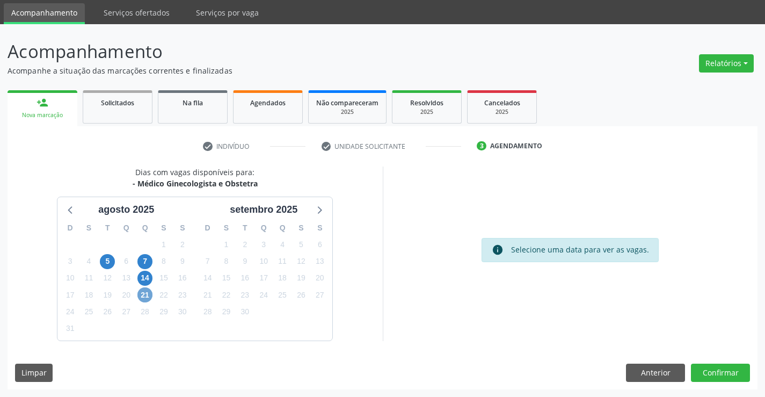
click at [145, 292] on span "21" at bounding box center [144, 294] width 15 height 15
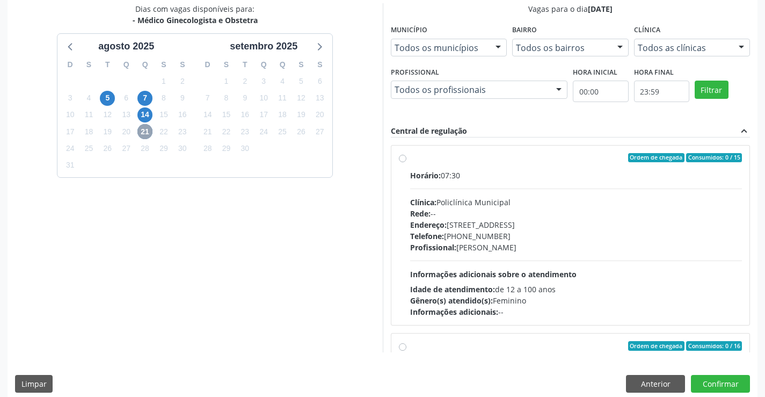
scroll to position [209, 0]
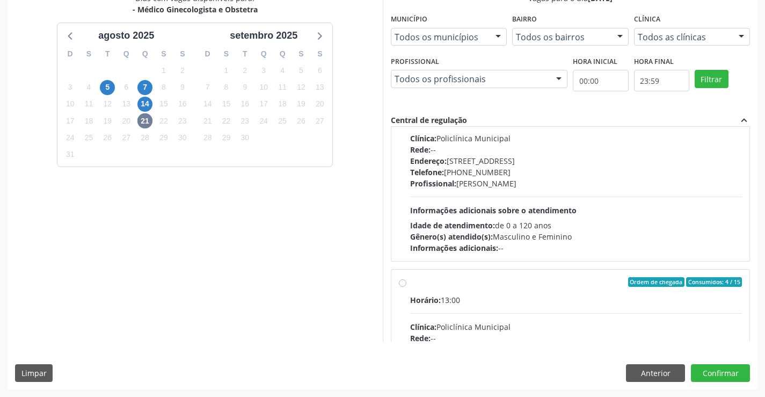
click at [483, 230] on span "Idade de atendimento:" at bounding box center [452, 225] width 85 height 10
click at [406, 99] on input "Ordem de chegada Consumidos: 4 / 16 Horário: 12:00 Clínica: Policlínica Municip…" at bounding box center [403, 94] width 8 height 10
radio input "true"
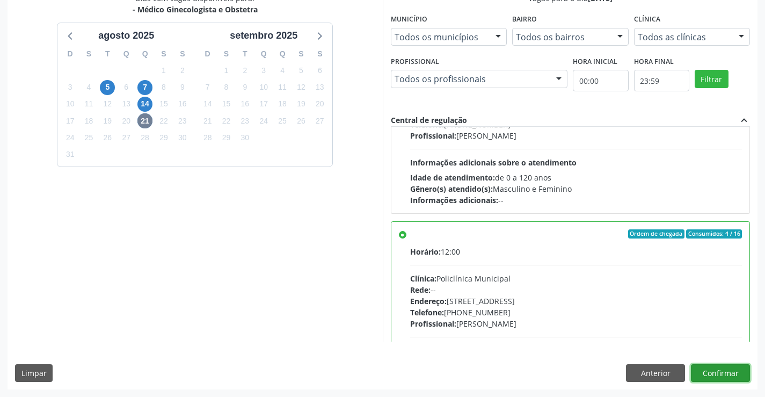
click at [732, 374] on button "Confirmar" at bounding box center [720, 373] width 59 height 18
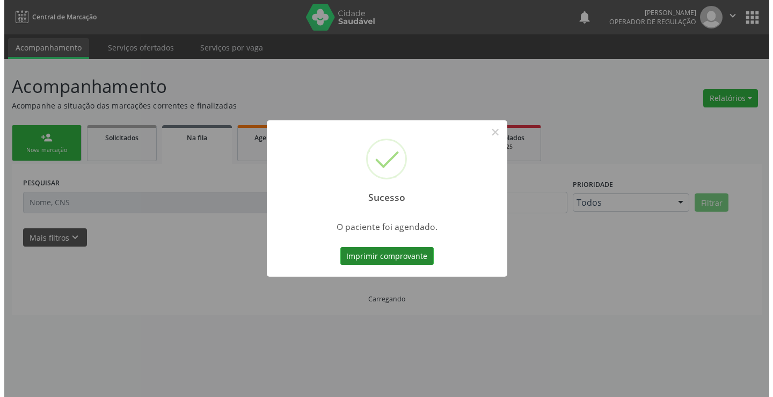
scroll to position [0, 0]
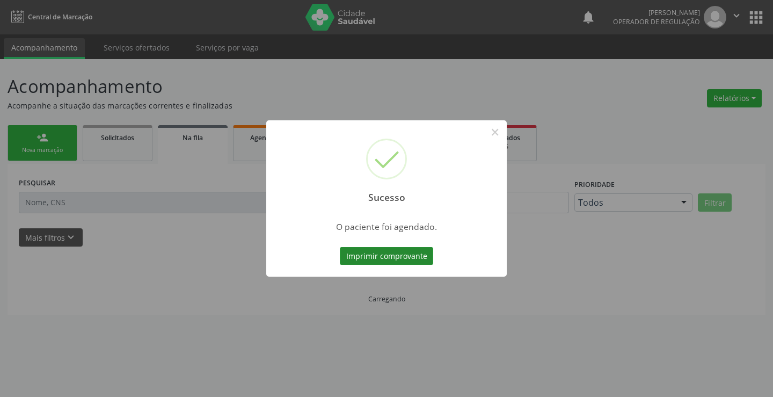
click at [387, 258] on button "Imprimir comprovante" at bounding box center [386, 256] width 93 height 18
